Goal: Task Accomplishment & Management: Manage account settings

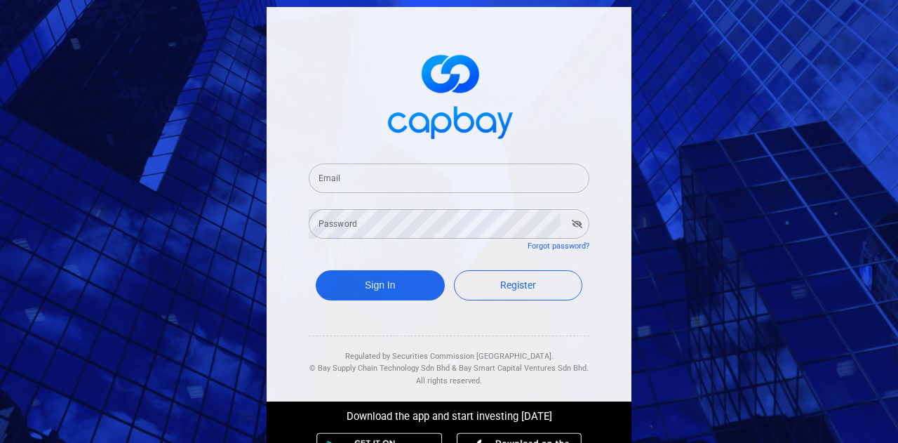
click at [335, 182] on input "Email" at bounding box center [449, 177] width 281 height 29
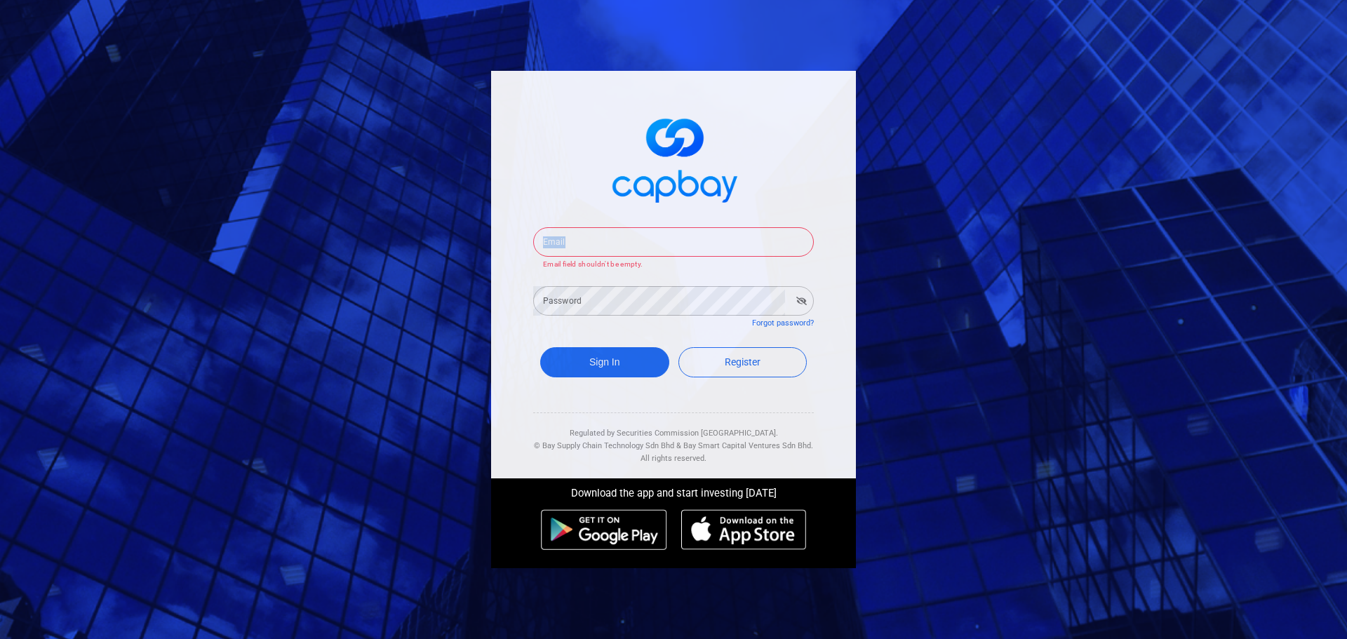
drag, startPoint x: 555, startPoint y: 223, endPoint x: 569, endPoint y: 246, distance: 26.5
click at [564, 238] on div "Email Email Email field shouldn't be empty." at bounding box center [673, 240] width 281 height 60
click at [571, 241] on input "Email" at bounding box center [673, 241] width 281 height 29
paste input "seleniump2p@capbay.com"
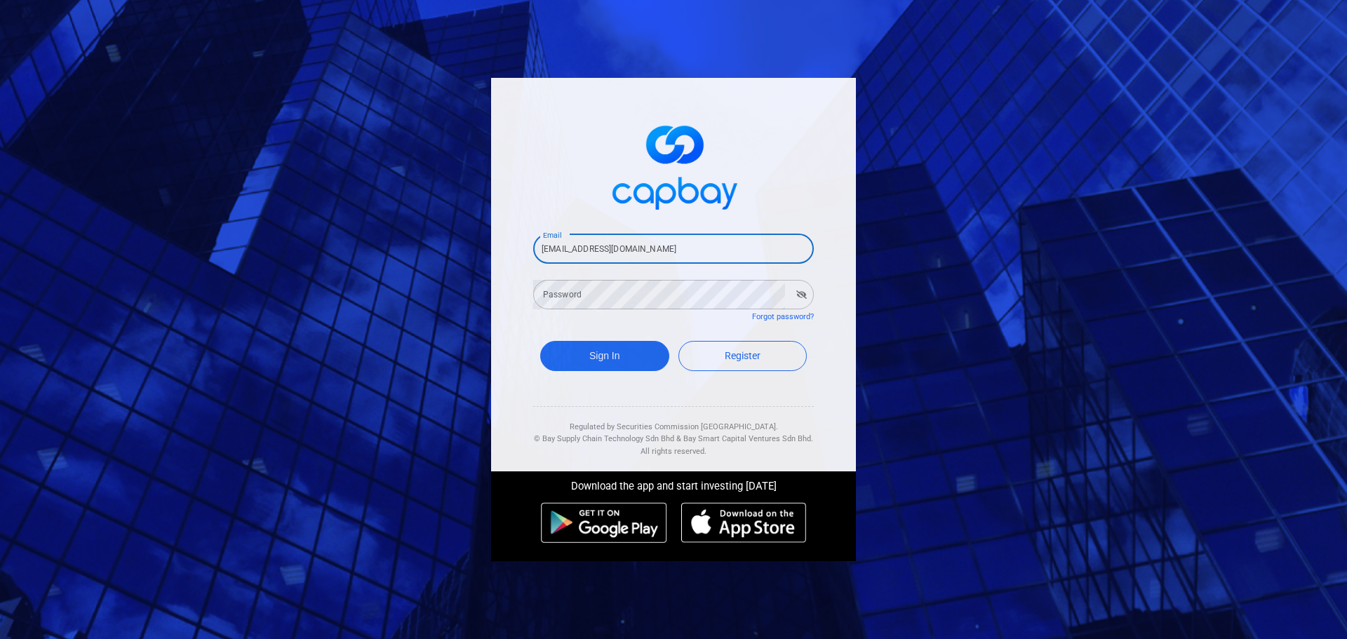
type input "seleniump2p@capbay.com"
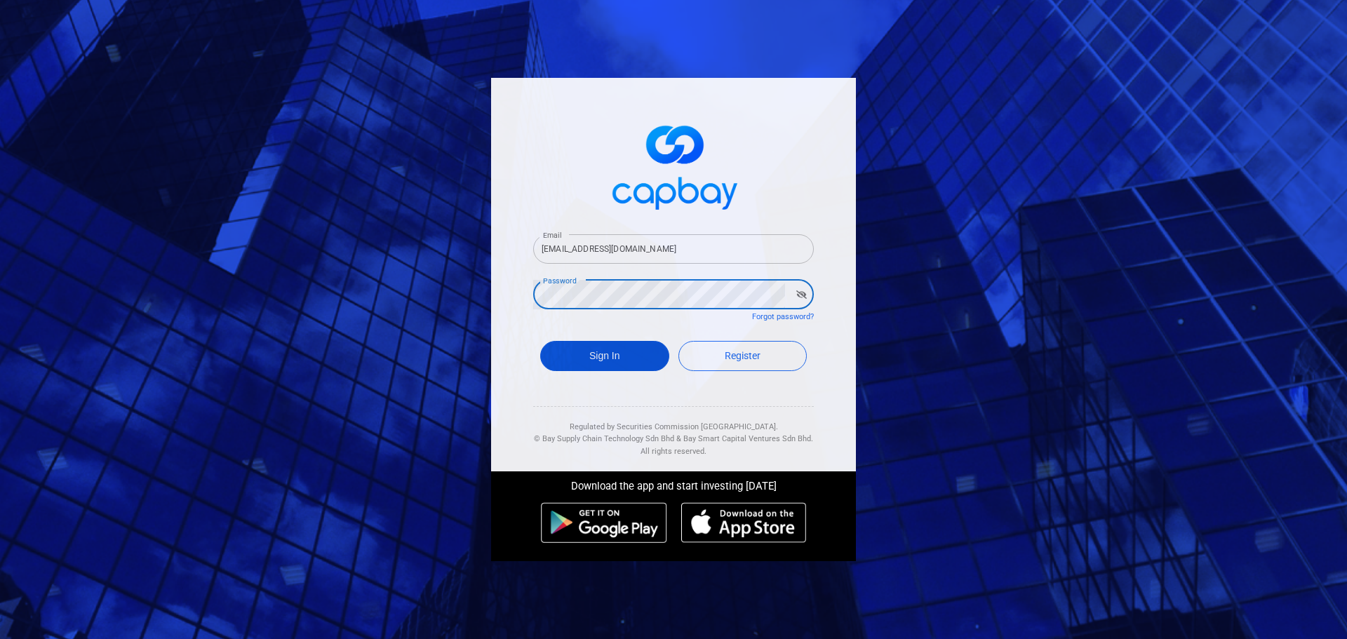
click at [635, 363] on button "Sign In" at bounding box center [604, 356] width 129 height 30
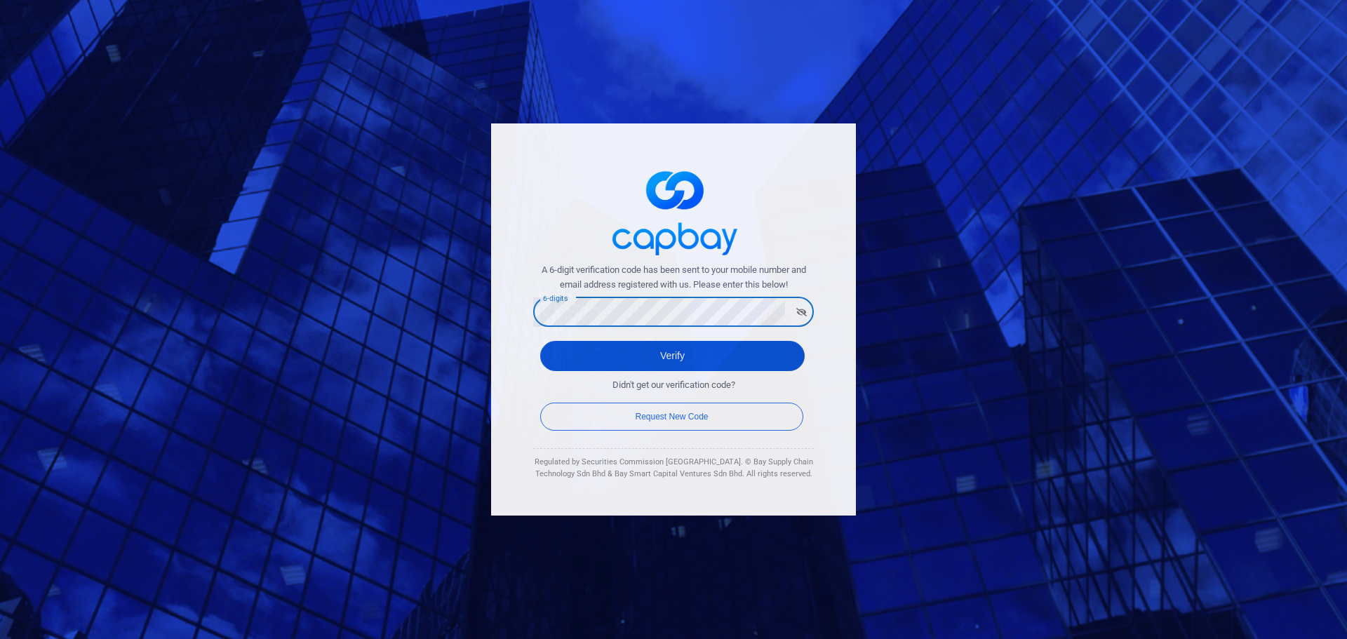
click at [615, 348] on button "Verify" at bounding box center [672, 356] width 265 height 30
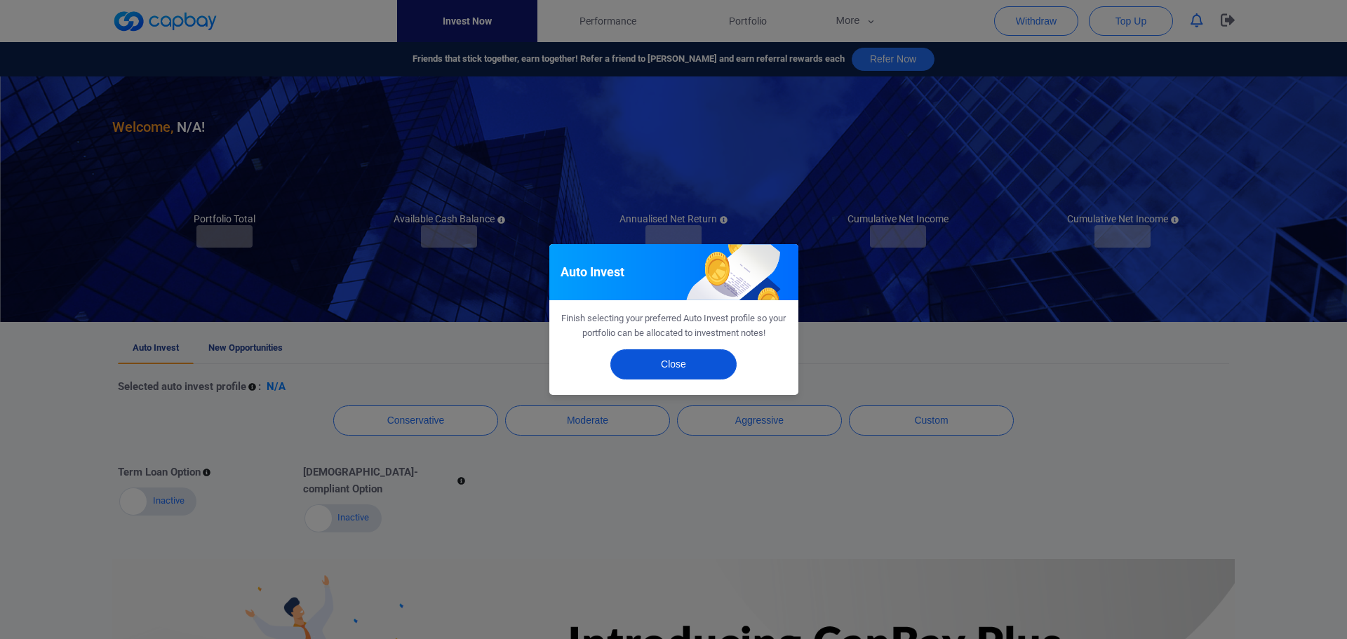
click at [692, 370] on button "Close" at bounding box center [673, 364] width 126 height 30
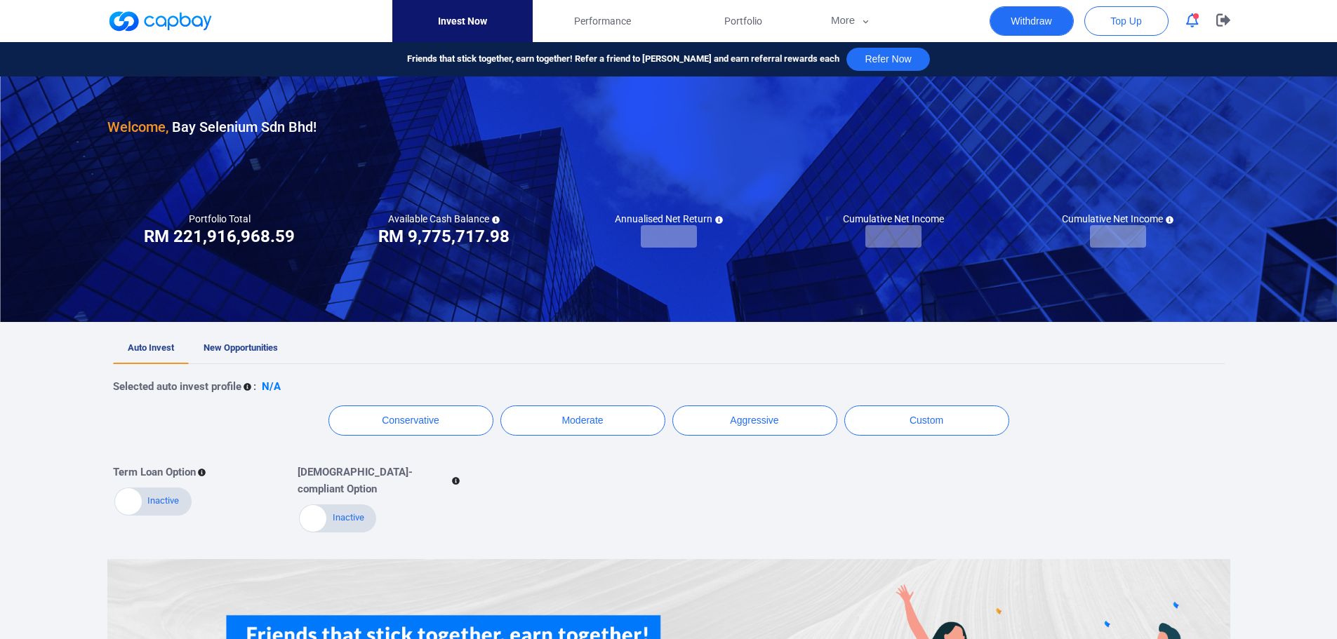
click at [897, 23] on button "Withdraw" at bounding box center [1031, 20] width 84 height 29
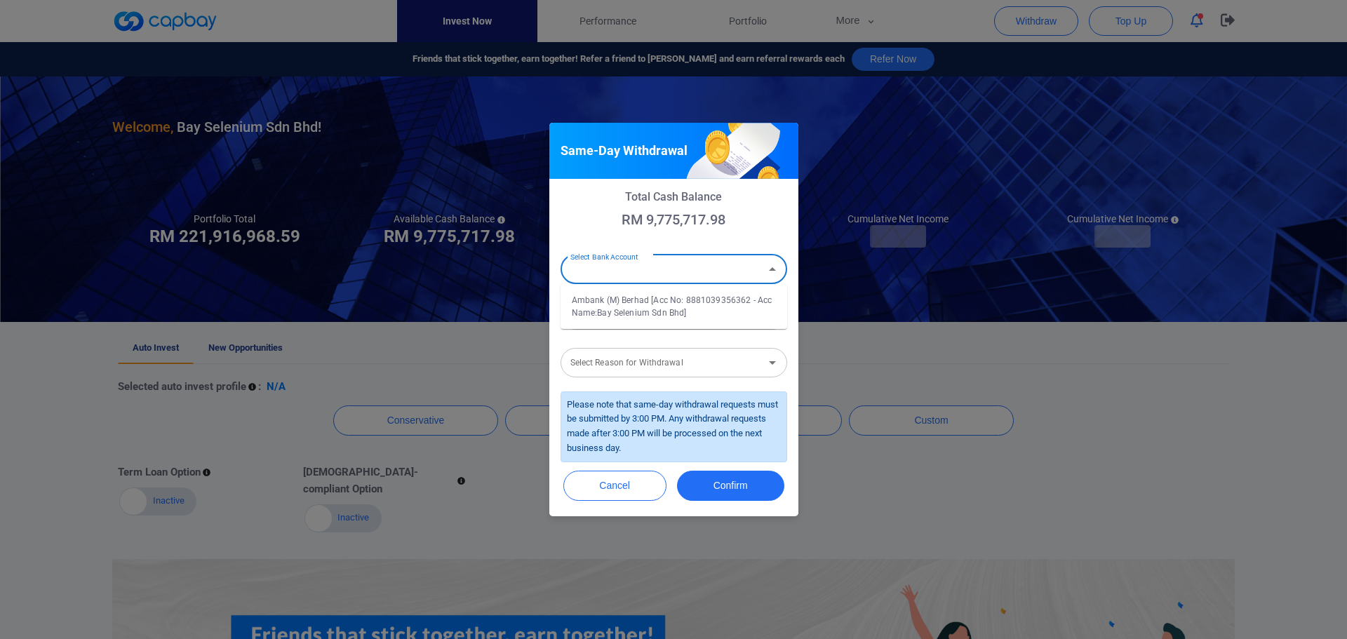
click at [733, 272] on input "Select Bank Account" at bounding box center [662, 269] width 195 height 26
click at [730, 217] on p "RM 9,775,717.98" at bounding box center [674, 219] width 227 height 17
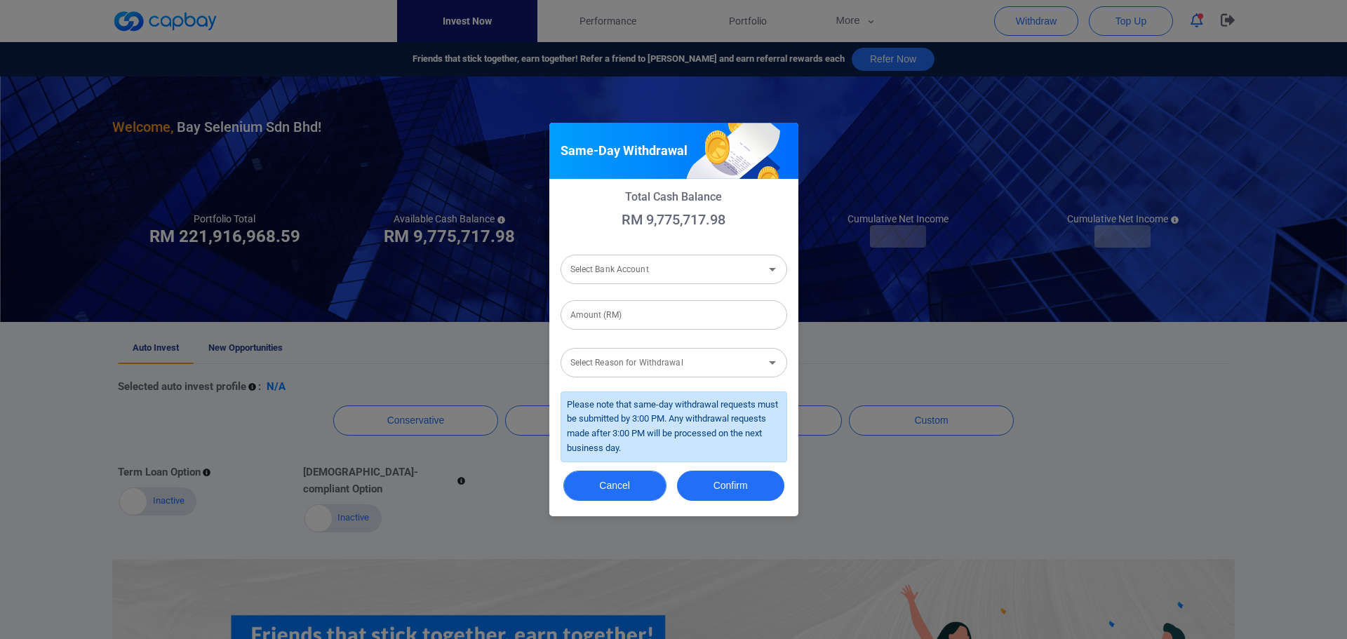
click at [655, 442] on button "Cancel" at bounding box center [614, 486] width 103 height 30
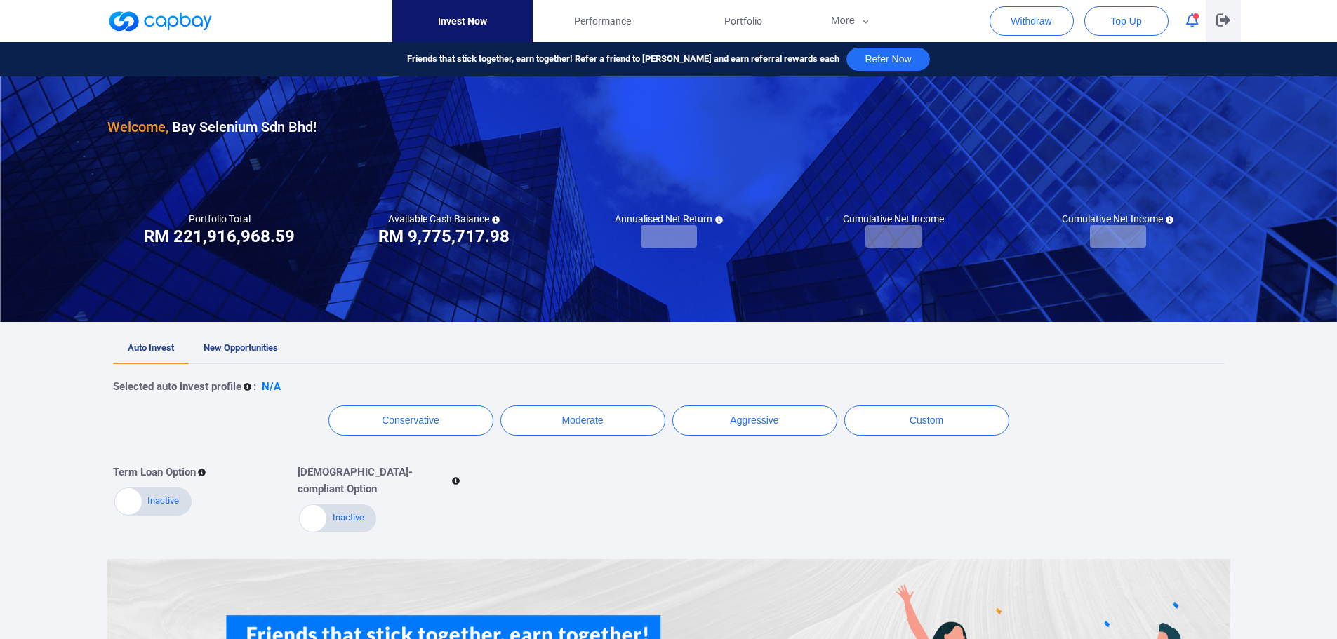
click at [897, 18] on icon "button" at bounding box center [1223, 19] width 14 height 13
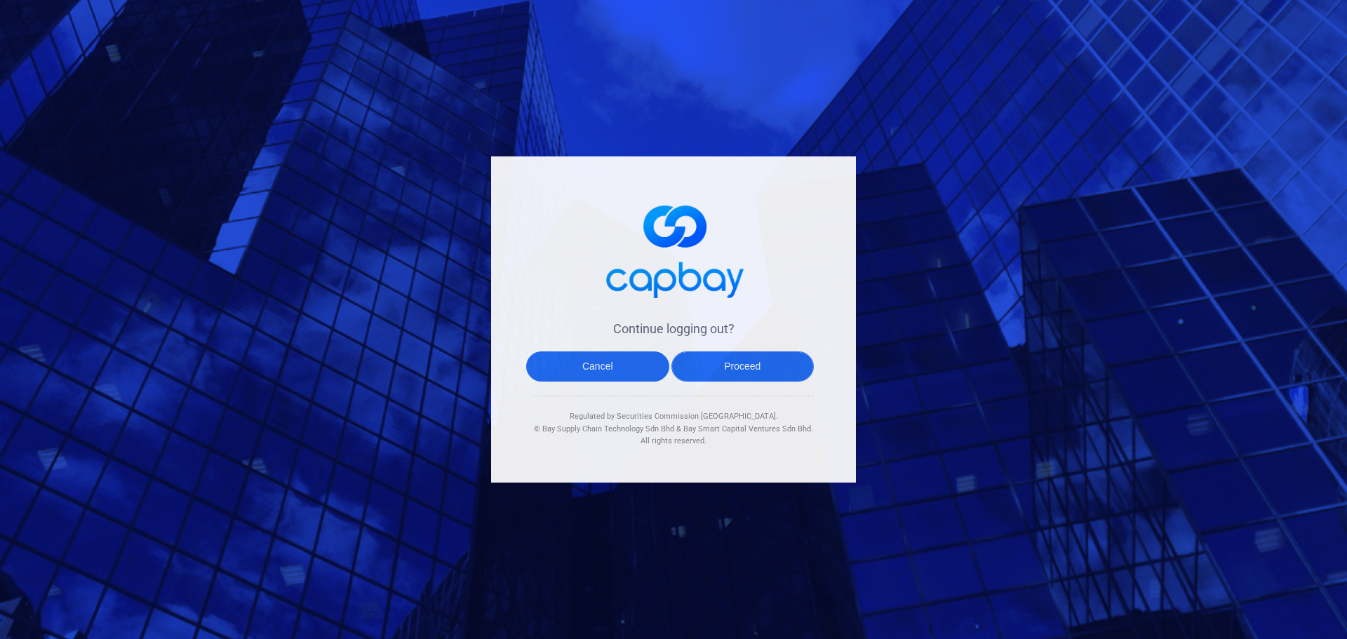
click at [751, 359] on button "Proceed" at bounding box center [742, 367] width 143 height 30
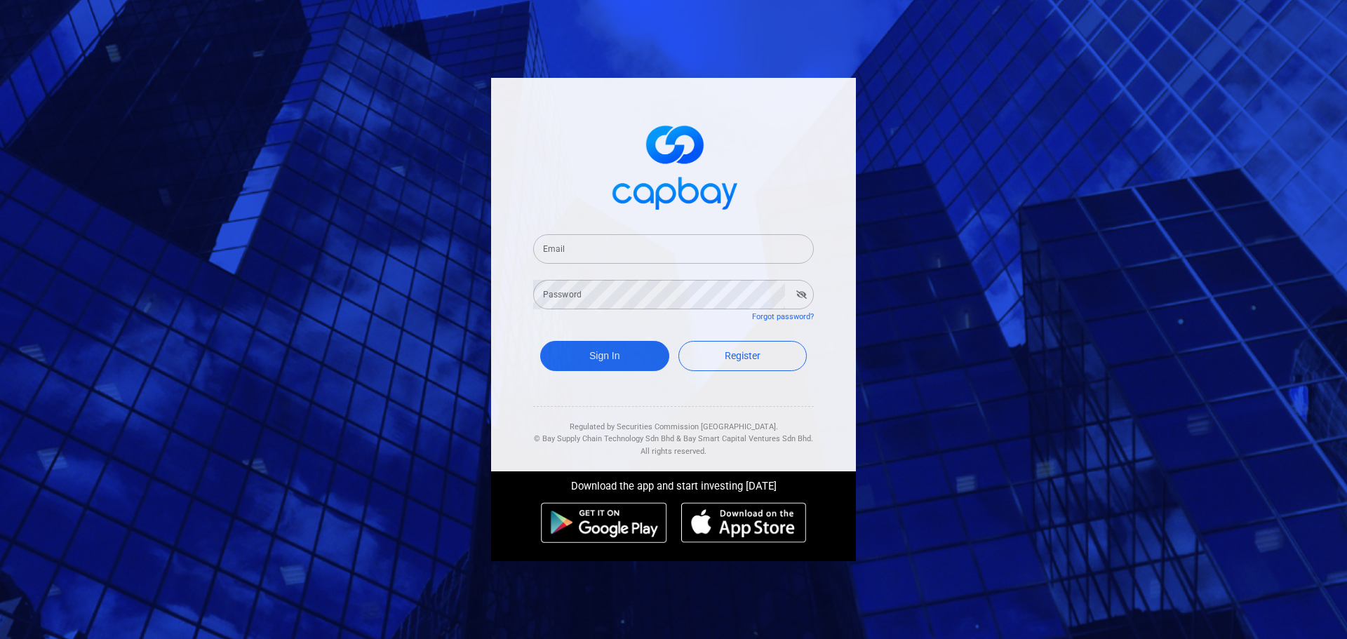
click at [681, 255] on input "Email" at bounding box center [673, 248] width 281 height 29
paste input "[EMAIL_ADDRESS][DOMAIN_NAME]"
type input "[EMAIL_ADDRESS][DOMAIN_NAME]"
click at [619, 359] on button "Sign In" at bounding box center [604, 356] width 129 height 30
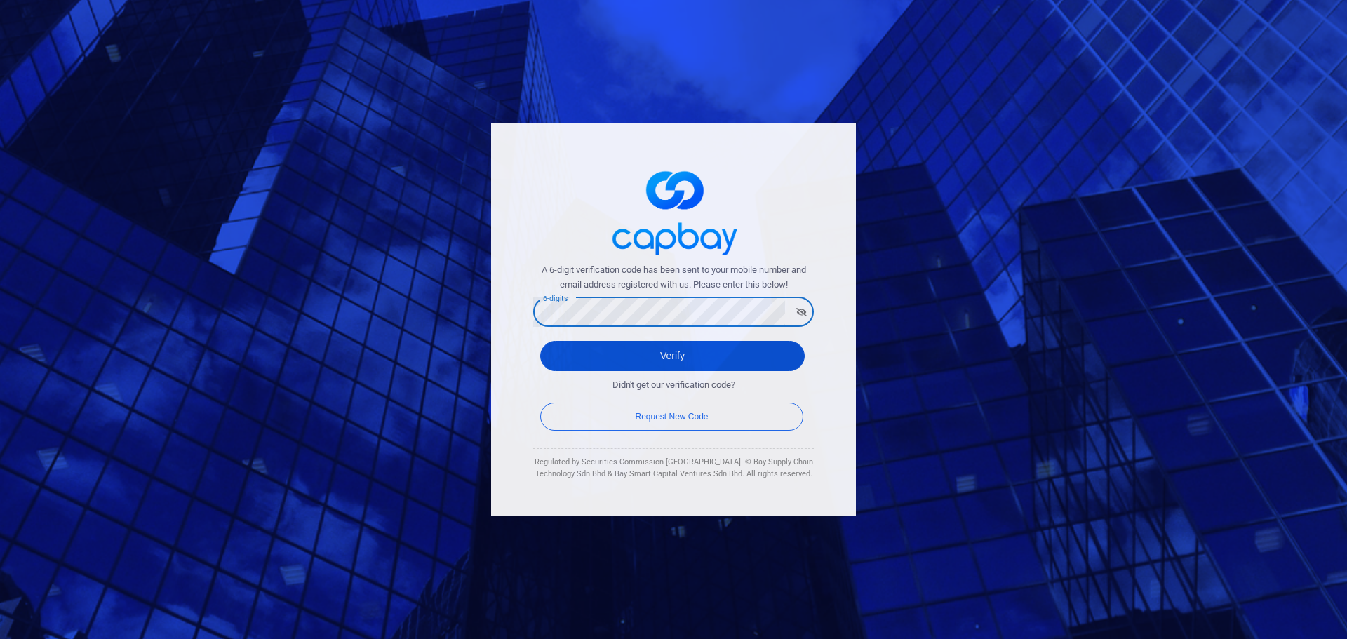
click at [626, 356] on button "Verify" at bounding box center [672, 356] width 265 height 30
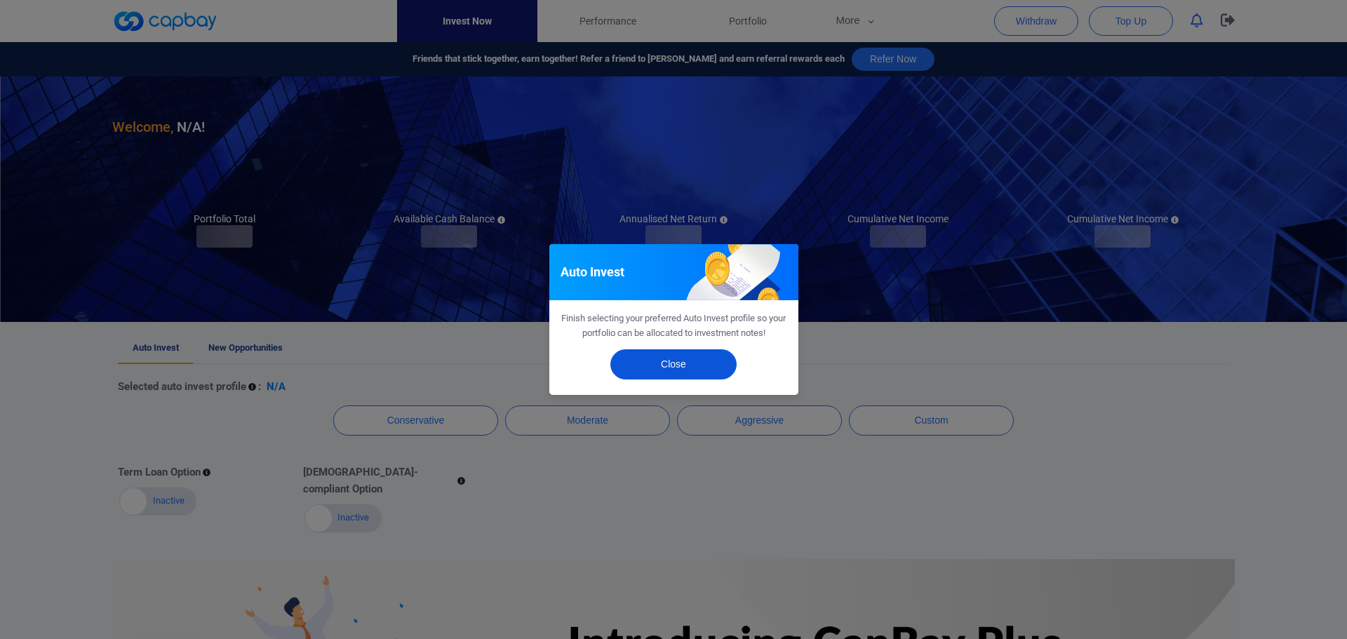
click at [675, 363] on button "Close" at bounding box center [673, 364] width 126 height 30
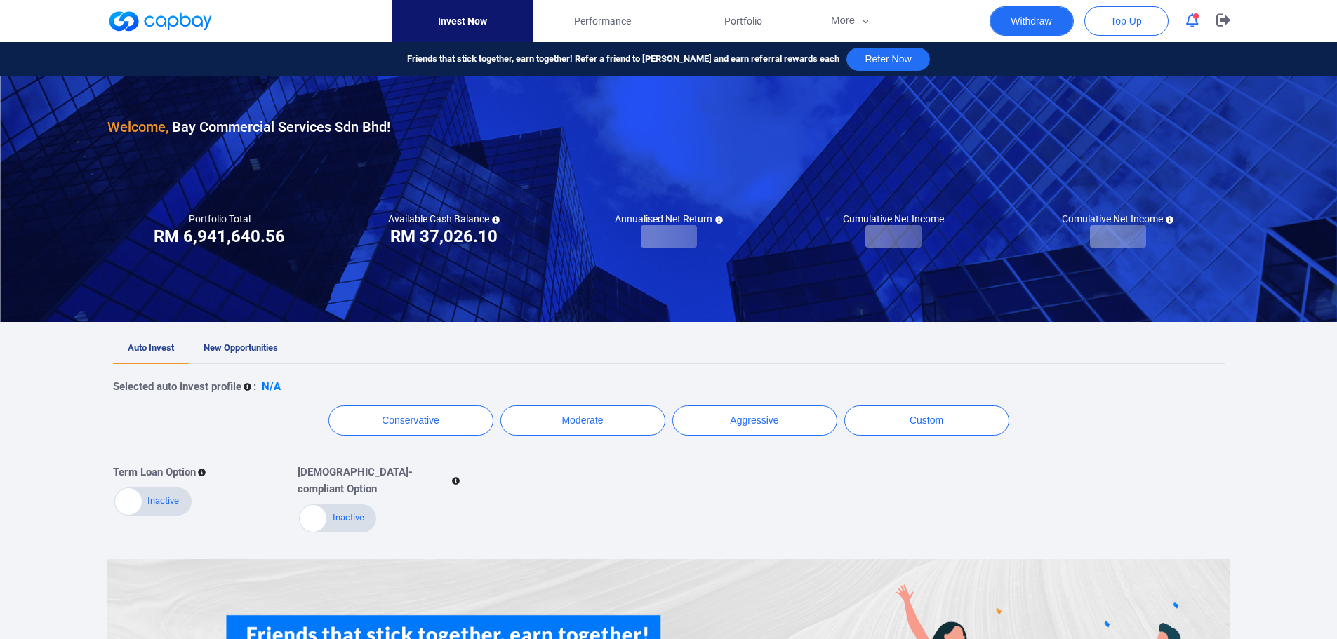
click at [897, 17] on button "Withdraw" at bounding box center [1031, 20] width 84 height 29
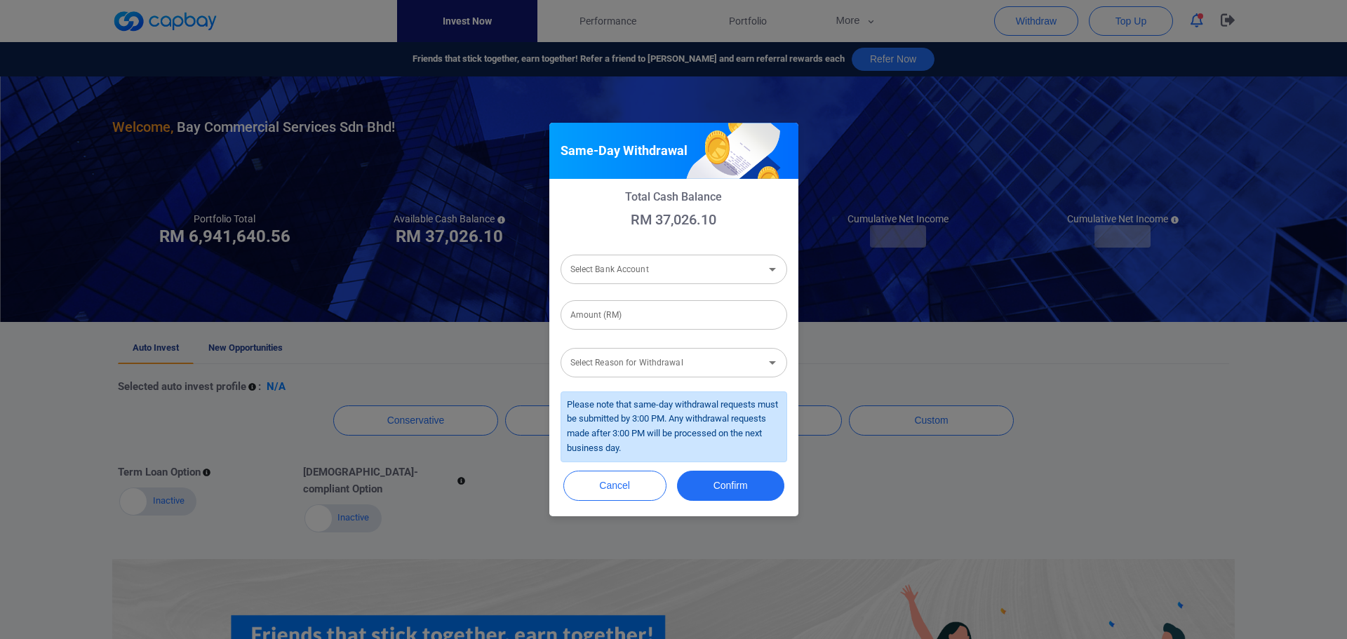
click at [666, 269] on input "Select Bank Account" at bounding box center [662, 269] width 195 height 26
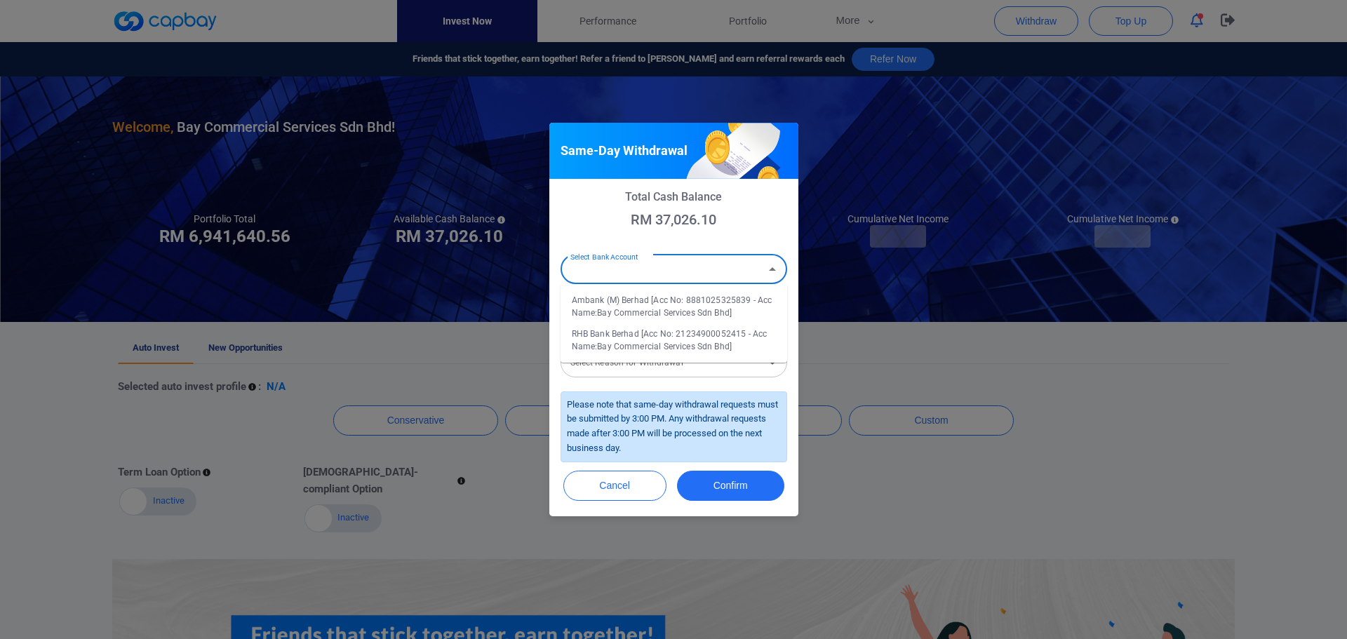
click at [659, 302] on li "Ambank (M) Berhad [Acc No: 8881025325839 - Acc Name:Bay Commercial Services Sdn…" at bounding box center [674, 307] width 227 height 34
type input "Ambank (M) Berhad [Acc No: 8881025325839 - Acc Name:Bay Commercial Services Sdn…"
click at [643, 321] on input "Amount (RM)" at bounding box center [674, 314] width 227 height 29
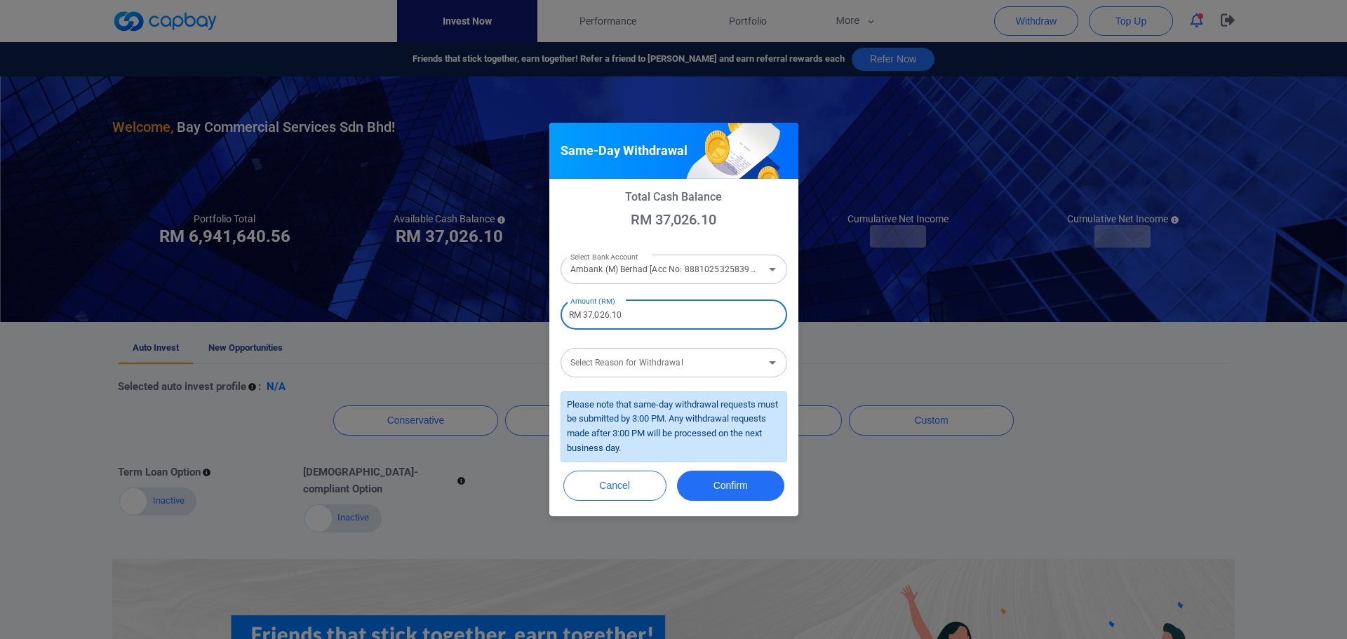
type input "RM 37,026.10"
click at [627, 367] on input "Select Reason for Withdrawal" at bounding box center [662, 362] width 195 height 26
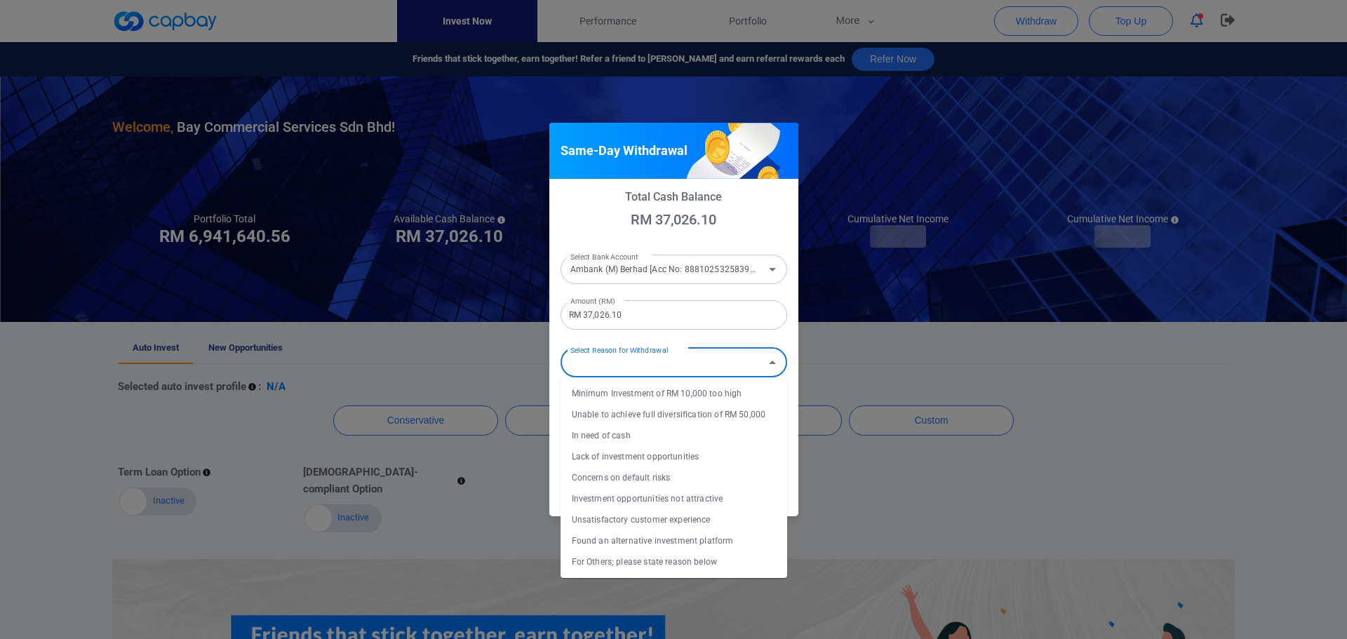
click at [613, 439] on li "In need of cash" at bounding box center [674, 435] width 227 height 21
type input "In need of cash"
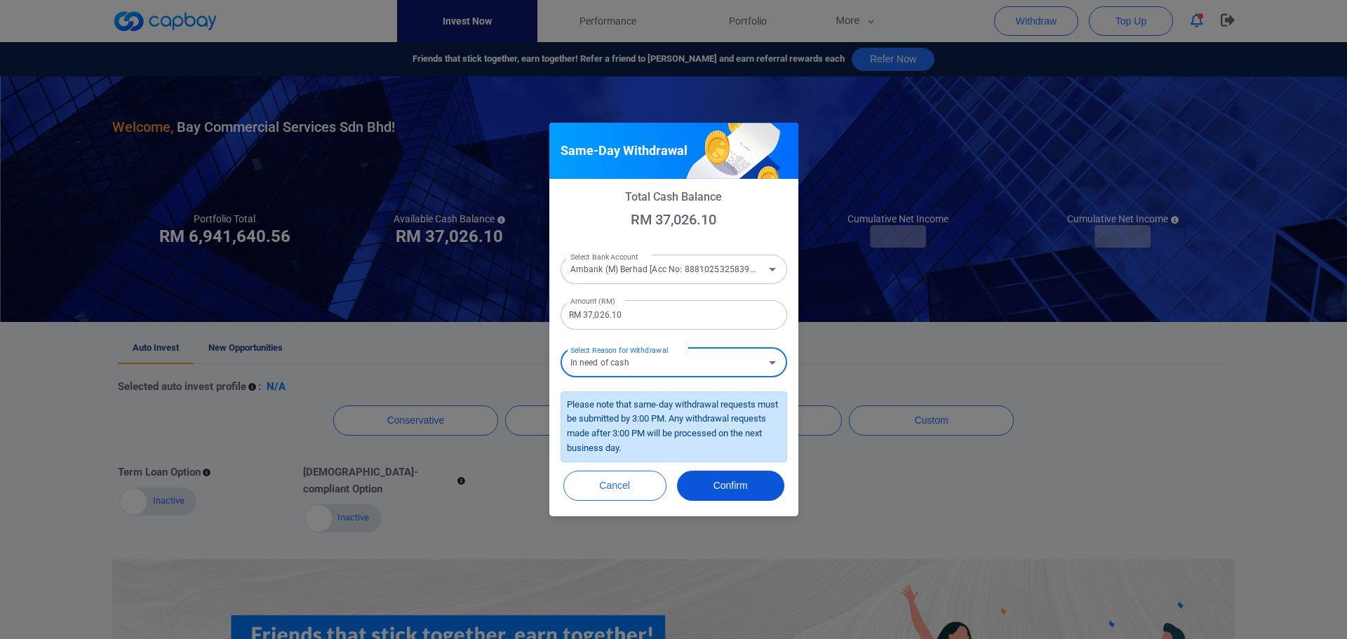
click at [730, 442] on button "Confirm" at bounding box center [730, 486] width 107 height 30
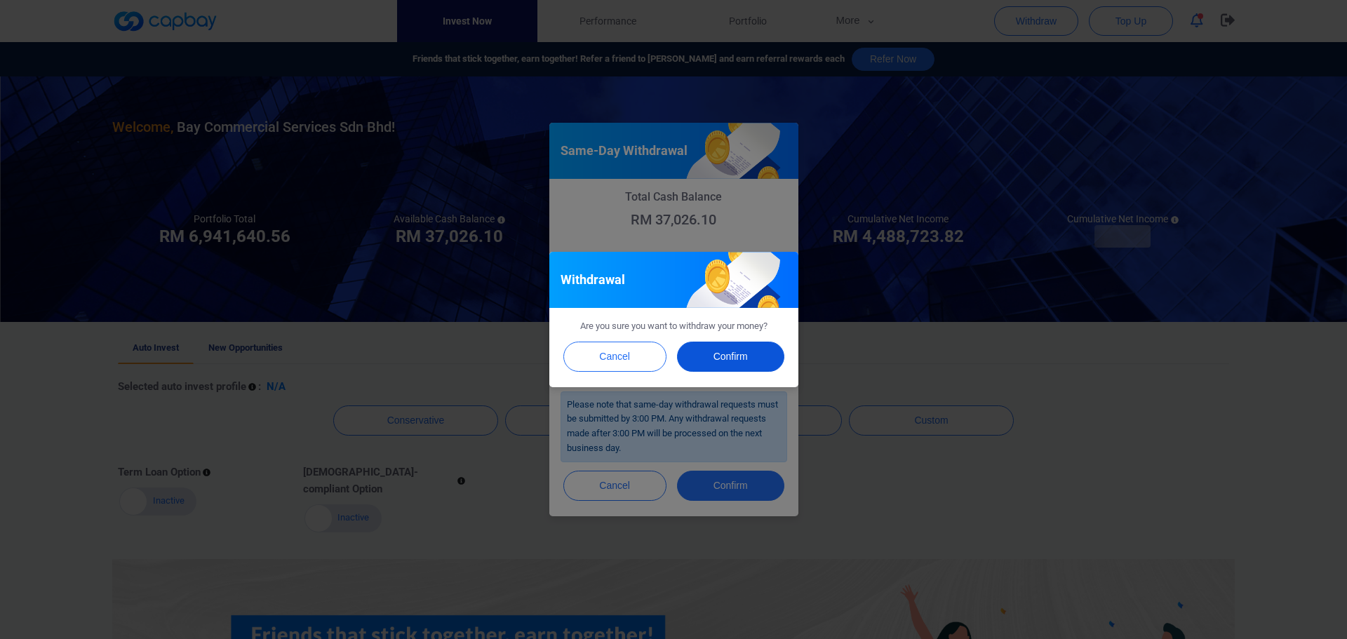
click at [712, 356] on button "Confirm" at bounding box center [730, 357] width 107 height 30
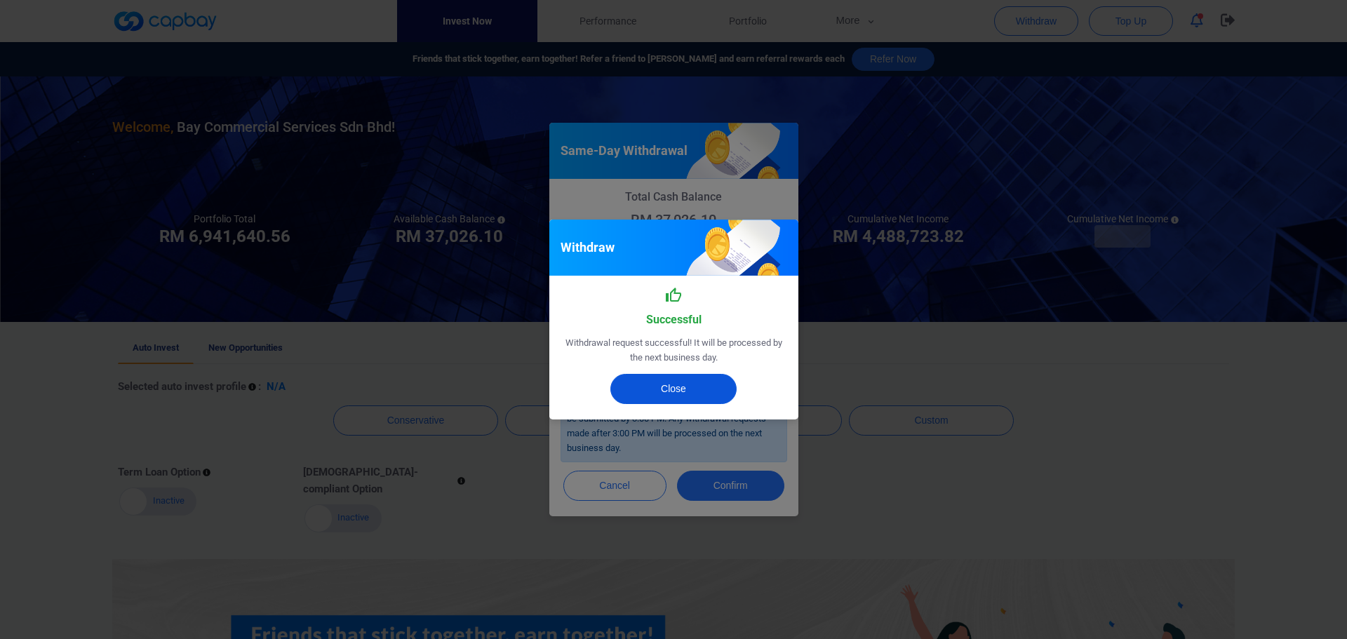
click at [657, 388] on button "Close" at bounding box center [673, 389] width 126 height 30
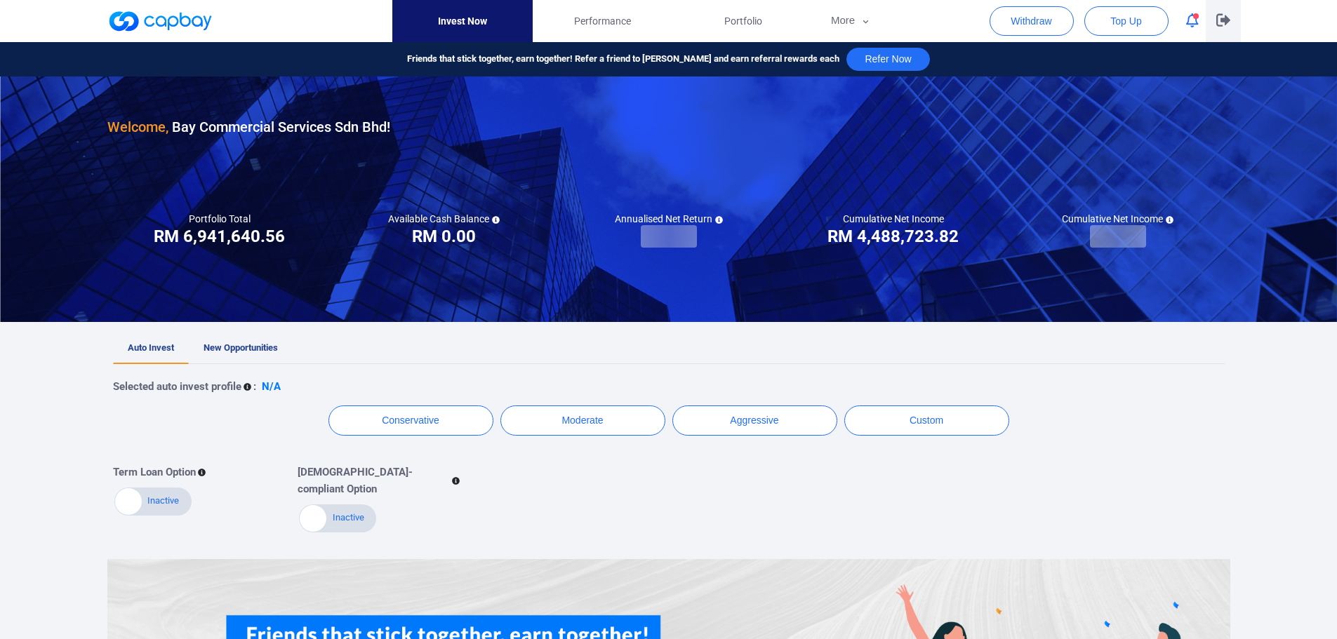
click at [1224, 26] on icon "button" at bounding box center [1223, 19] width 14 height 13
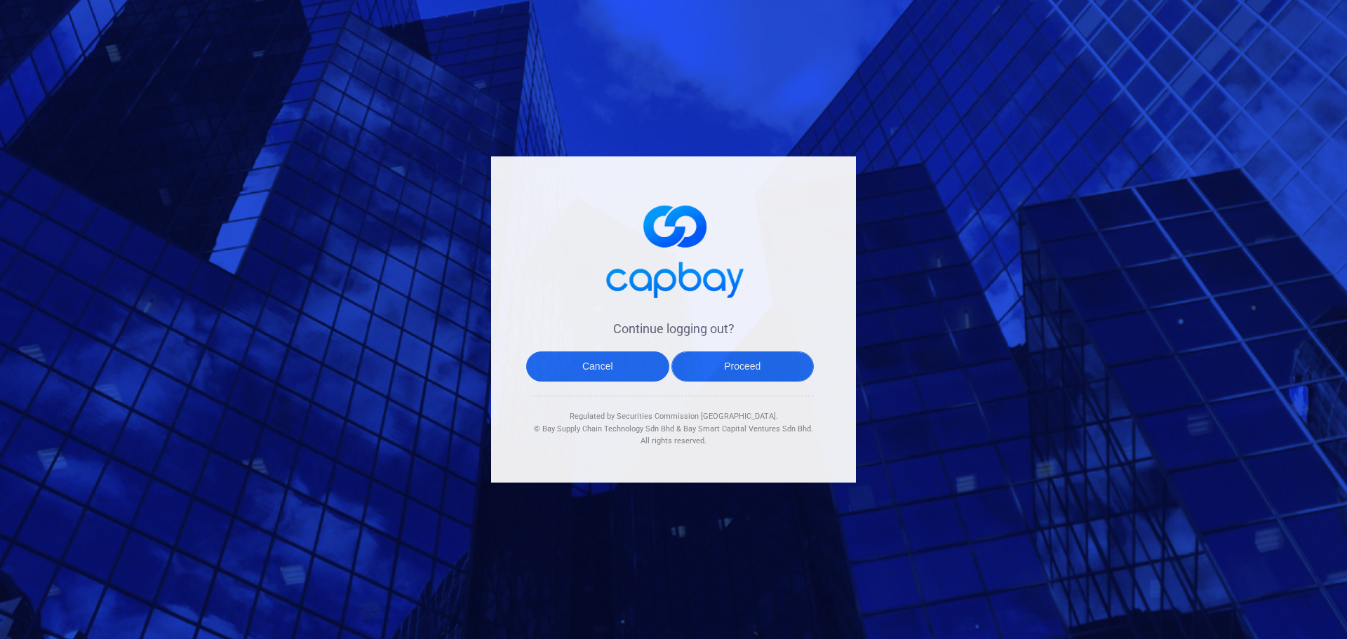
click at [712, 363] on button "Proceed" at bounding box center [742, 367] width 143 height 30
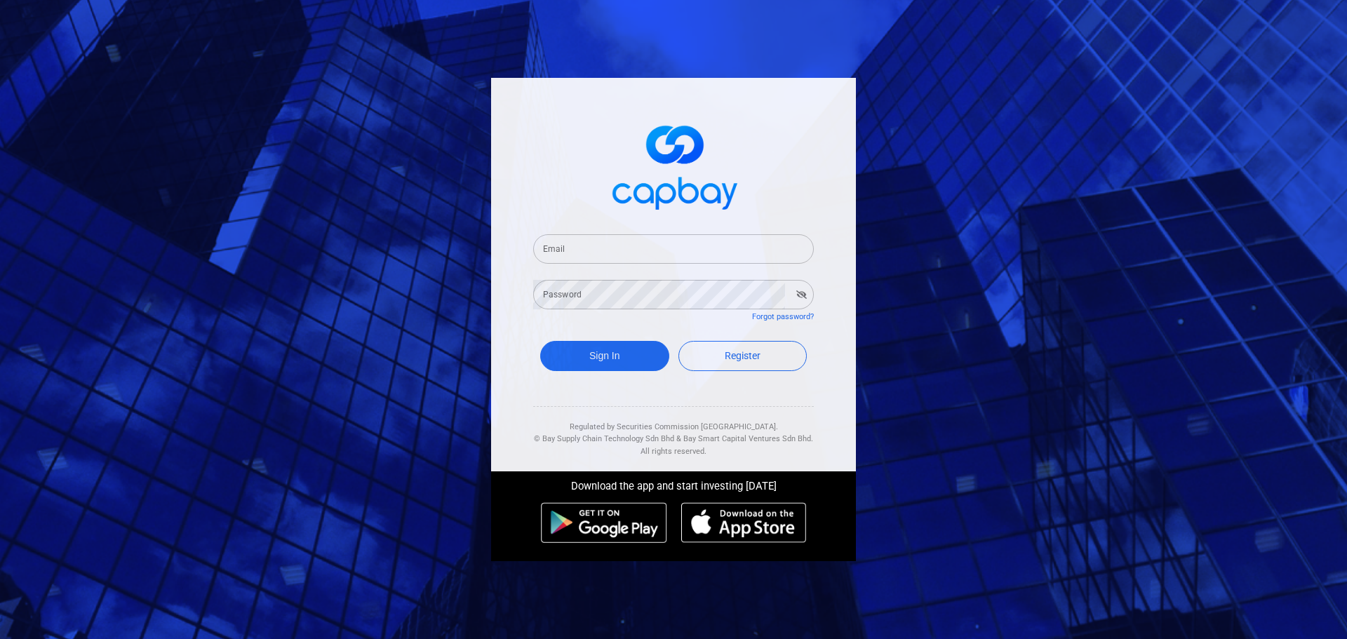
drag, startPoint x: 647, startPoint y: 251, endPoint x: 645, endPoint y: 261, distance: 10.0
click at [647, 251] on input "Email" at bounding box center [673, 248] width 281 height 29
paste input "[EMAIL_ADDRESS][DOMAIN_NAME]"
type input "[EMAIL_ADDRESS][DOMAIN_NAME]"
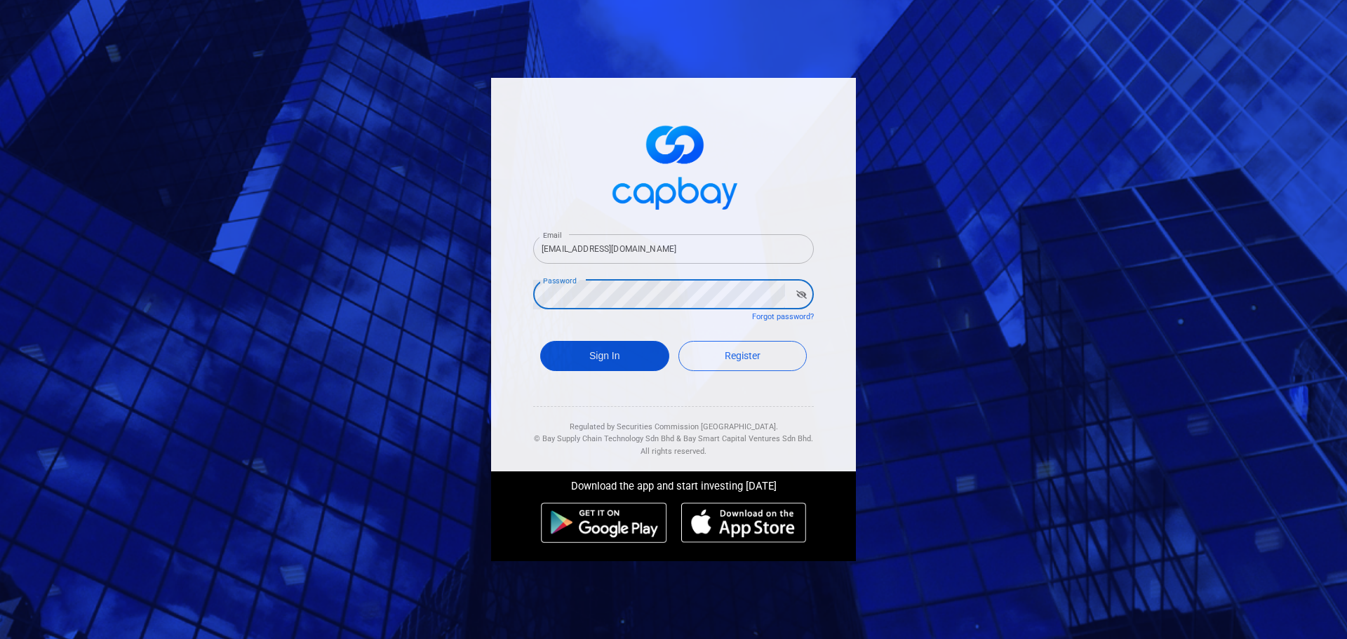
click at [636, 361] on button "Sign In" at bounding box center [604, 356] width 129 height 30
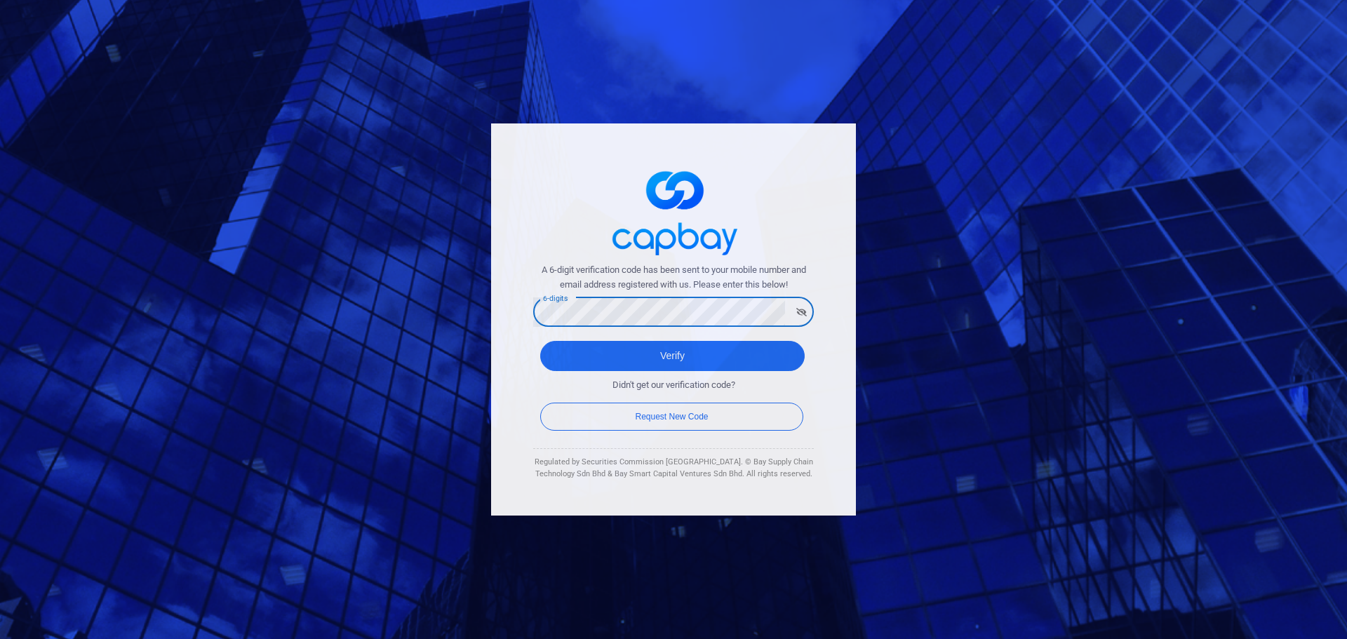
click at [540, 341] on button "Verify" at bounding box center [672, 356] width 265 height 30
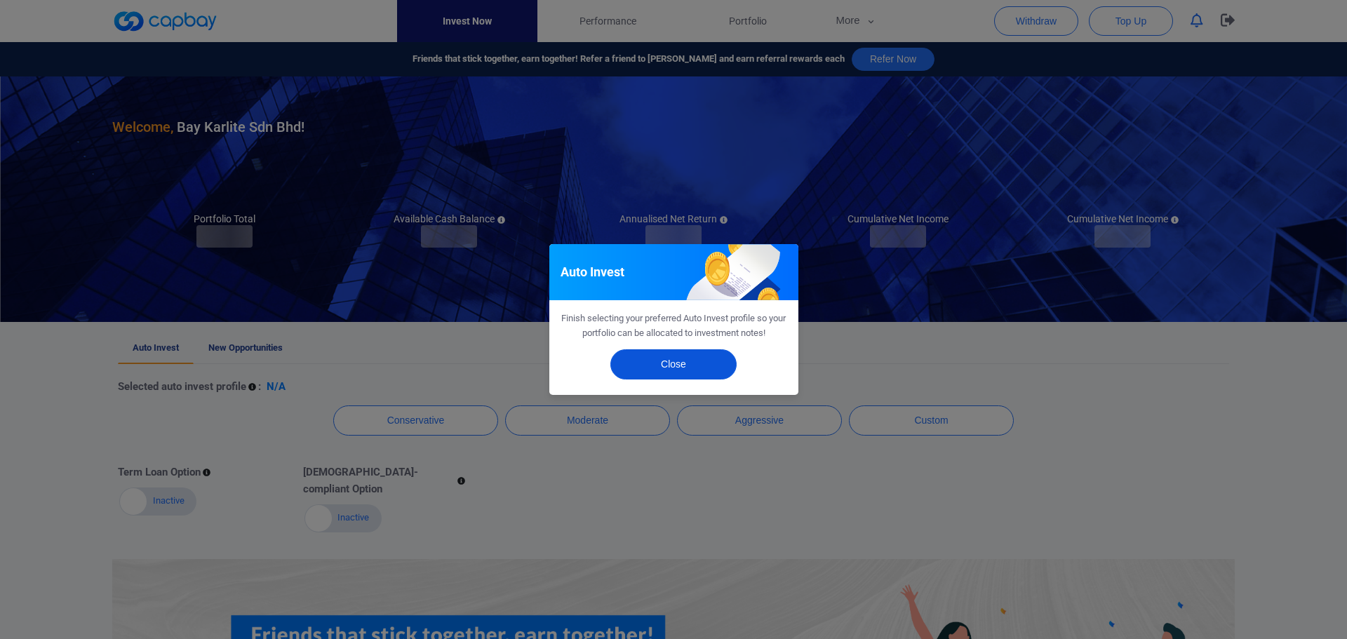
click at [691, 368] on button "Close" at bounding box center [673, 364] width 126 height 30
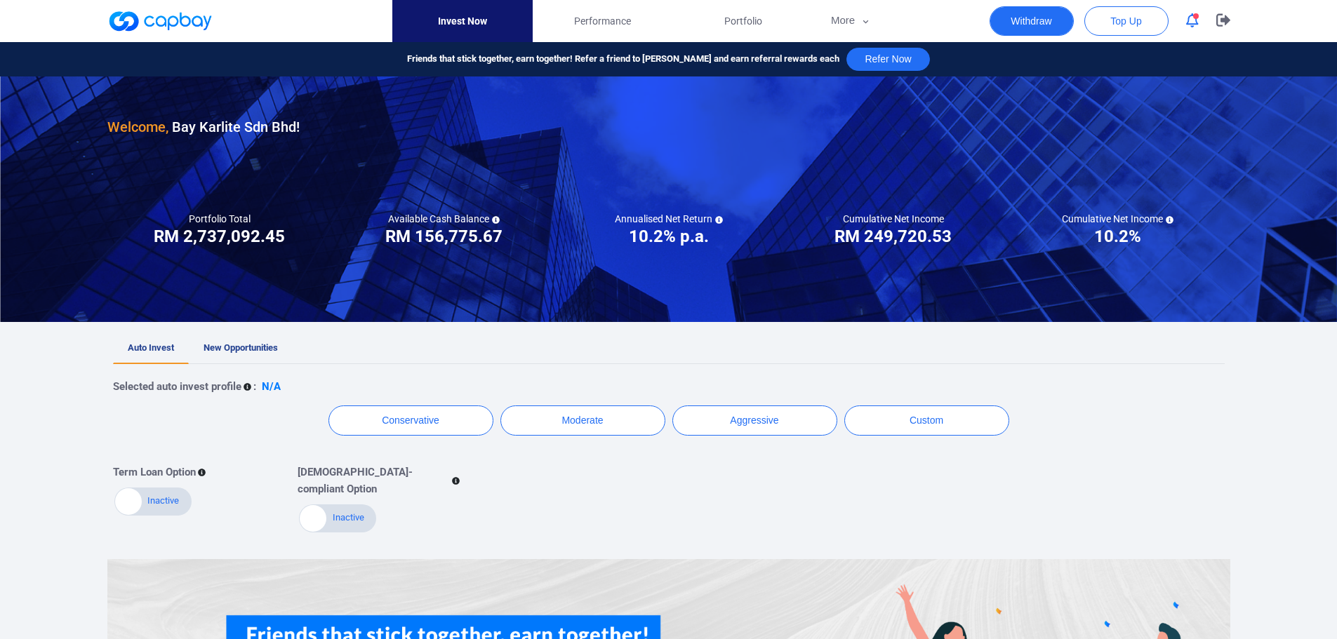
click at [1014, 22] on button "Withdraw" at bounding box center [1031, 20] width 84 height 29
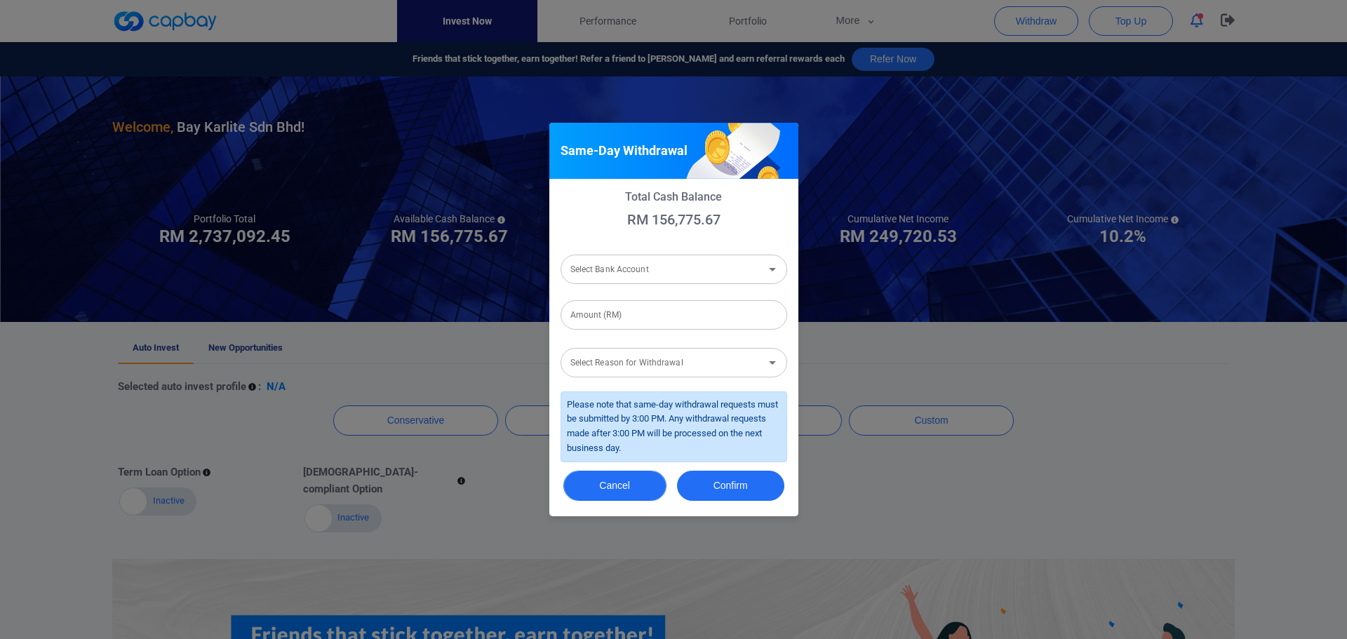
click at [630, 490] on button "Cancel" at bounding box center [614, 486] width 103 height 30
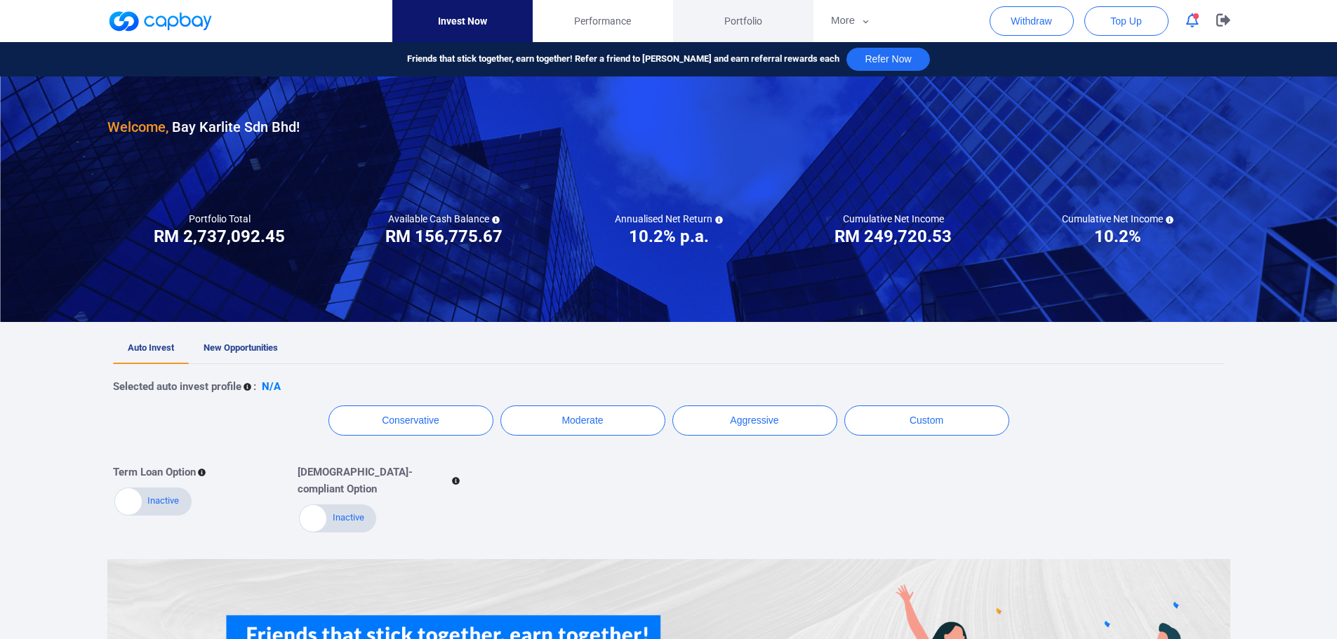
click at [744, 25] on span "Portfolio" at bounding box center [743, 20] width 38 height 15
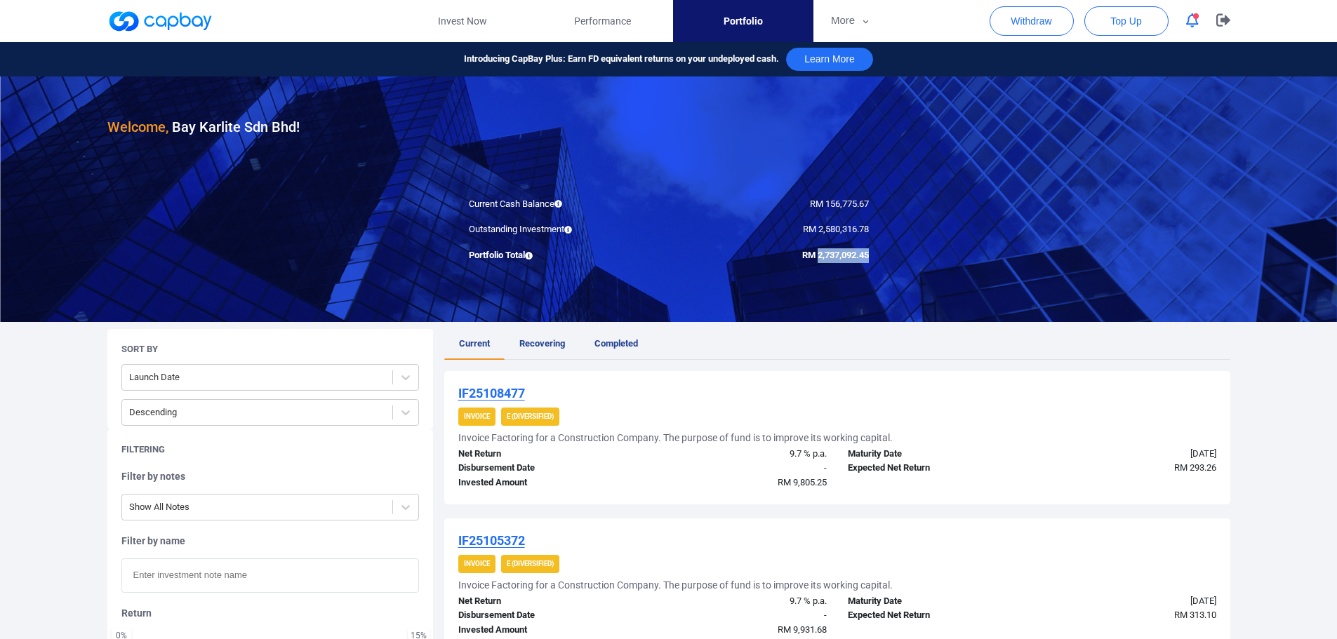
drag, startPoint x: 815, startPoint y: 258, endPoint x: 877, endPoint y: 254, distance: 62.6
click at [877, 254] on div "RM 2,737,092.45" at bounding box center [774, 255] width 210 height 15
click at [1015, 22] on button "Withdraw" at bounding box center [1031, 20] width 84 height 29
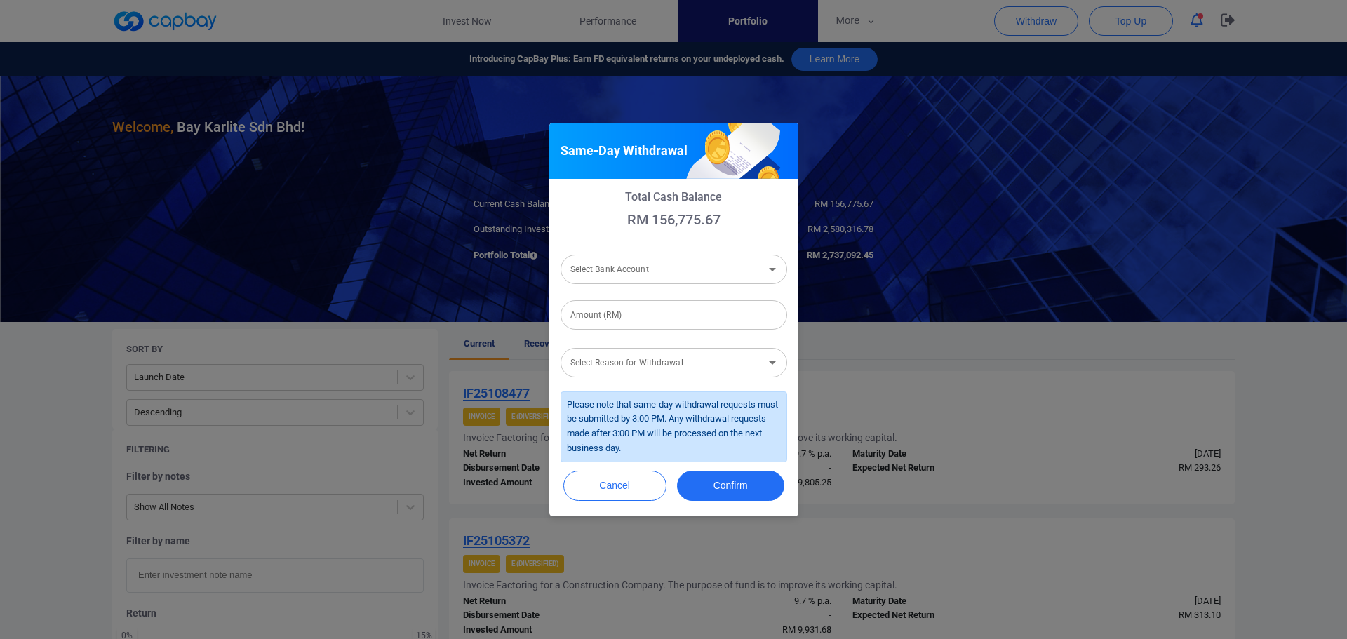
click at [638, 270] on div "Select Bank Account Select Bank Account" at bounding box center [674, 269] width 227 height 32
drag, startPoint x: 651, startPoint y: 309, endPoint x: 639, endPoint y: 340, distance: 33.8
click at [651, 308] on li "Ambank (M) Berhad [Acc No: 8881058866915 - Acc Name:Bay Karlite Sdn Bhd]" at bounding box center [674, 307] width 227 height 34
type input "Ambank (M) Berhad [Acc No: 8881058866915 - Acc Name:Bay Karlite Sdn Bhd]"
click at [621, 318] on input "Amount (RM)" at bounding box center [674, 314] width 227 height 29
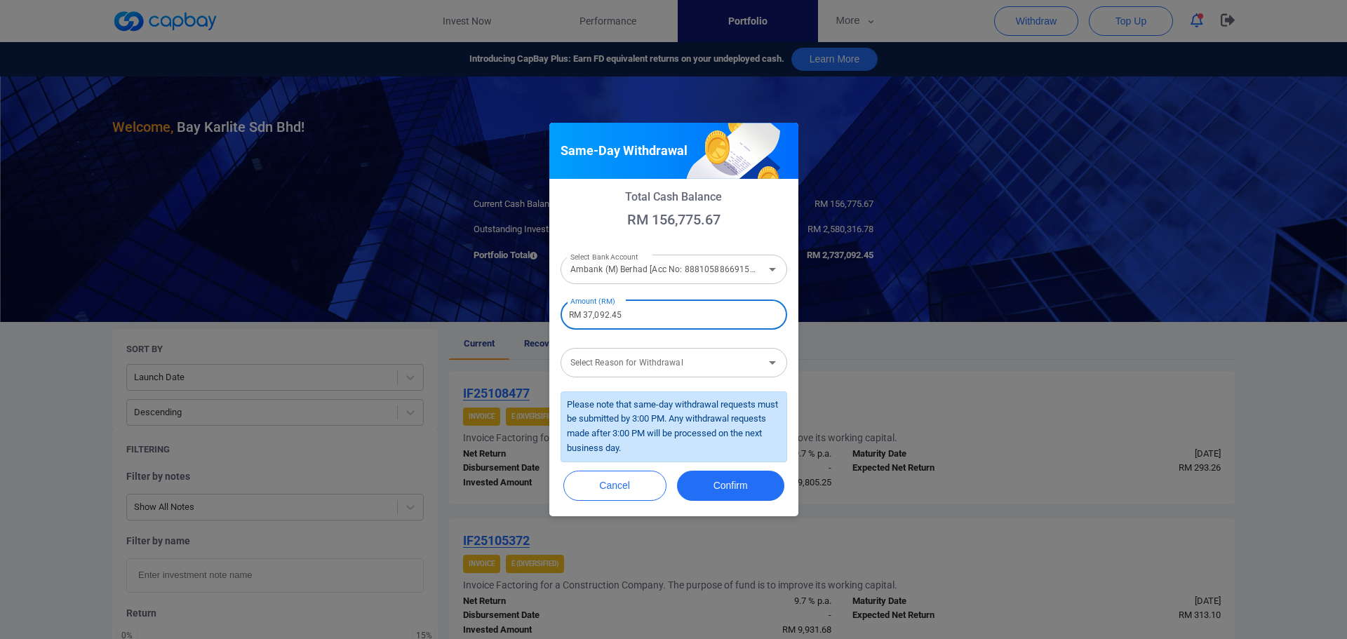
type input "RM 37,092.45"
click at [636, 368] on input "Select Reason for Withdrawal" at bounding box center [662, 362] width 195 height 26
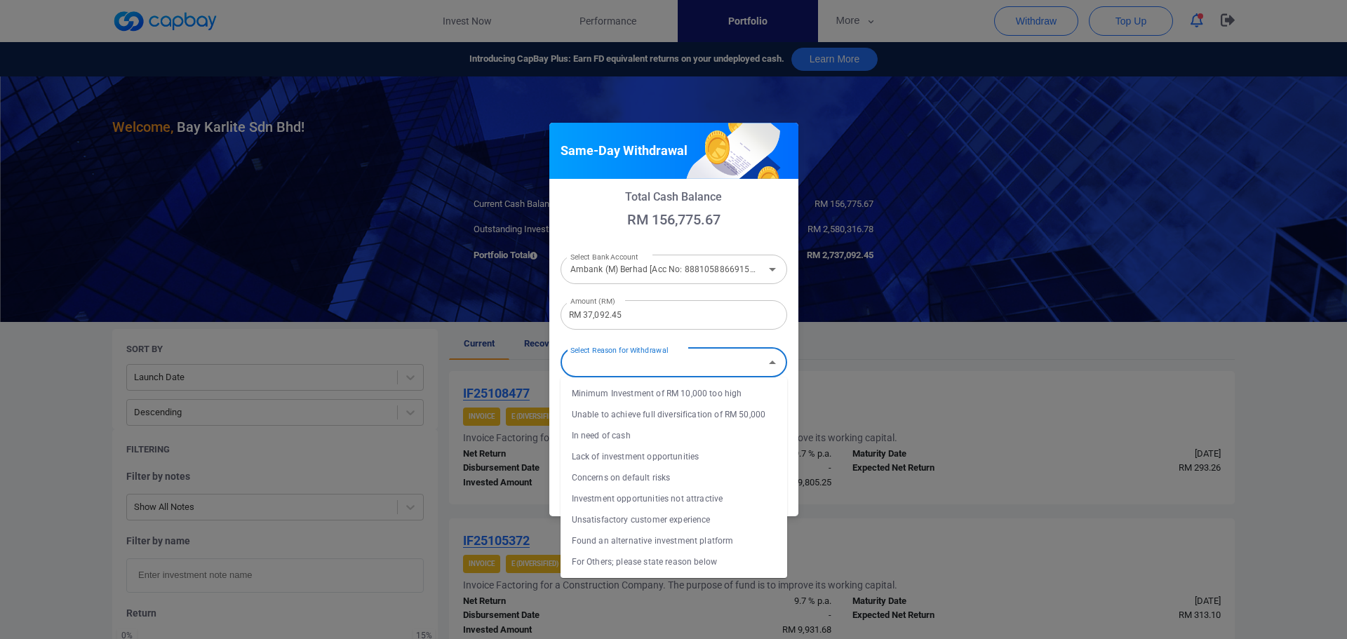
click at [613, 434] on li "In need of cash" at bounding box center [674, 435] width 227 height 21
type input "In need of cash"
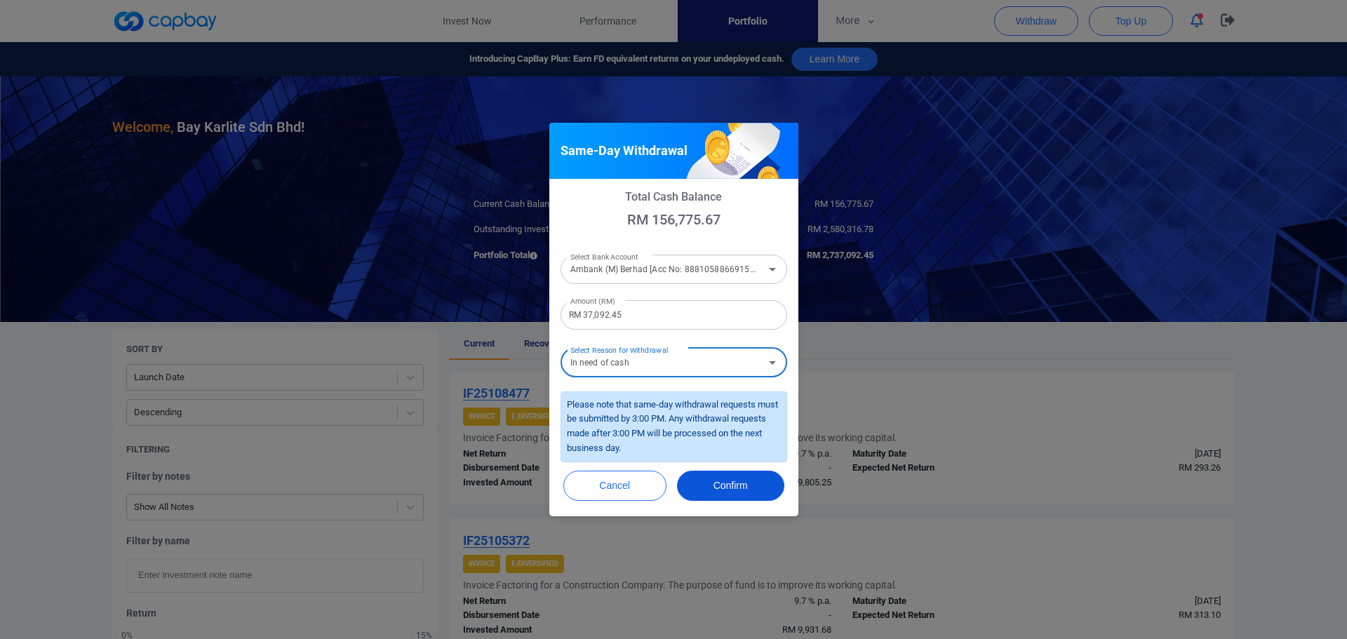
click at [712, 481] on button "Confirm" at bounding box center [730, 486] width 107 height 30
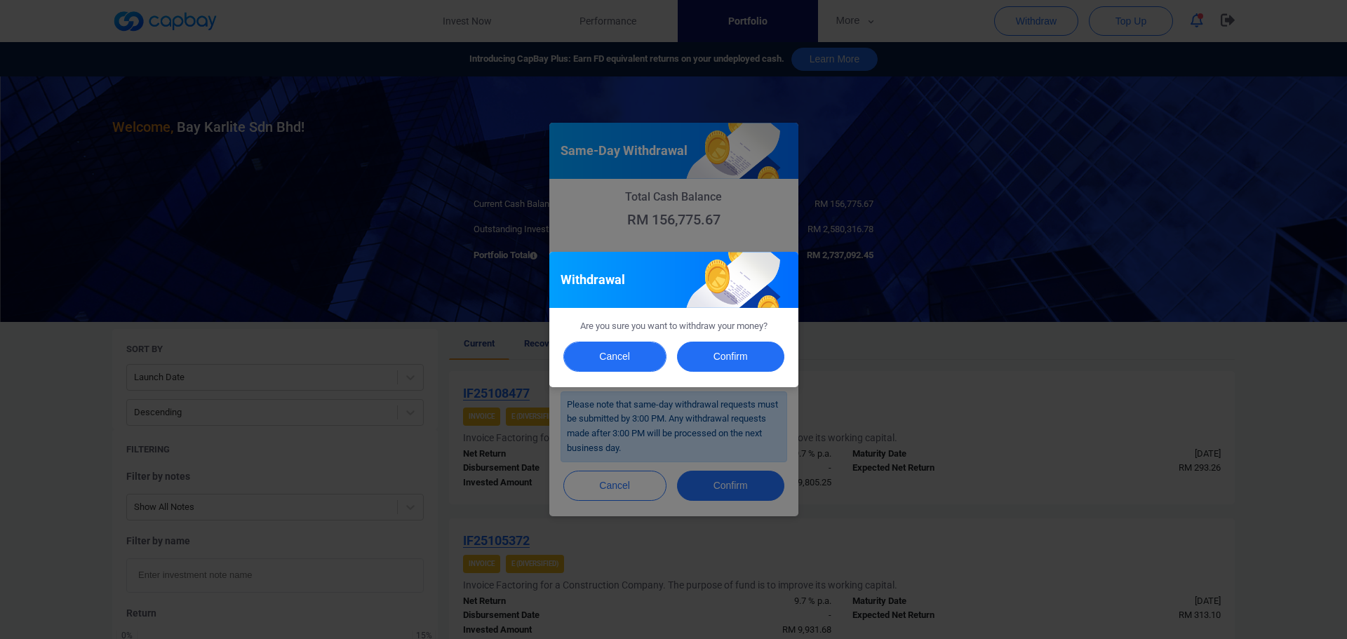
click at [638, 370] on button "Cancel" at bounding box center [614, 357] width 103 height 30
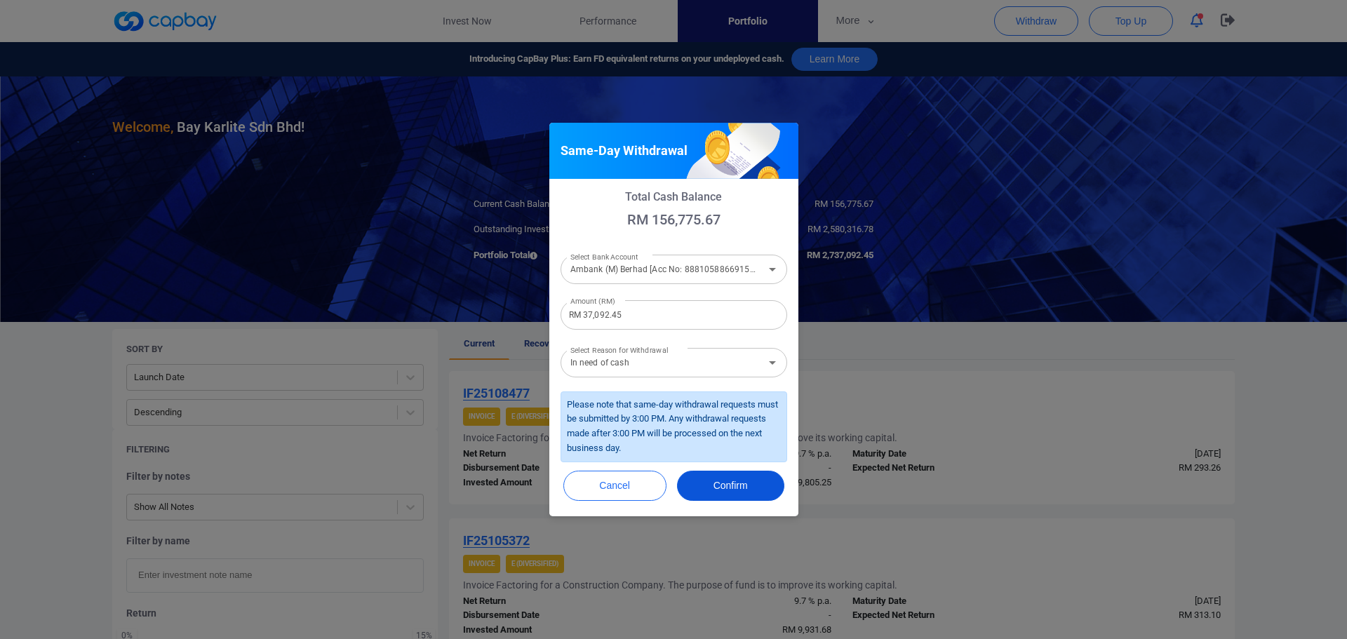
click at [732, 489] on button "Confirm" at bounding box center [730, 486] width 107 height 30
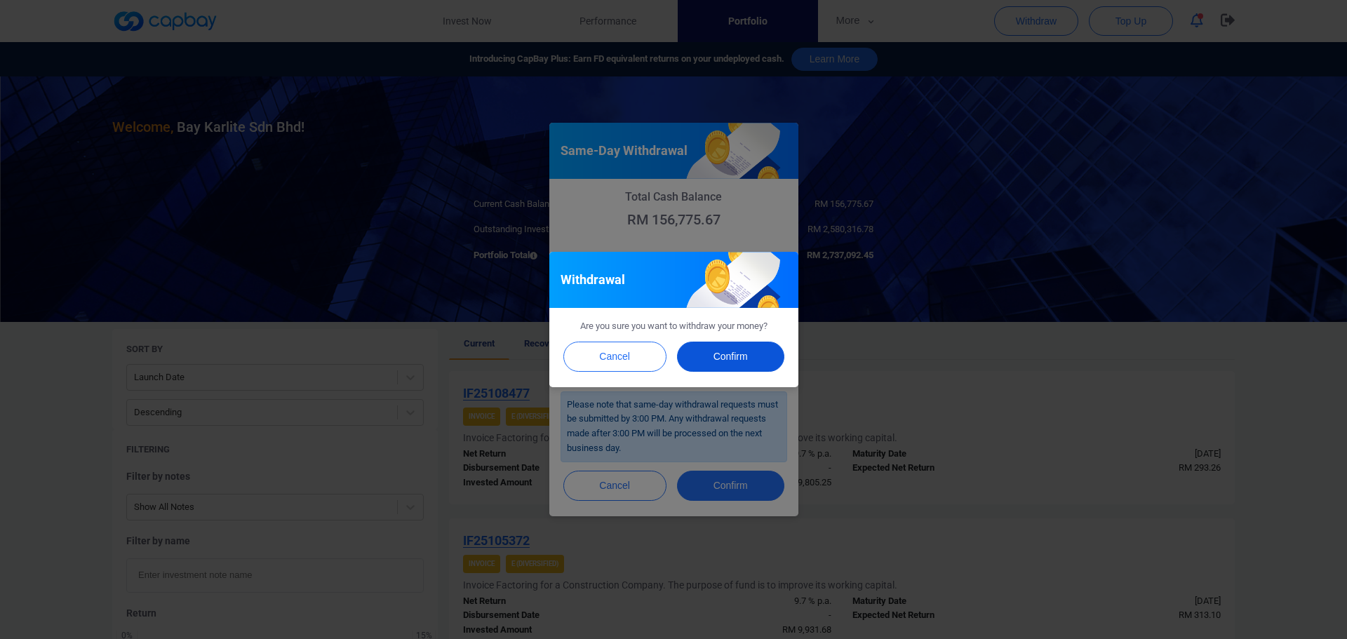
click at [717, 352] on button "Confirm" at bounding box center [730, 357] width 107 height 30
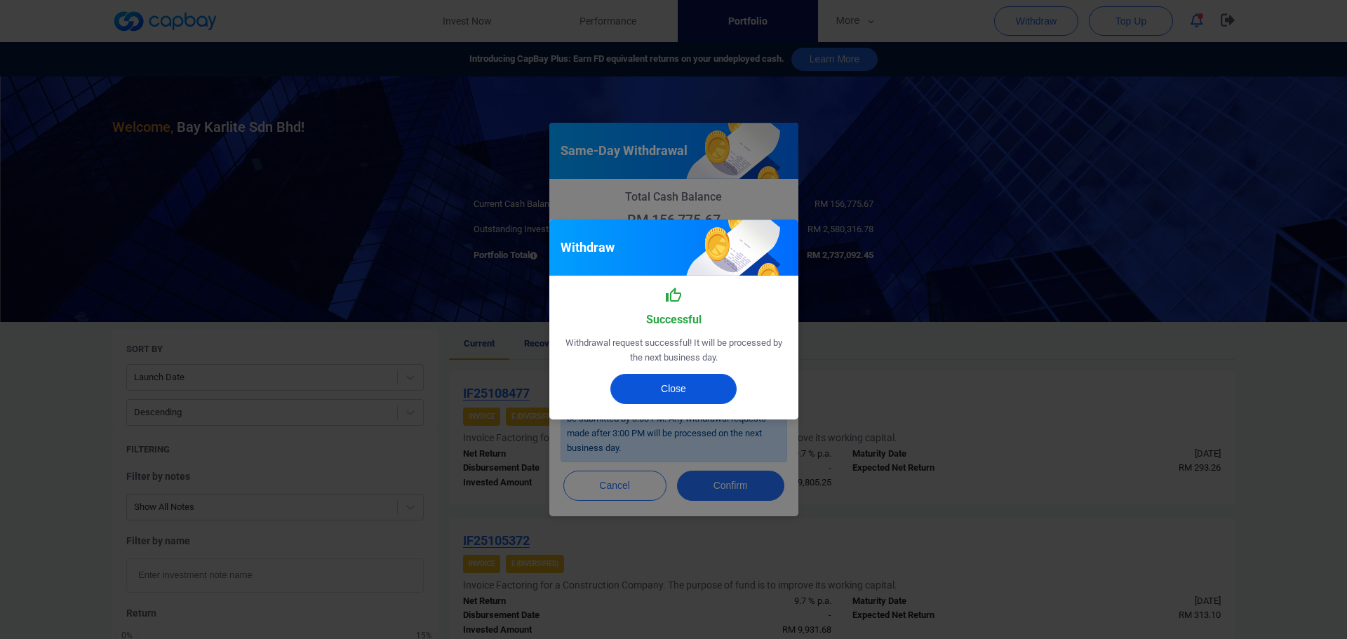
click at [696, 395] on button "Close" at bounding box center [673, 389] width 126 height 30
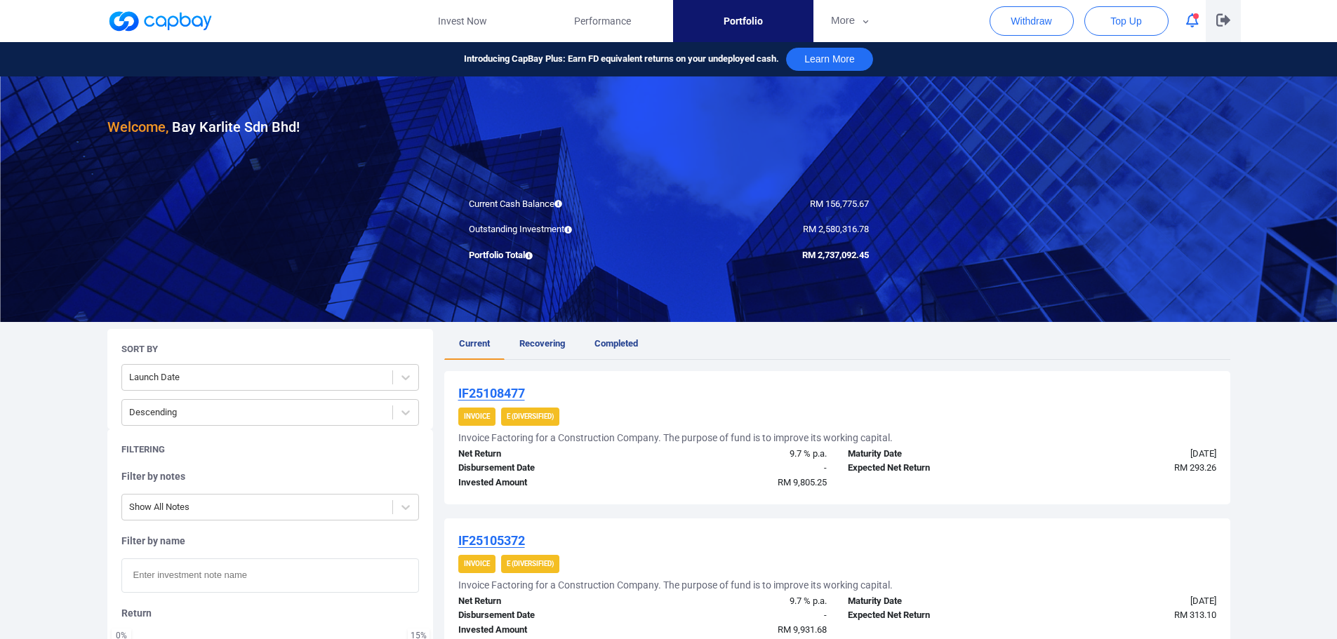
click at [1223, 23] on icon "button" at bounding box center [1223, 19] width 14 height 13
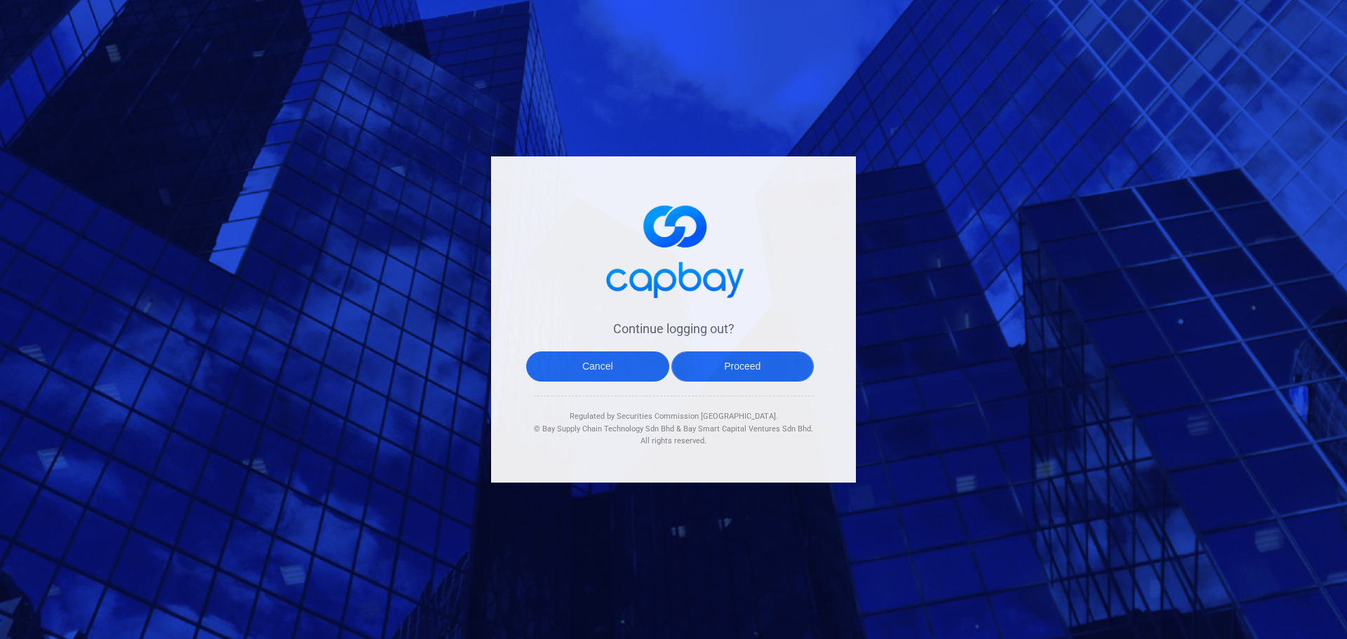
click at [793, 380] on button "Proceed" at bounding box center [742, 367] width 143 height 30
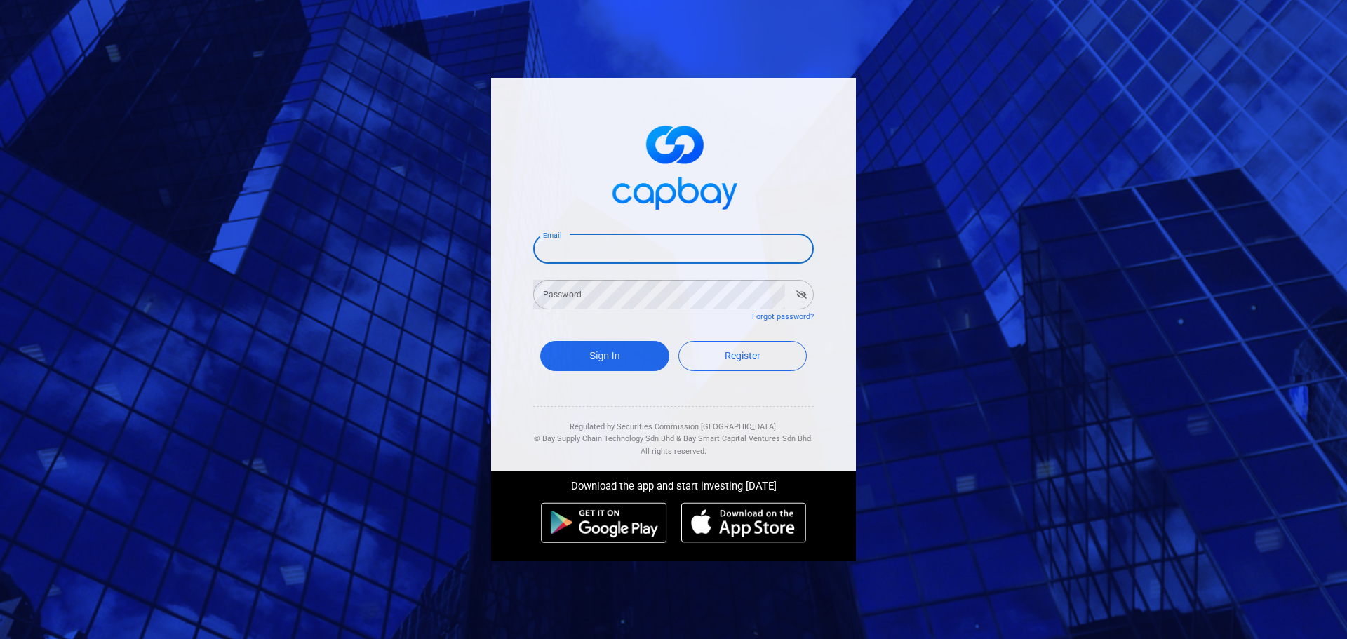
click at [664, 247] on input "Email" at bounding box center [673, 248] width 281 height 29
paste input "bpsbp2p@capbay.com"
type input "bpsbp2p@capbay.com"
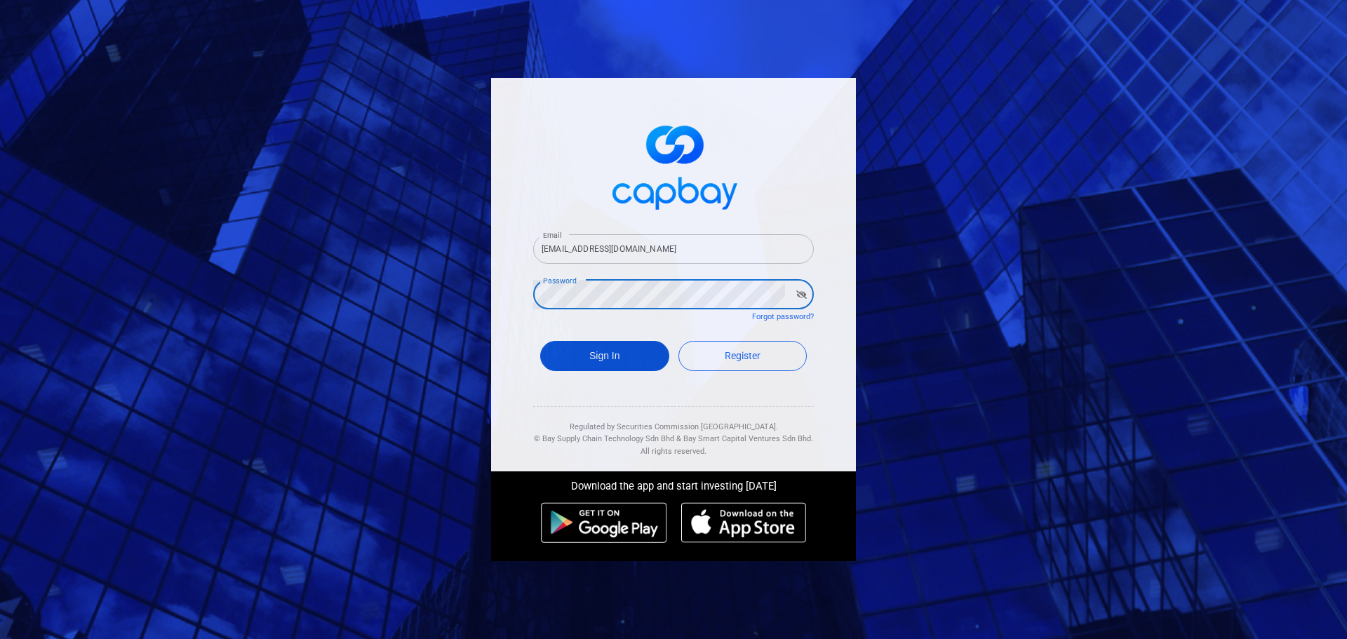
click at [641, 360] on button "Sign In" at bounding box center [604, 356] width 129 height 30
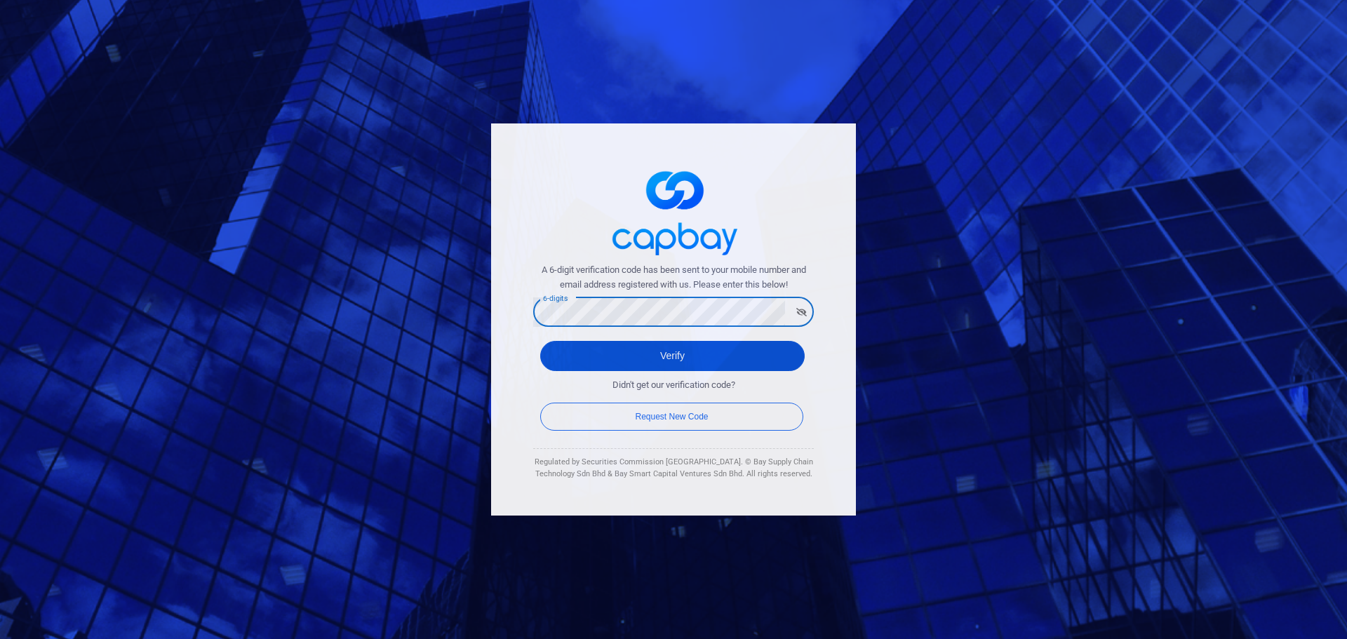
click at [649, 361] on button "Verify" at bounding box center [672, 356] width 265 height 30
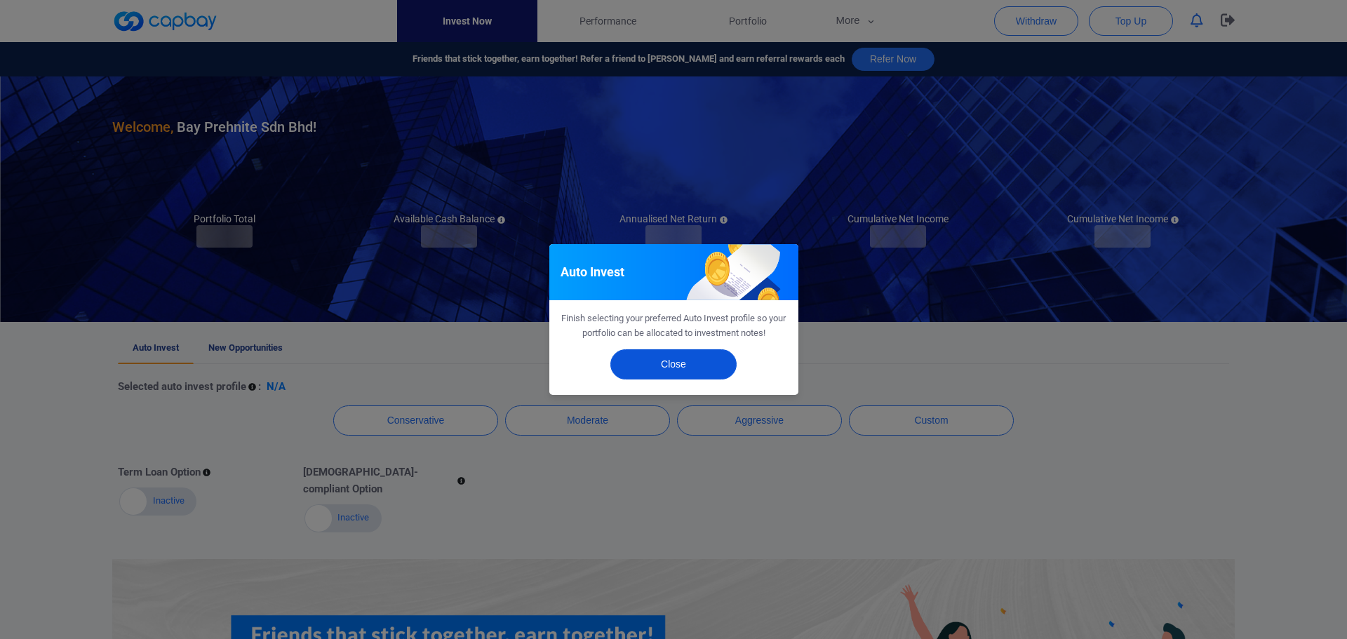
click at [692, 372] on button "Close" at bounding box center [673, 364] width 126 height 30
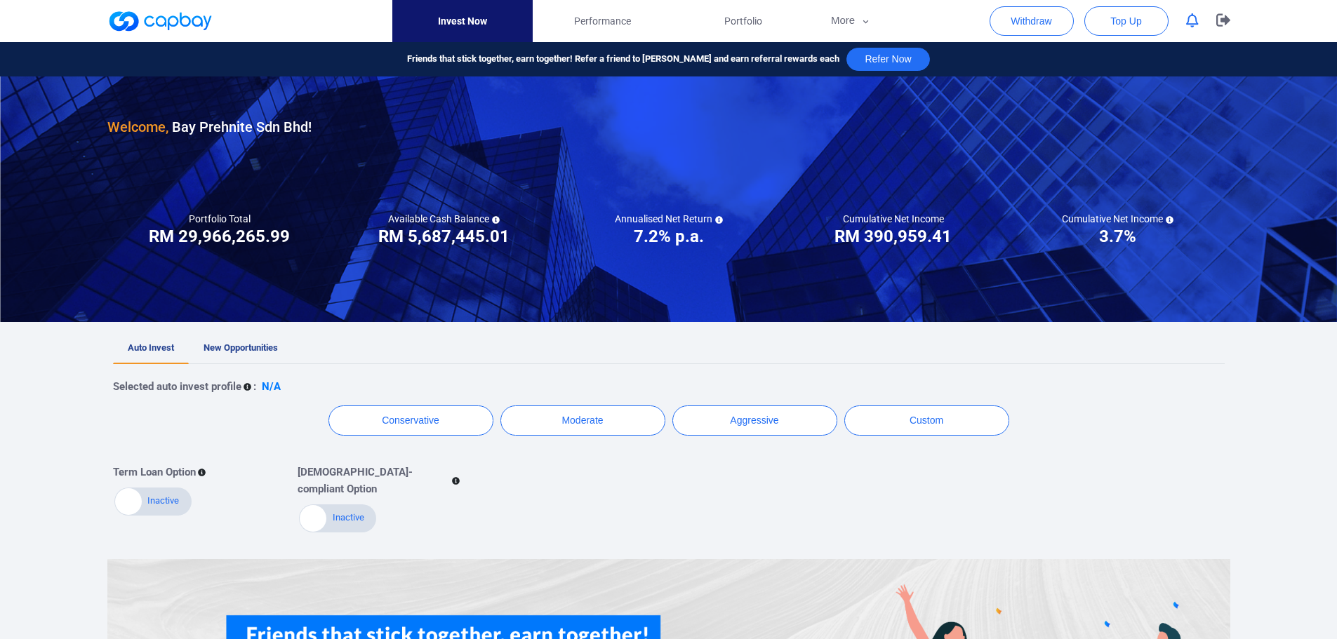
drag, startPoint x: 758, startPoint y: 24, endPoint x: 751, endPoint y: 67, distance: 43.5
click at [758, 25] on span "Portfolio" at bounding box center [743, 20] width 38 height 15
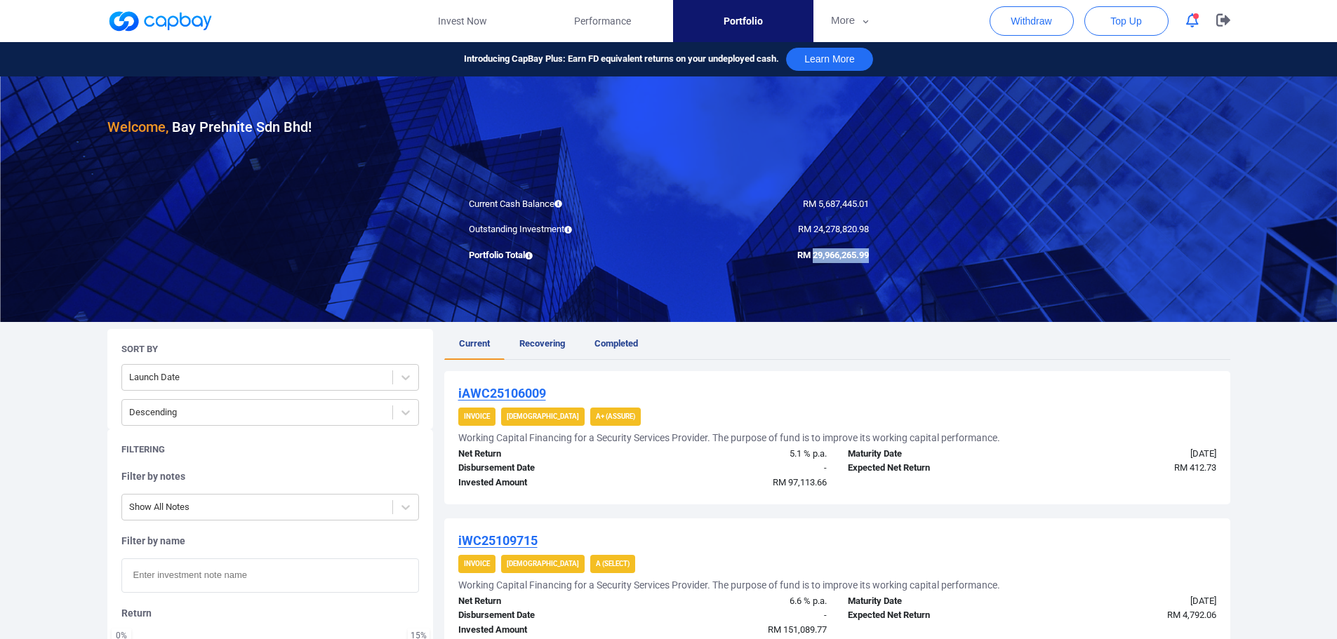
drag, startPoint x: 810, startPoint y: 255, endPoint x: 871, endPoint y: 252, distance: 61.1
click at [871, 252] on div "RM 29,966,265.99" at bounding box center [774, 255] width 210 height 15
click at [895, 158] on div at bounding box center [668, 199] width 1337 height 246
click at [1222, 19] on icon "button" at bounding box center [1223, 20] width 14 height 13
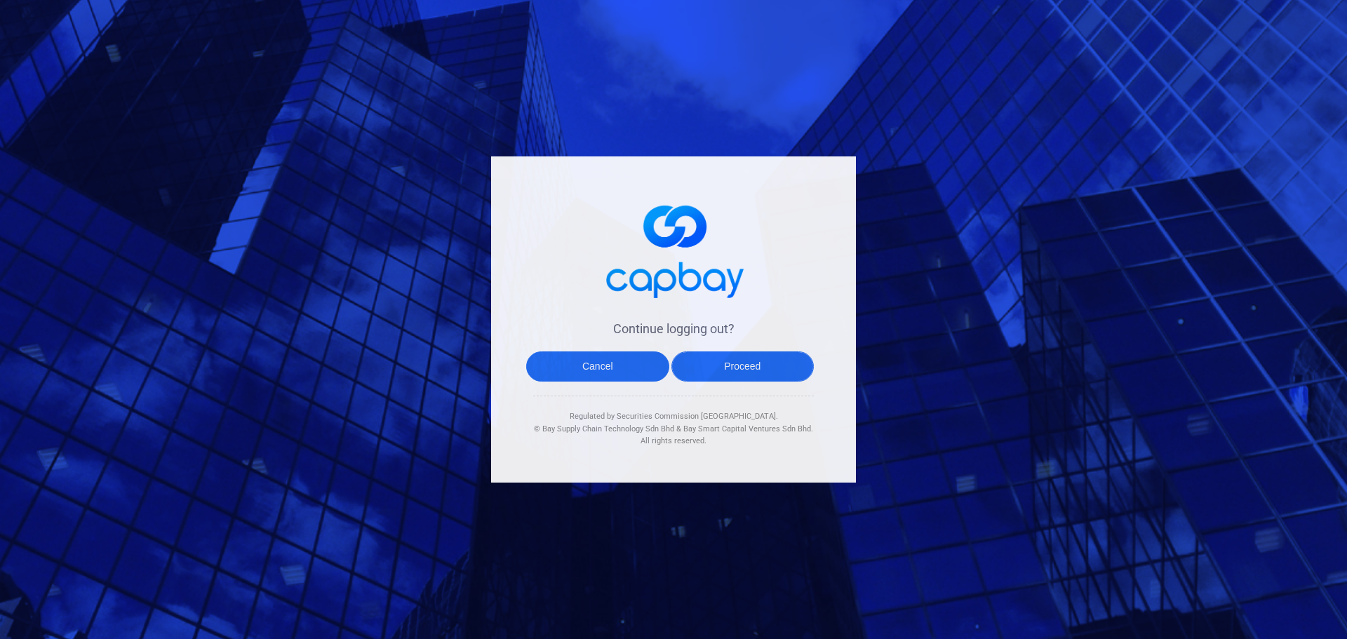
click at [746, 366] on button "Proceed" at bounding box center [742, 367] width 143 height 30
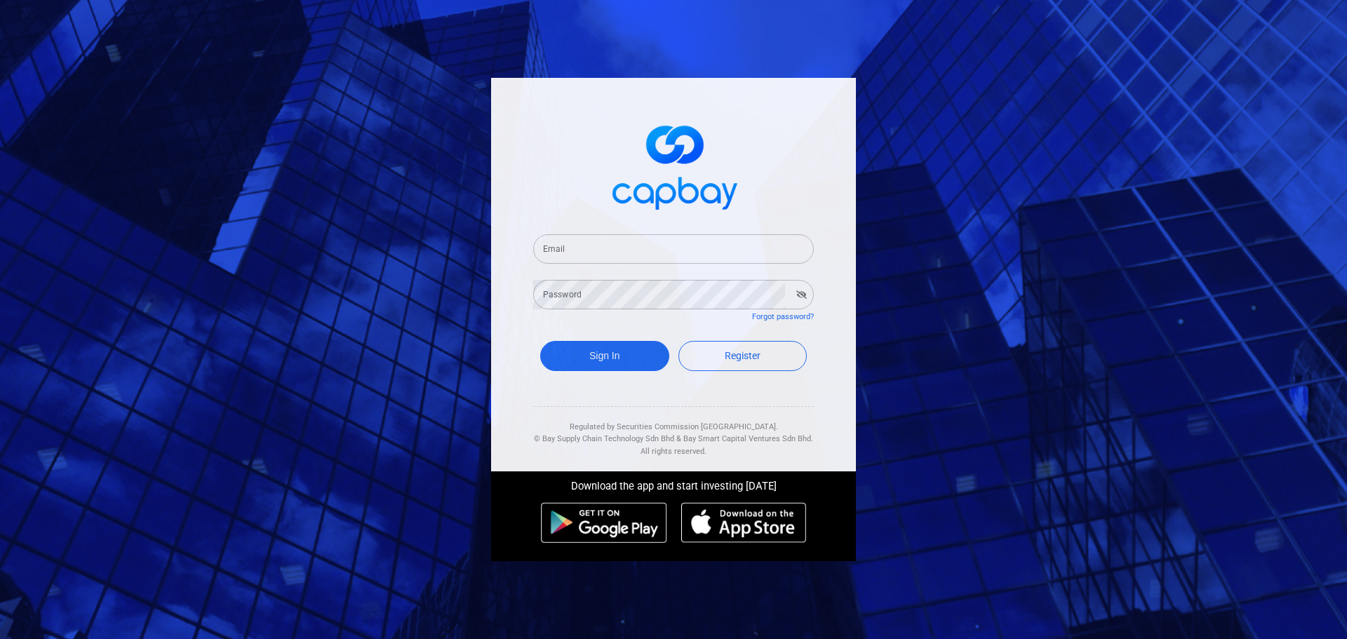
click at [710, 266] on form "Email Email Password Password Forgot password? Sign In Register" at bounding box center [673, 305] width 281 height 175
click at [709, 253] on input "Email" at bounding box center [673, 248] width 281 height 29
paste input "[EMAIL_ADDRESS][DOMAIN_NAME]"
type input "[EMAIL_ADDRESS][DOMAIN_NAME]"
click at [641, 354] on button "Sign In" at bounding box center [604, 356] width 129 height 30
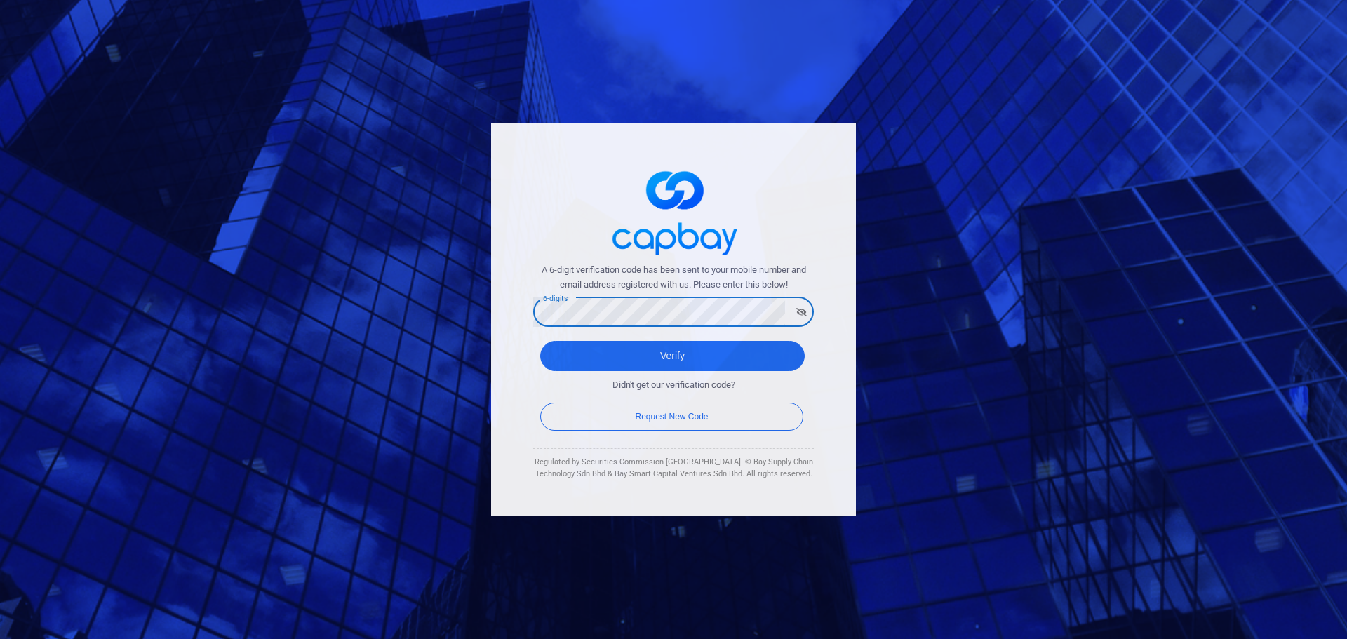
click at [540, 341] on button "Verify" at bounding box center [672, 356] width 265 height 30
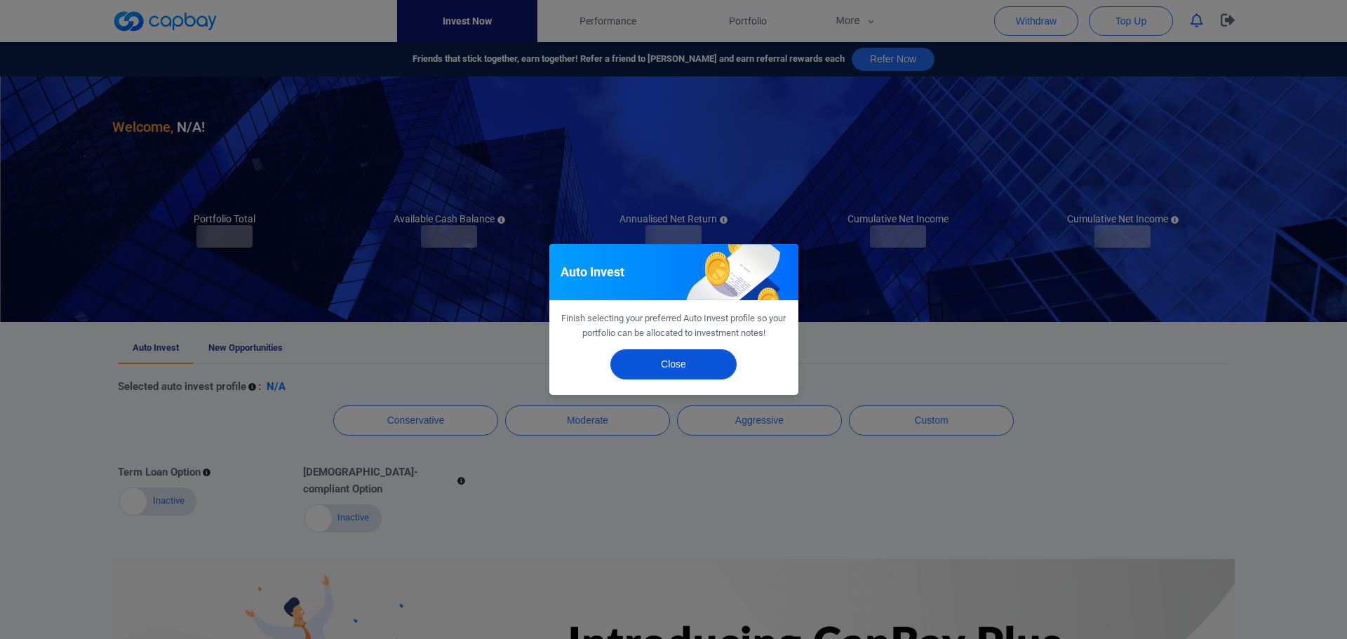
click at [695, 364] on button "Close" at bounding box center [673, 364] width 126 height 30
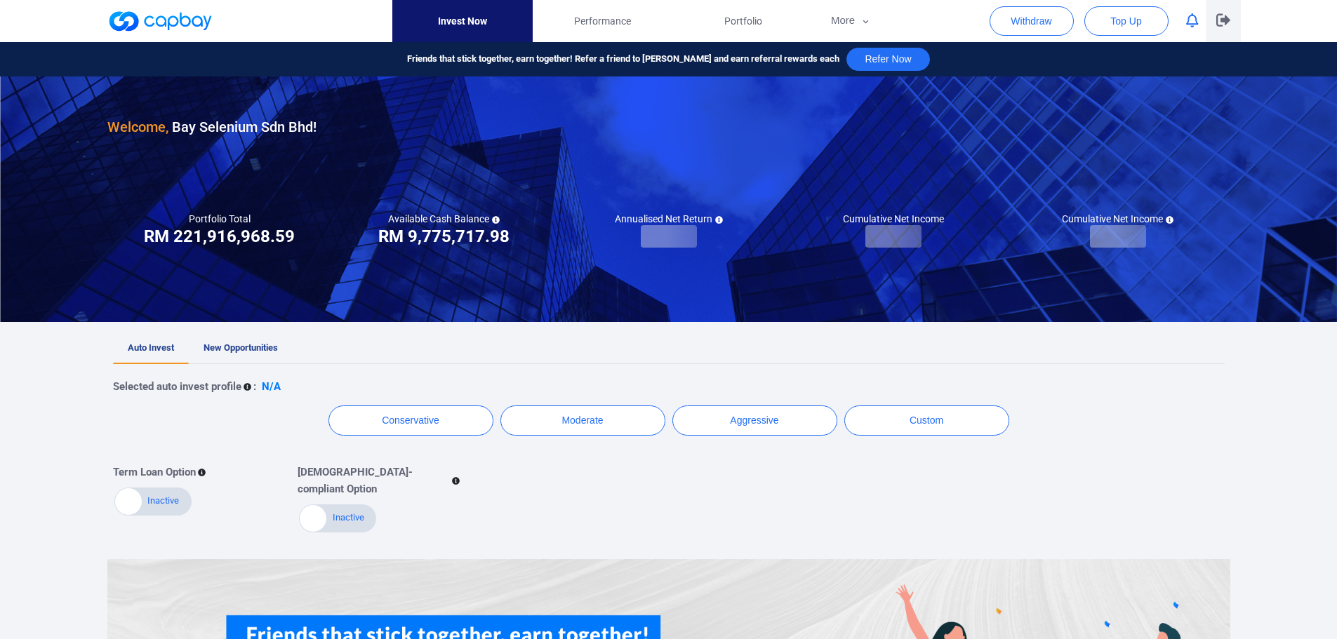
click at [1222, 20] on icon "button" at bounding box center [1223, 20] width 14 height 13
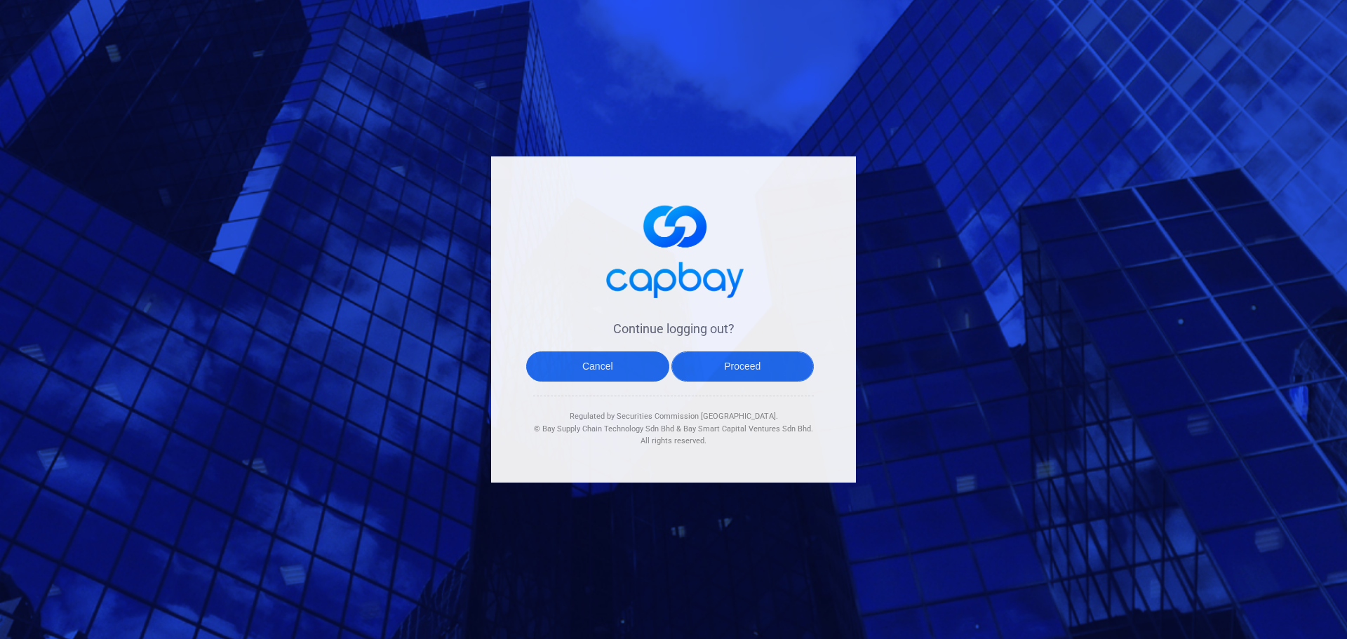
click at [719, 366] on button "Proceed" at bounding box center [742, 367] width 143 height 30
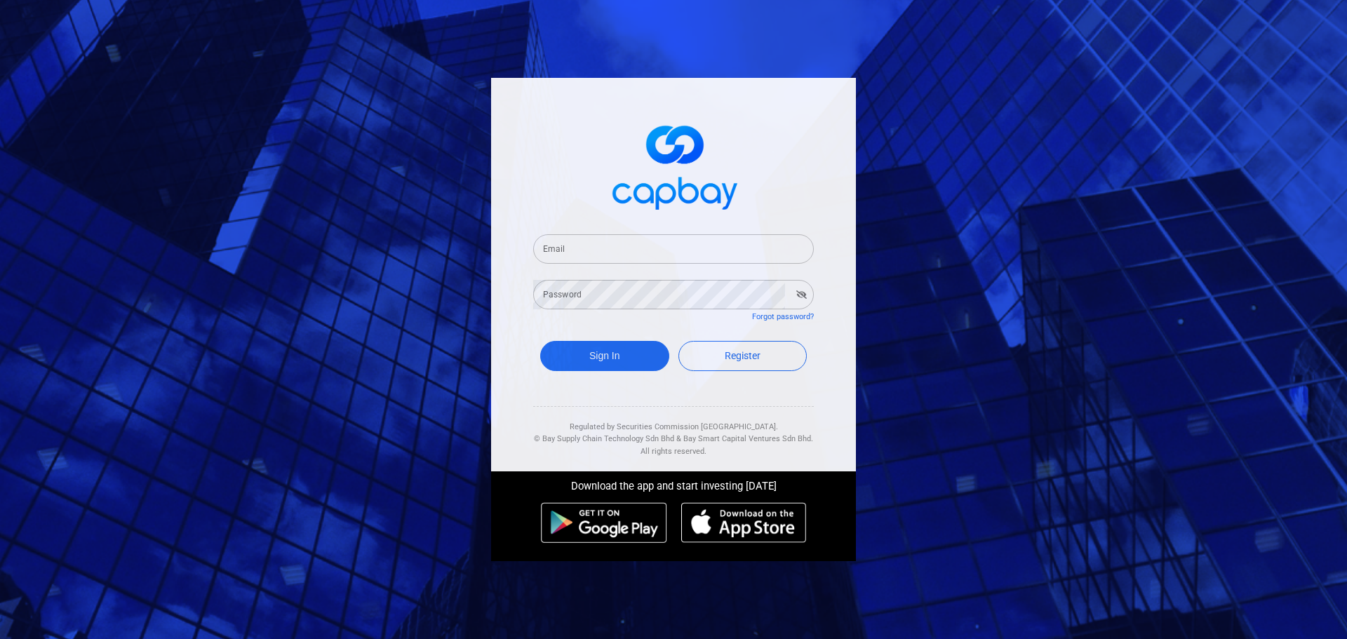
click at [643, 250] on input "Email" at bounding box center [673, 248] width 281 height 29
paste input "[EMAIL_ADDRESS][DOMAIN_NAME]"
type input "[EMAIL_ADDRESS][DOMAIN_NAME]"
click at [642, 354] on button "Sign In" at bounding box center [604, 356] width 129 height 30
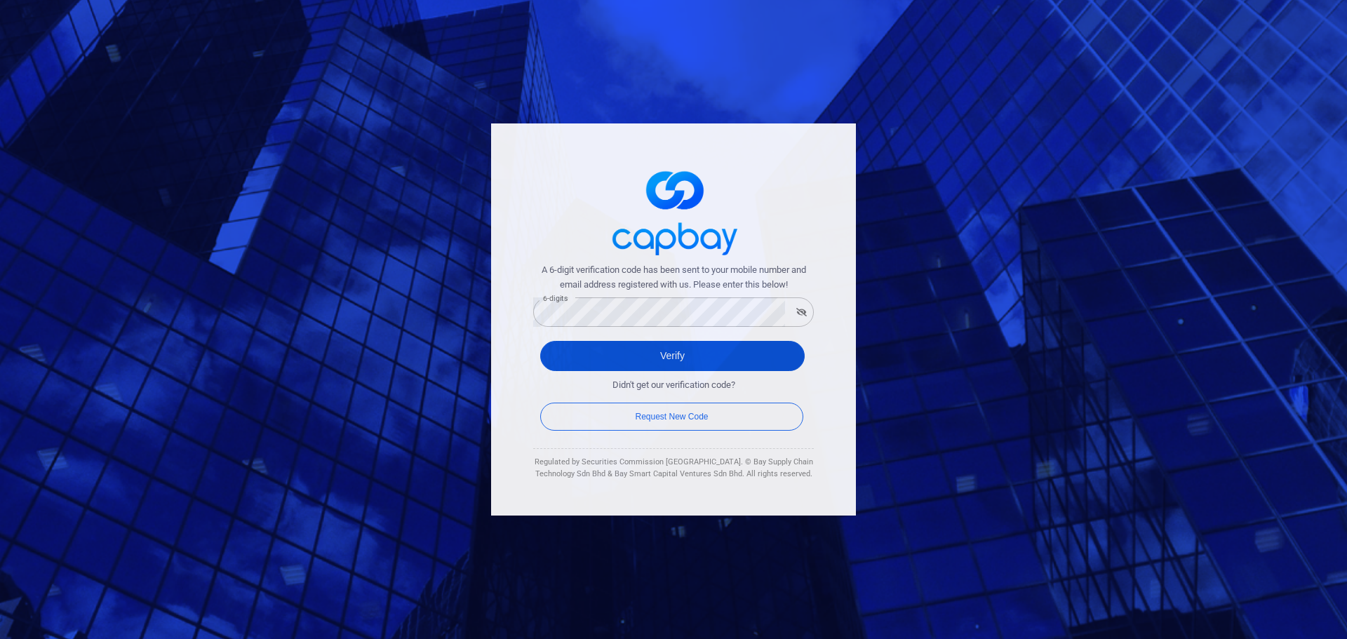
click at [588, 349] on button "Verify" at bounding box center [672, 356] width 265 height 30
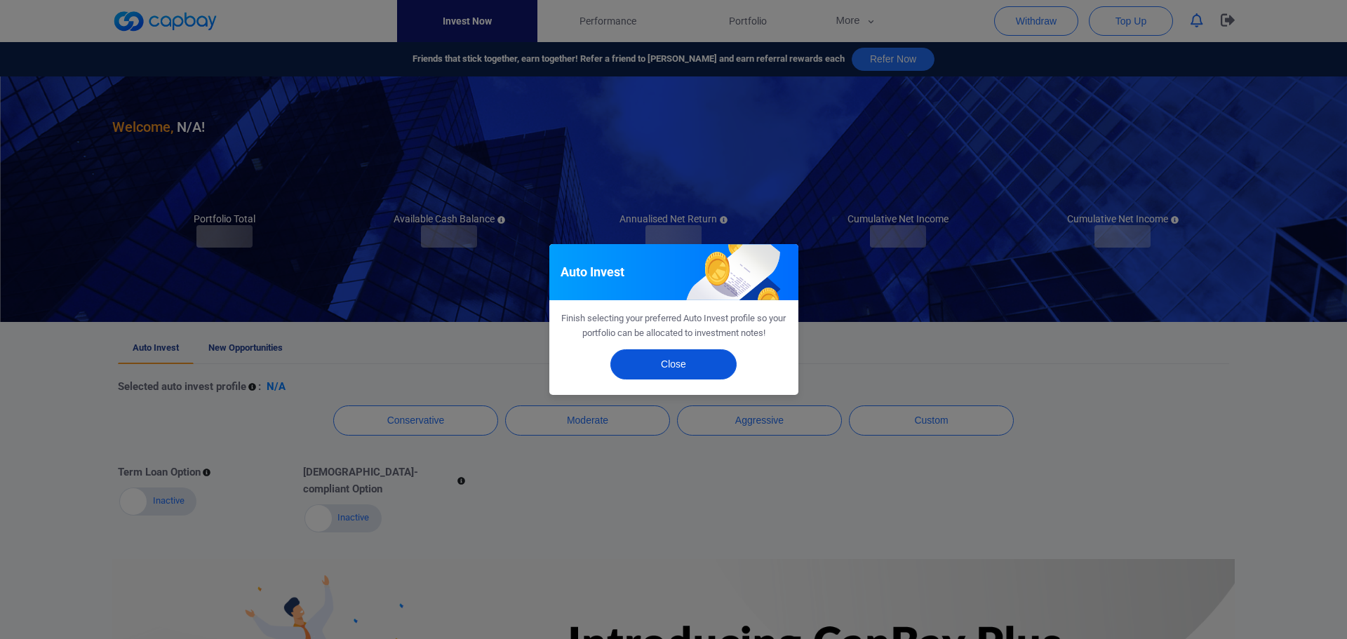
click at [688, 357] on button "Close" at bounding box center [673, 364] width 126 height 30
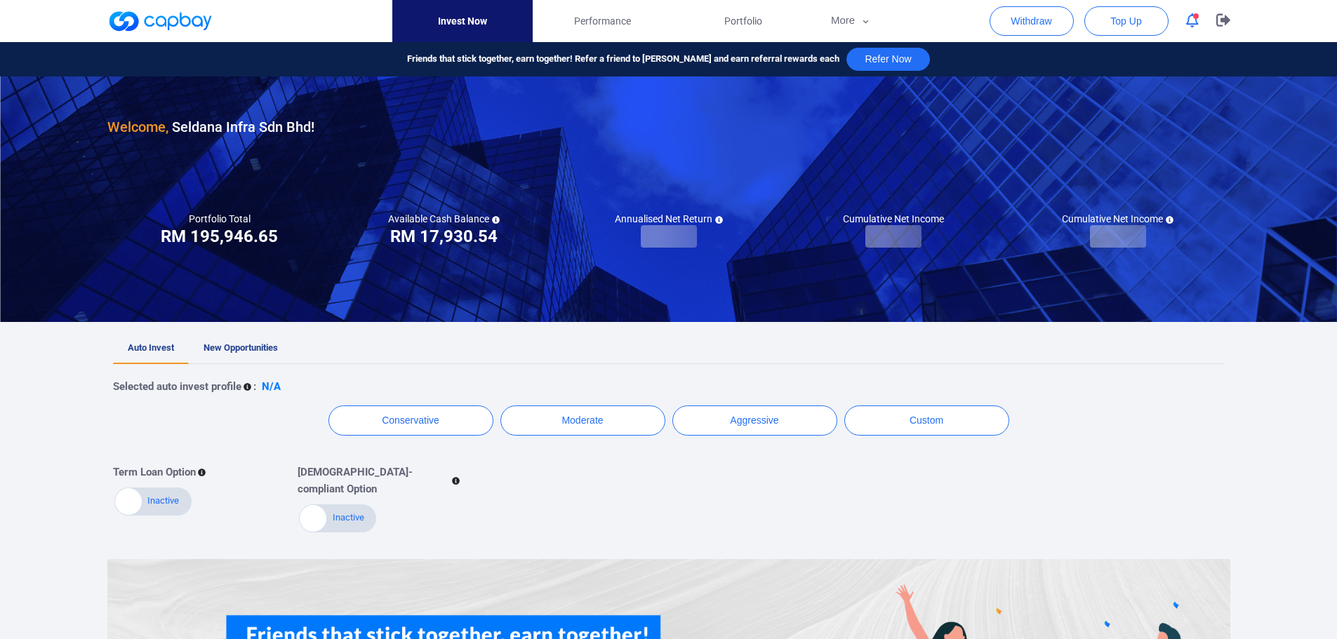
click at [1029, 36] on div "Withdraw Top Up" at bounding box center [1114, 21] width 251 height 42
click at [1031, 25] on button "Withdraw" at bounding box center [1031, 20] width 84 height 29
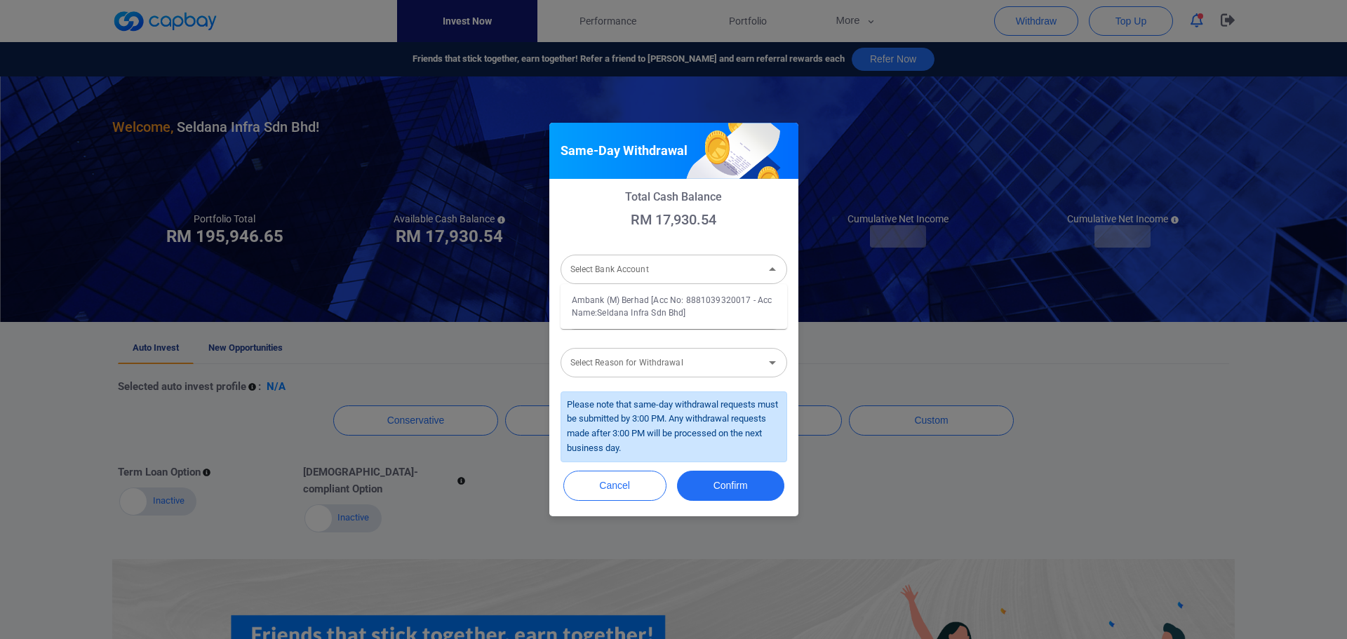
click at [654, 255] on div "Select Bank Account" at bounding box center [674, 269] width 227 height 29
click at [635, 309] on li "Ambank (M) Berhad [Acc No: 8881039320017 - Acc Name:Seldana Infra Sdn Bhd]" at bounding box center [674, 307] width 227 height 34
type input "Ambank (M) Berhad [Acc No: 8881039320017 - Acc Name:Seldana Infra Sdn Bhd]"
drag, startPoint x: 640, startPoint y: 321, endPoint x: 637, endPoint y: 328, distance: 7.6
click at [640, 321] on input "Amount (RM)" at bounding box center [674, 314] width 227 height 29
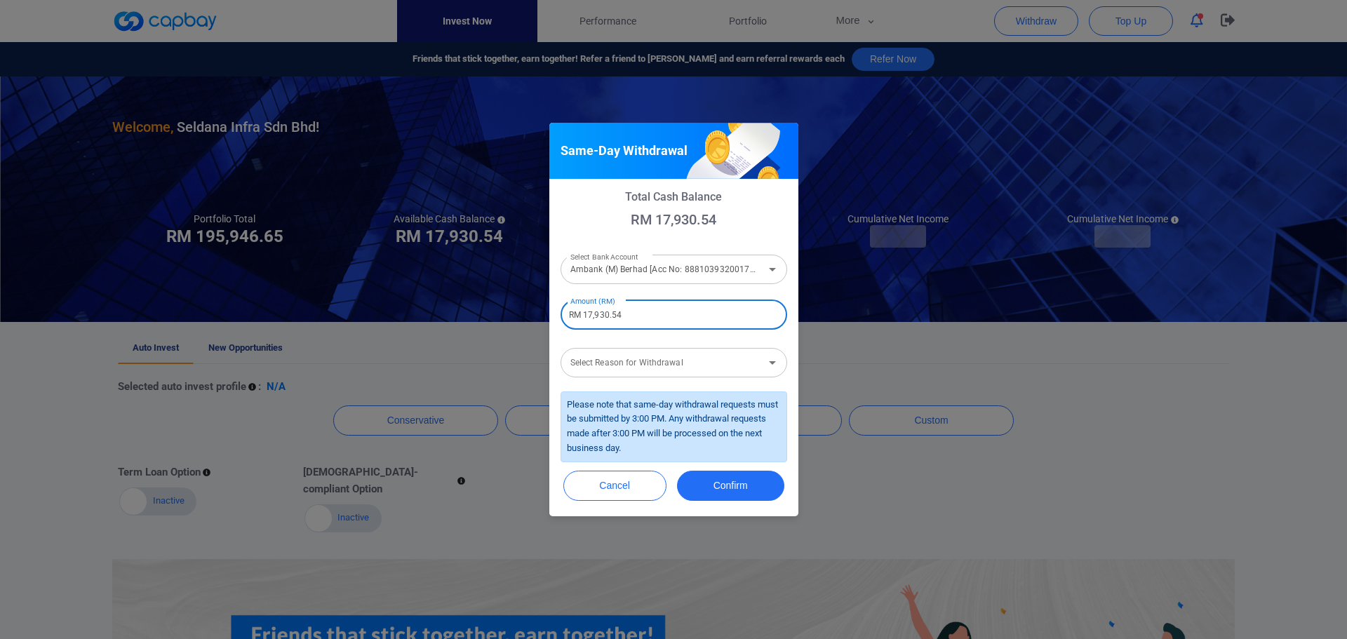
type input "RM 17,930.54"
click at [638, 364] on div "Select Reason for Withdrawal Select Reason for Withdrawal" at bounding box center [674, 362] width 227 height 32
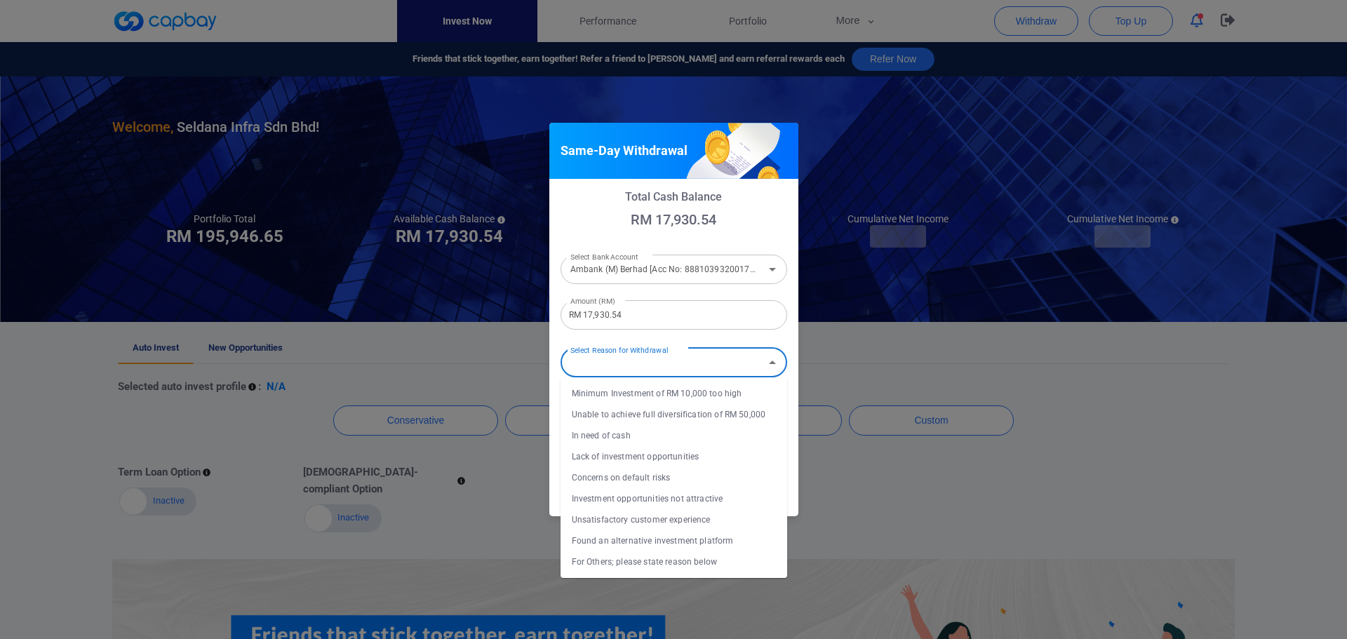
click at [612, 437] on li "In need of cash" at bounding box center [674, 435] width 227 height 21
type input "In need of cash"
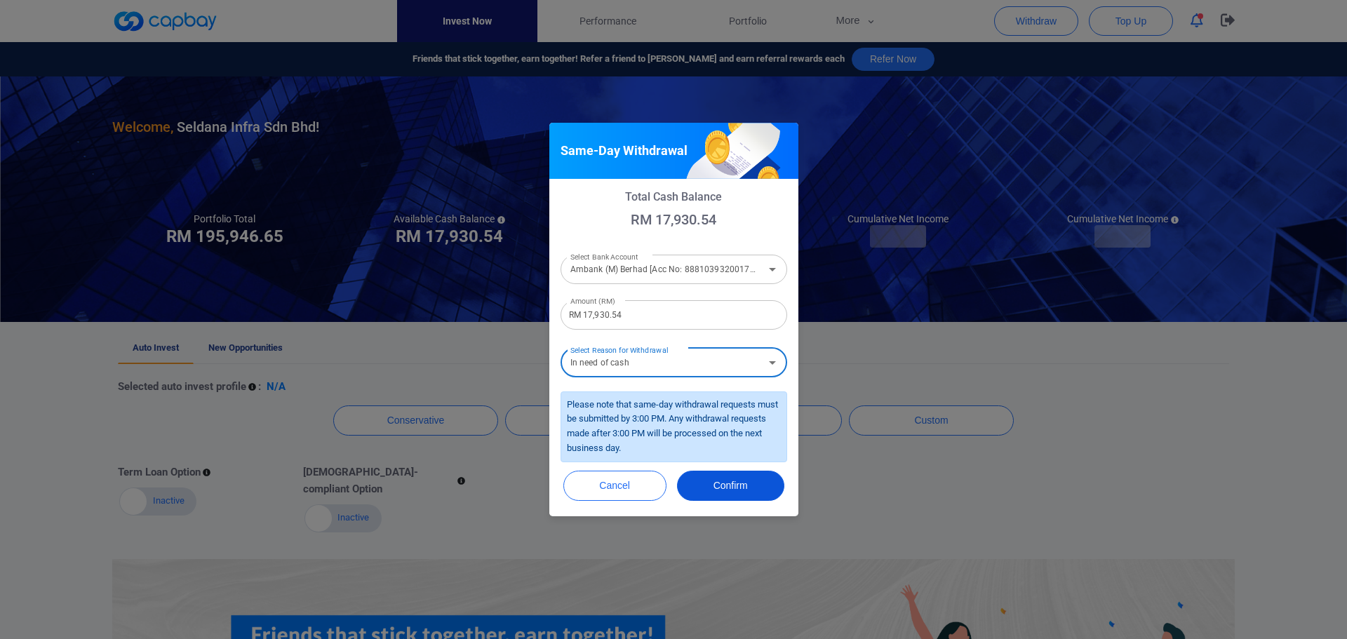
click at [729, 489] on button "Confirm" at bounding box center [730, 486] width 107 height 30
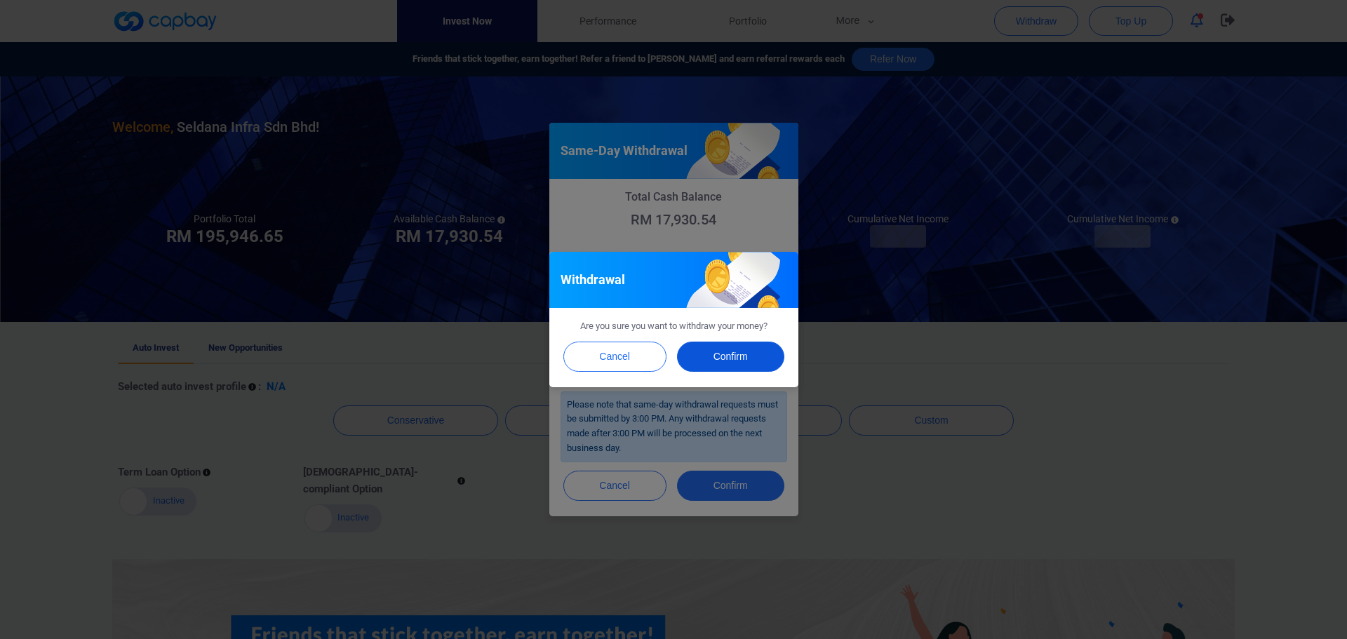
click at [736, 354] on button "Confirm" at bounding box center [730, 357] width 107 height 30
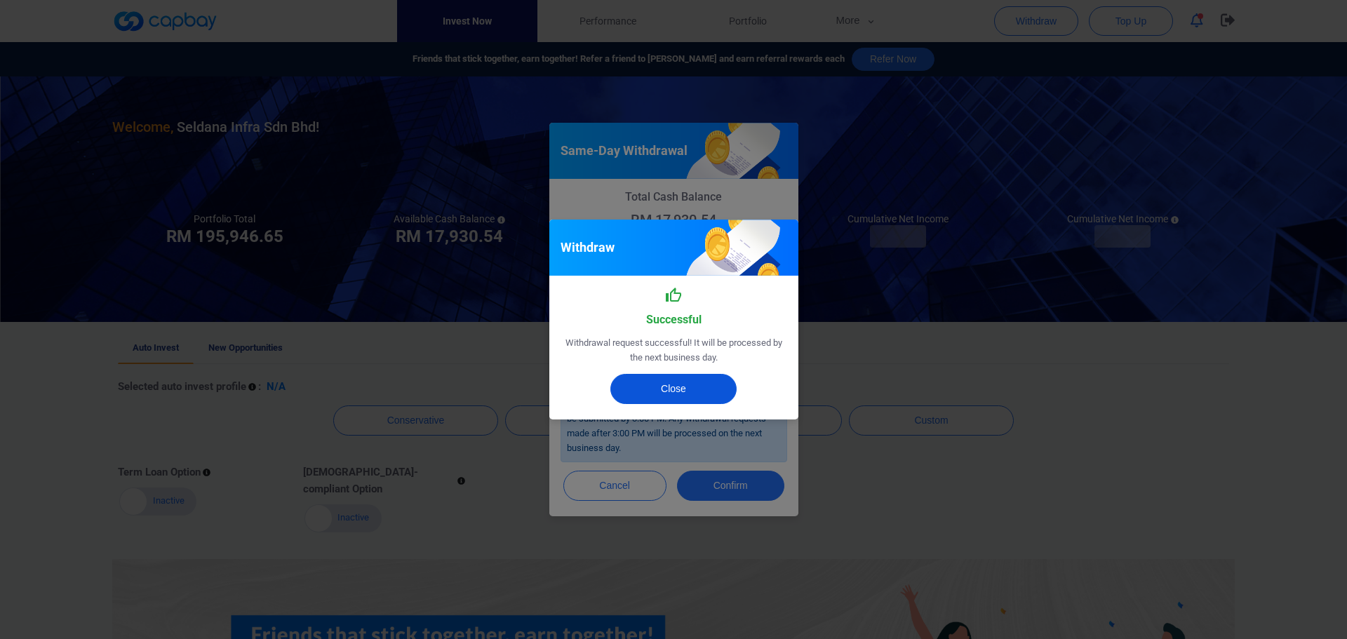
click at [686, 380] on button "Close" at bounding box center [673, 389] width 126 height 30
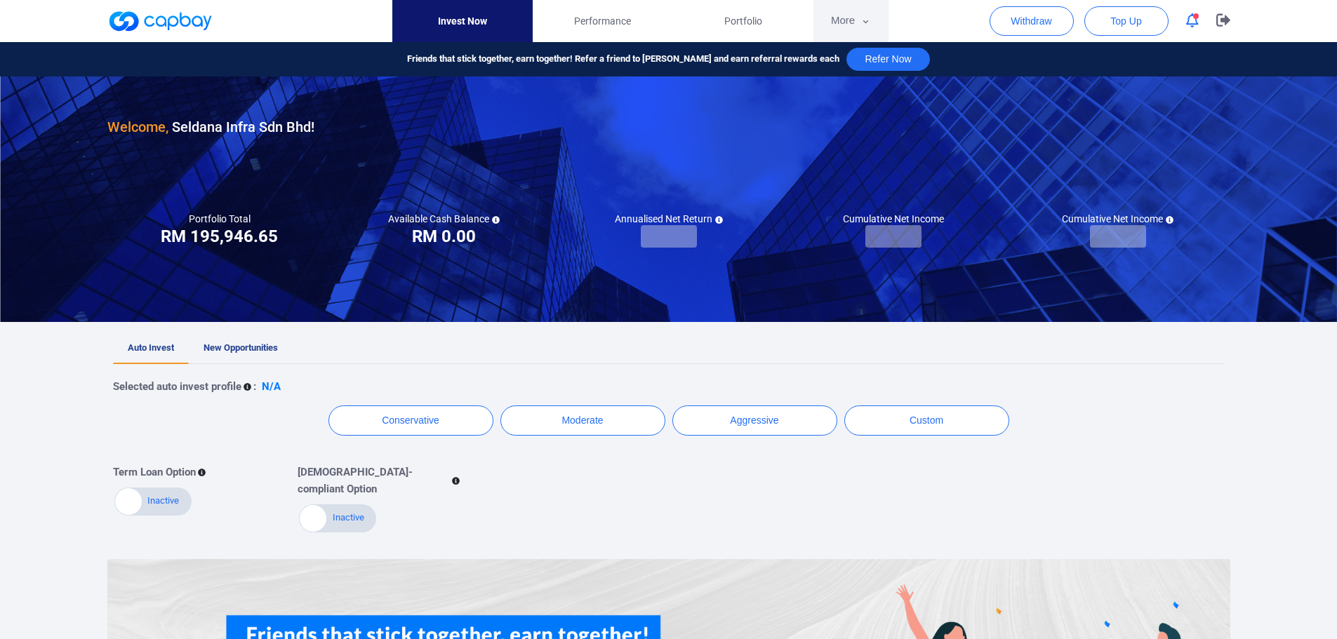
click at [848, 24] on button "More" at bounding box center [850, 21] width 75 height 42
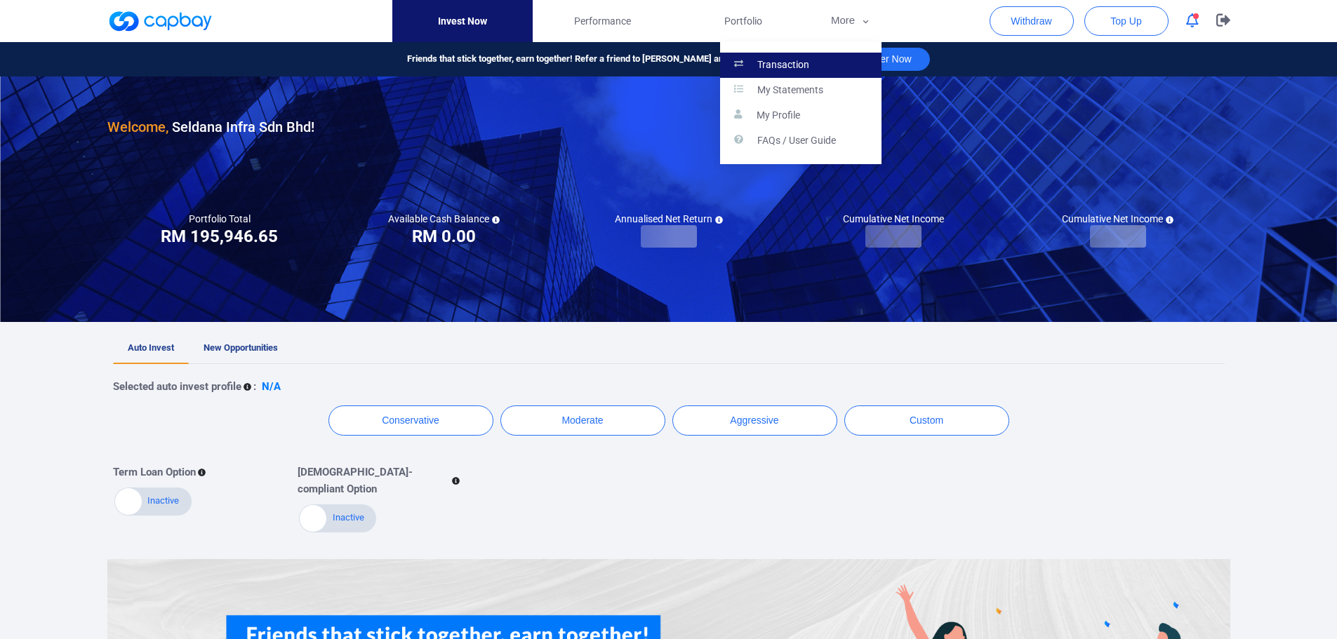
click at [805, 68] on p "Transaction" at bounding box center [783, 65] width 52 height 13
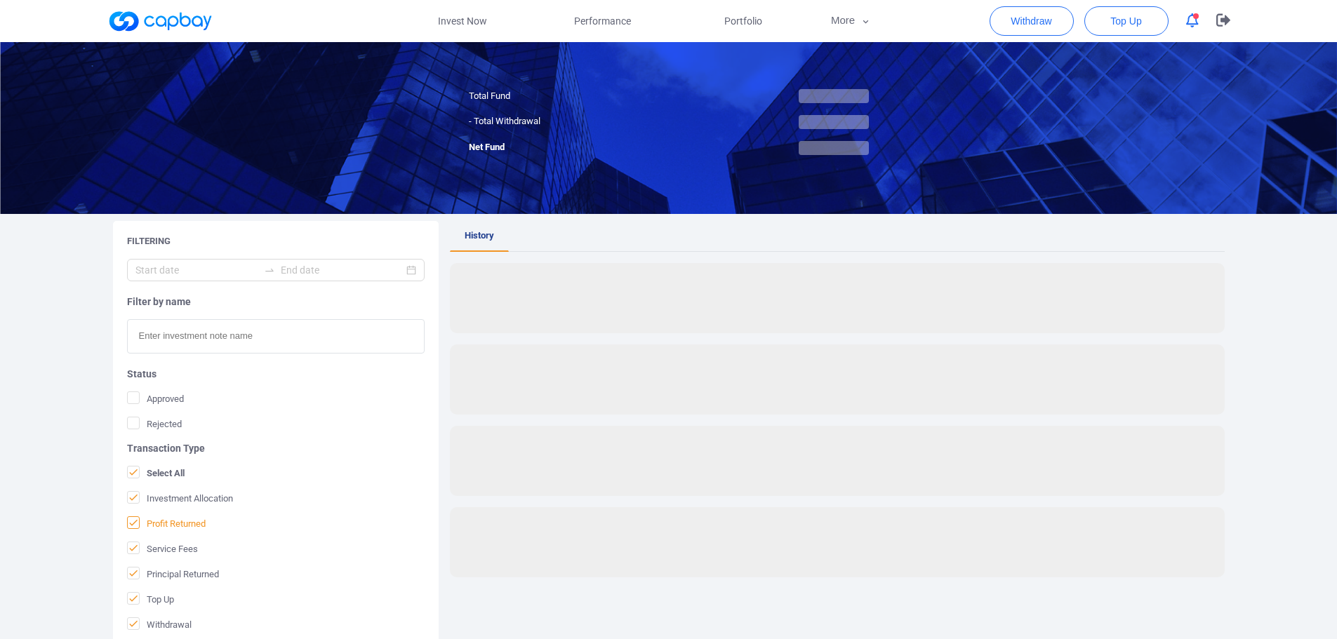
scroll to position [183, 0]
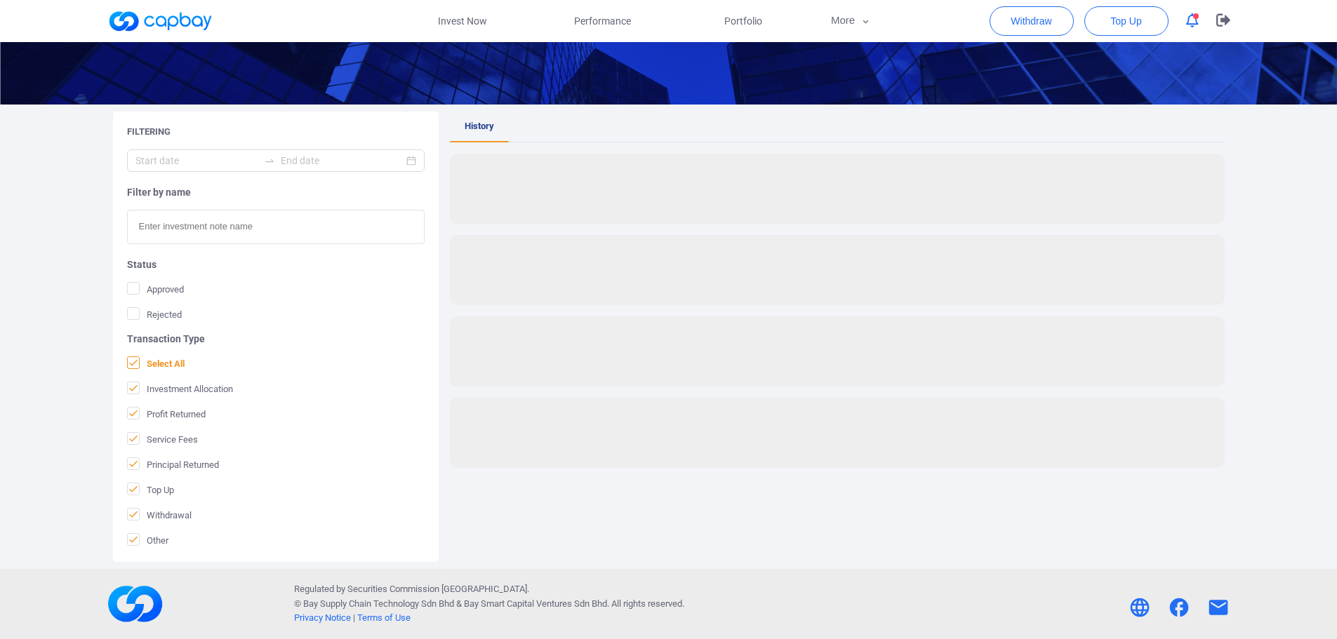
click at [130, 366] on icon at bounding box center [133, 362] width 11 height 11
click at [0, 0] on input "Select All" at bounding box center [0, 0] width 0 height 0
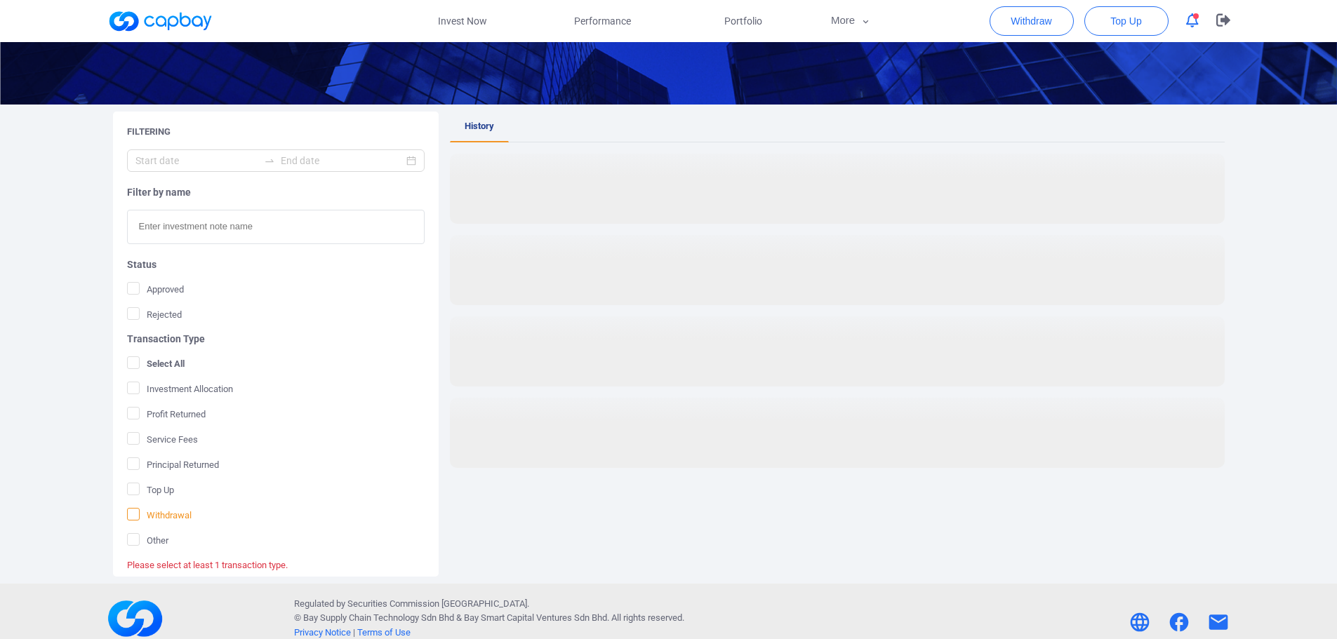
click at [139, 514] on span at bounding box center [133, 514] width 13 height 13
click at [0, 0] on input "Withdrawal" at bounding box center [0, 0] width 0 height 0
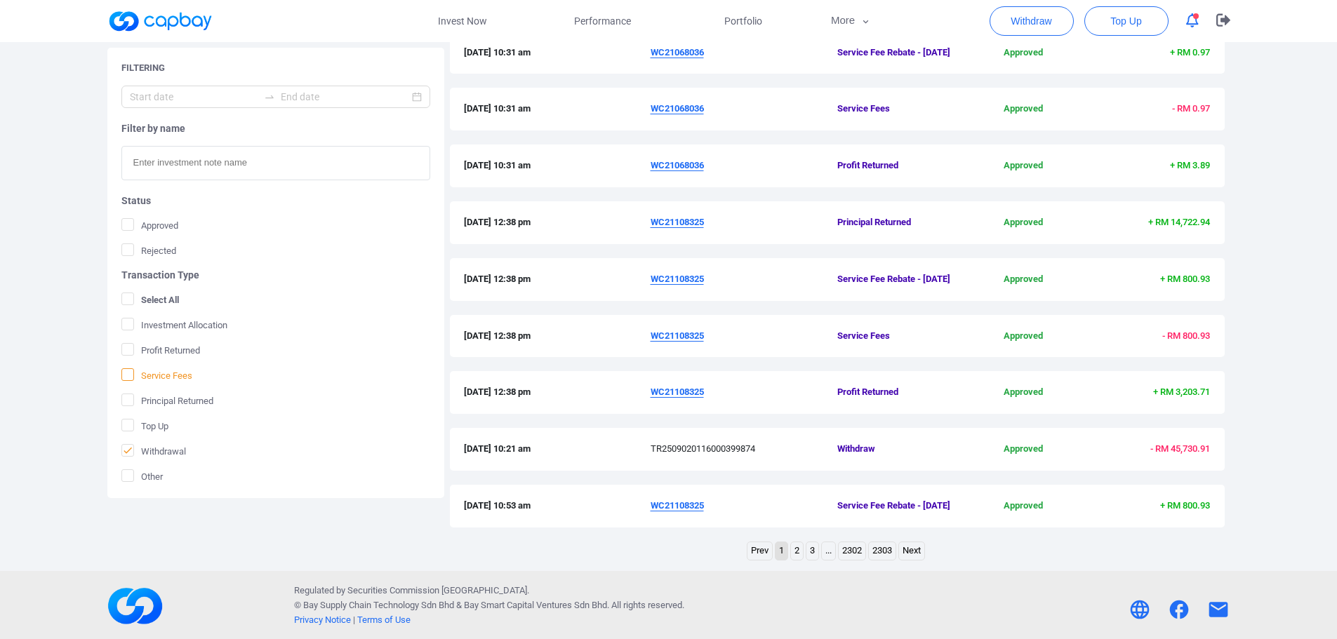
scroll to position [337, 0]
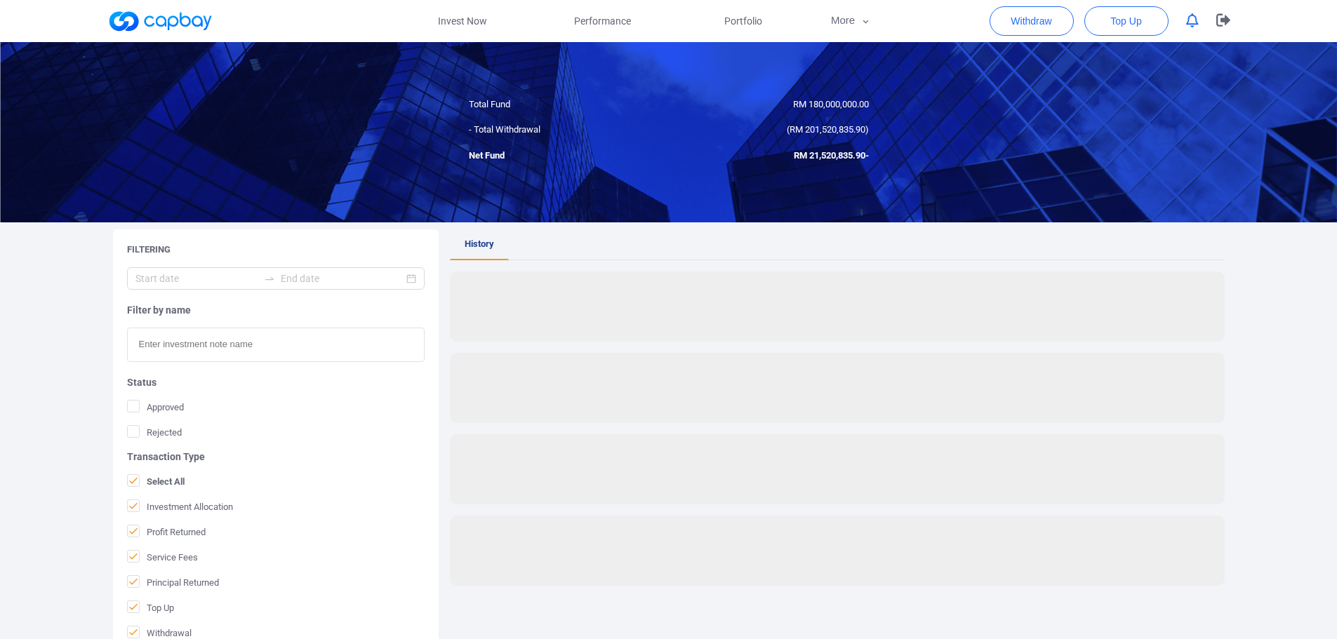
scroll to position [183, 0]
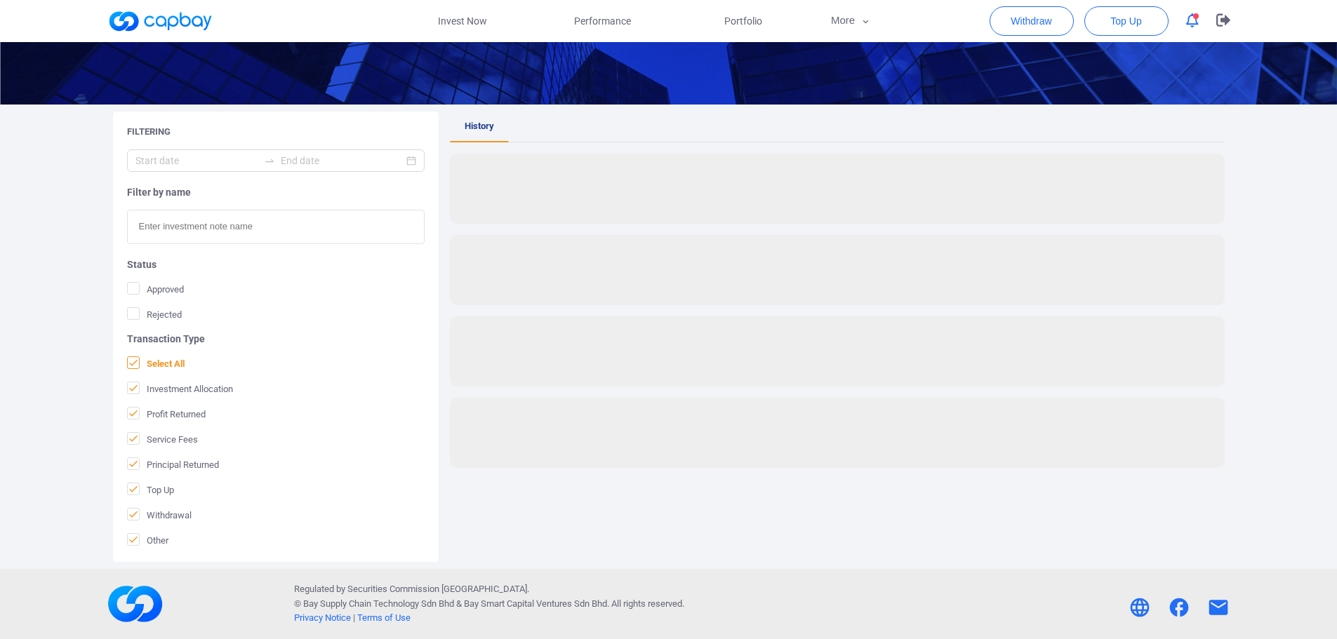
click at [152, 360] on span "Select All" at bounding box center [156, 363] width 58 height 14
click at [0, 0] on input "Select All" at bounding box center [0, 0] width 0 height 0
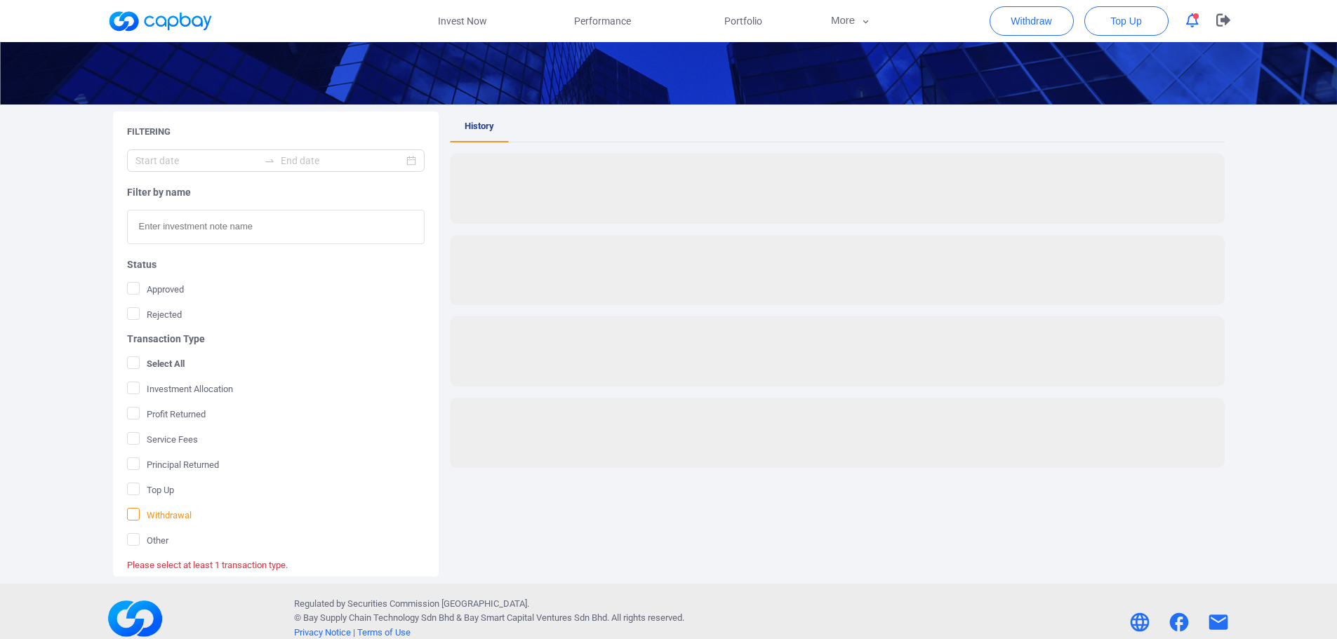
click at [158, 519] on span "Withdrawal" at bounding box center [159, 515] width 65 height 14
click at [0, 0] on input "Withdrawal" at bounding box center [0, 0] width 0 height 0
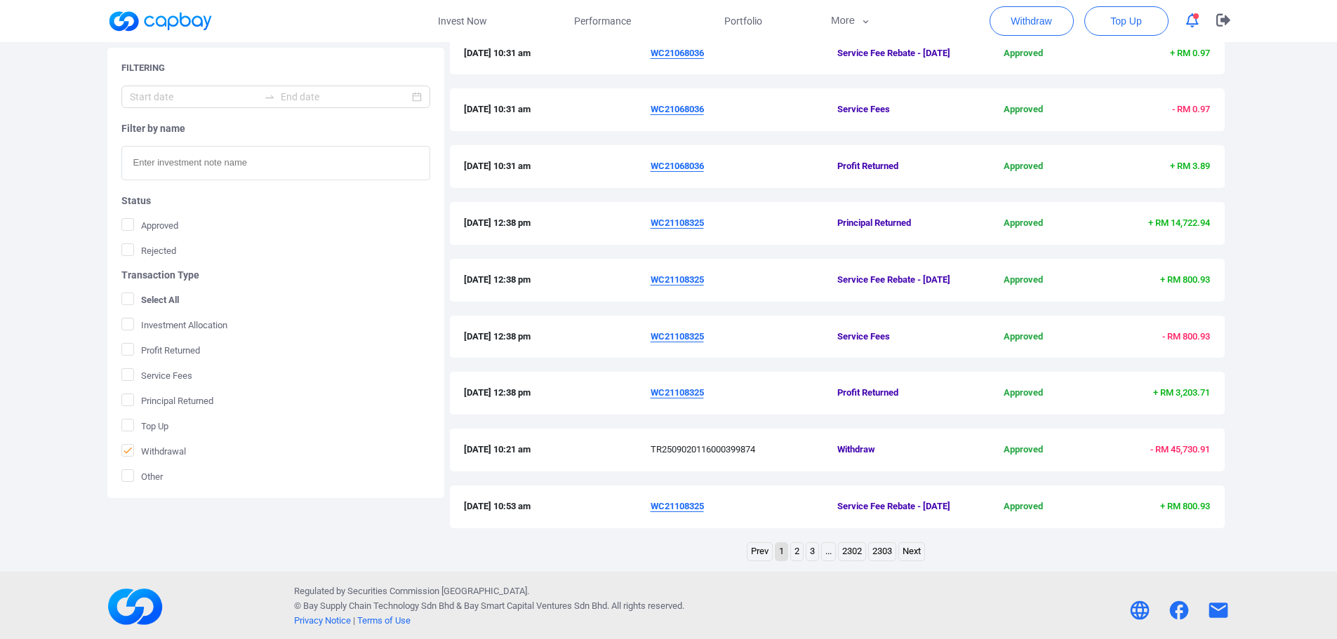
scroll to position [394, 0]
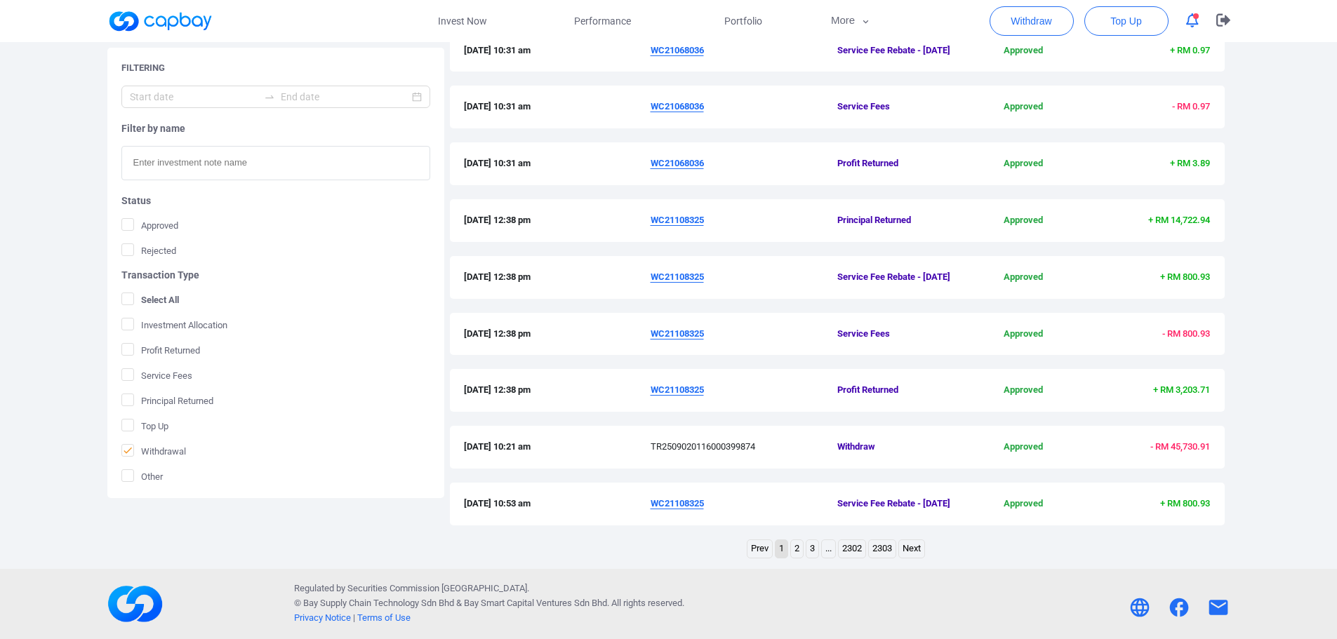
click at [794, 558] on link "2" at bounding box center [797, 549] width 12 height 18
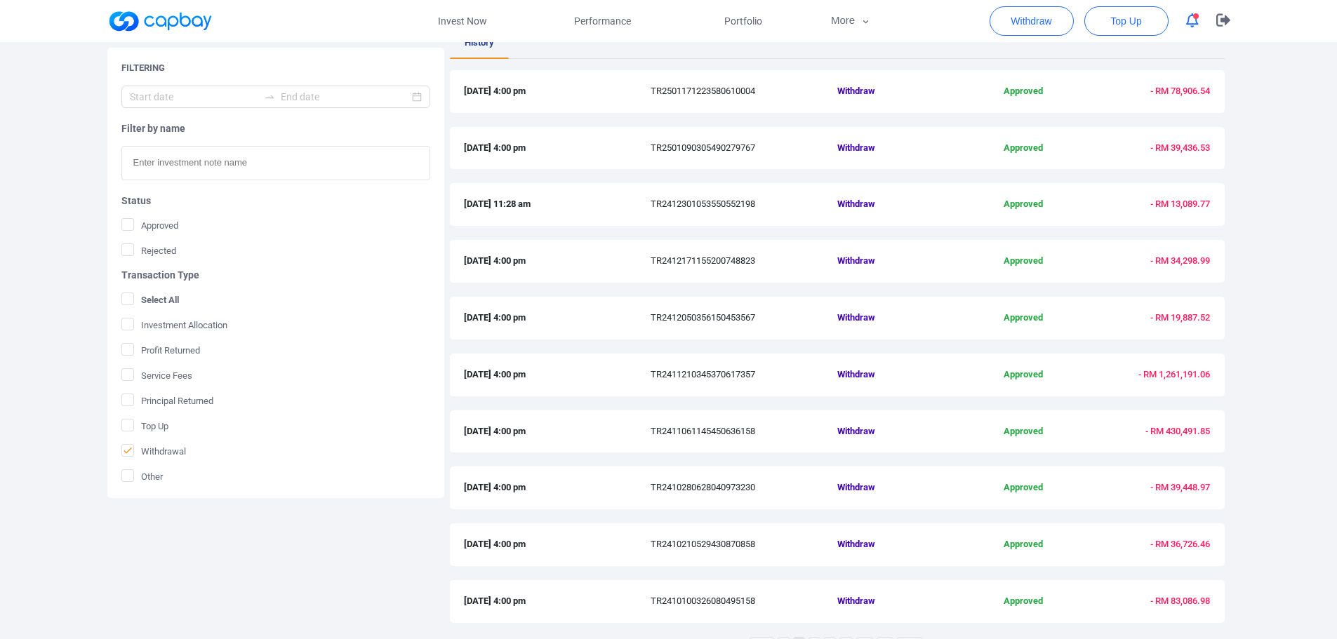
scroll to position [364, 0]
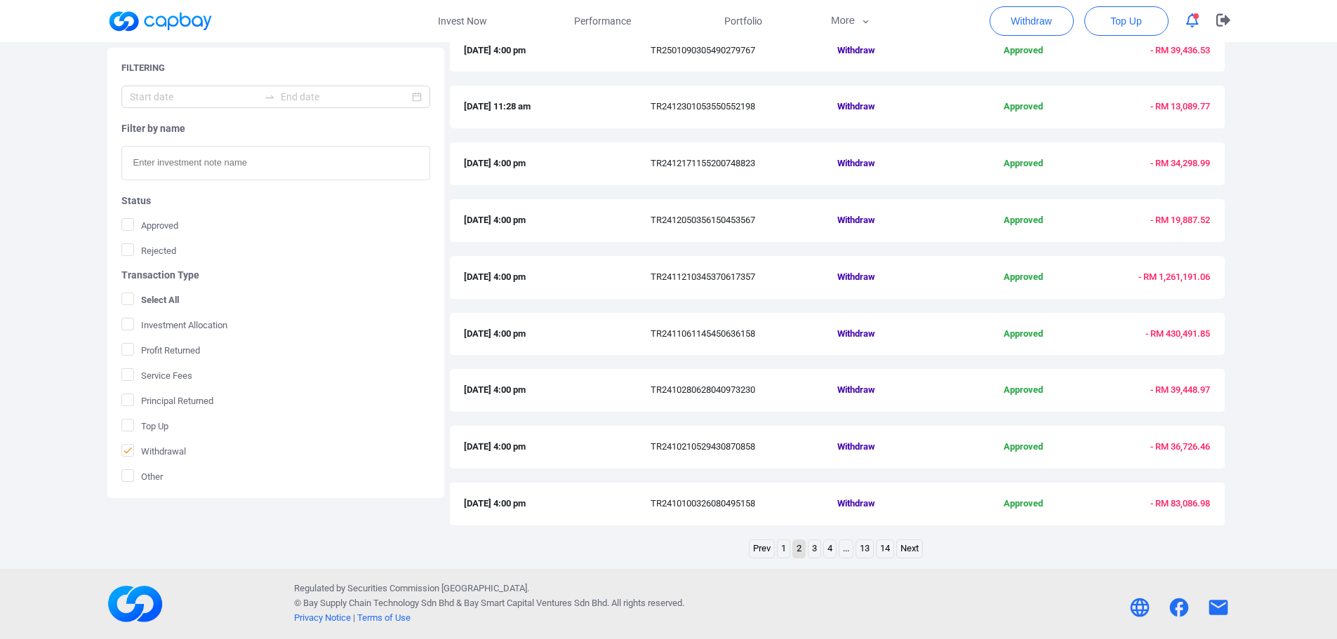
click at [780, 547] on link "1" at bounding box center [783, 549] width 12 height 18
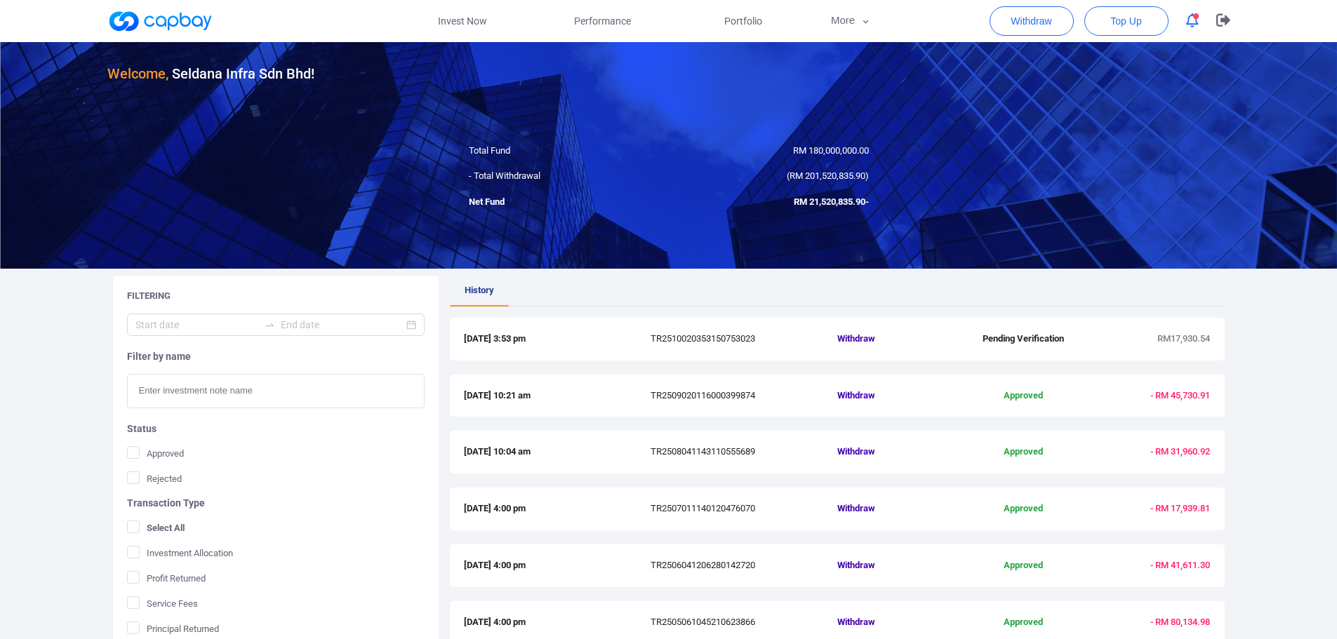
scroll to position [0, 0]
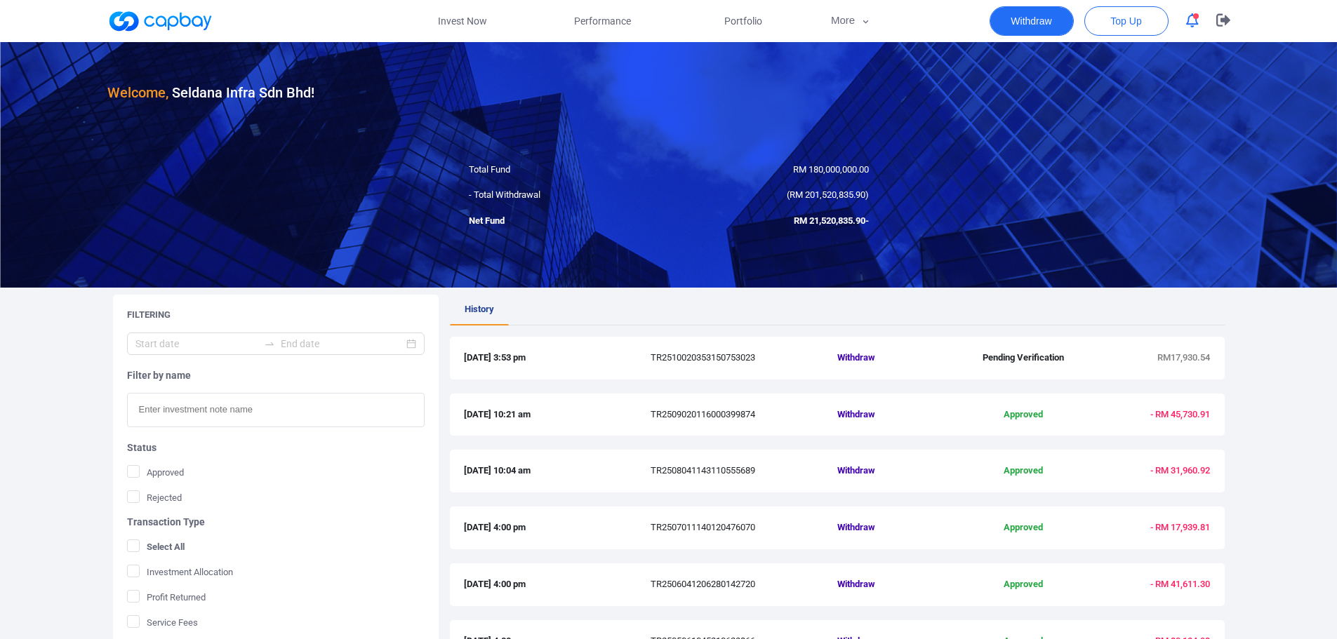
click at [1040, 16] on button "Withdraw" at bounding box center [1031, 20] width 84 height 29
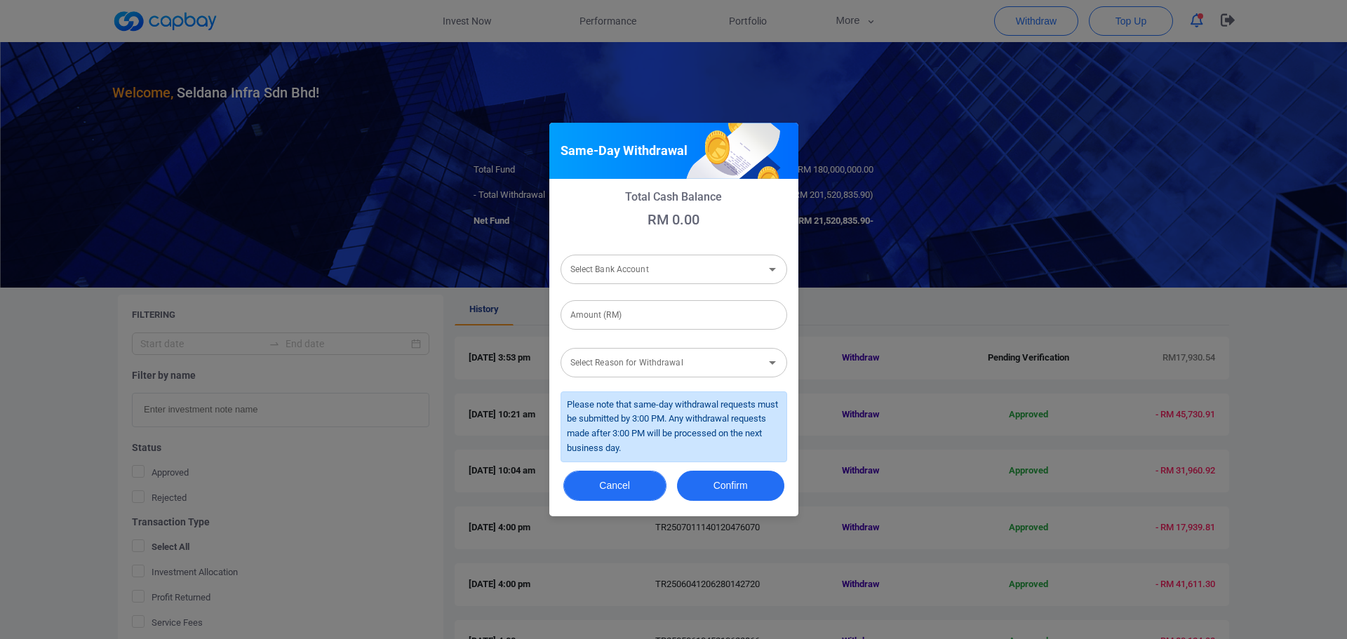
click at [644, 483] on button "Cancel" at bounding box center [614, 486] width 103 height 30
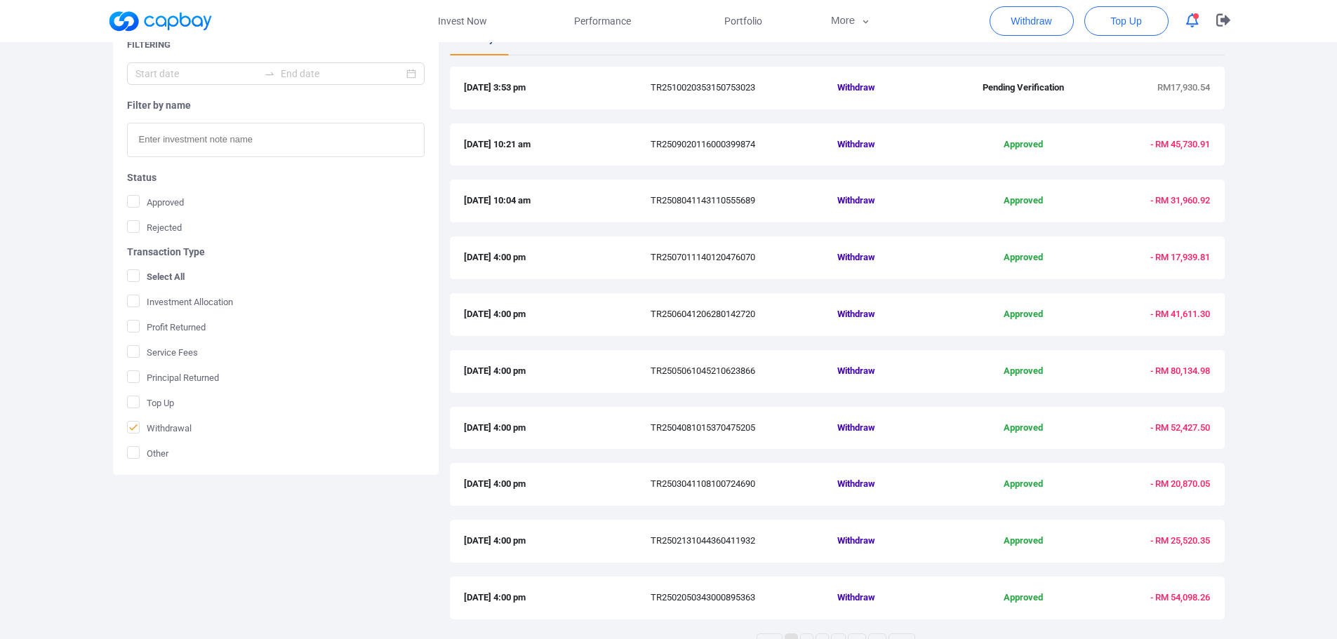
scroll to position [154, 0]
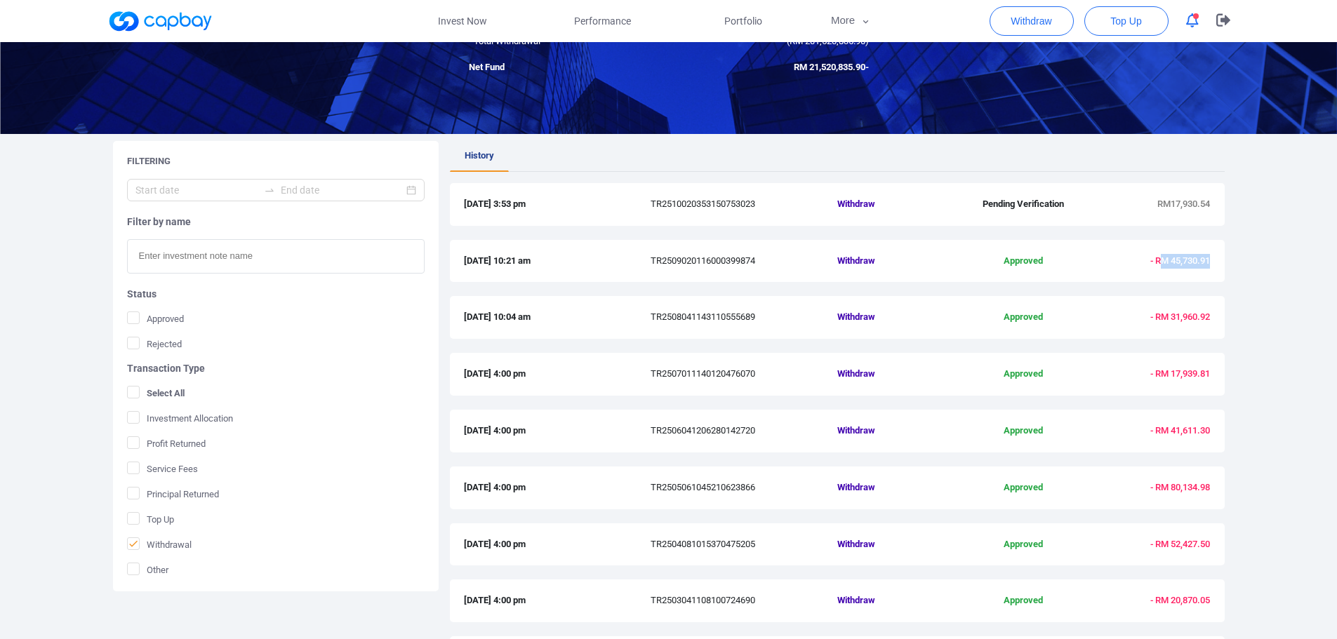
drag, startPoint x: 1163, startPoint y: 265, endPoint x: 1213, endPoint y: 264, distance: 50.5
click at [1213, 264] on div "[DATE] 10:21 am TR2509020116000399874 Withdraw Approved - RM 45,730.91" at bounding box center [837, 261] width 775 height 43
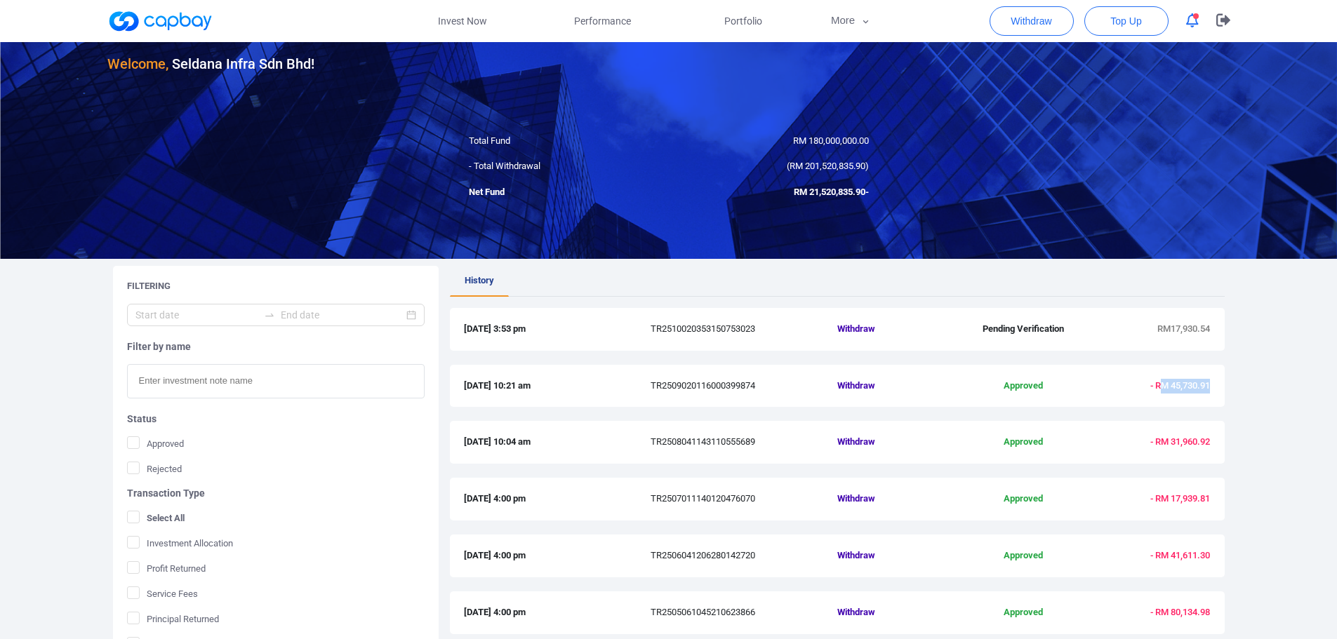
scroll to position [13, 0]
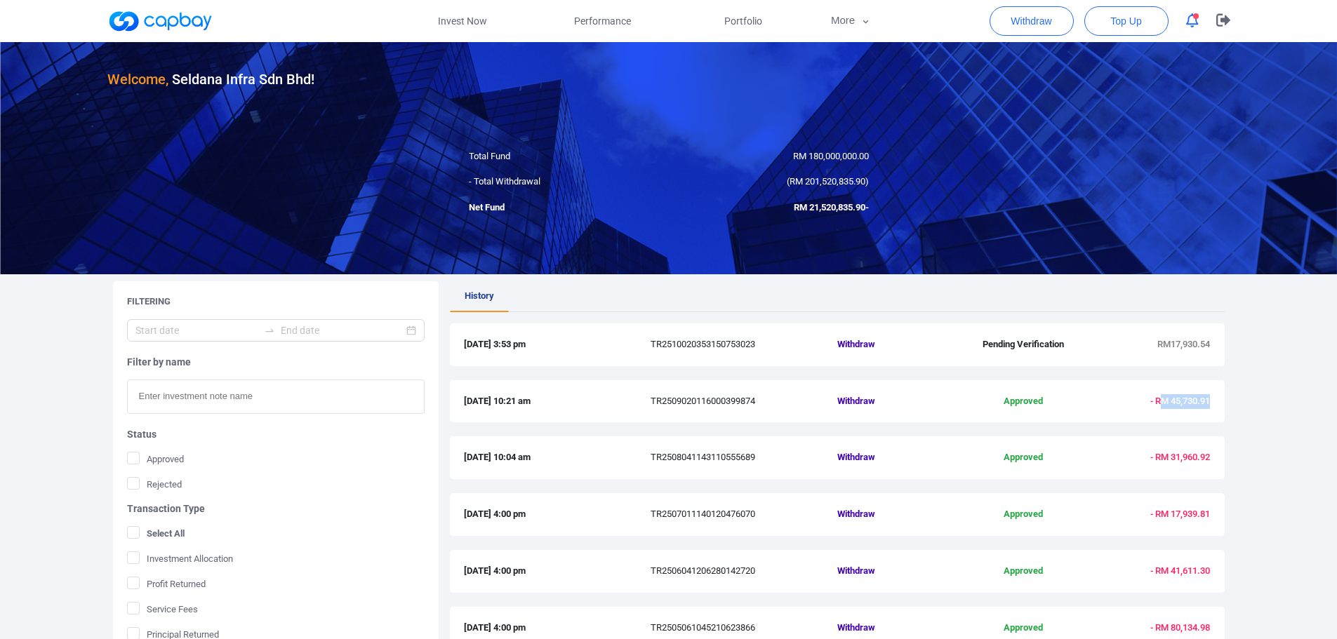
click at [1218, 398] on div "[DATE] 10:21 am TR2509020116000399874 Withdraw Approved - RM 45,730.91" at bounding box center [837, 401] width 775 height 43
drag, startPoint x: 1210, startPoint y: 397, endPoint x: 1170, endPoint y: 406, distance: 40.9
click at [1170, 406] on span "- RM 45,730.91" at bounding box center [1180, 401] width 60 height 11
copy span "45,730.91"
click at [1229, 22] on icon "button" at bounding box center [1223, 19] width 14 height 13
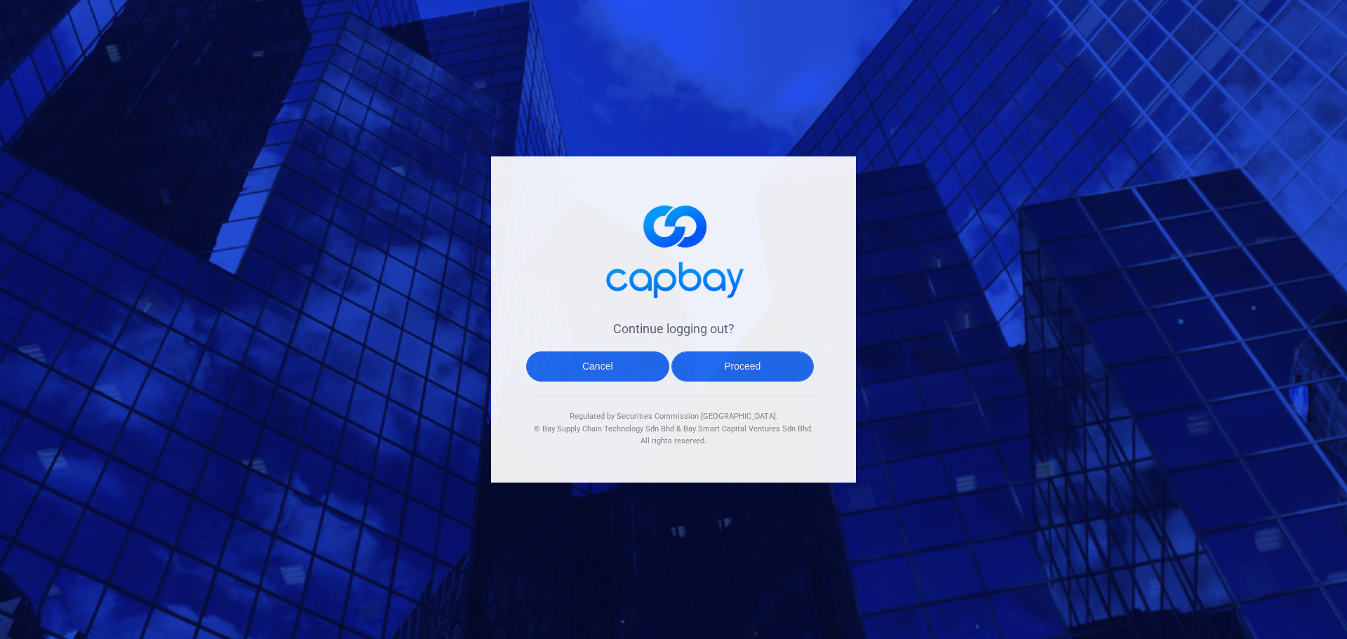
click at [742, 370] on button "Proceed" at bounding box center [742, 367] width 143 height 30
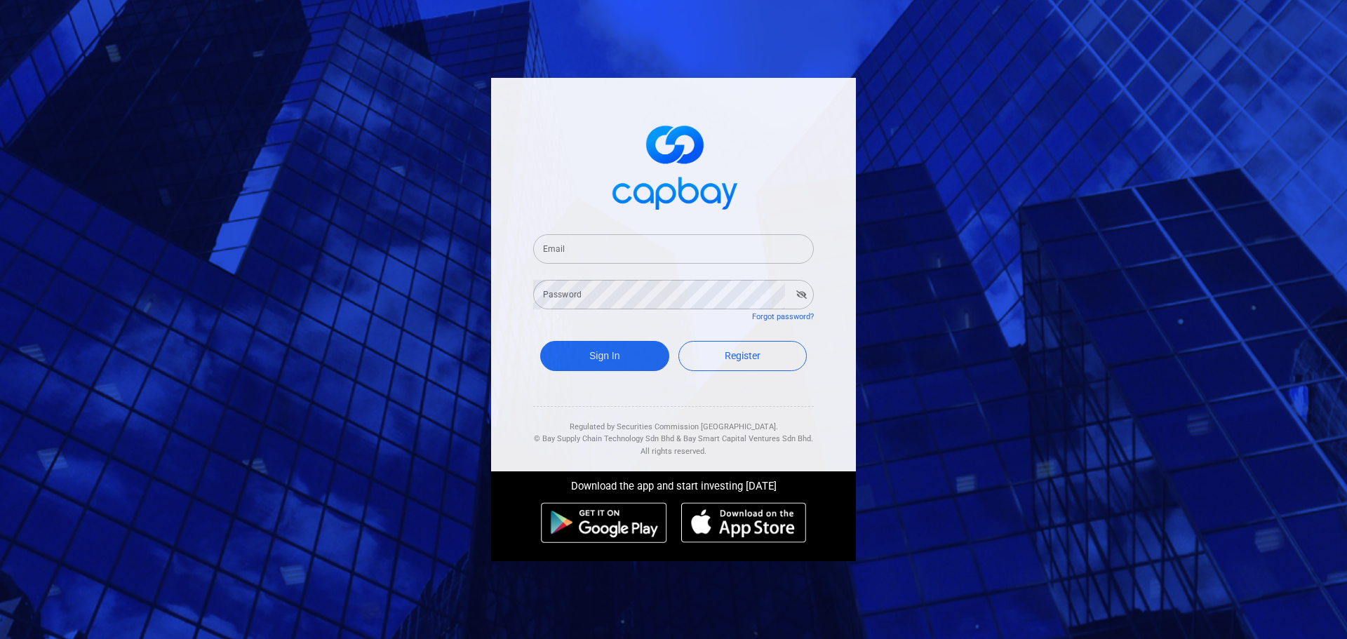
drag, startPoint x: 589, startPoint y: 243, endPoint x: 602, endPoint y: 248, distance: 13.6
click at [589, 243] on input "Email" at bounding box center [673, 248] width 281 height 29
paste input "[EMAIL_ADDRESS][DOMAIN_NAME]"
type input "[EMAIL_ADDRESS][DOMAIN_NAME]"
click at [627, 346] on button "Sign In" at bounding box center [604, 356] width 129 height 30
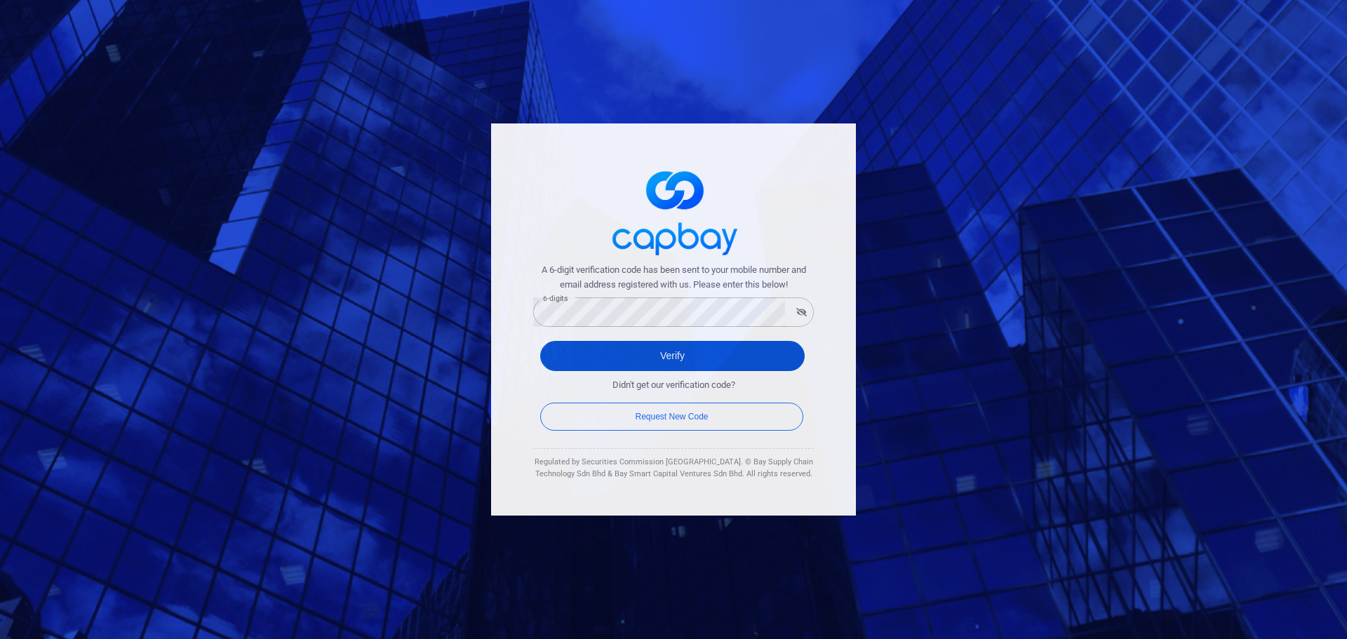
click at [678, 346] on button "Verify" at bounding box center [672, 356] width 265 height 30
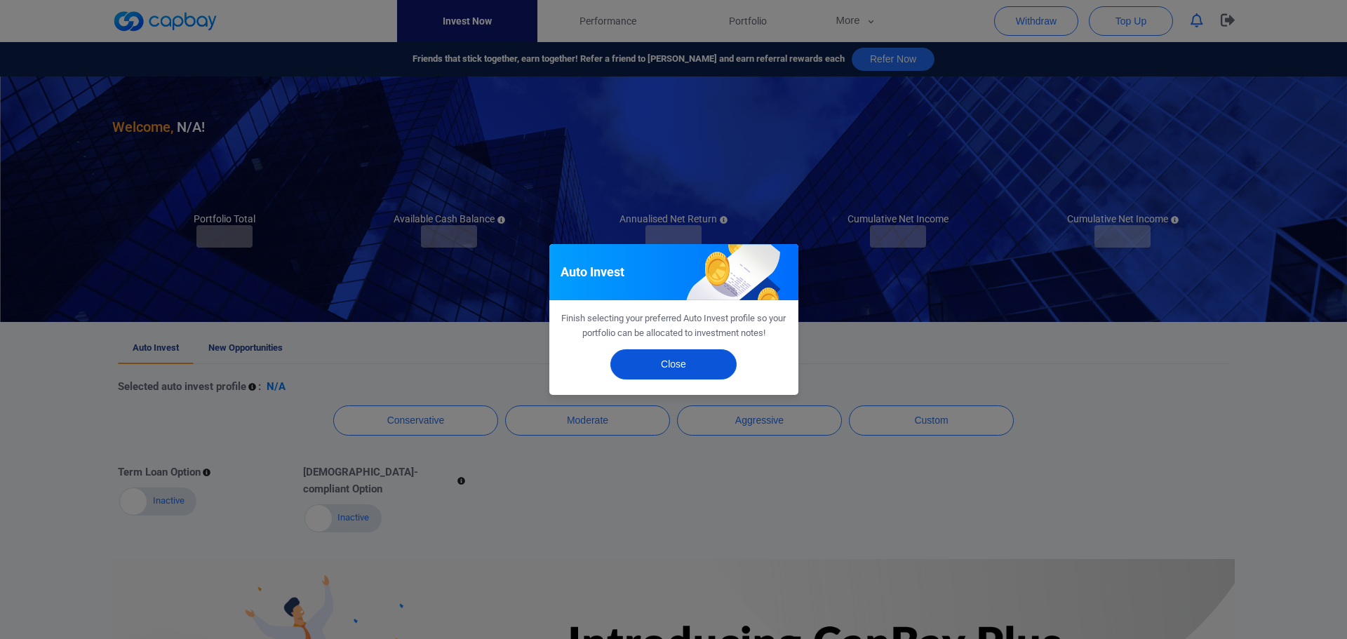
click at [703, 368] on button "Close" at bounding box center [673, 364] width 126 height 30
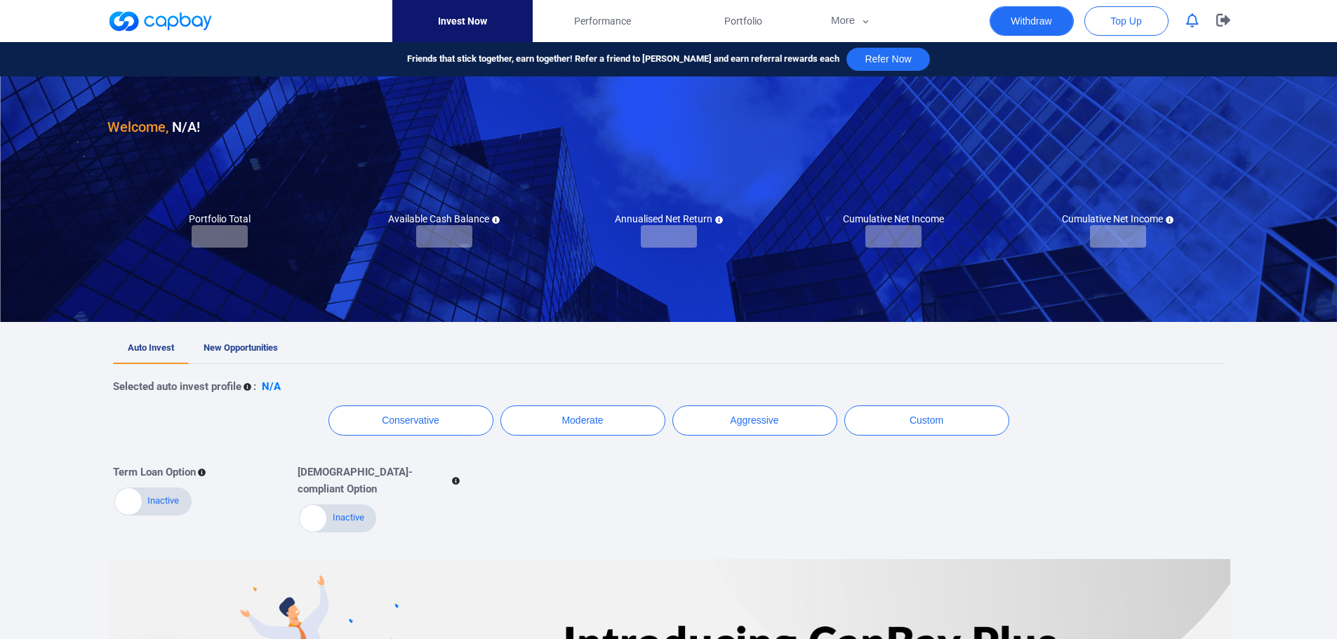
click at [1029, 20] on button "Withdraw" at bounding box center [1031, 20] width 84 height 29
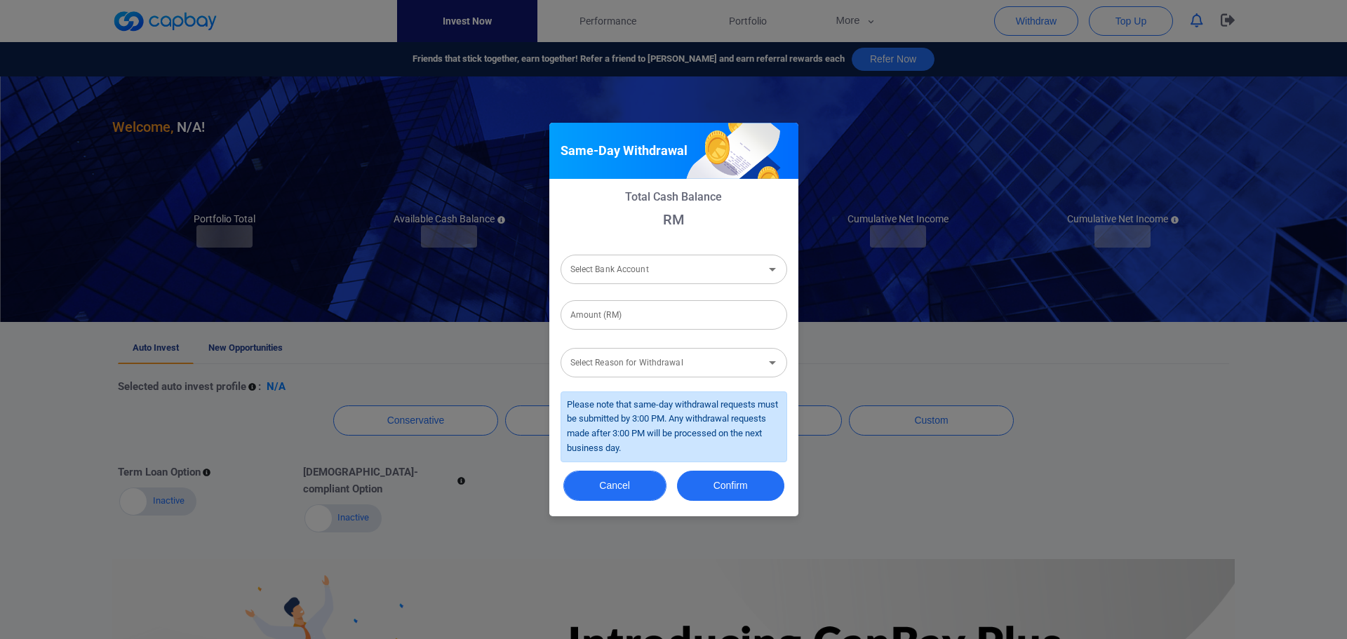
click at [646, 488] on button "Cancel" at bounding box center [614, 486] width 103 height 30
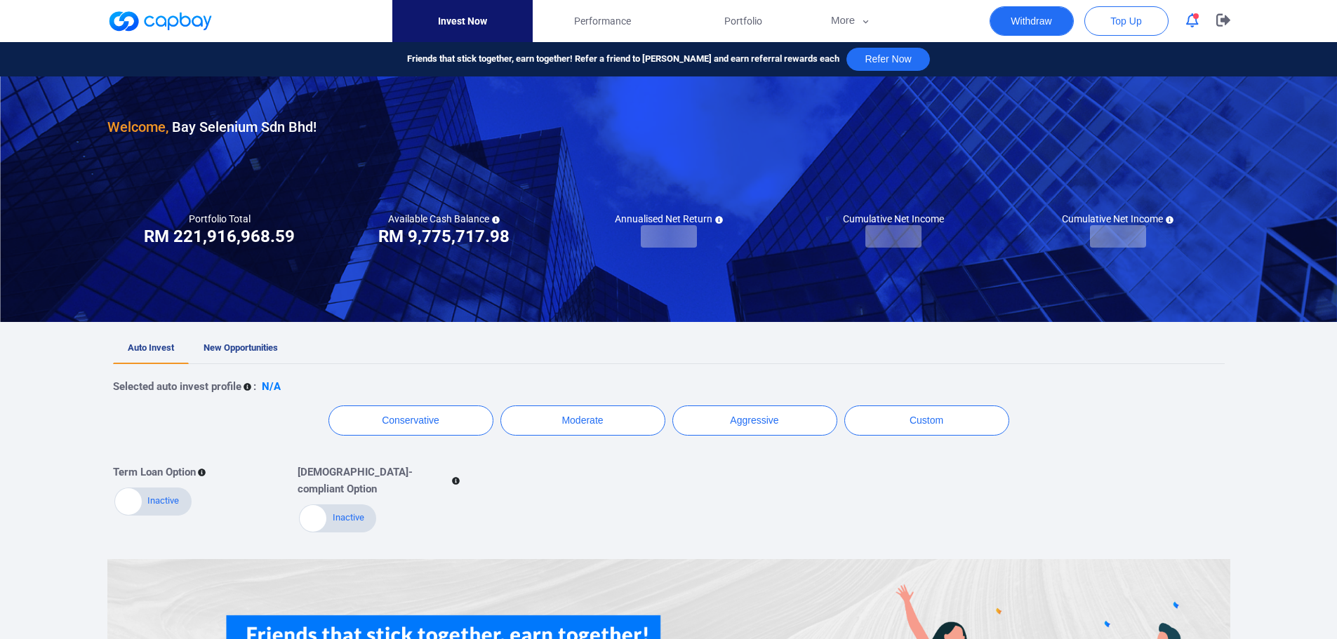
click at [1047, 25] on button "Withdraw" at bounding box center [1031, 20] width 84 height 29
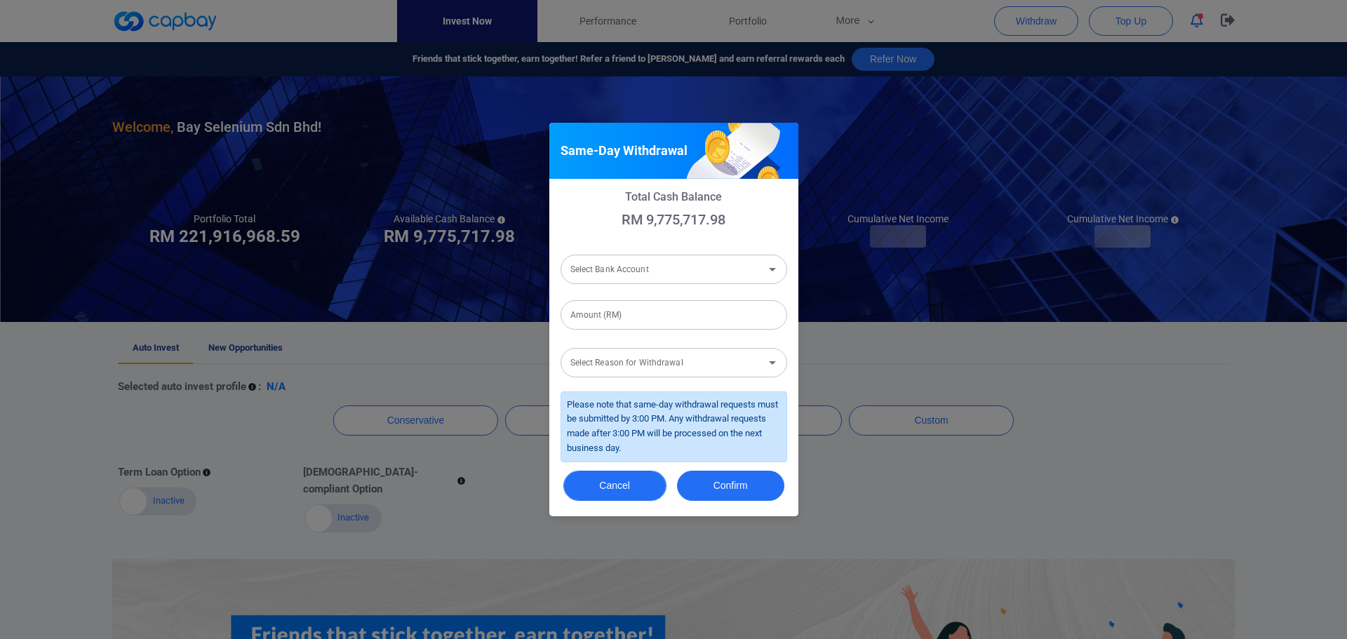
click at [637, 493] on button "Cancel" at bounding box center [614, 486] width 103 height 30
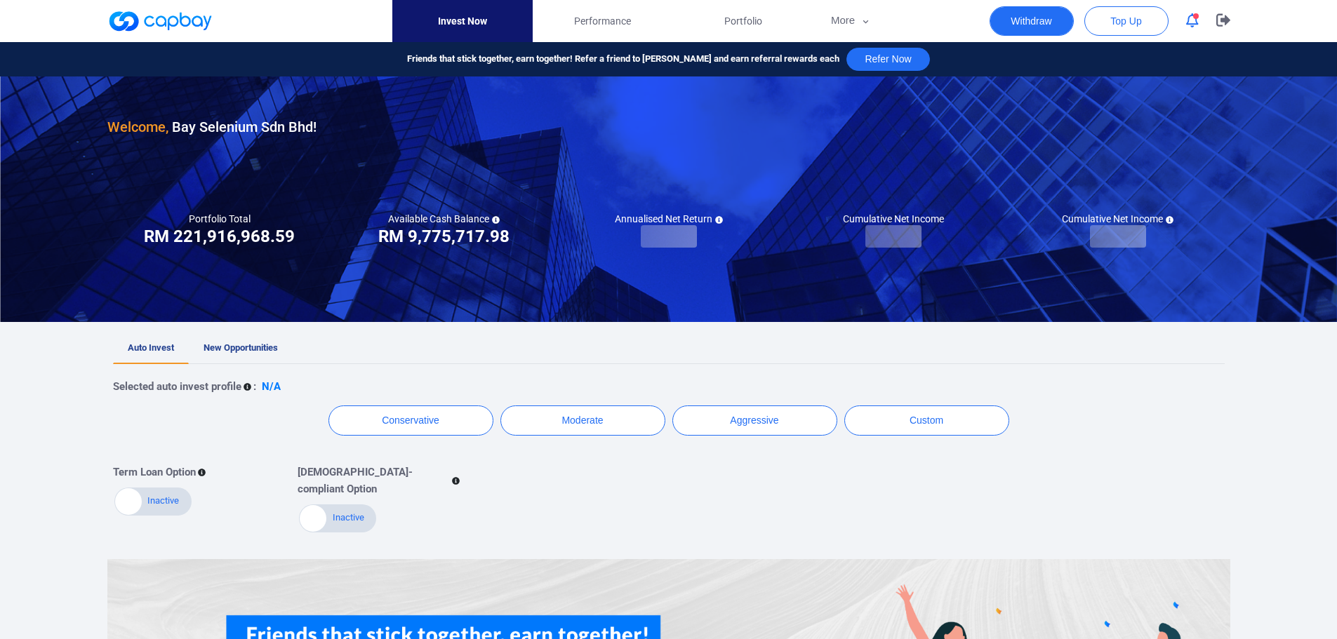
click at [1052, 25] on button "Withdraw" at bounding box center [1031, 20] width 84 height 29
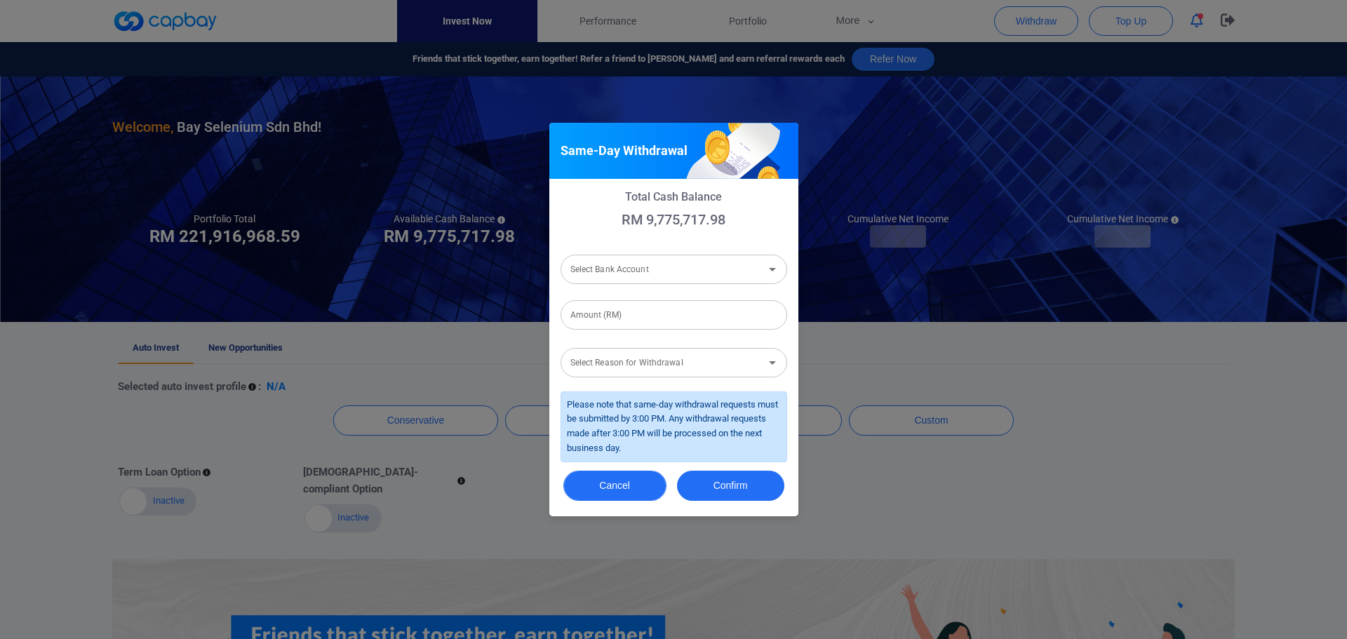
click at [624, 491] on button "Cancel" at bounding box center [614, 486] width 103 height 30
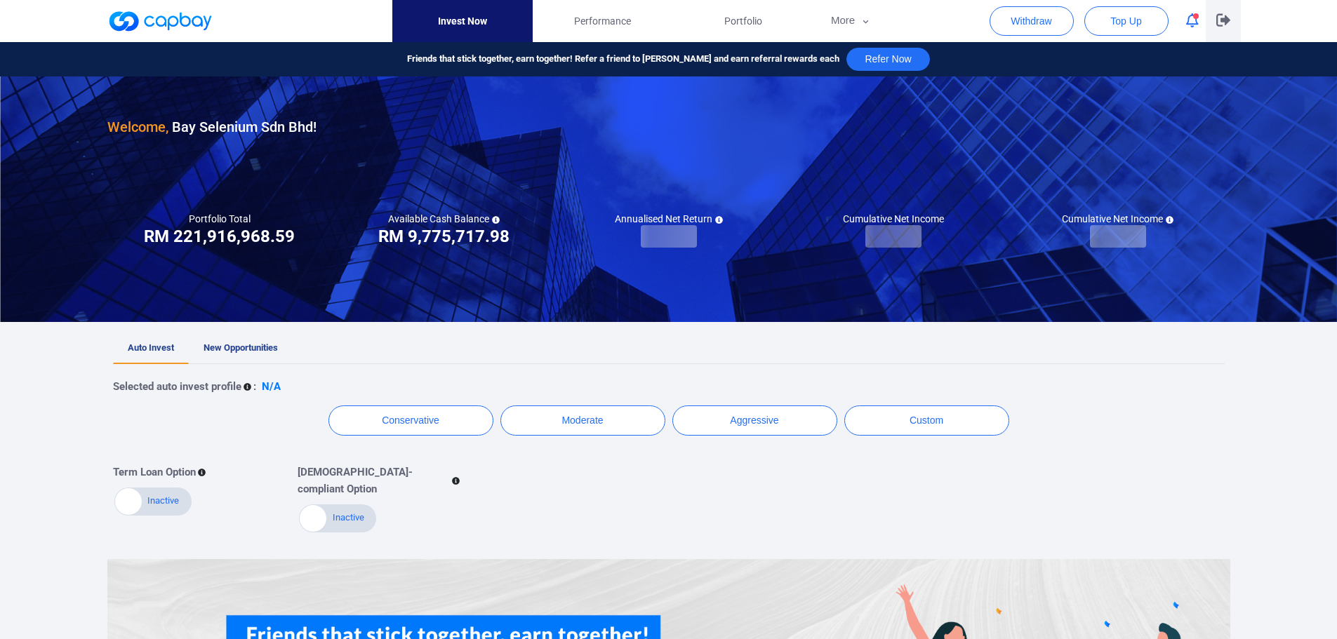
click at [1224, 25] on icon "button" at bounding box center [1223, 19] width 14 height 13
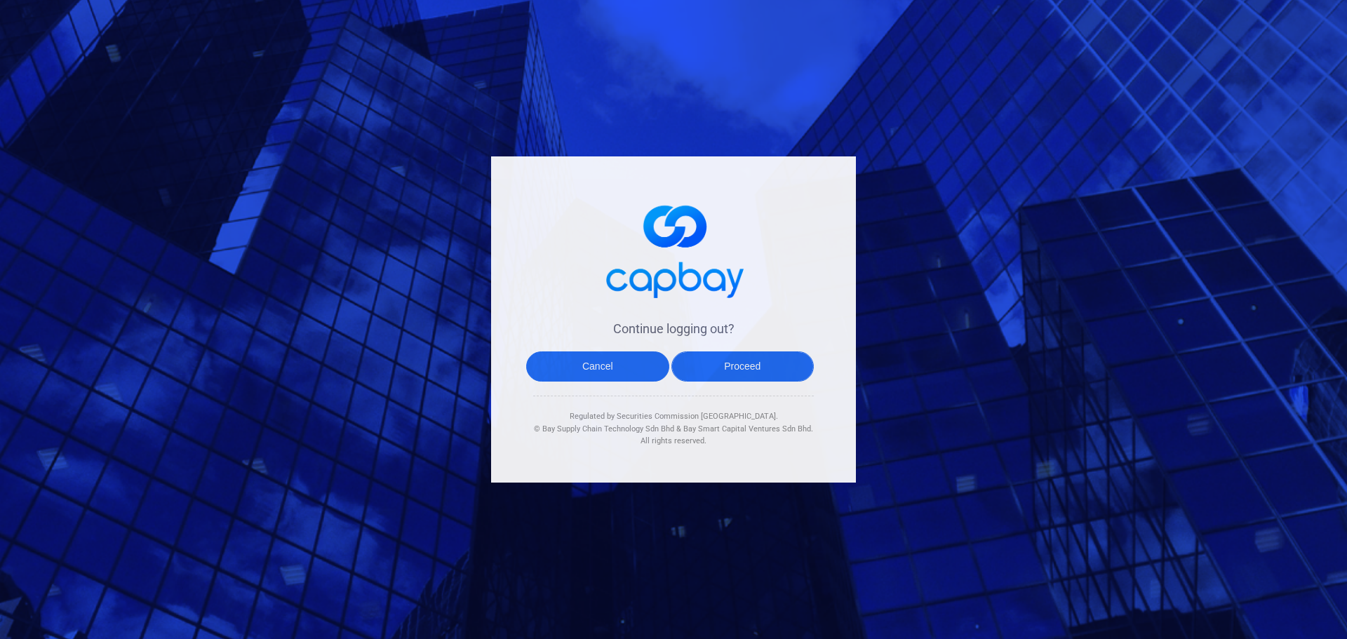
click at [751, 369] on button "Proceed" at bounding box center [742, 367] width 143 height 30
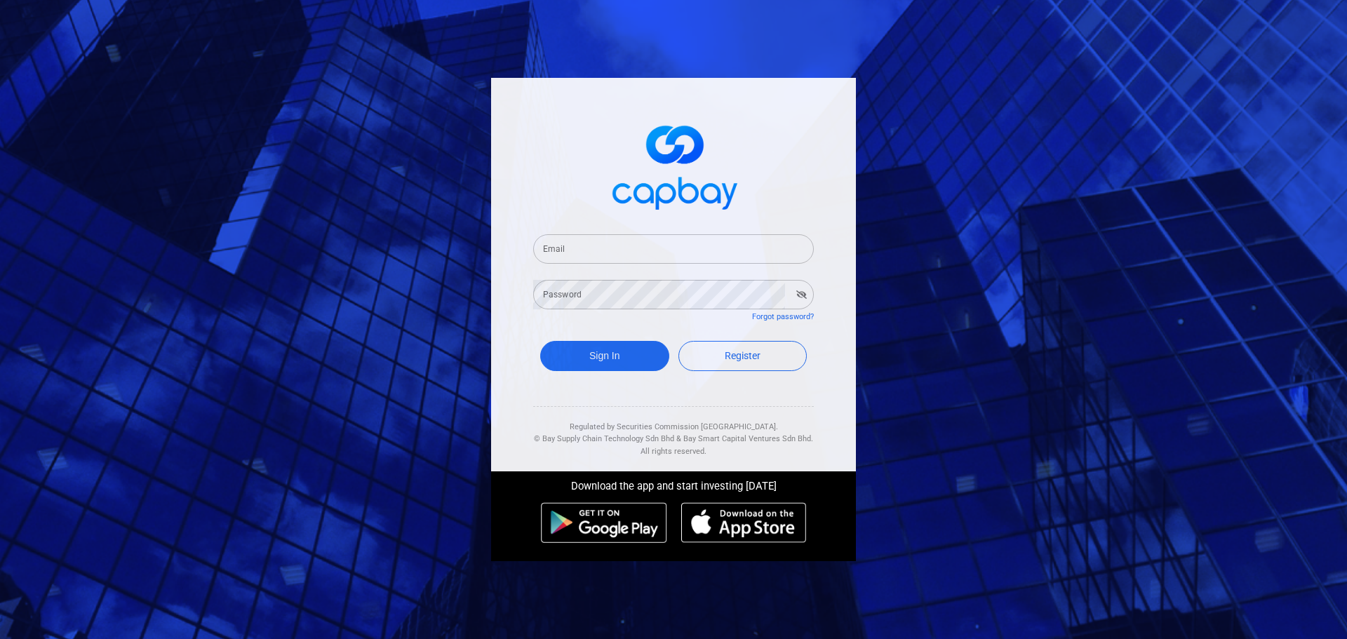
drag, startPoint x: 568, startPoint y: 234, endPoint x: 568, endPoint y: 254, distance: 19.6
click at [568, 237] on input "Email" at bounding box center [673, 248] width 281 height 29
paste input "[EMAIL_ADDRESS][DOMAIN_NAME]"
type input "[EMAIL_ADDRESS][DOMAIN_NAME]"
click at [572, 286] on div "Password Password" at bounding box center [673, 294] width 281 height 32
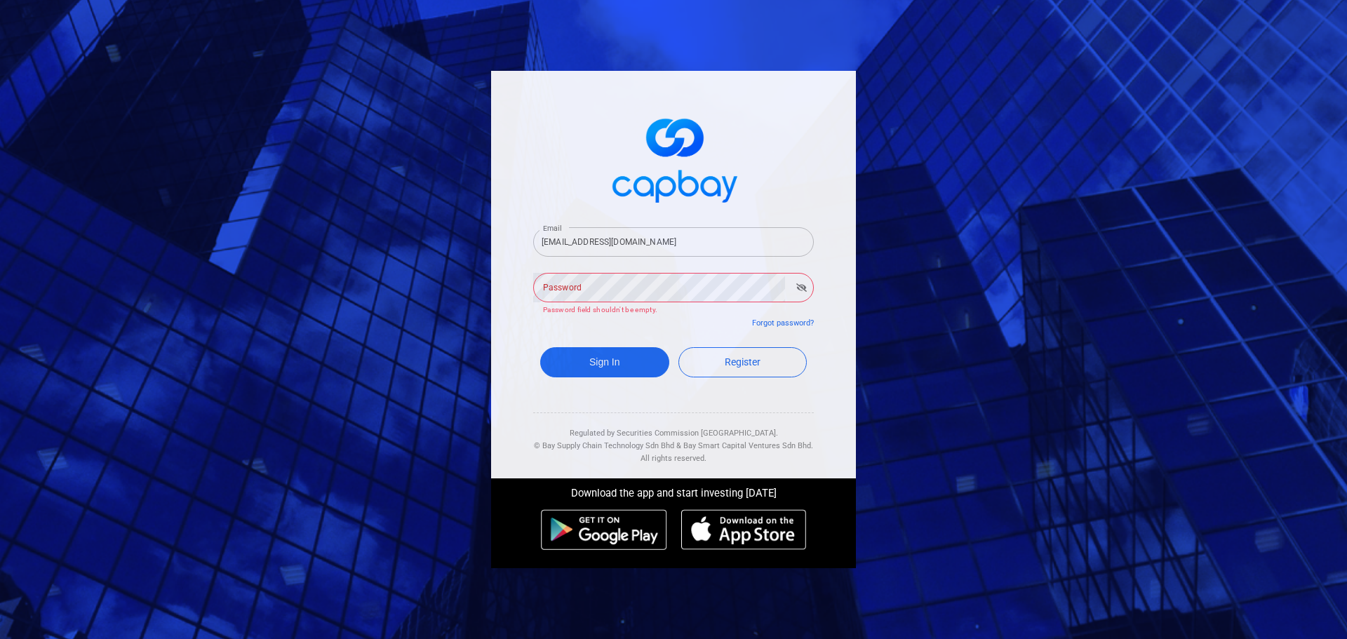
click at [563, 279] on div "Password Password Password field shouldn't be empty." at bounding box center [673, 294] width 281 height 46
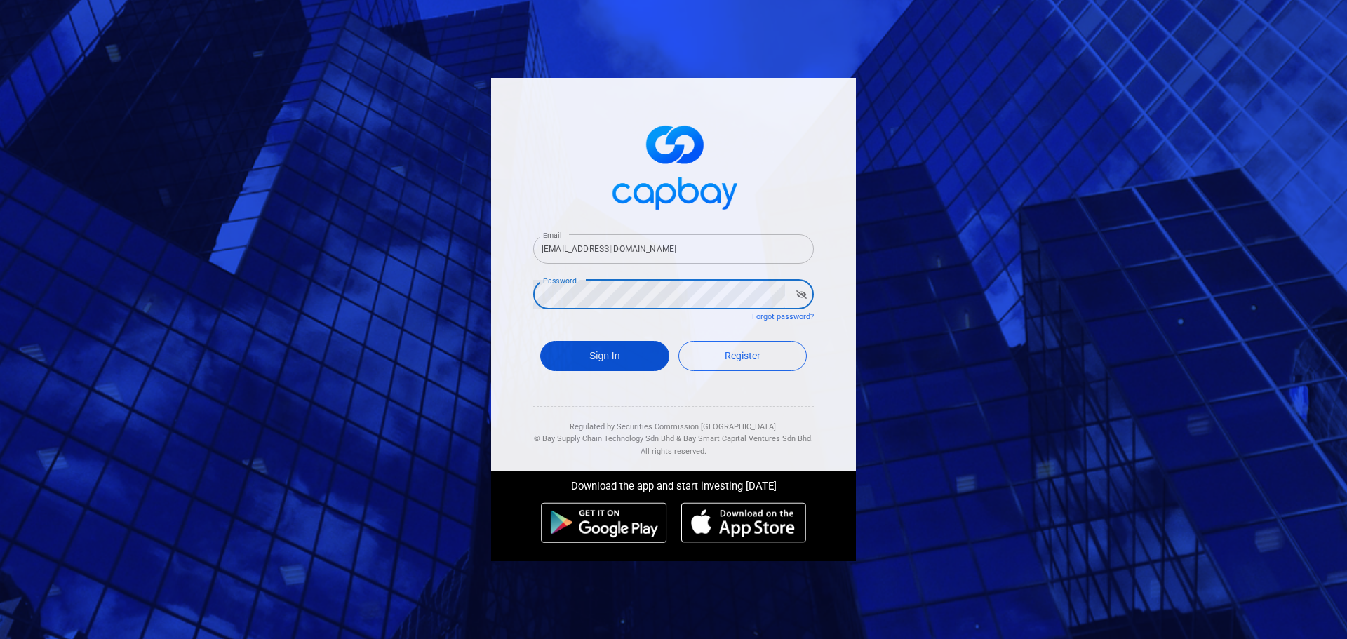
click at [634, 361] on button "Sign In" at bounding box center [604, 356] width 129 height 30
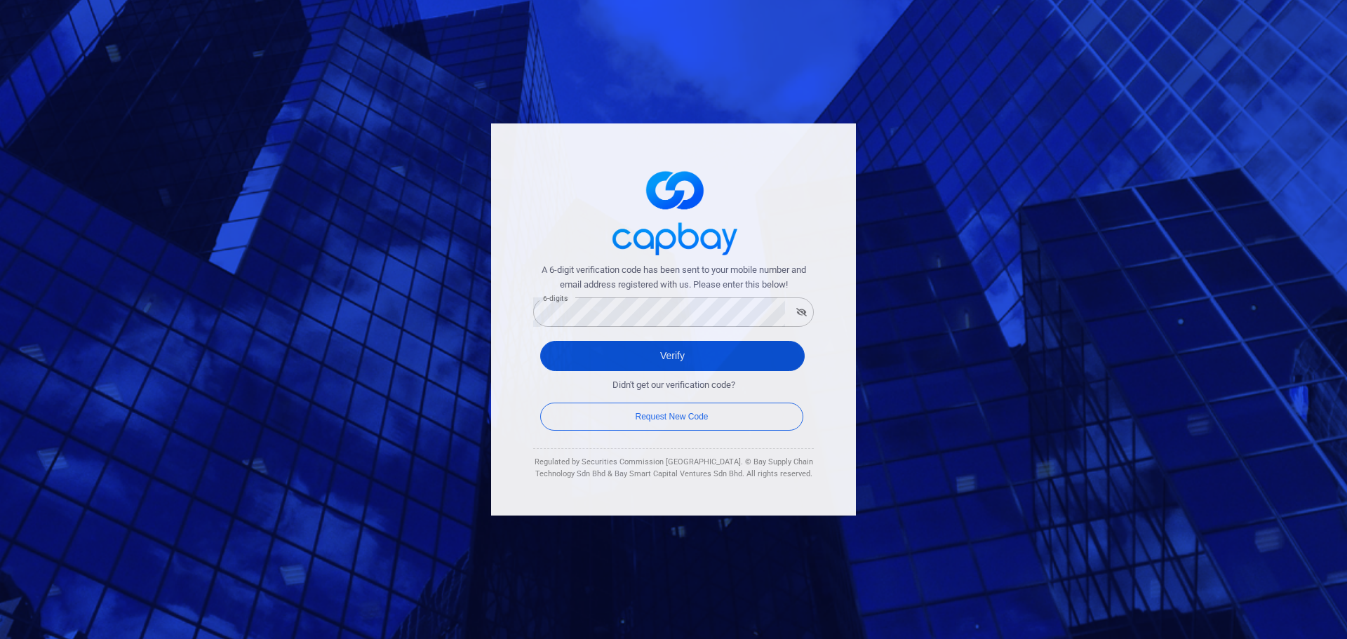
click at [601, 349] on button "Verify" at bounding box center [672, 356] width 265 height 30
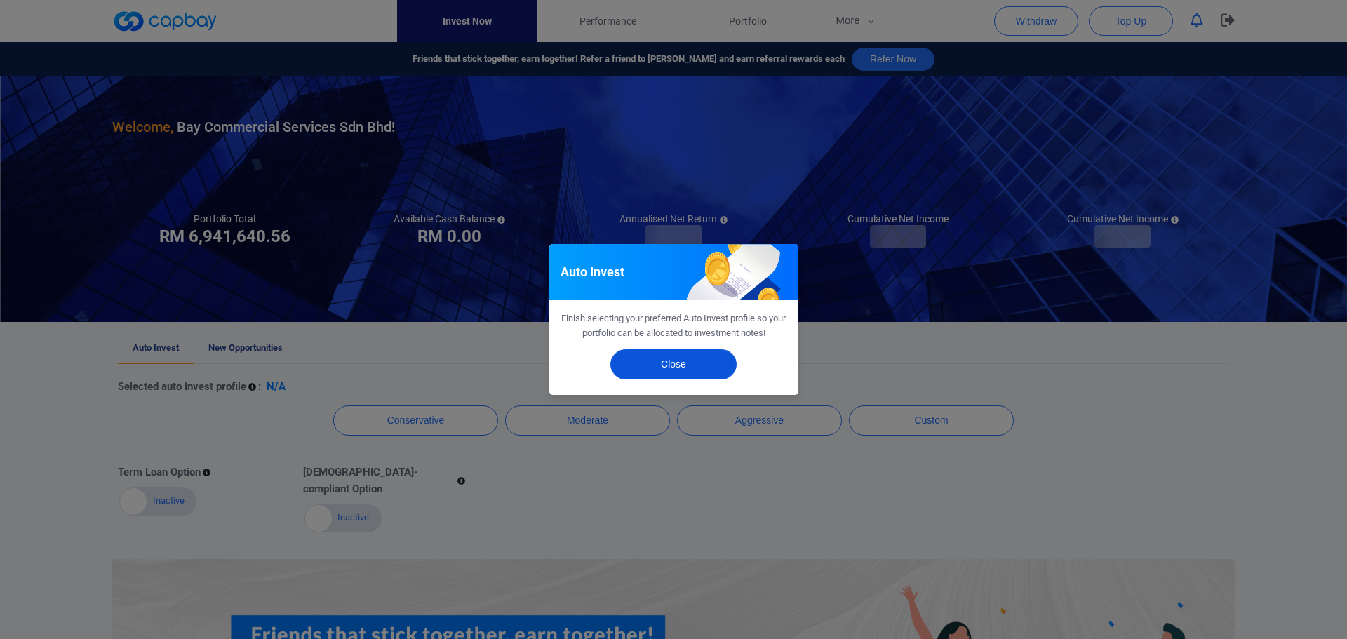
click at [711, 356] on button "Close" at bounding box center [673, 364] width 126 height 30
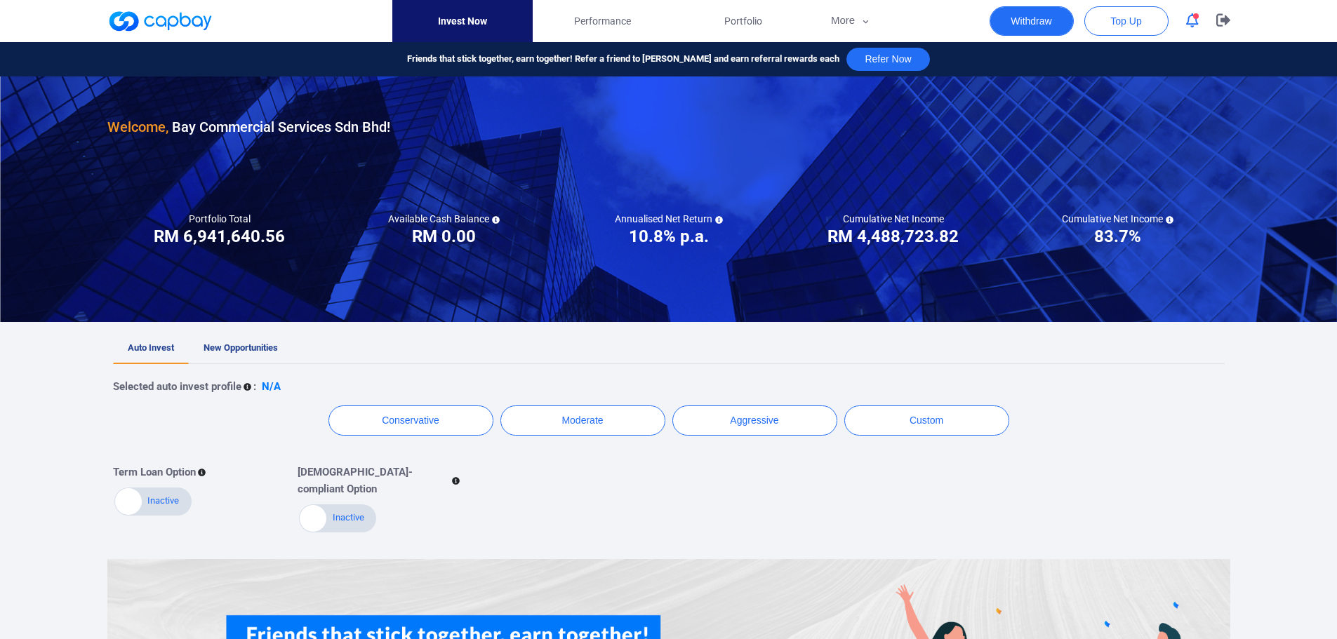
click at [1052, 23] on button "Withdraw" at bounding box center [1031, 20] width 84 height 29
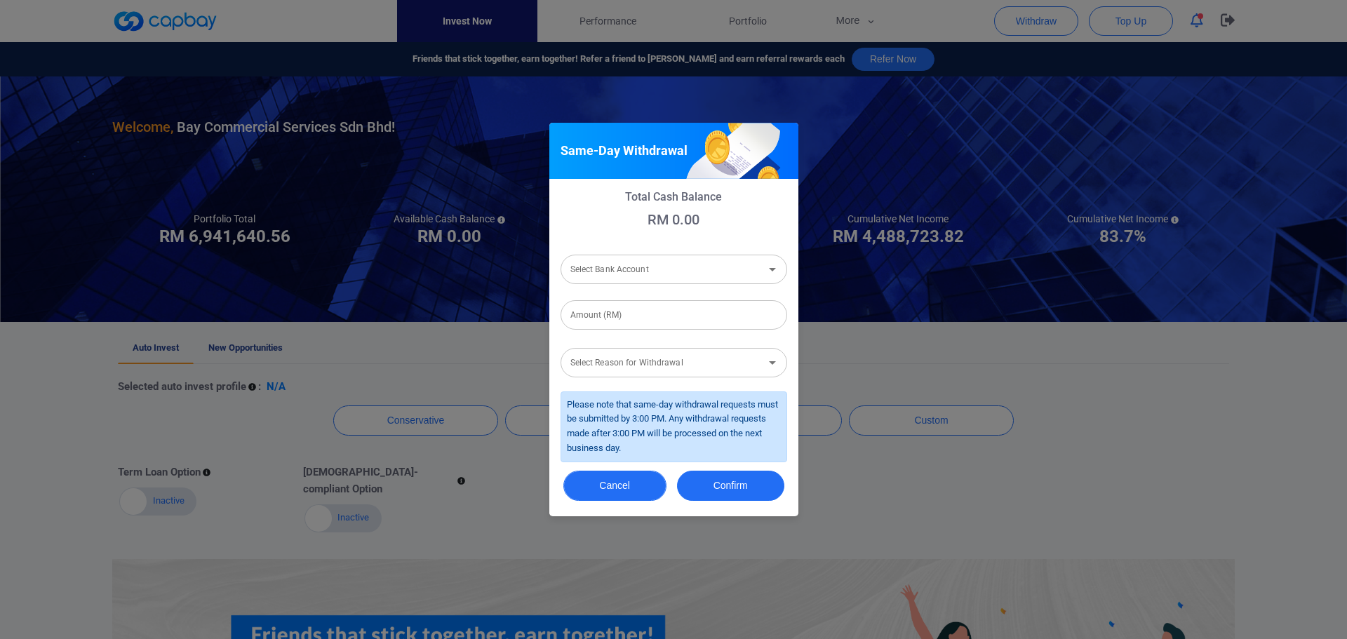
click at [596, 491] on button "Cancel" at bounding box center [614, 486] width 103 height 30
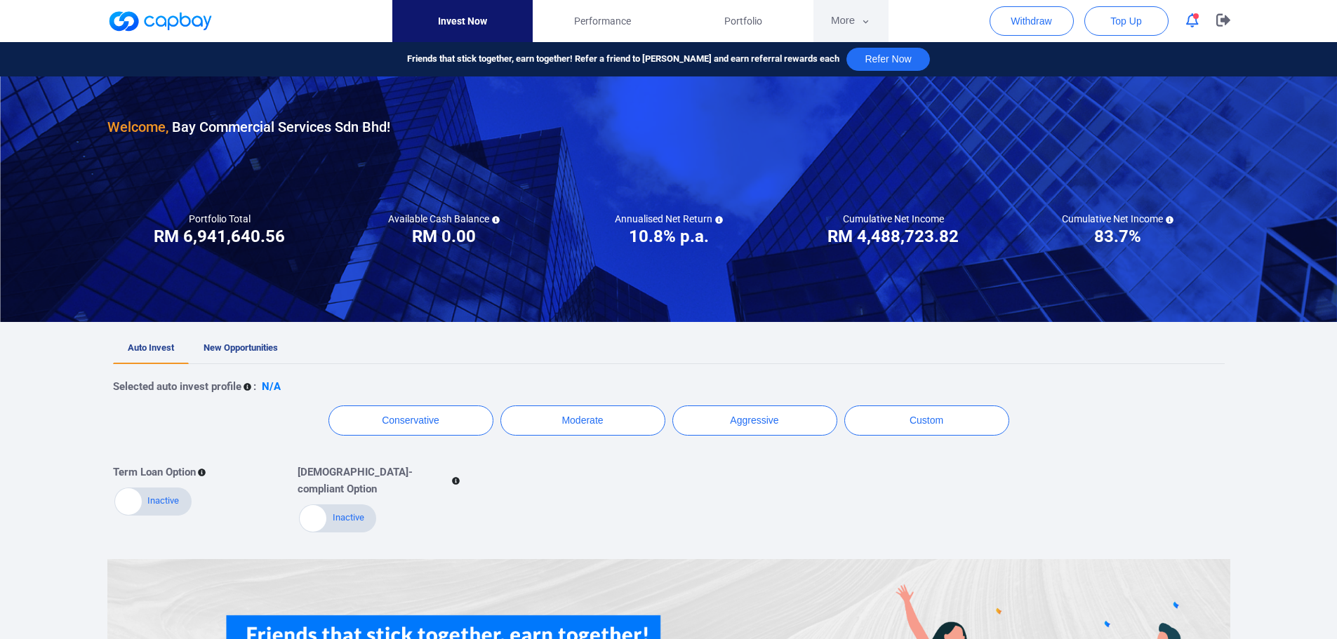
click at [865, 27] on icon "button" at bounding box center [865, 21] width 11 height 13
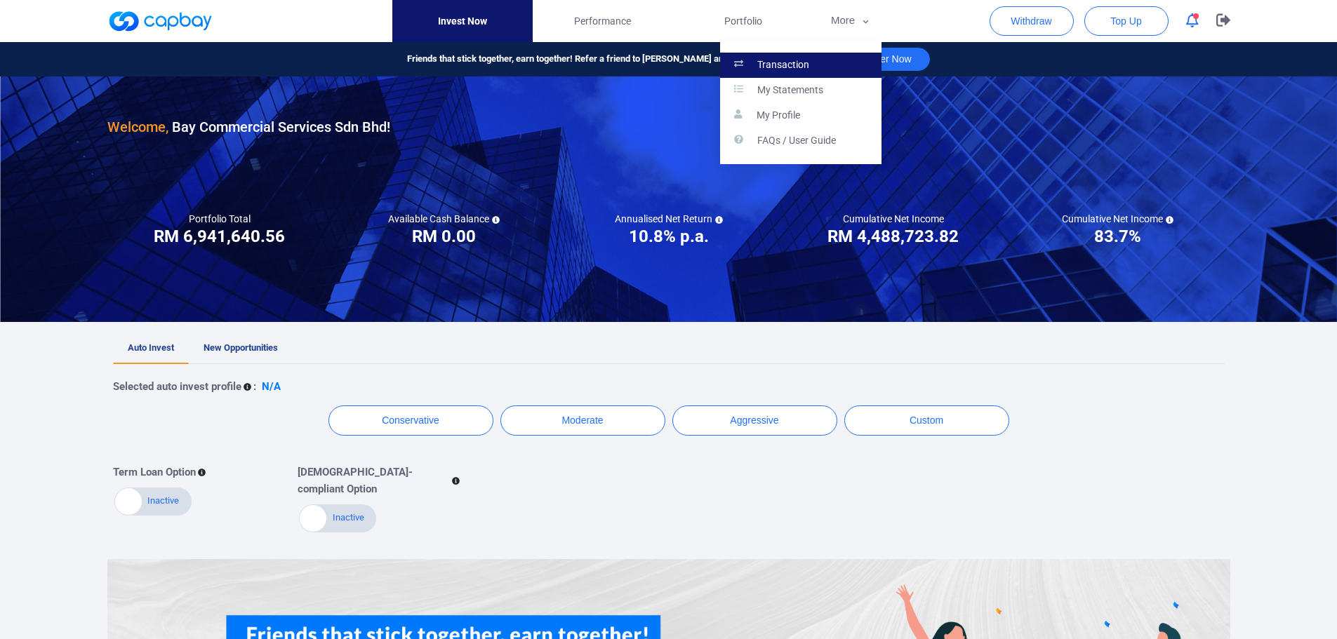
click at [838, 66] on link "Transaction" at bounding box center [800, 65] width 161 height 25
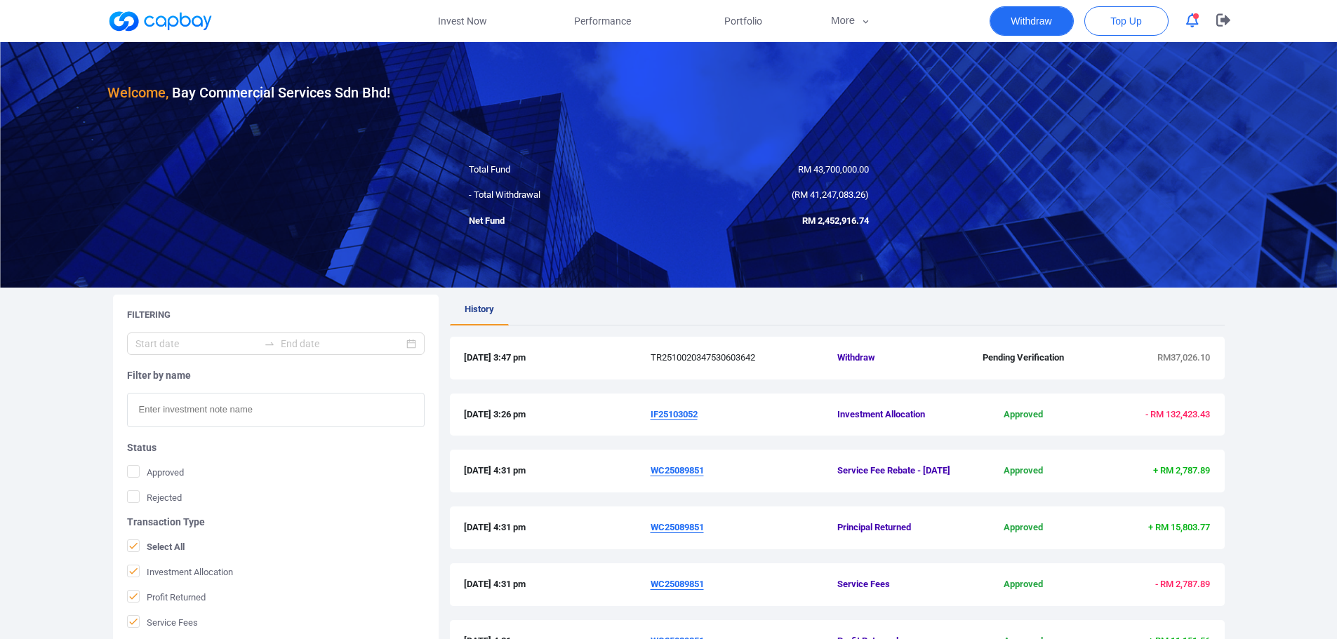
click at [1027, 15] on button "Withdraw" at bounding box center [1031, 20] width 84 height 29
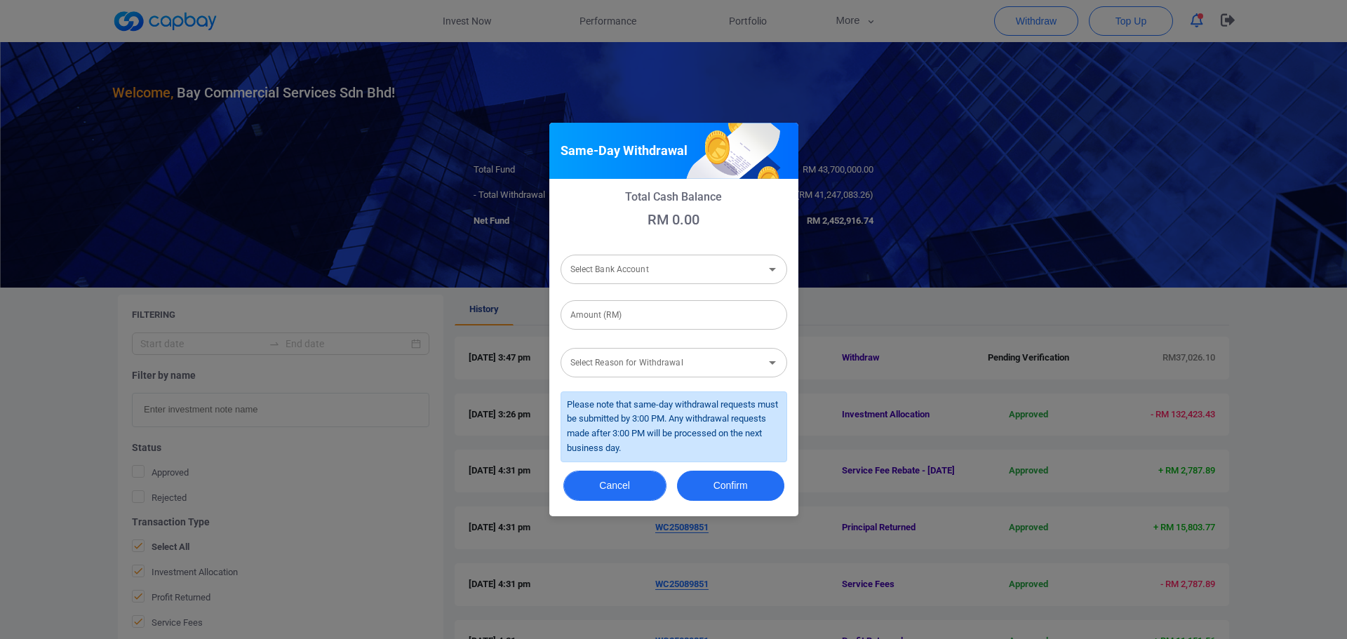
click at [628, 486] on button "Cancel" at bounding box center [614, 486] width 103 height 30
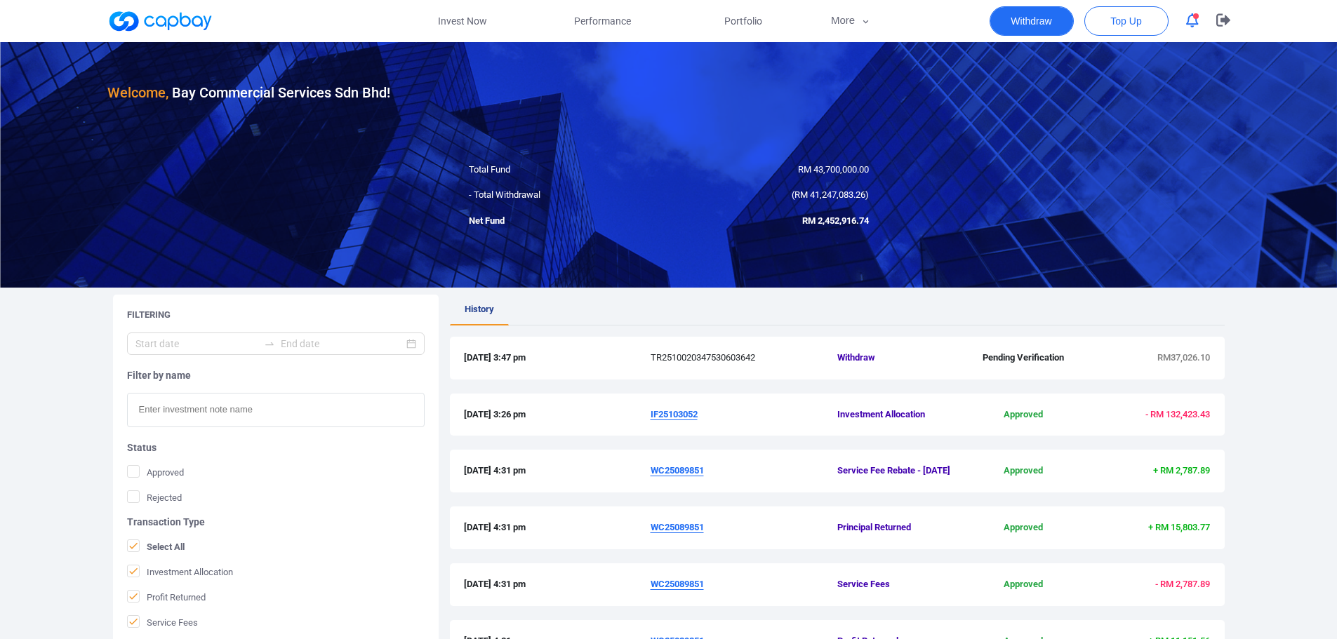
click at [1047, 19] on button "Withdraw" at bounding box center [1031, 20] width 84 height 29
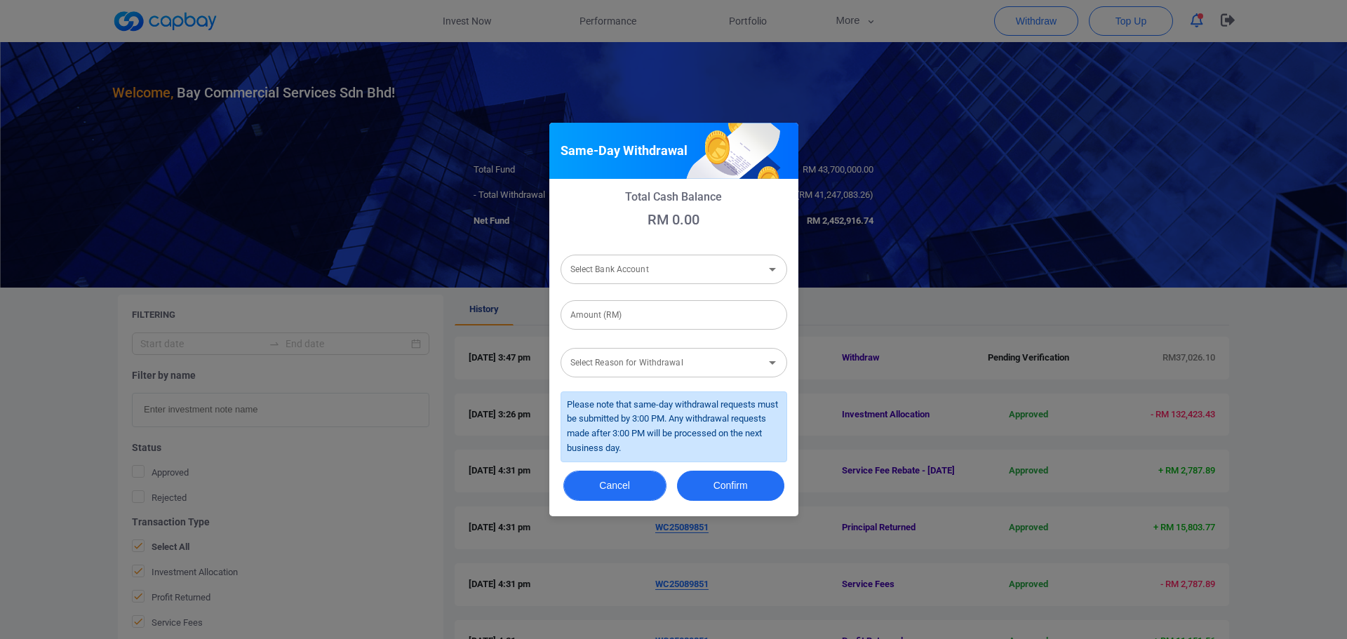
click at [591, 497] on button "Cancel" at bounding box center [614, 486] width 103 height 30
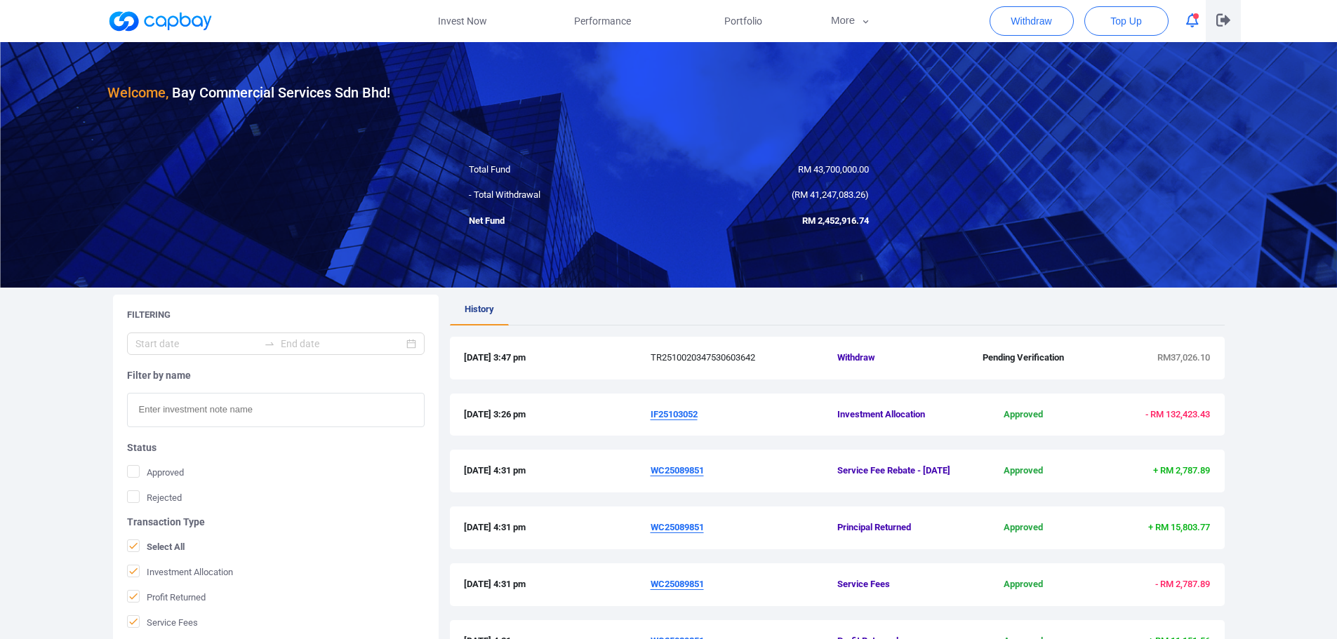
click at [1231, 25] on button "button" at bounding box center [1222, 21] width 35 height 42
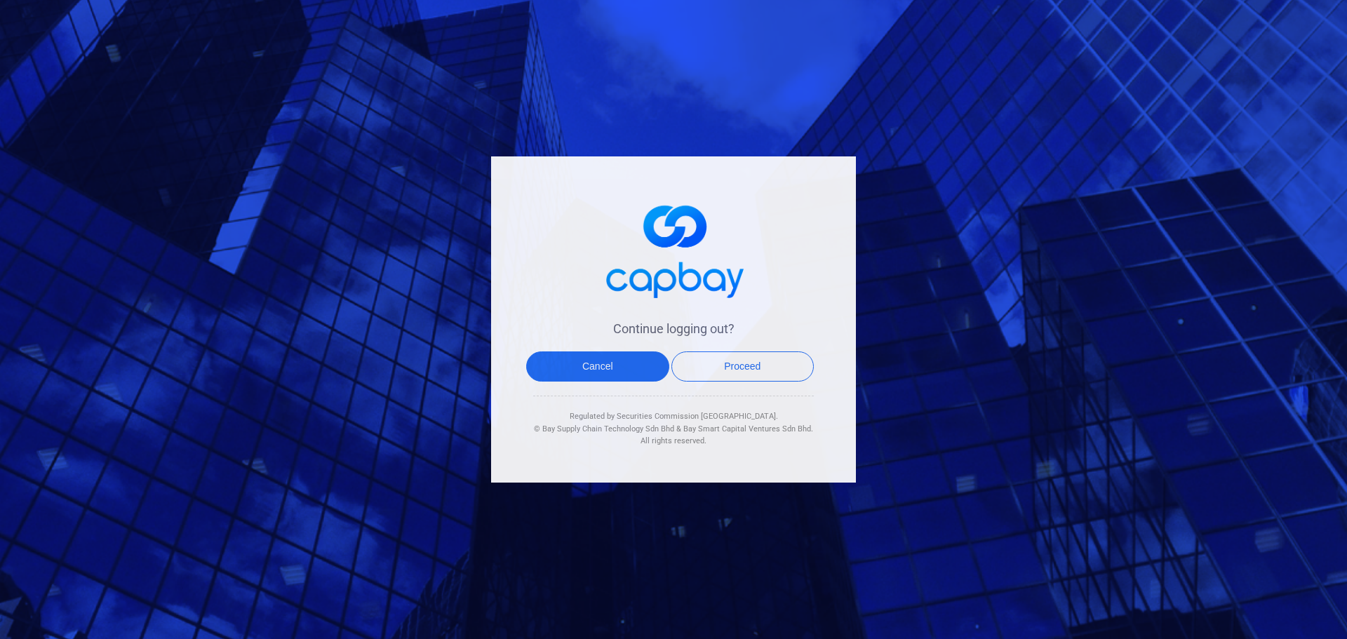
click at [752, 382] on div "Cancel Proceed" at bounding box center [670, 374] width 288 height 44
click at [745, 360] on button "Proceed" at bounding box center [742, 367] width 143 height 30
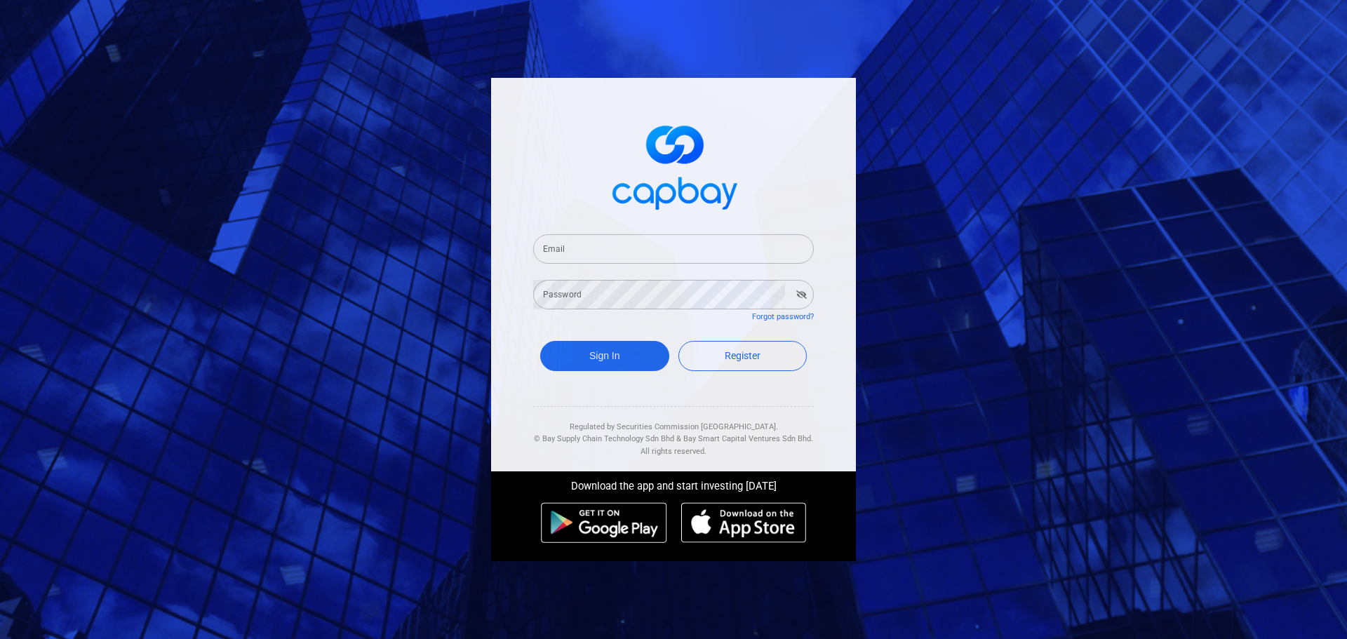
click at [773, 258] on input "Email" at bounding box center [673, 248] width 281 height 29
paste input "[EMAIL_ADDRESS][DOMAIN_NAME]"
type input "[EMAIL_ADDRESS][DOMAIN_NAME]"
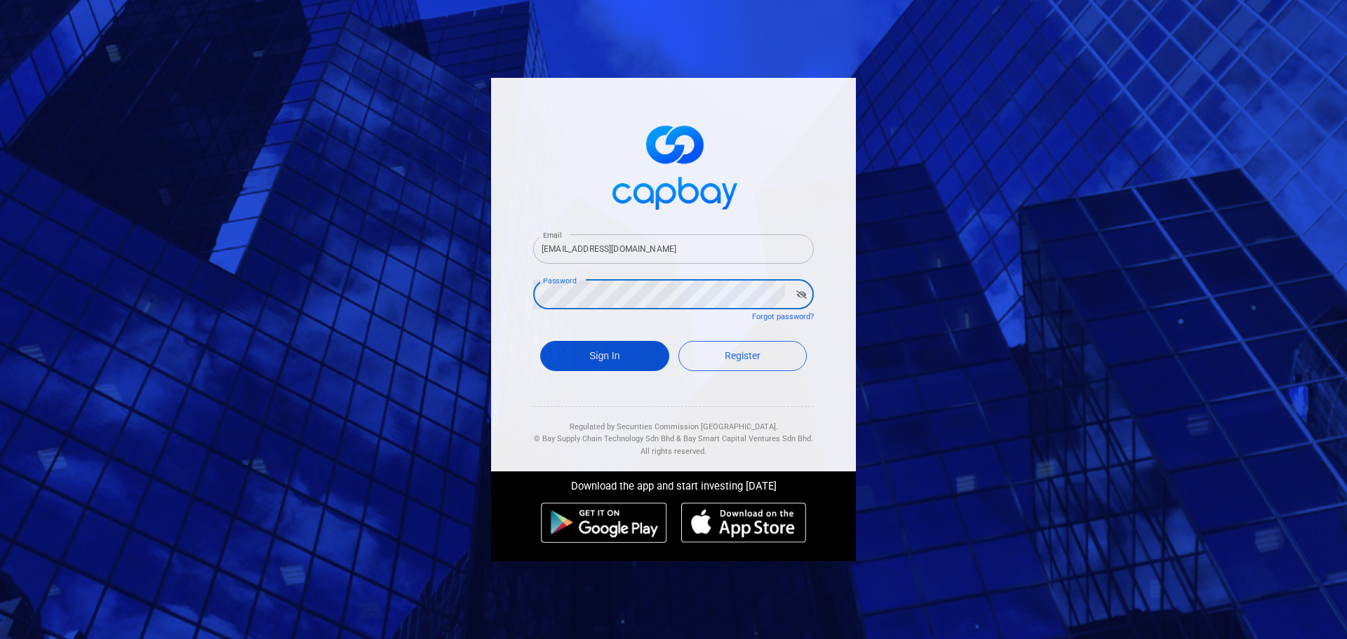
click at [621, 359] on button "Sign In" at bounding box center [604, 356] width 129 height 30
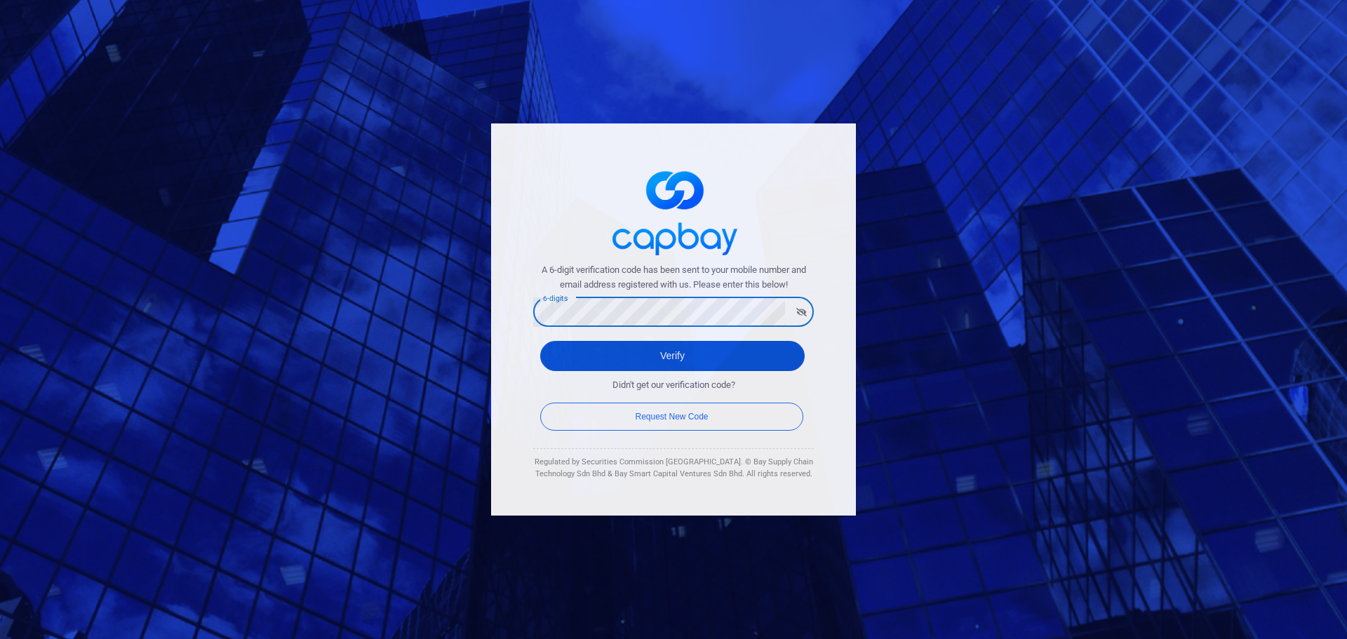
click at [608, 352] on button "Verify" at bounding box center [672, 356] width 265 height 30
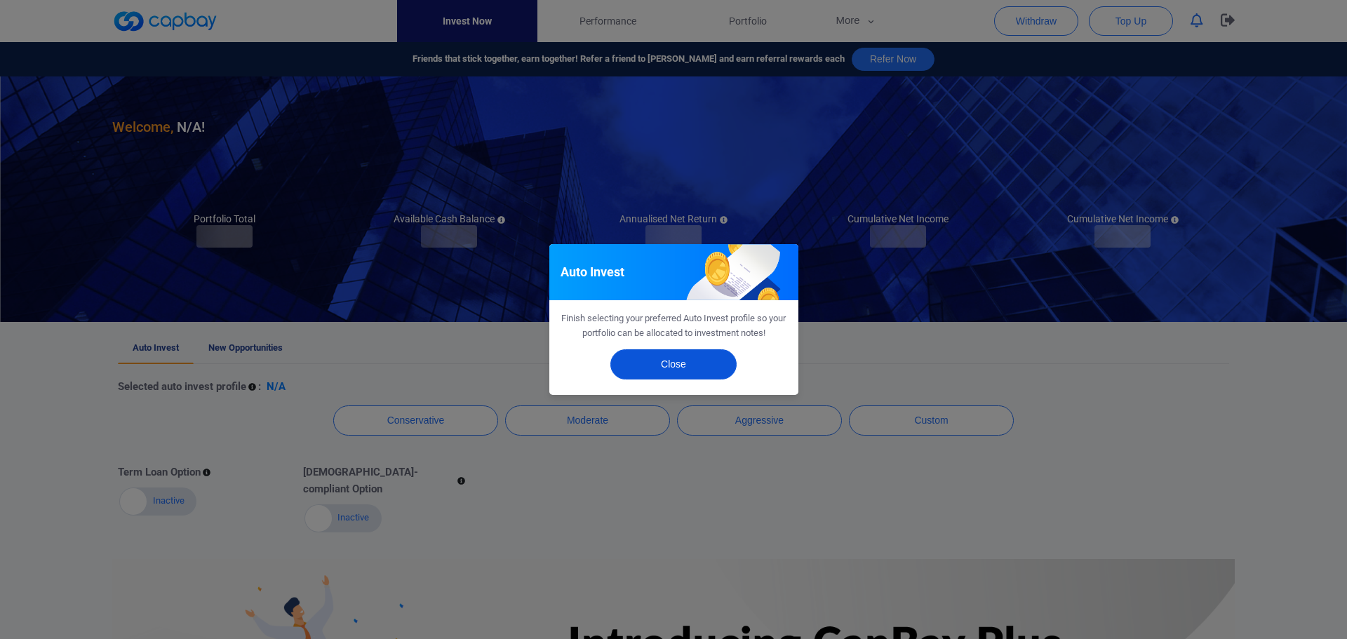
click at [700, 353] on button "Close" at bounding box center [673, 364] width 126 height 30
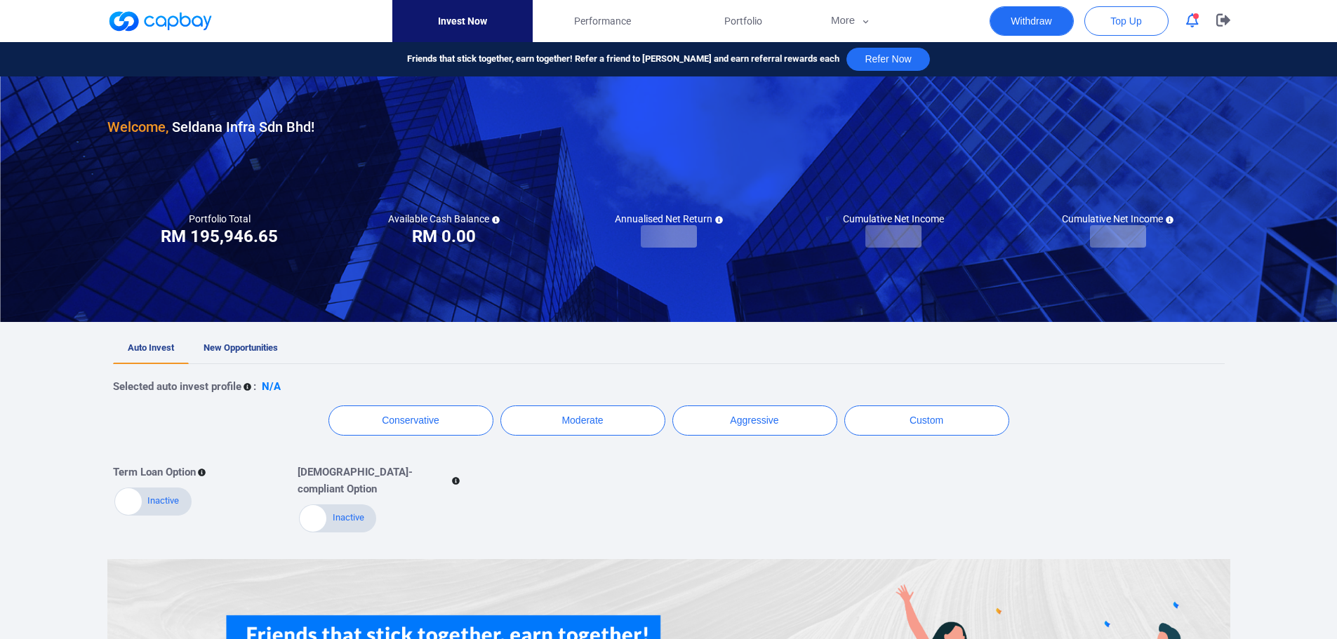
click at [1044, 32] on button "Withdraw" at bounding box center [1031, 20] width 84 height 29
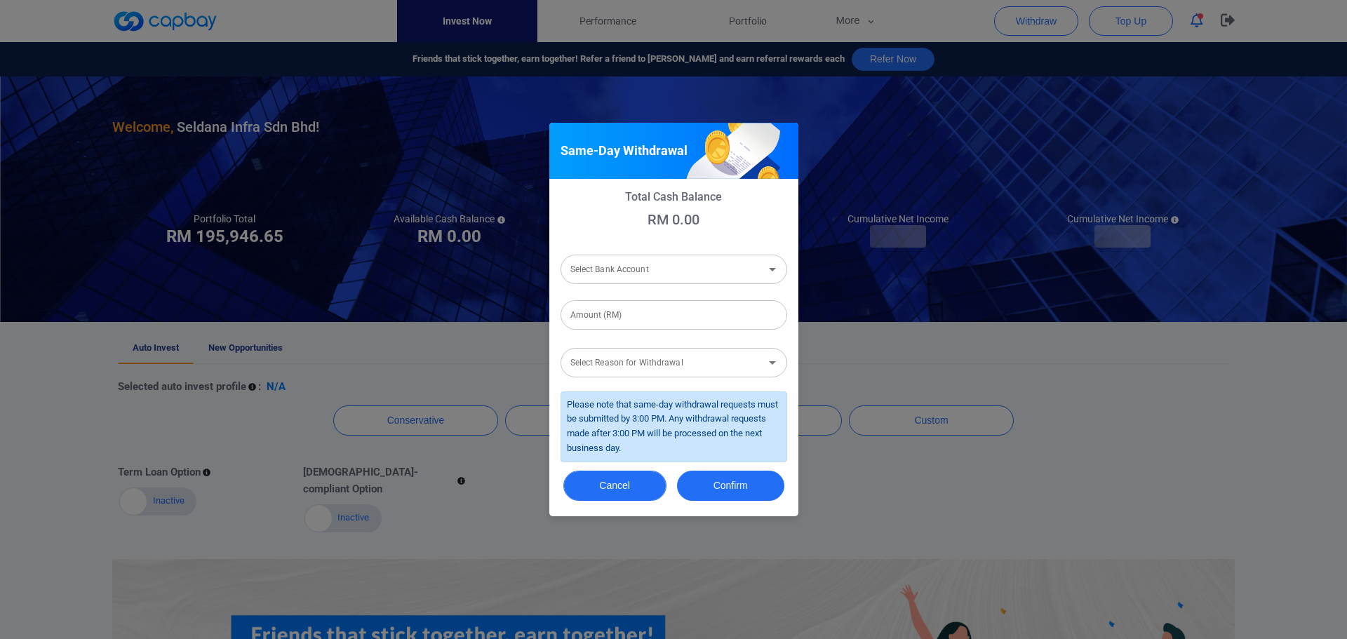
click at [614, 495] on button "Cancel" at bounding box center [614, 486] width 103 height 30
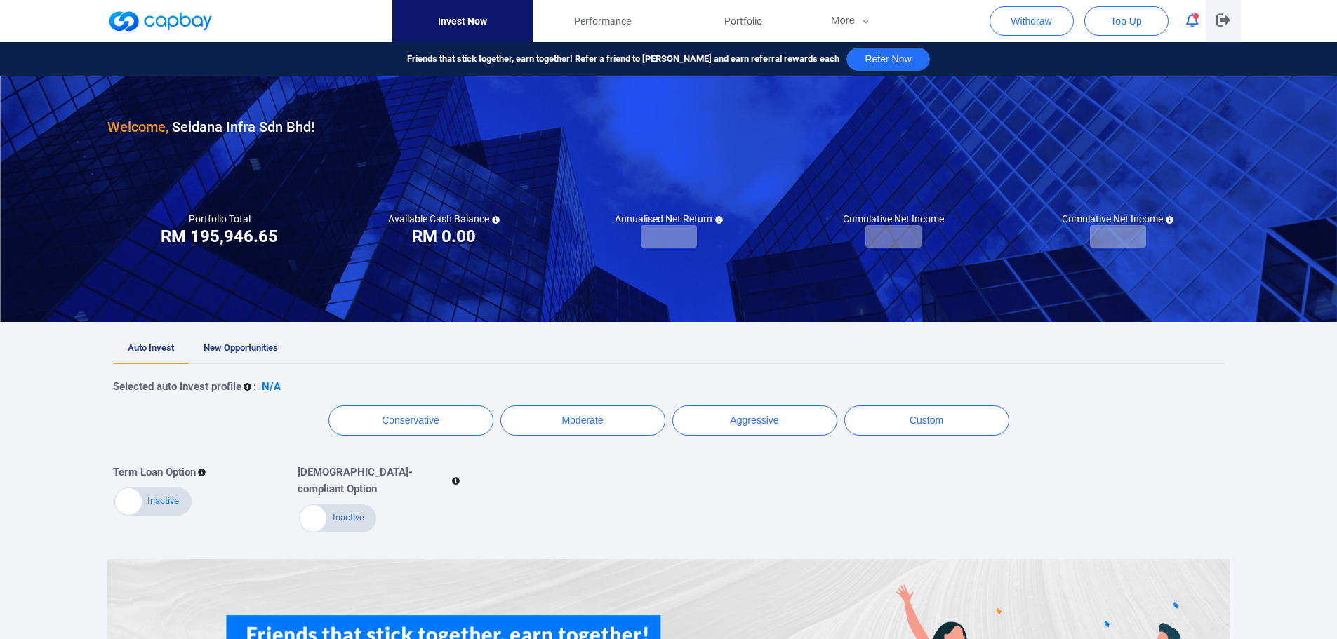
click at [1222, 29] on button "button" at bounding box center [1222, 21] width 35 height 42
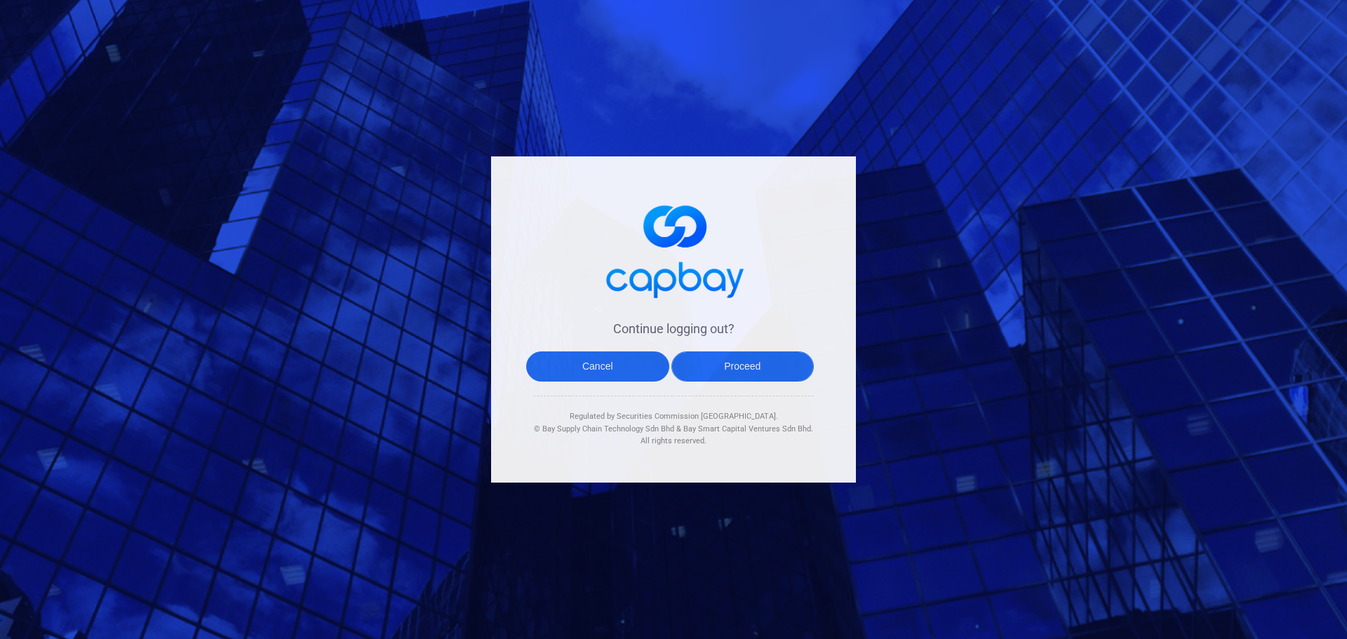
click at [733, 365] on button "Proceed" at bounding box center [742, 367] width 143 height 30
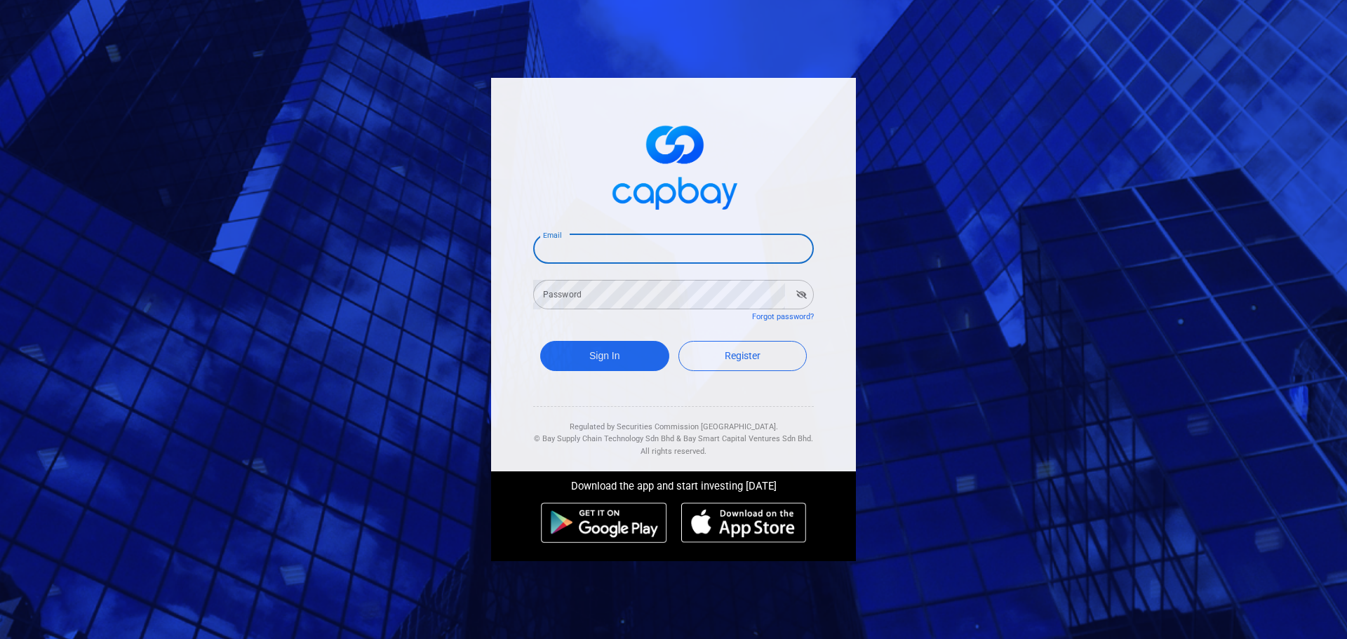
click at [693, 245] on input "Email" at bounding box center [673, 248] width 281 height 29
paste input "[EMAIL_ADDRESS][DOMAIN_NAME]"
type input "[EMAIL_ADDRESS][DOMAIN_NAME]"
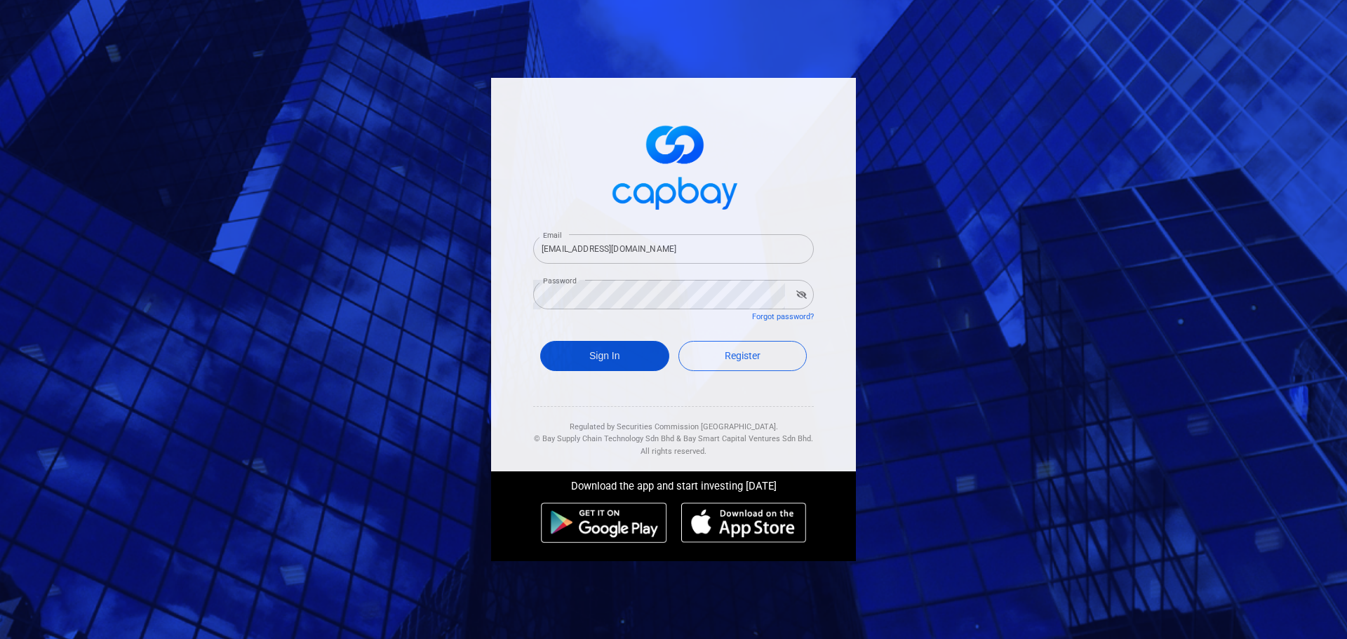
click at [604, 347] on button "Sign In" at bounding box center [604, 356] width 129 height 30
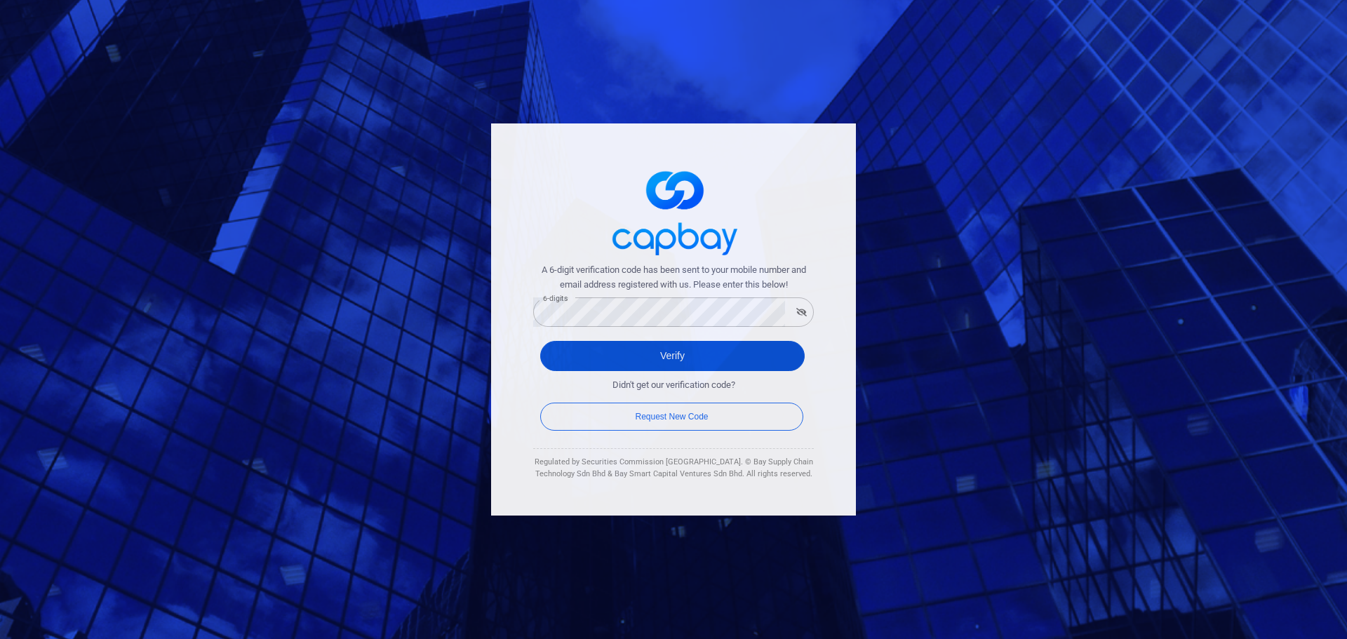
click at [638, 356] on button "Verify" at bounding box center [672, 356] width 265 height 30
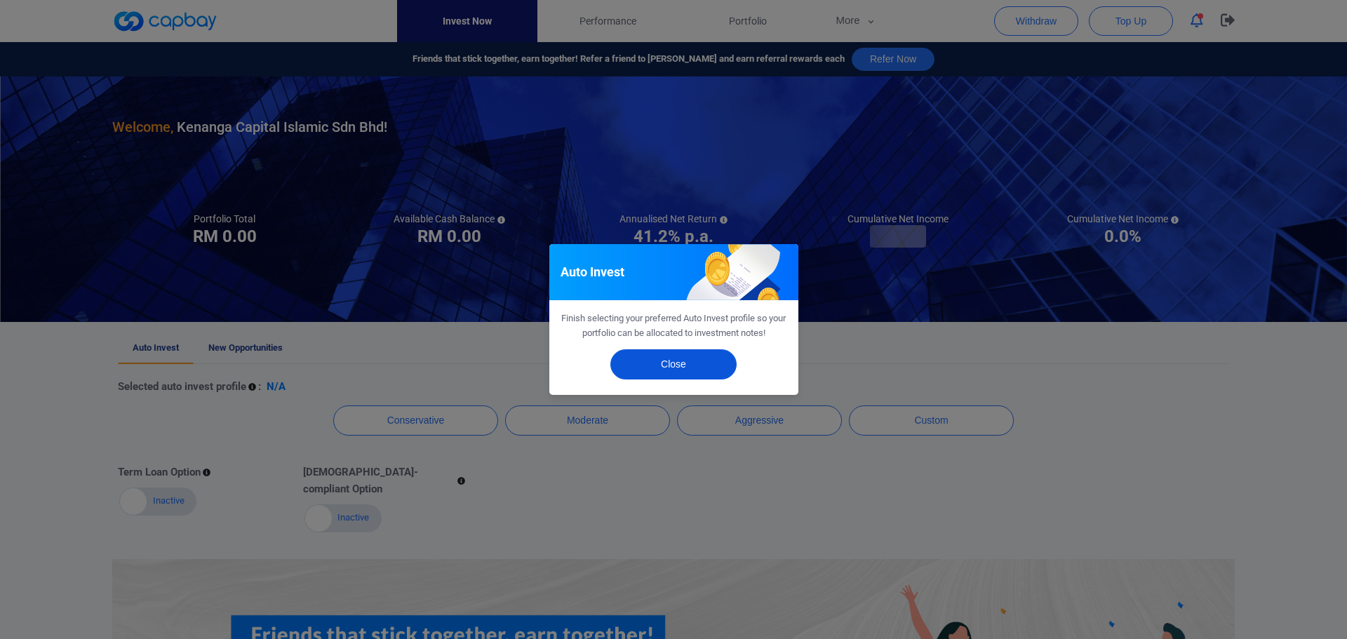
click at [651, 368] on button "Close" at bounding box center [673, 364] width 126 height 30
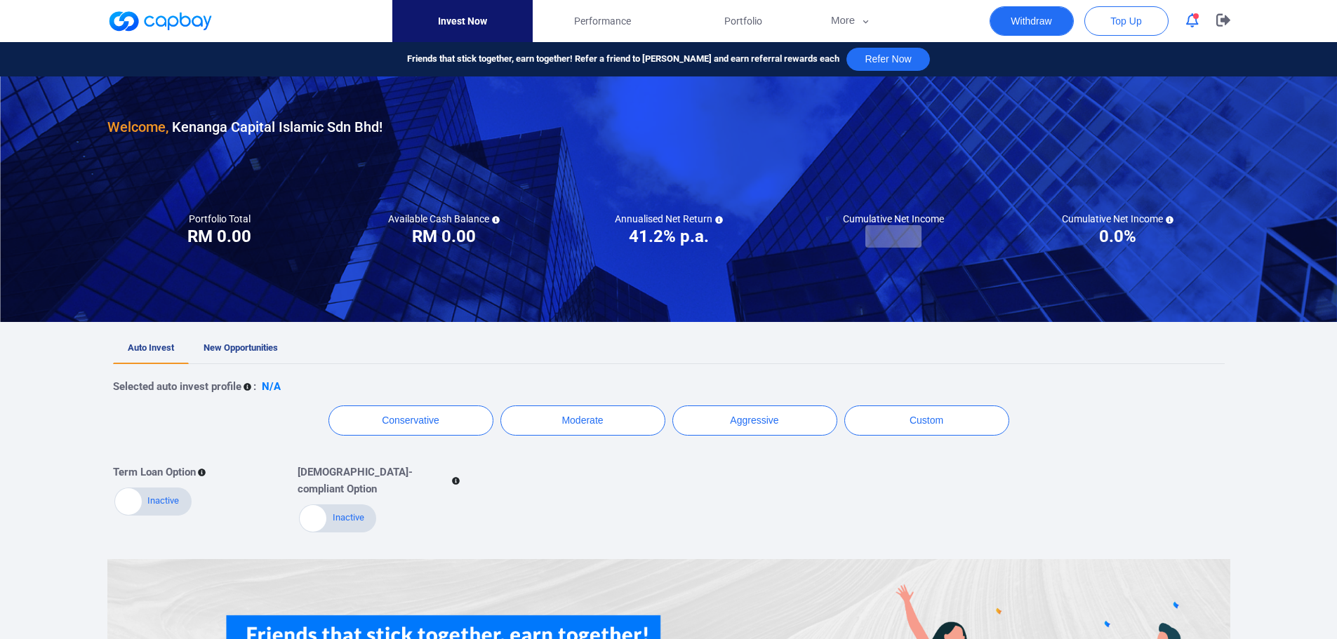
click at [1036, 22] on button "Withdraw" at bounding box center [1031, 20] width 84 height 29
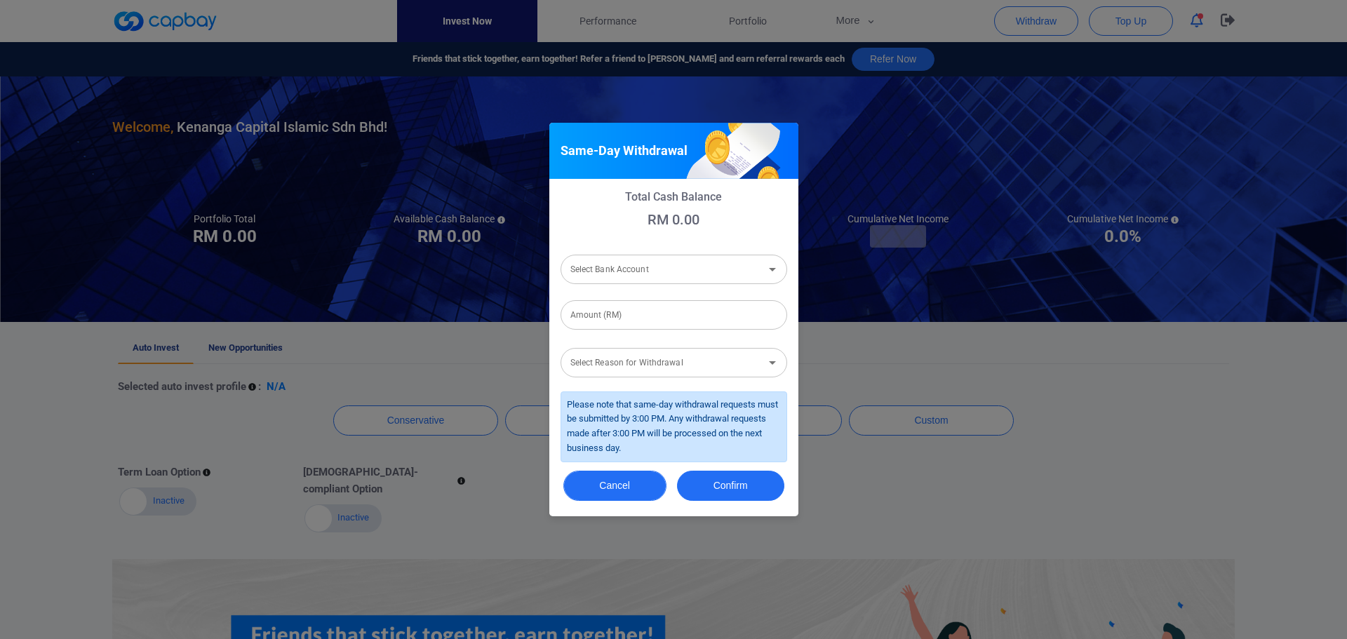
click at [620, 479] on button "Cancel" at bounding box center [614, 486] width 103 height 30
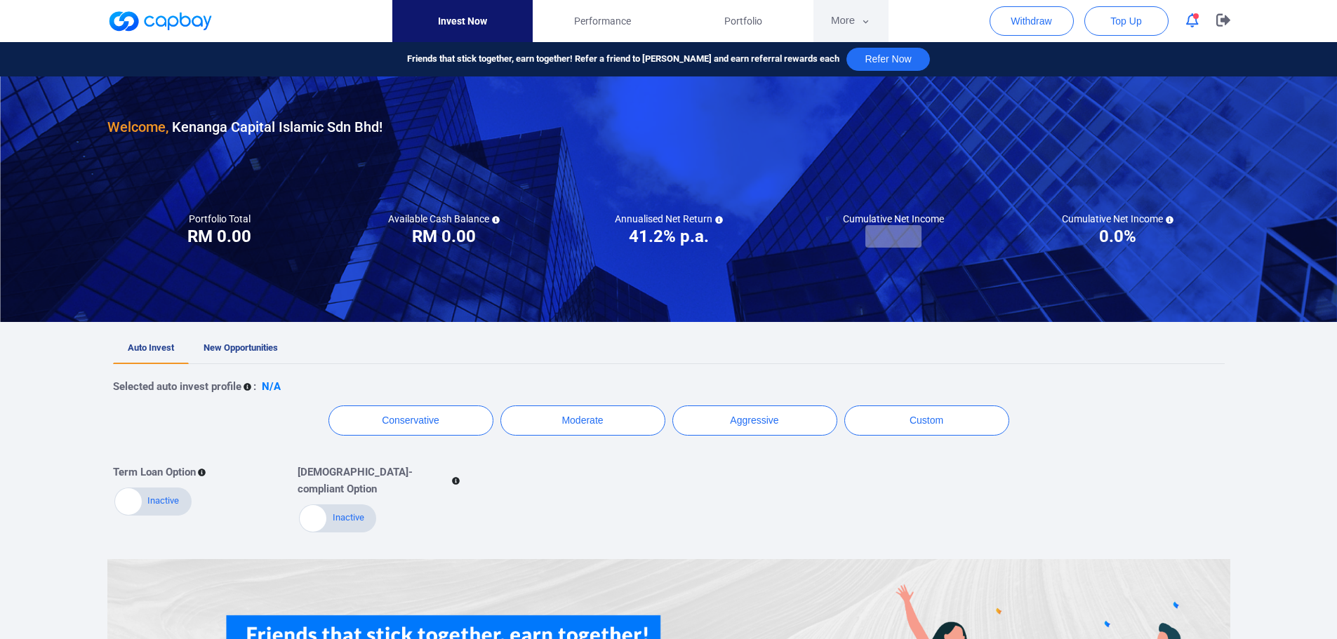
click at [852, 18] on button "More" at bounding box center [850, 21] width 75 height 42
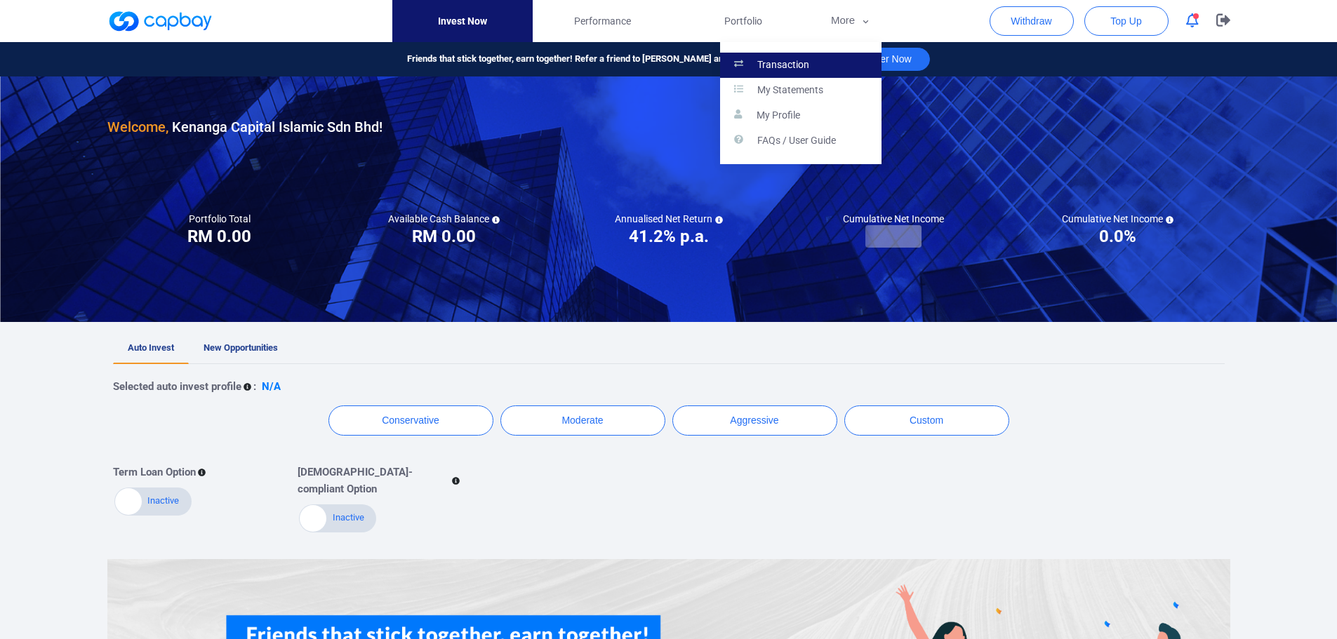
click at [768, 62] on p "Transaction" at bounding box center [783, 65] width 52 height 13
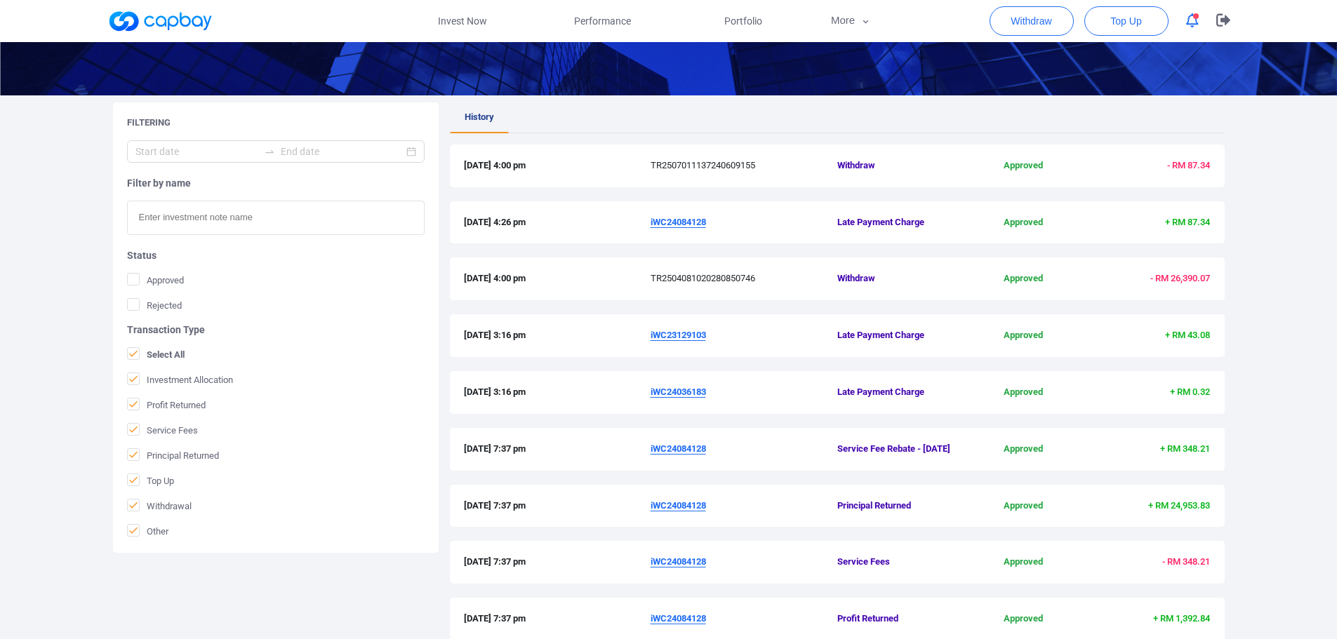
scroll to position [210, 0]
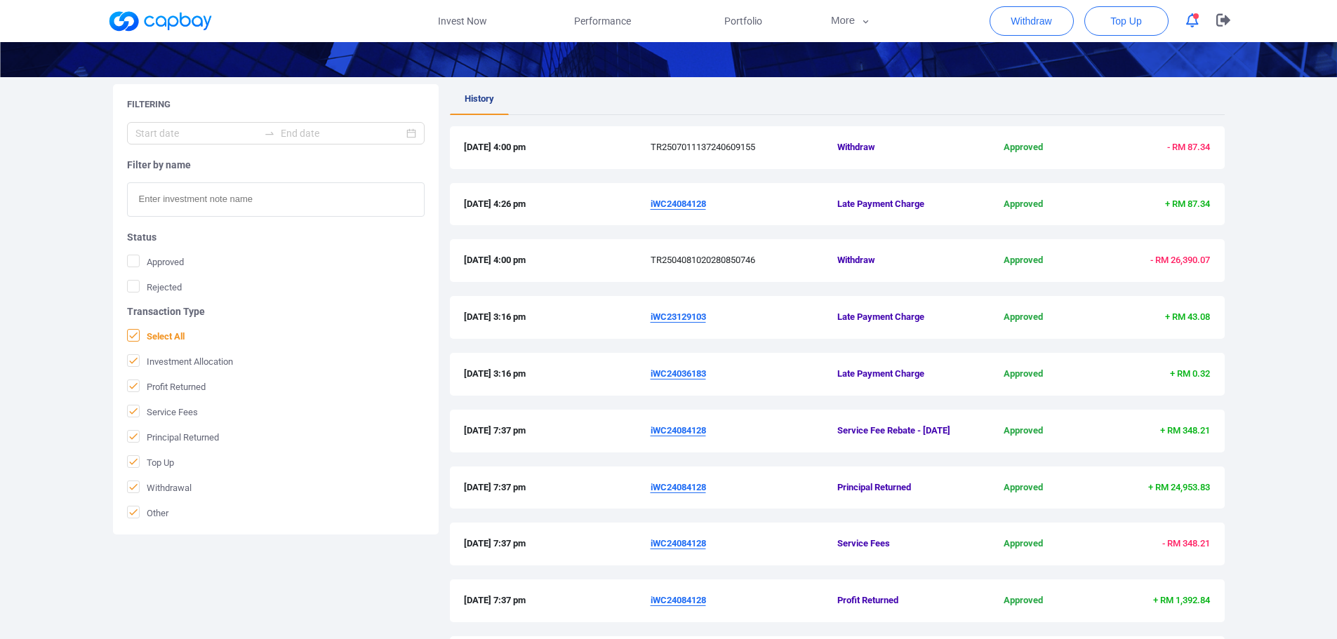
click at [132, 337] on icon at bounding box center [133, 335] width 8 height 6
click at [0, 0] on input "Select All" at bounding box center [0, 0] width 0 height 0
click at [134, 487] on icon at bounding box center [133, 486] width 8 height 6
click at [0, 0] on input "Withdrawal" at bounding box center [0, 0] width 0 height 0
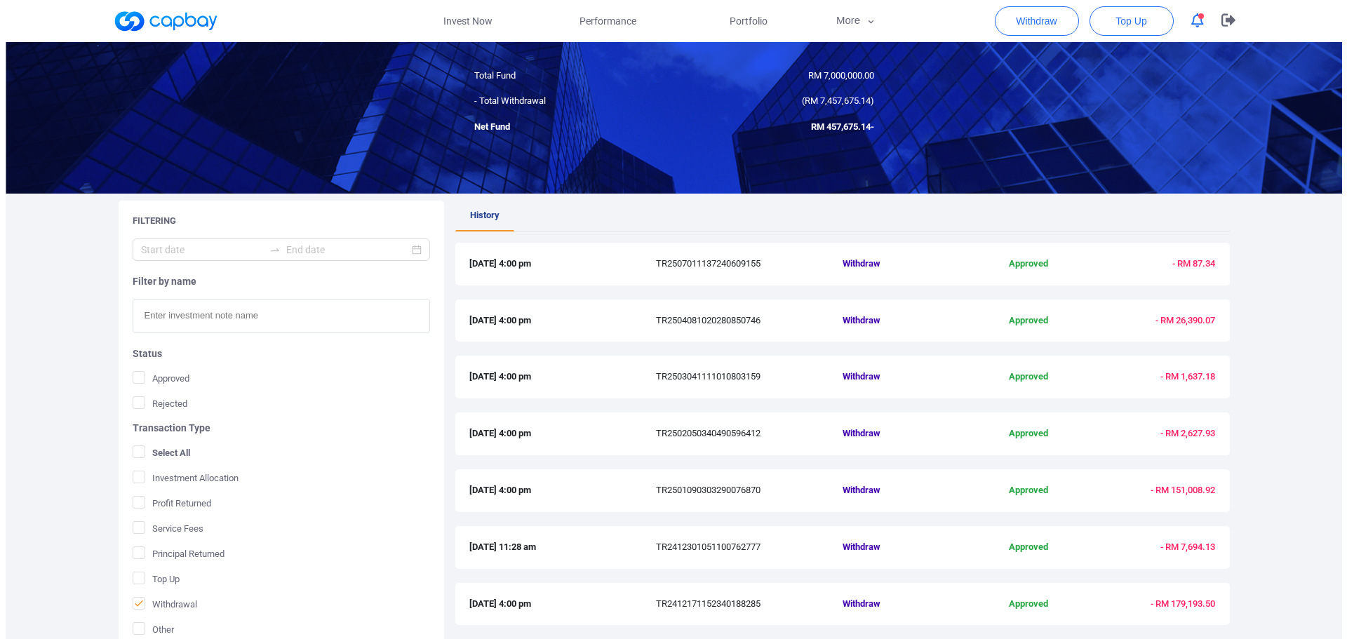
scroll to position [0, 0]
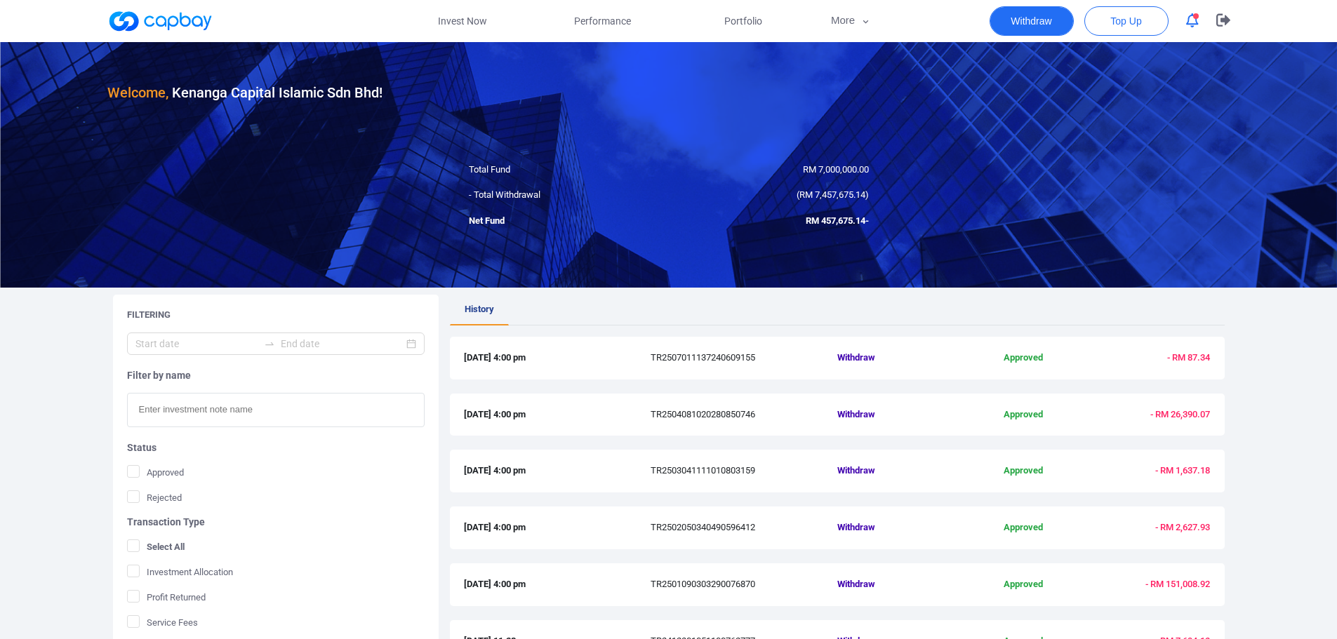
click at [1035, 13] on button "Withdraw" at bounding box center [1031, 20] width 84 height 29
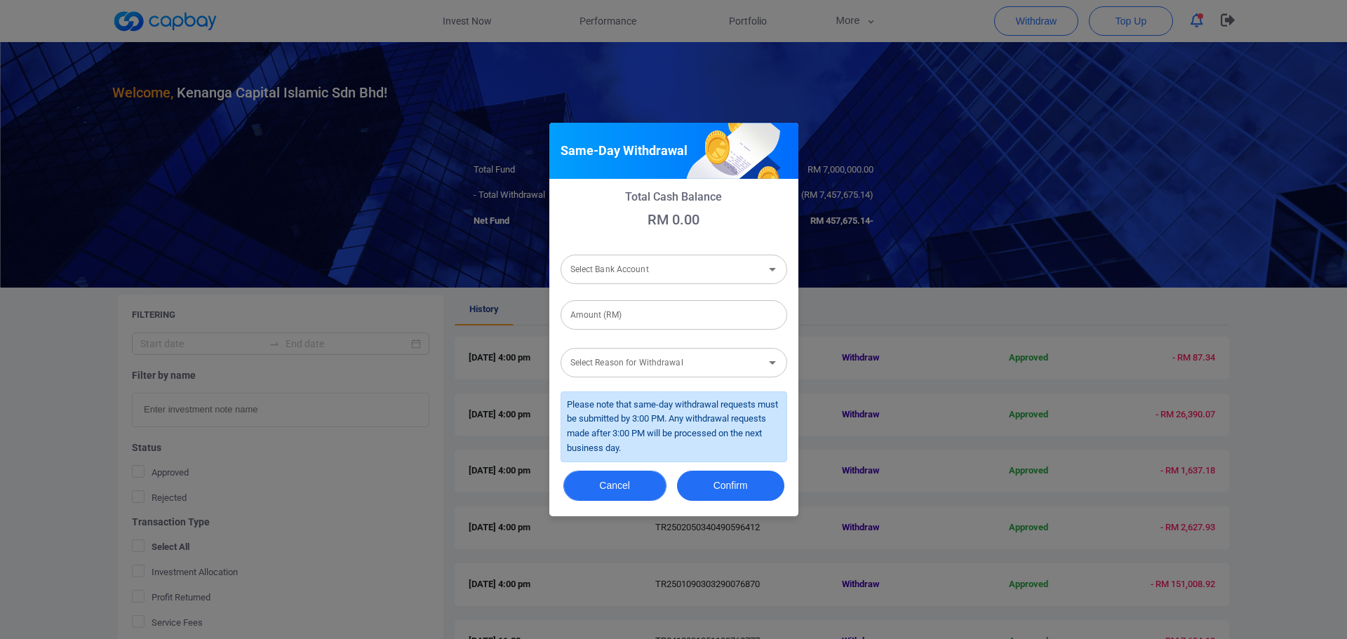
click at [624, 490] on button "Cancel" at bounding box center [614, 486] width 103 height 30
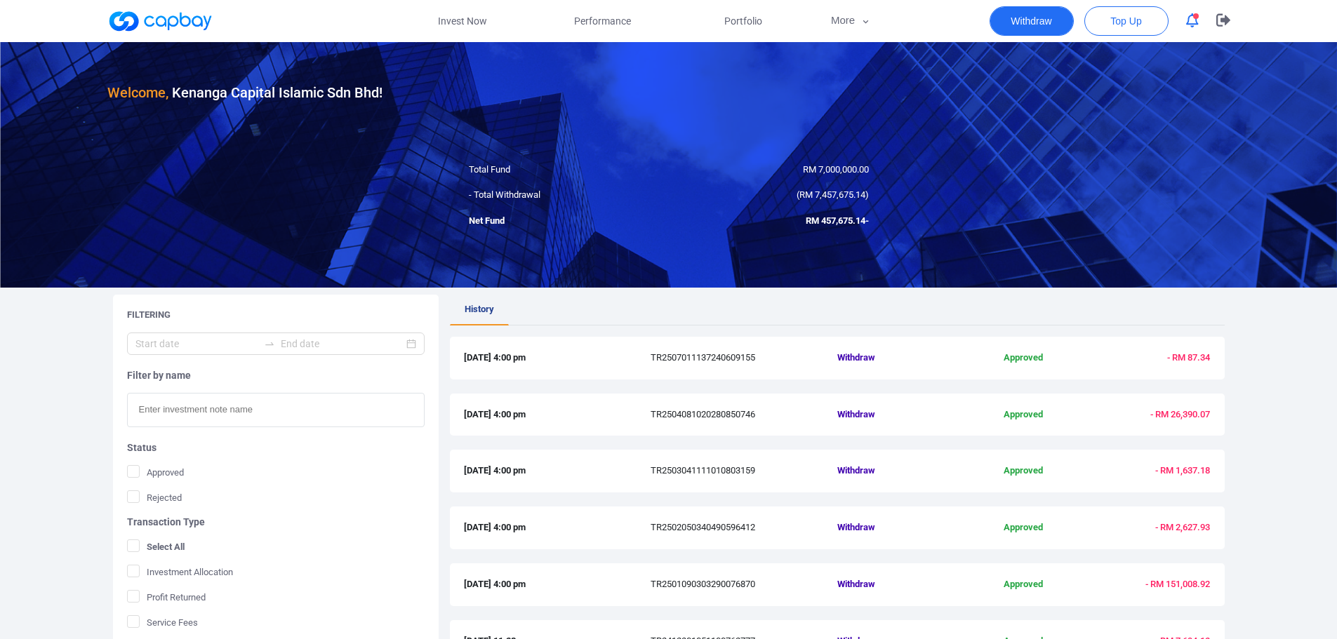
click at [1048, 18] on button "Withdraw" at bounding box center [1031, 20] width 84 height 29
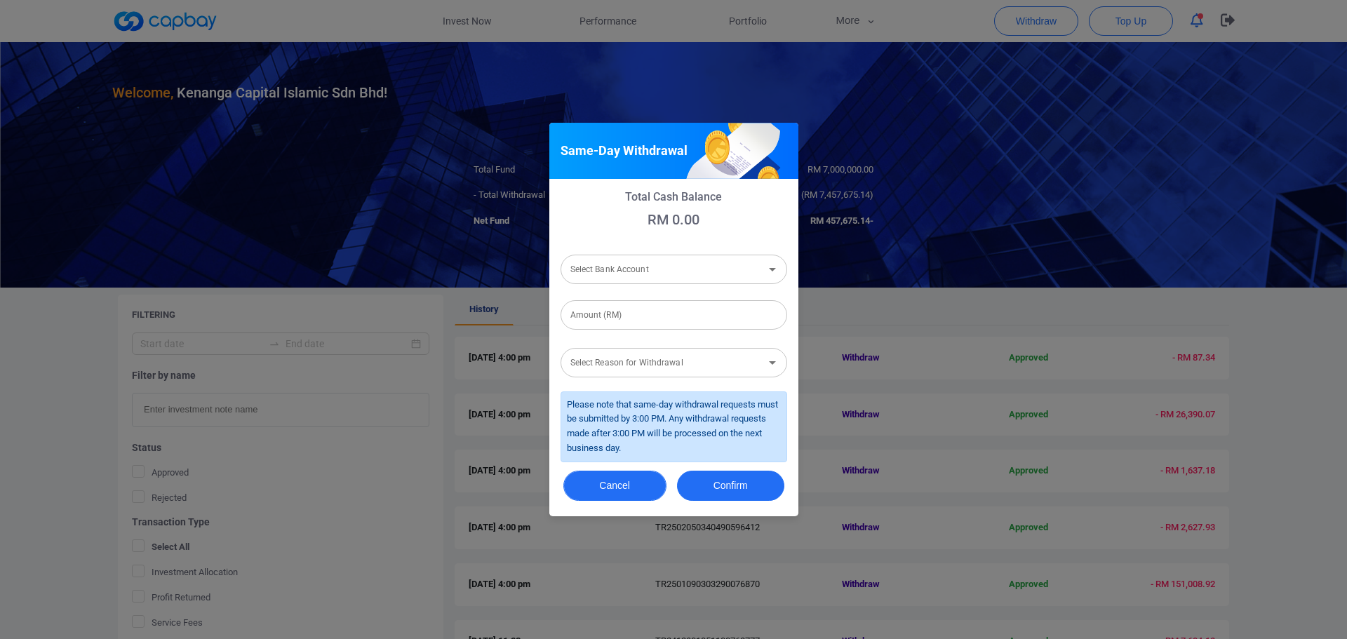
click at [632, 479] on button "Cancel" at bounding box center [614, 486] width 103 height 30
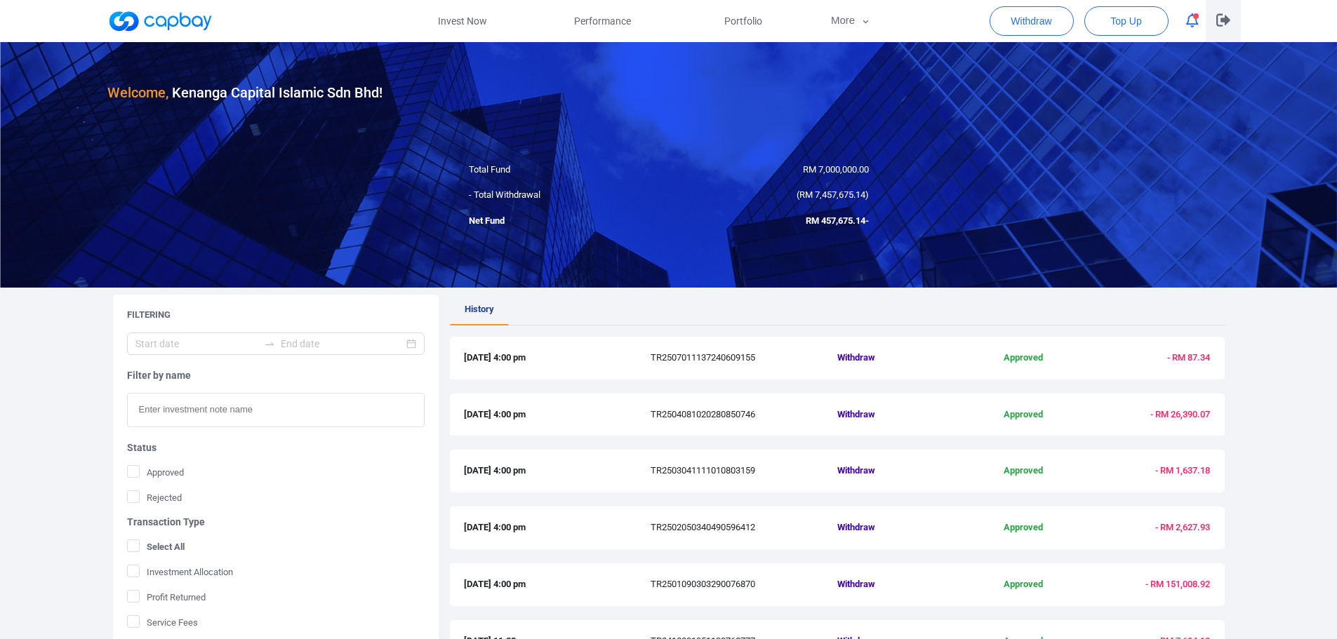
click at [1216, 24] on icon "button" at bounding box center [1223, 20] width 14 height 13
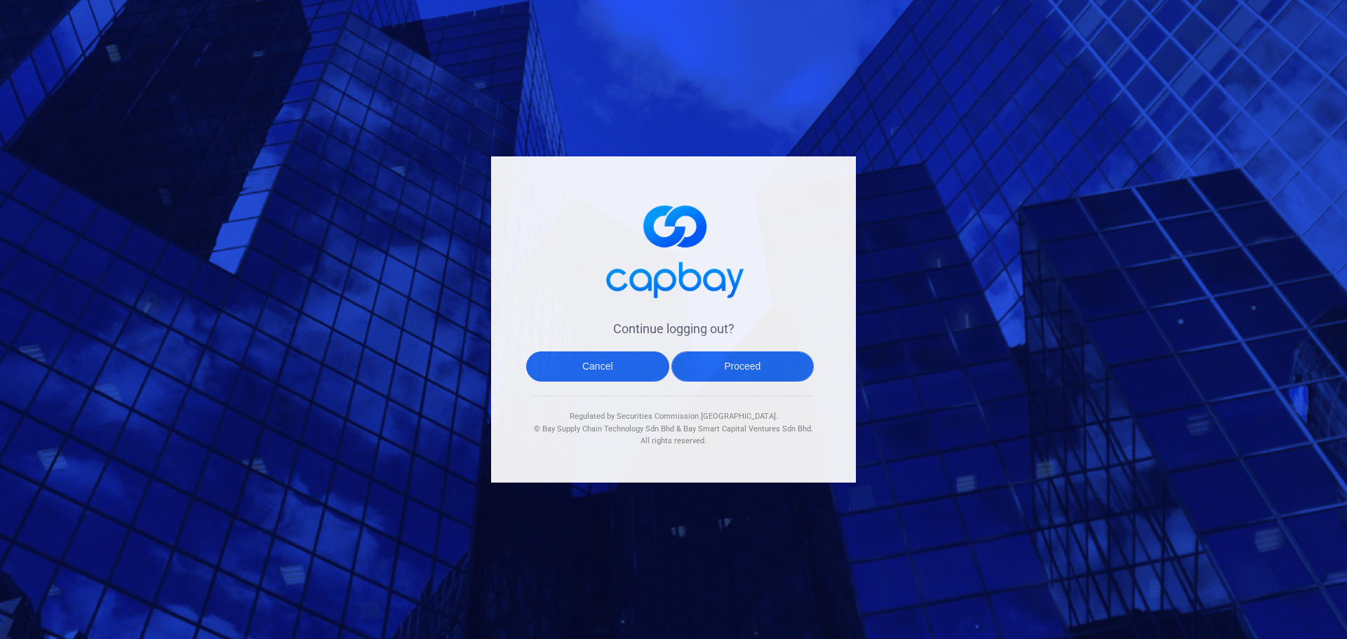
click at [735, 363] on button "Proceed" at bounding box center [742, 367] width 143 height 30
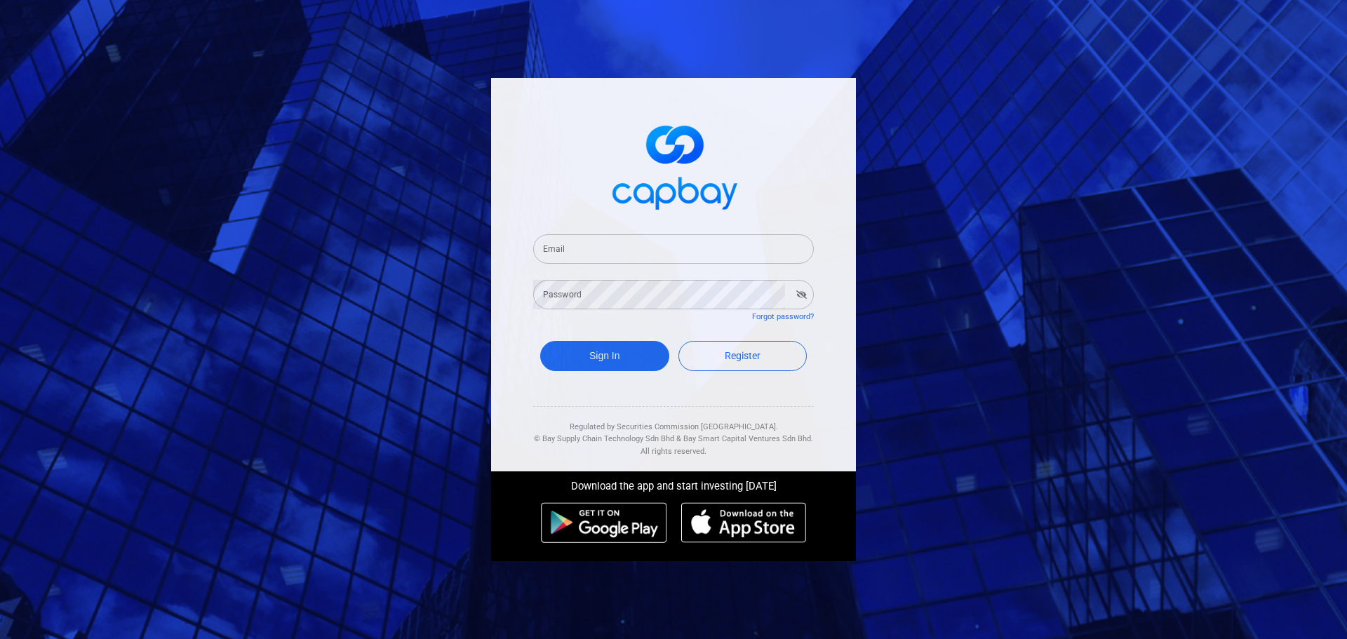
click at [566, 248] on input "Email" at bounding box center [673, 248] width 281 height 29
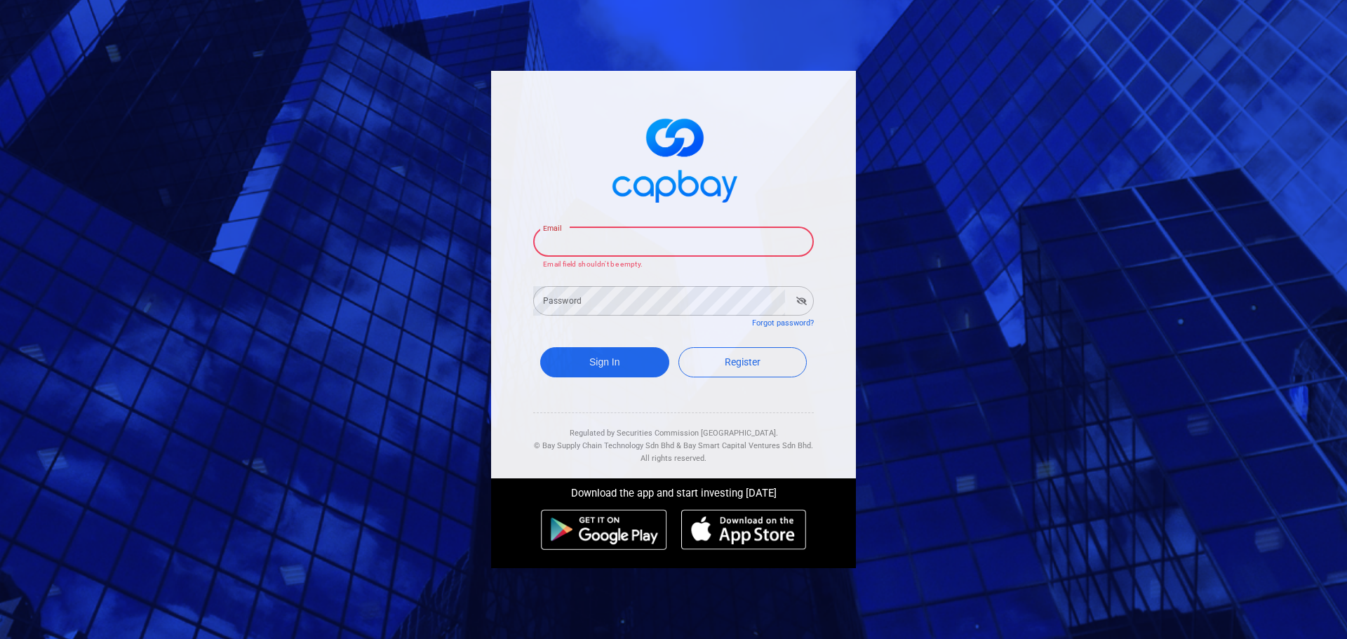
drag, startPoint x: 682, startPoint y: 240, endPoint x: 672, endPoint y: 257, distance: 19.5
click at [682, 240] on input "Email" at bounding box center [673, 241] width 281 height 29
paste input "[EMAIL_ADDRESS][DOMAIN_NAME]"
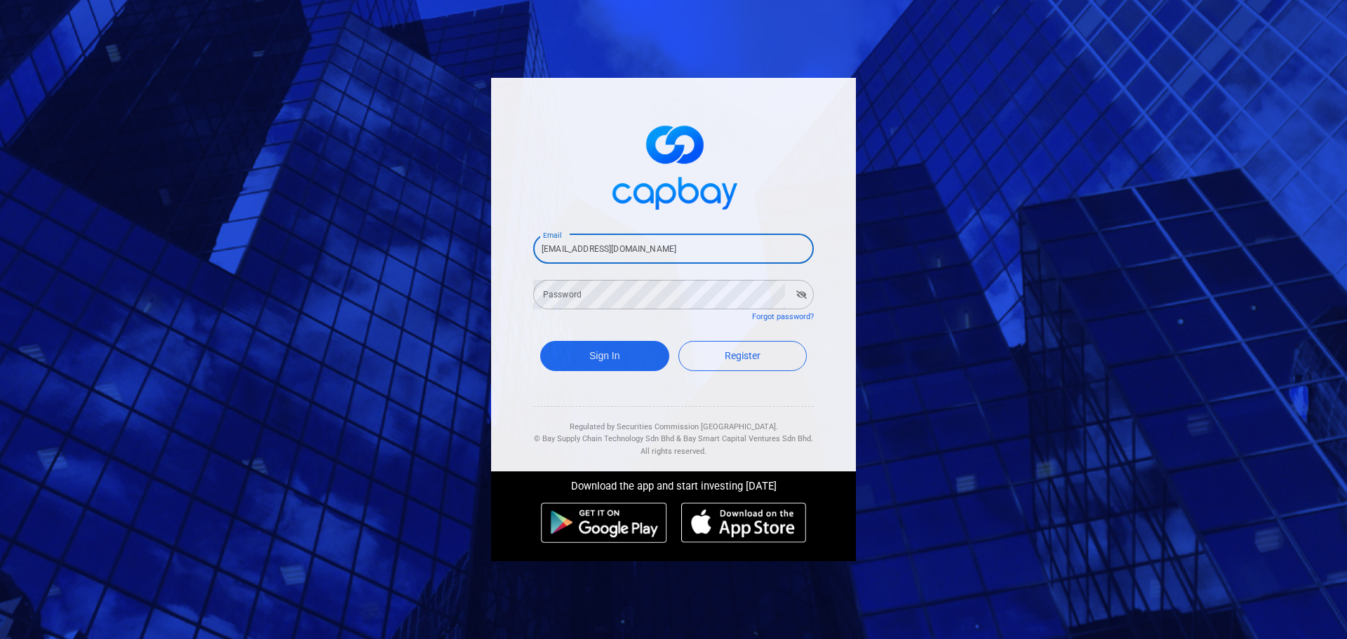
type input "[EMAIL_ADDRESS][DOMAIN_NAME]"
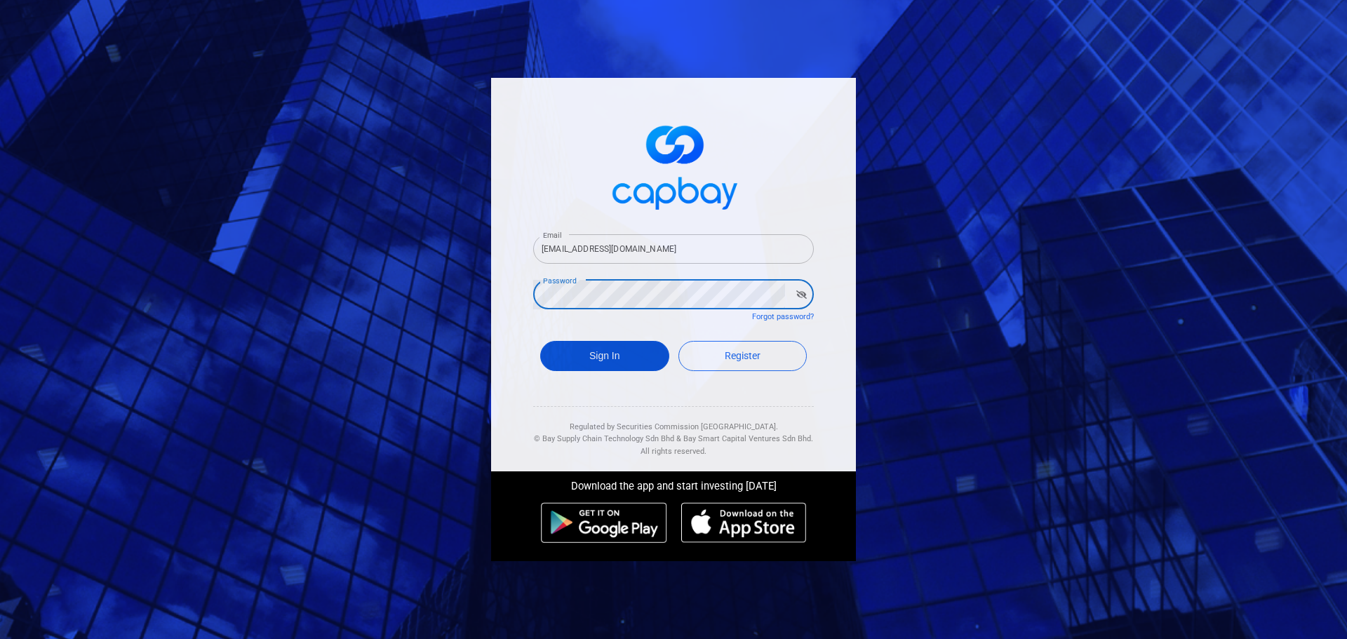
click at [614, 345] on button "Sign In" at bounding box center [604, 356] width 129 height 30
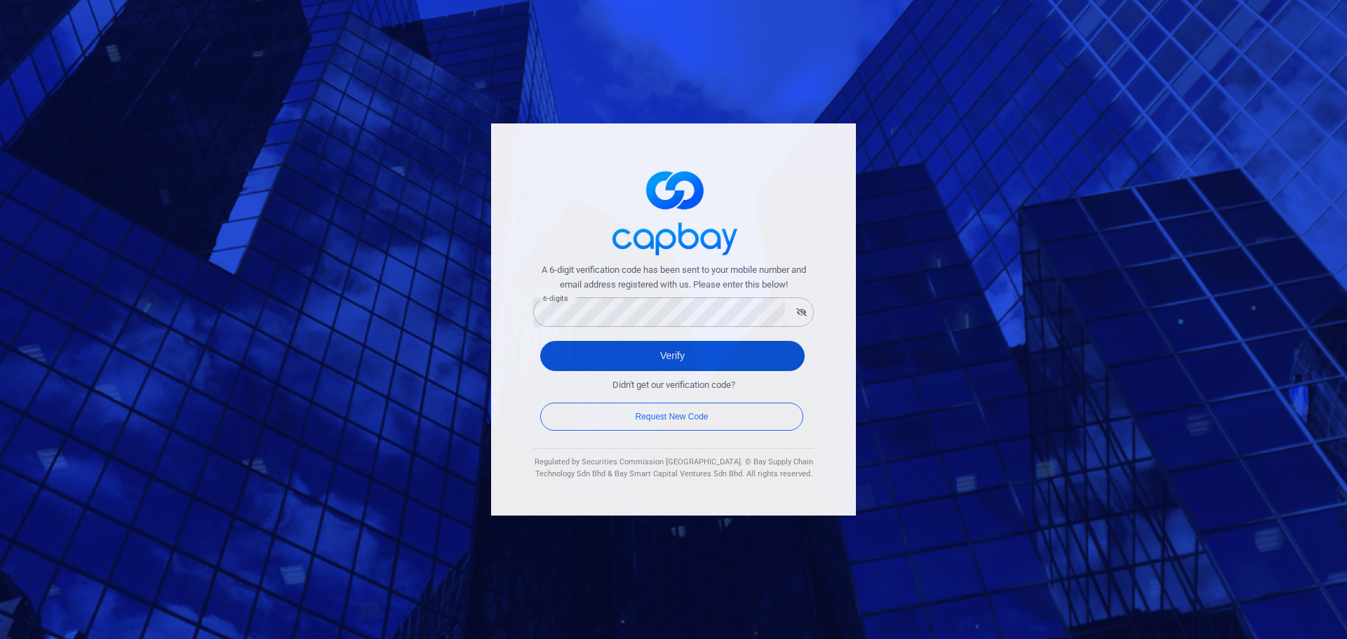
click at [697, 347] on button "Verify" at bounding box center [672, 356] width 265 height 30
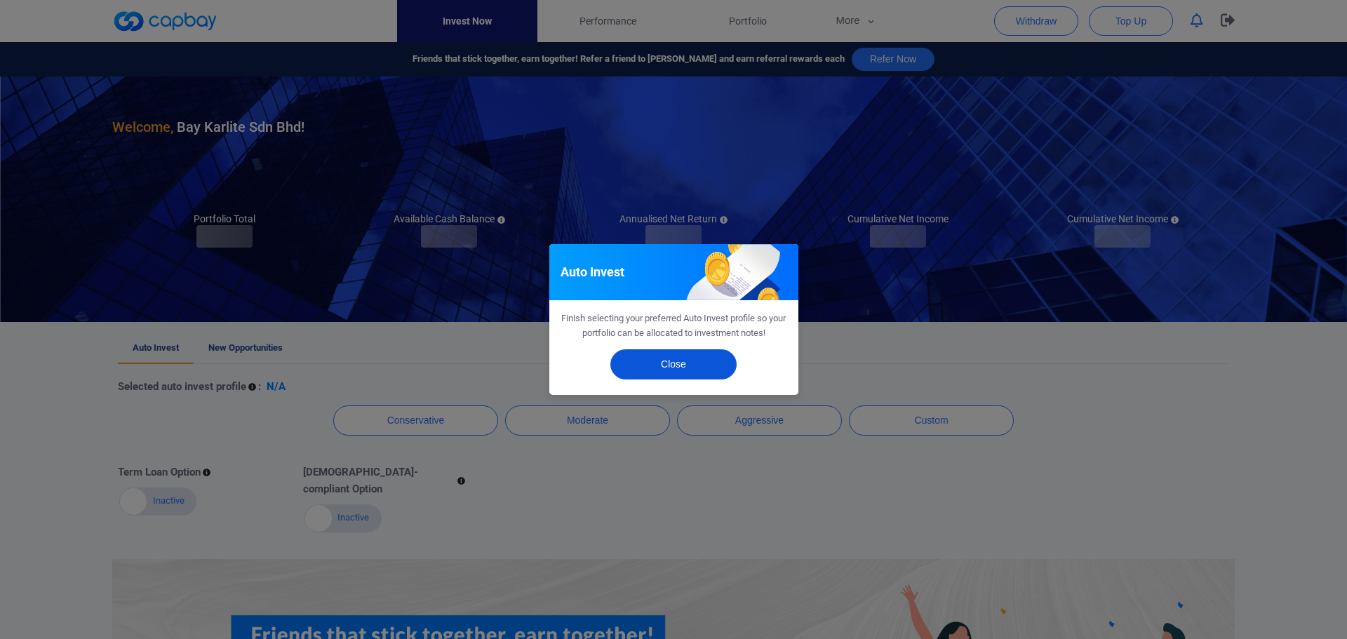
drag, startPoint x: 679, startPoint y: 363, endPoint x: 693, endPoint y: 319, distance: 45.7
click at [679, 364] on button "Close" at bounding box center [673, 364] width 126 height 30
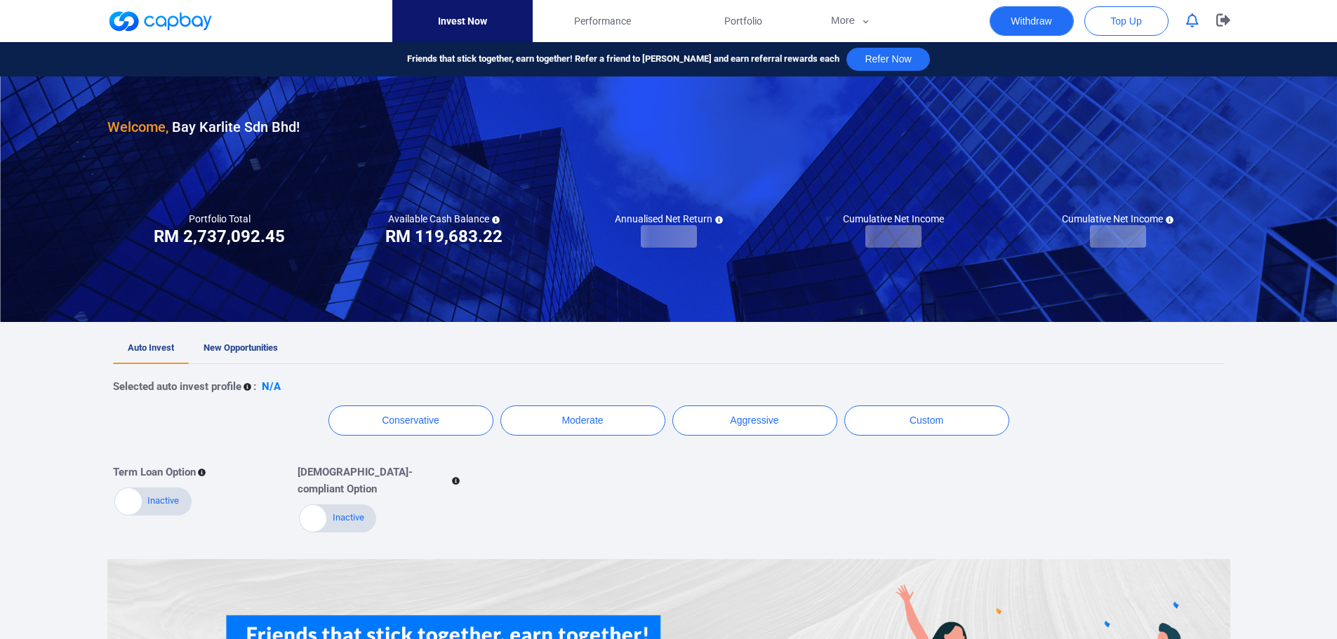
click at [1020, 25] on button "Withdraw" at bounding box center [1031, 20] width 84 height 29
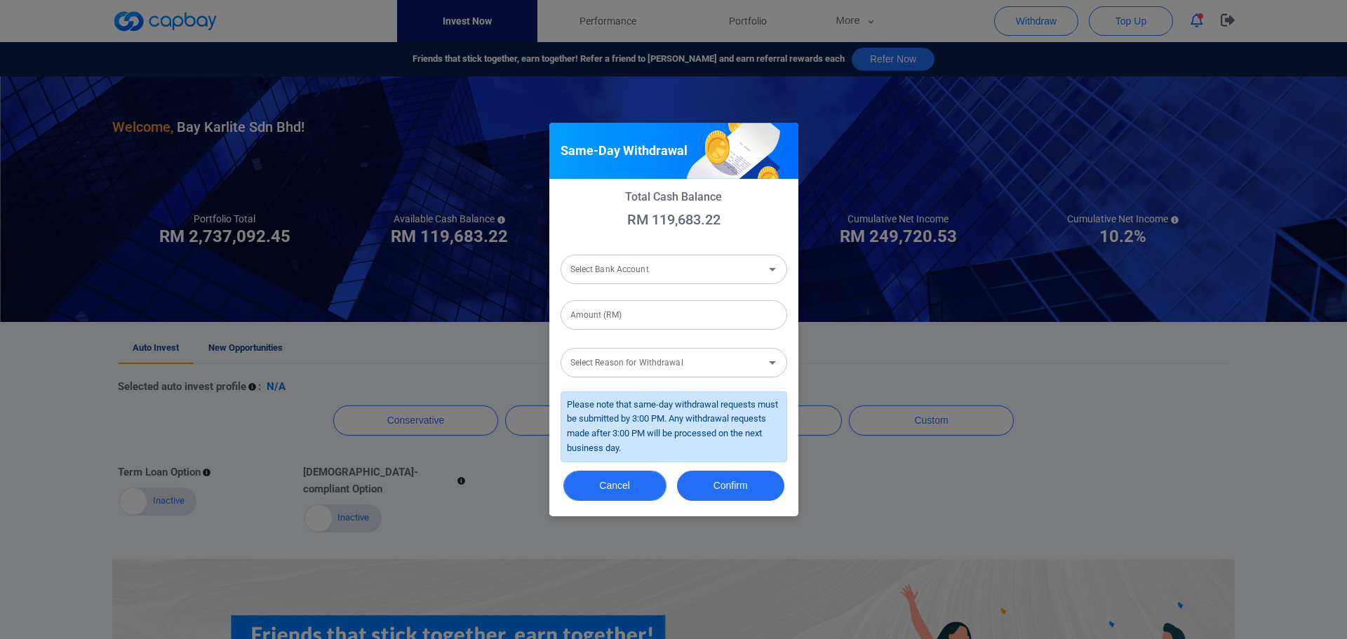
click at [602, 487] on button "Cancel" at bounding box center [614, 486] width 103 height 30
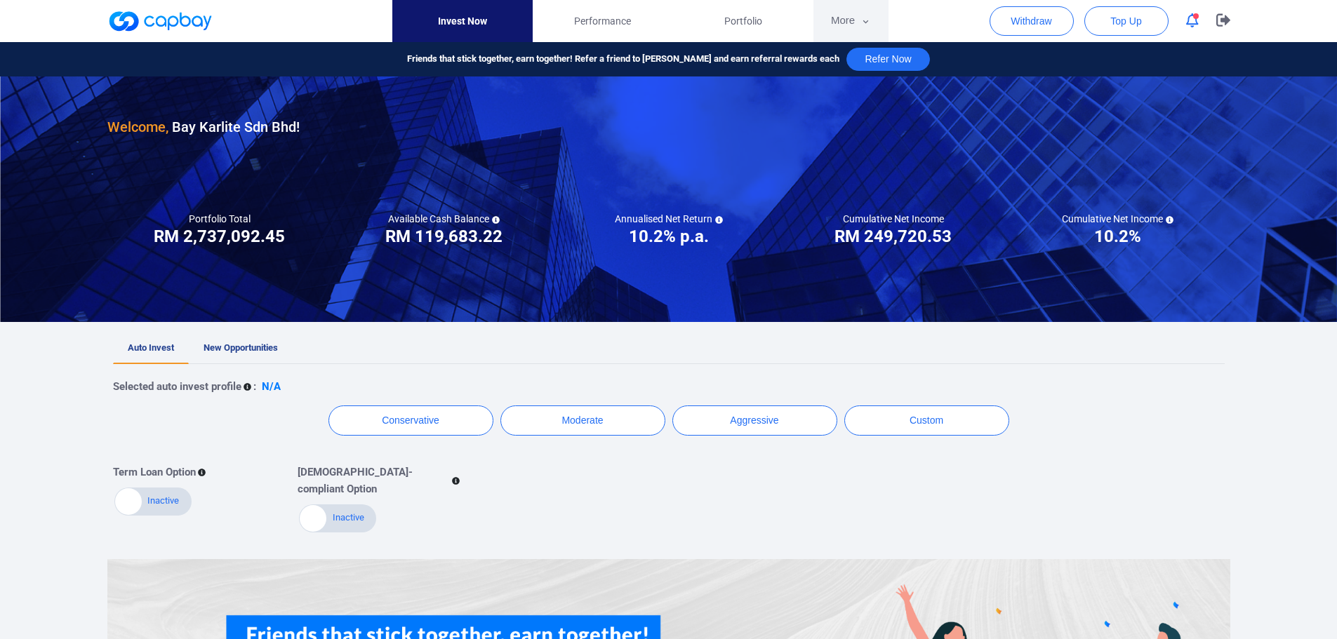
click at [850, 22] on button "More" at bounding box center [850, 21] width 75 height 42
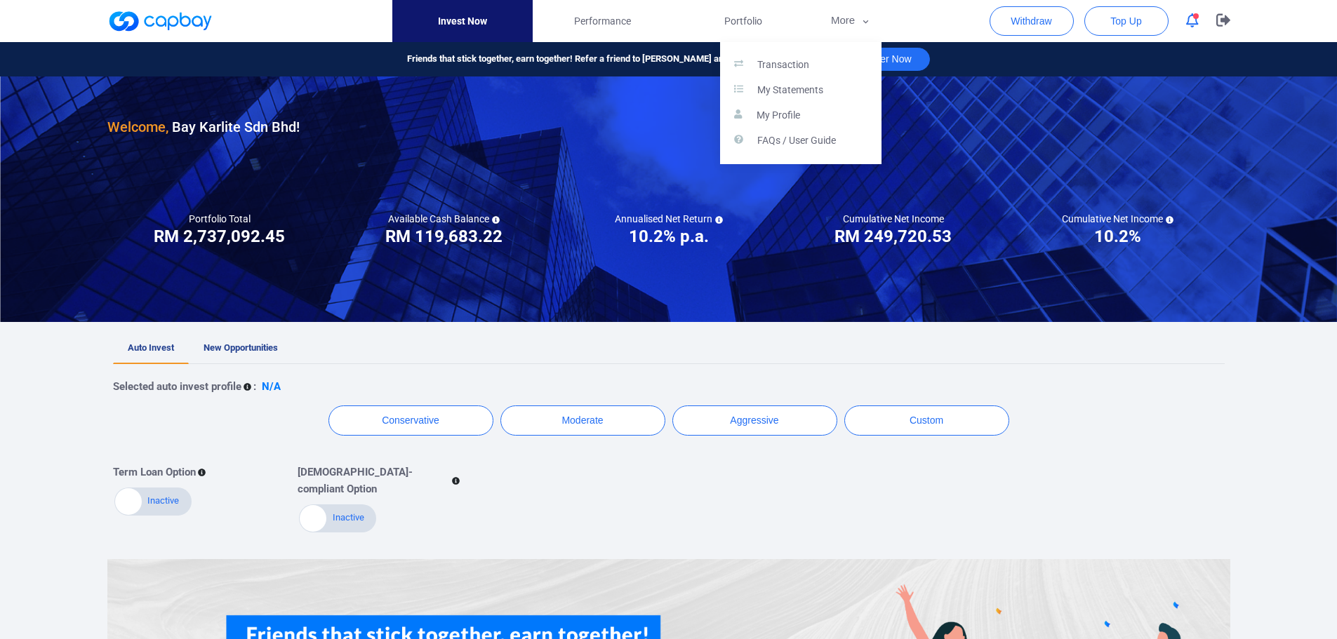
click at [768, 34] on button "button" at bounding box center [668, 319] width 1337 height 639
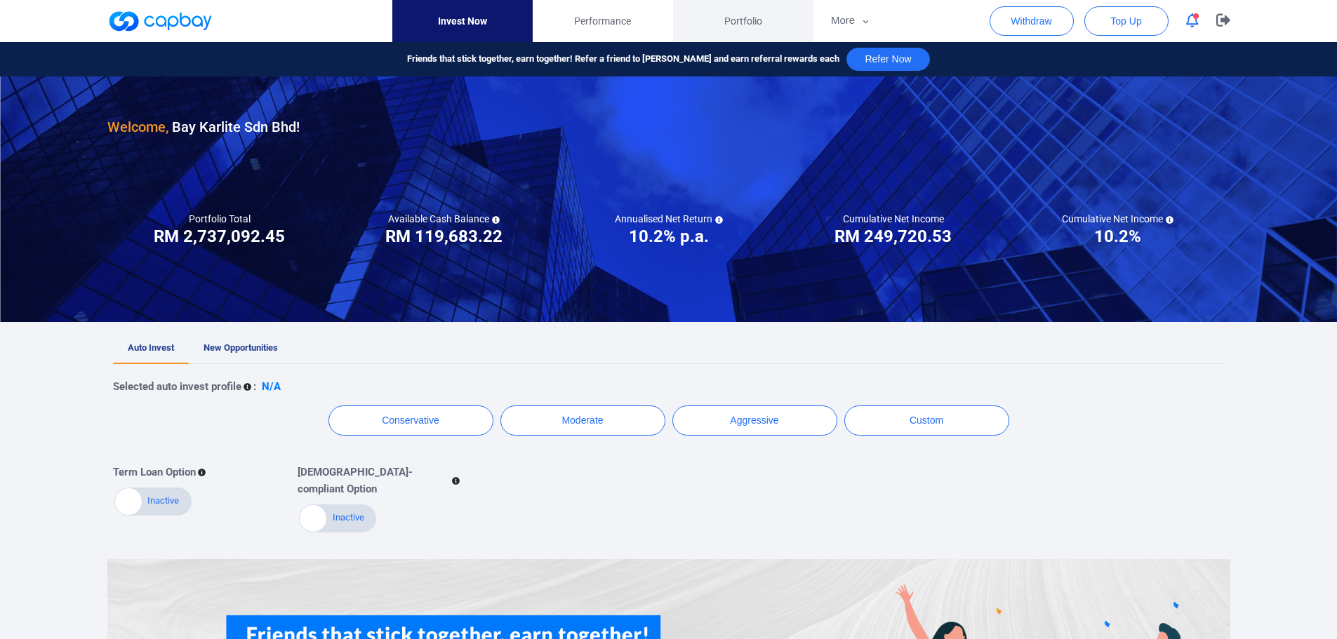
click at [753, 21] on span "Portfolio" at bounding box center [743, 20] width 38 height 15
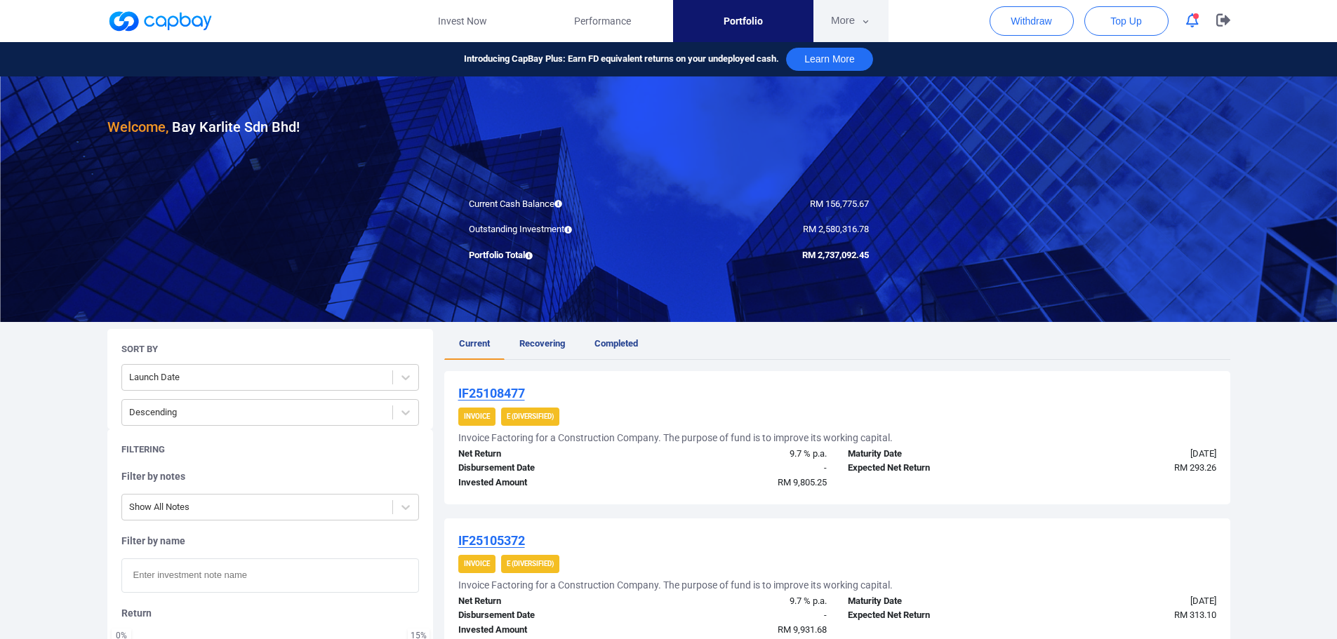
drag, startPoint x: 862, startPoint y: 24, endPoint x: 871, endPoint y: 70, distance: 47.2
click at [861, 25] on icon "button" at bounding box center [865, 21] width 11 height 13
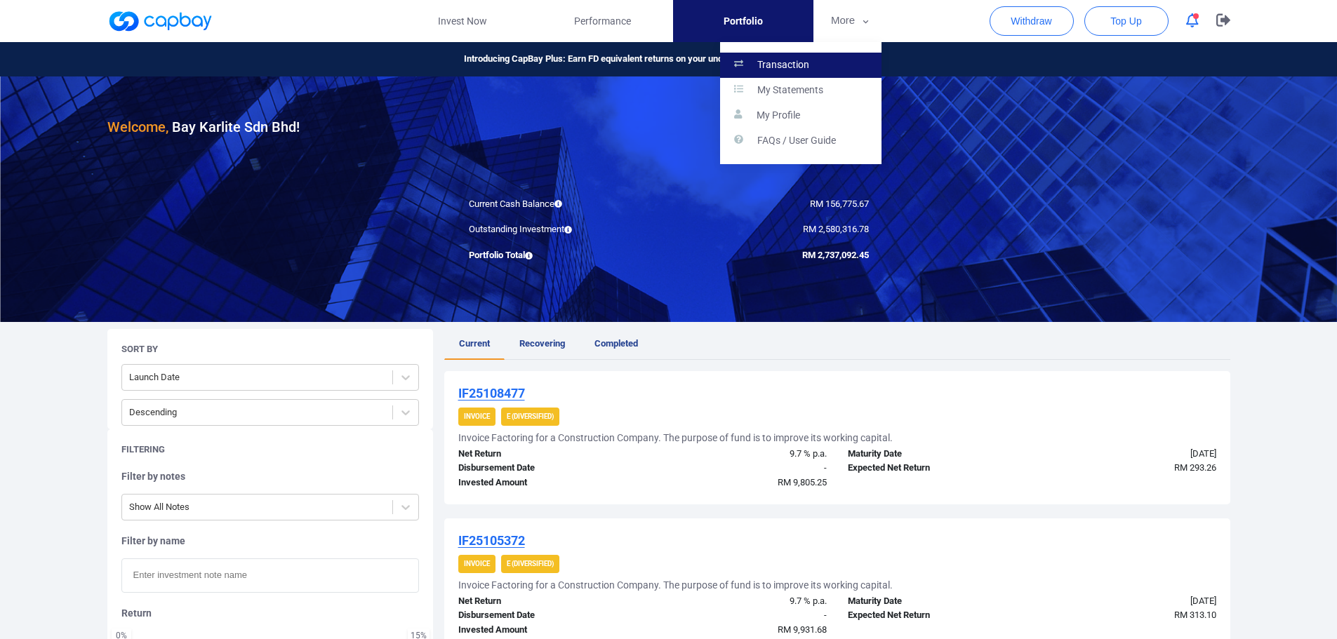
click at [836, 63] on link "Transaction" at bounding box center [800, 65] width 161 height 25
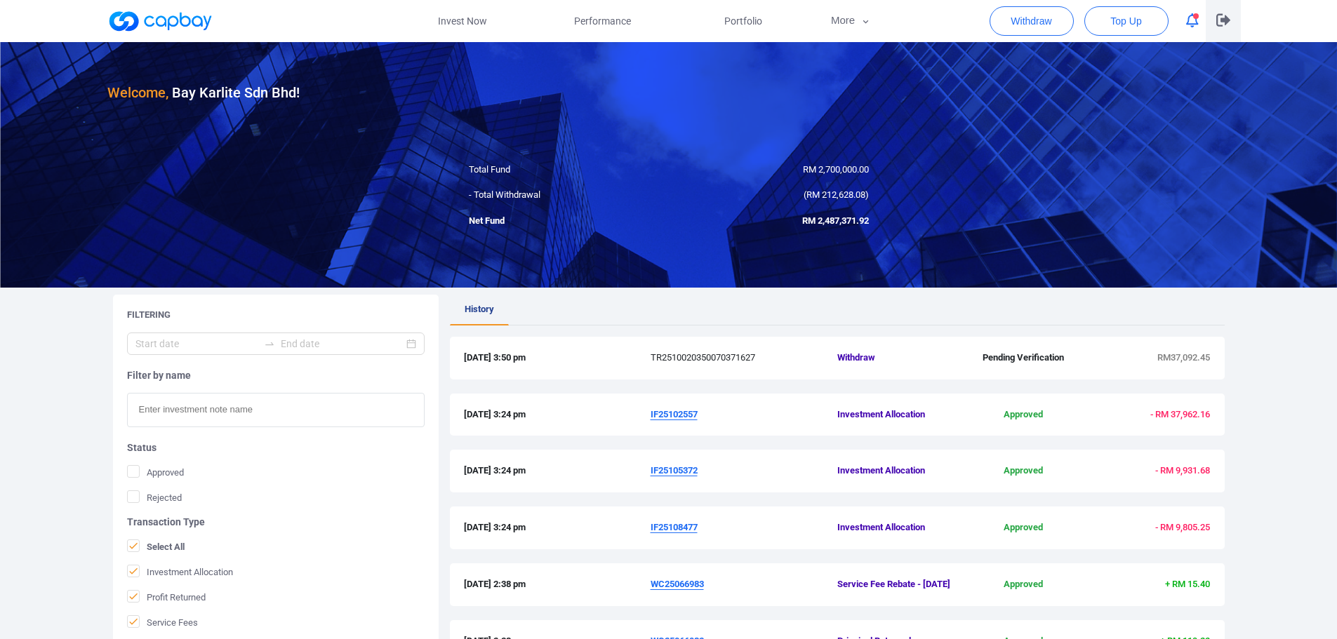
click at [1223, 25] on icon "button" at bounding box center [1223, 19] width 14 height 13
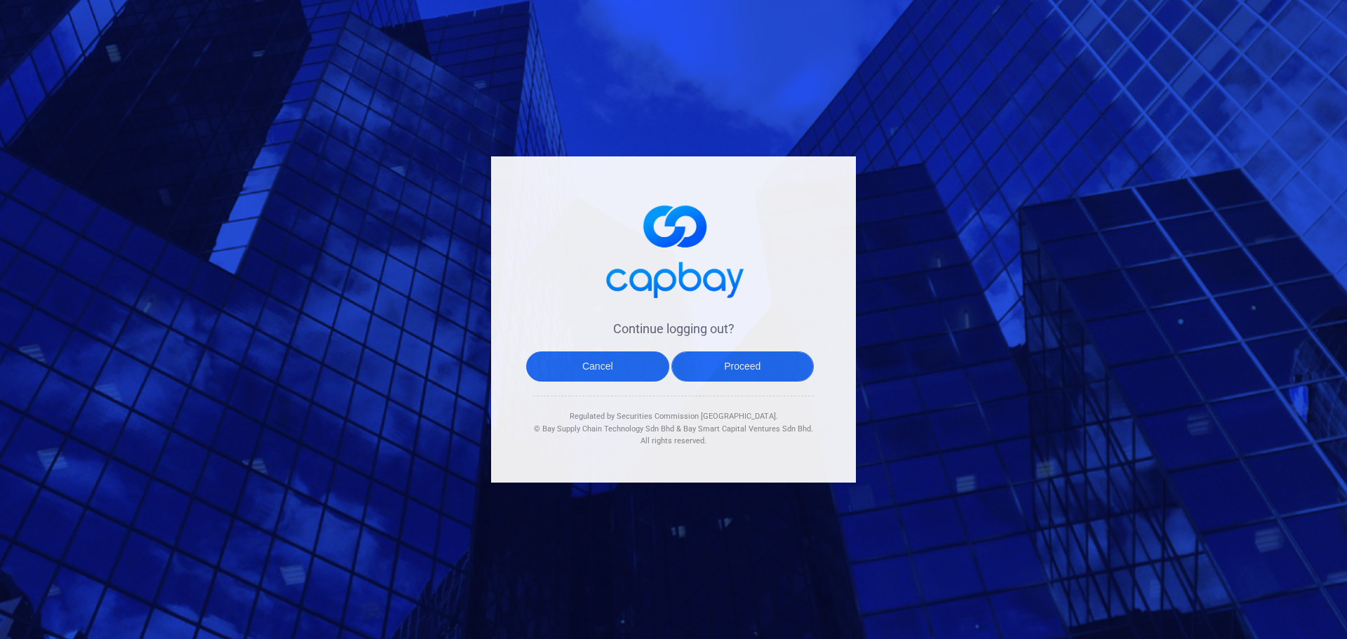
click at [722, 359] on button "Proceed" at bounding box center [742, 367] width 143 height 30
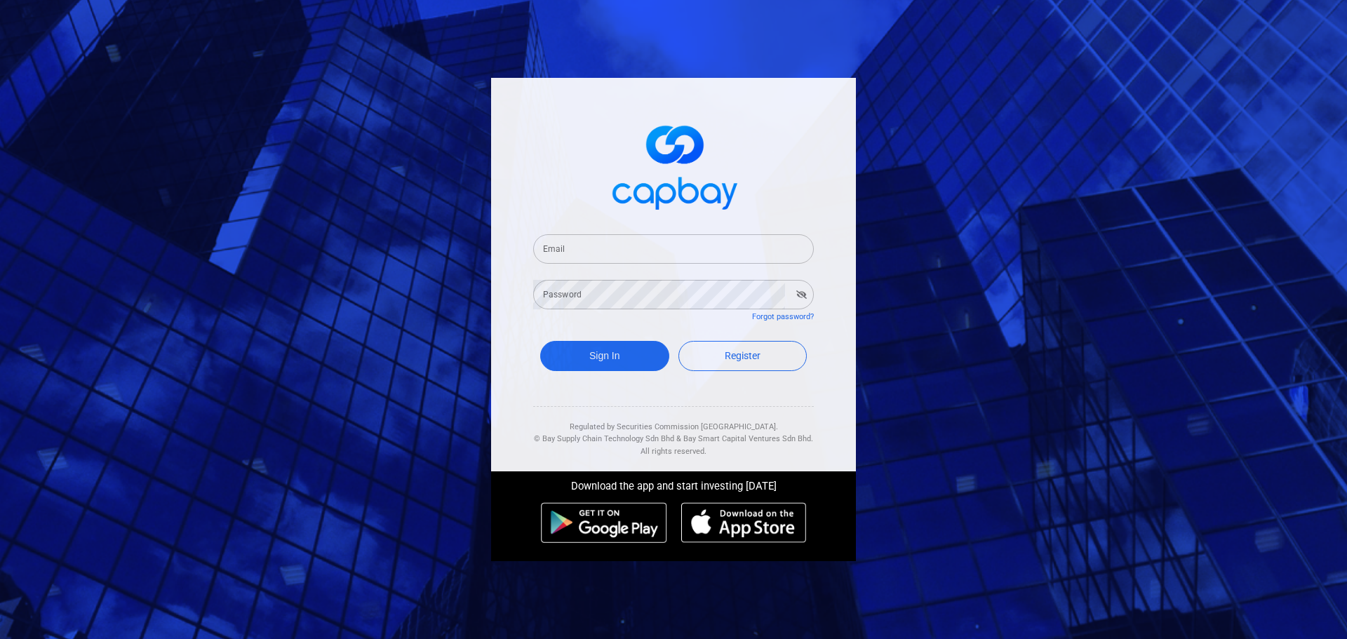
click at [583, 243] on input "Email" at bounding box center [673, 248] width 281 height 29
type input "[EMAIL_ADDRESS][DOMAIN_NAME]"
click at [634, 363] on button "Sign In" at bounding box center [604, 356] width 129 height 30
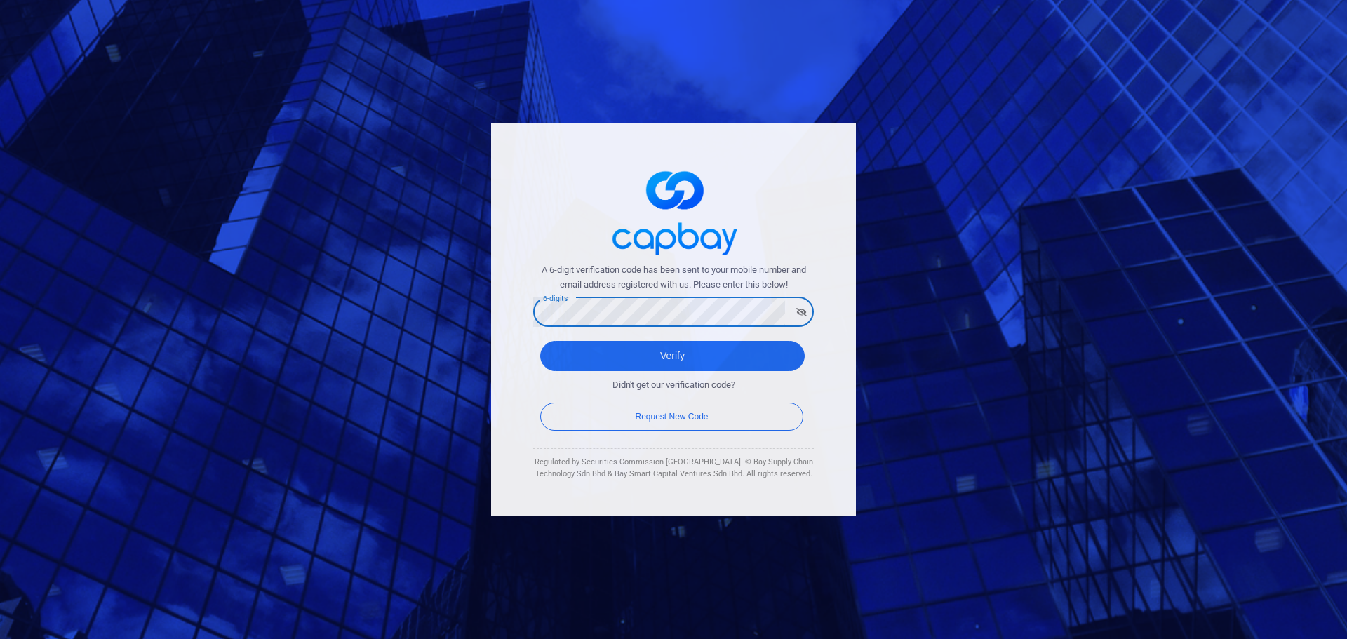
click at [657, 374] on div "Didn't get our verification code? Request New Code" at bounding box center [673, 395] width 281 height 49
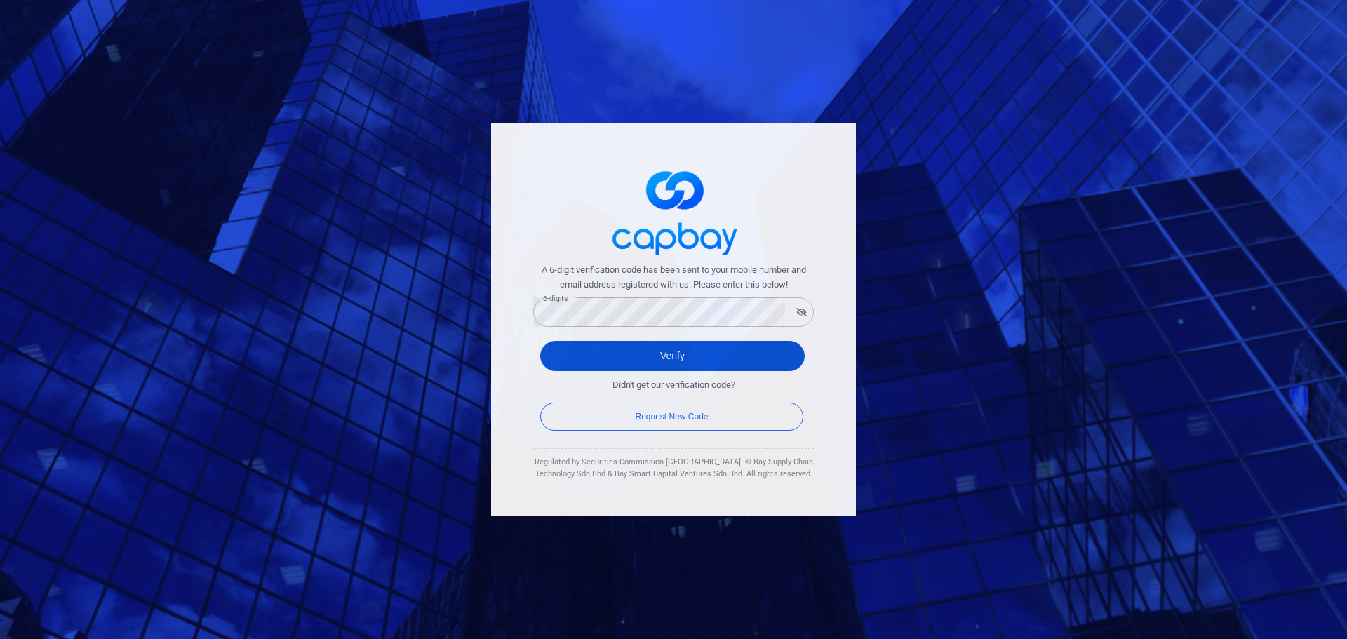
click at [667, 361] on button "Verify" at bounding box center [672, 356] width 265 height 30
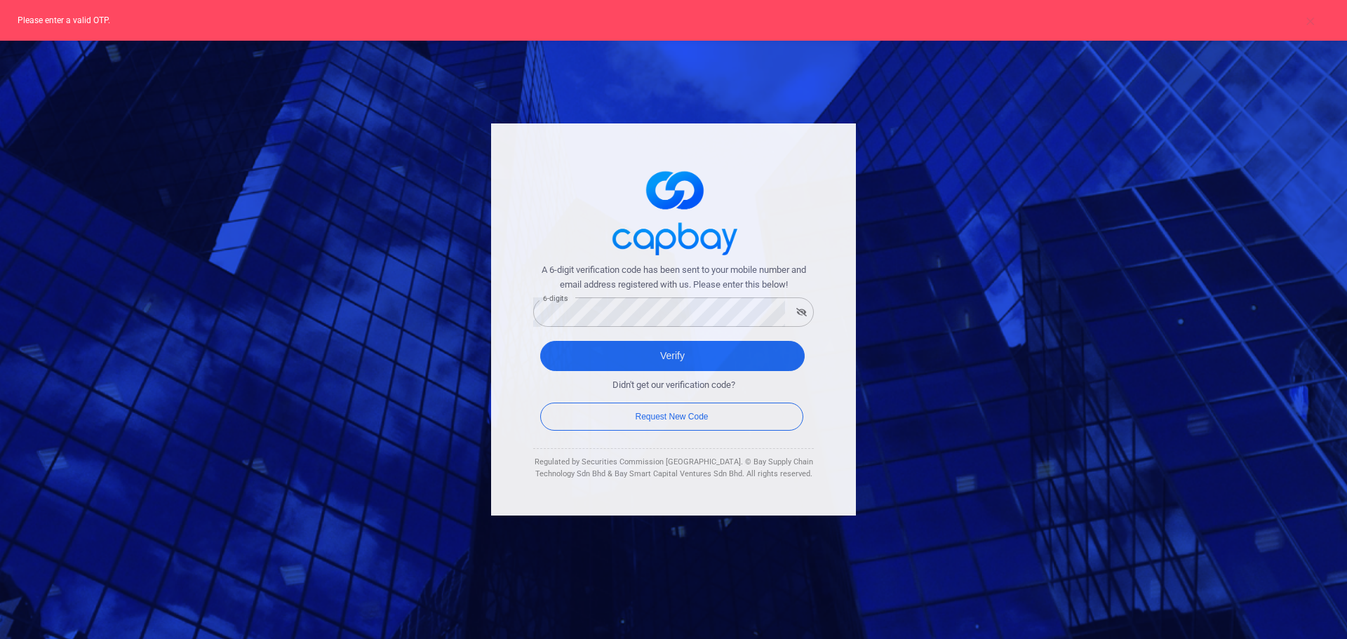
drag, startPoint x: 808, startPoint y: 313, endPoint x: 796, endPoint y: 320, distance: 14.4
click at [807, 314] on button "button" at bounding box center [802, 312] width 22 height 20
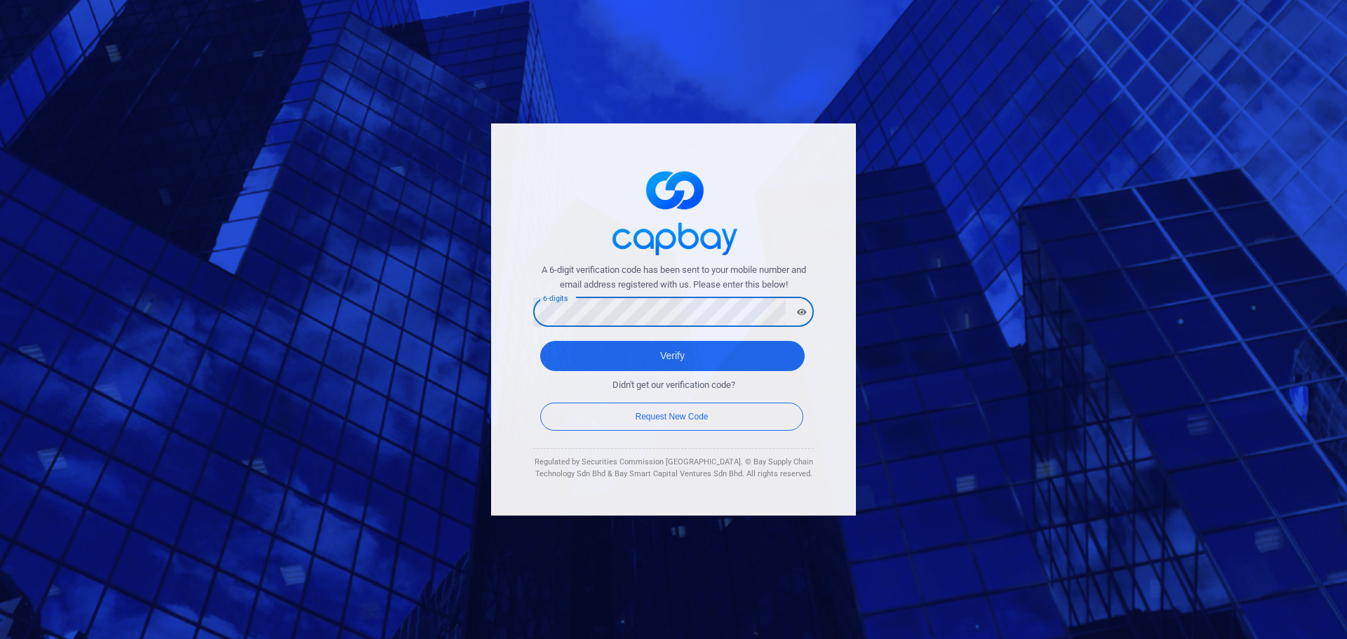
click at [540, 341] on button "Verify" at bounding box center [672, 356] width 265 height 30
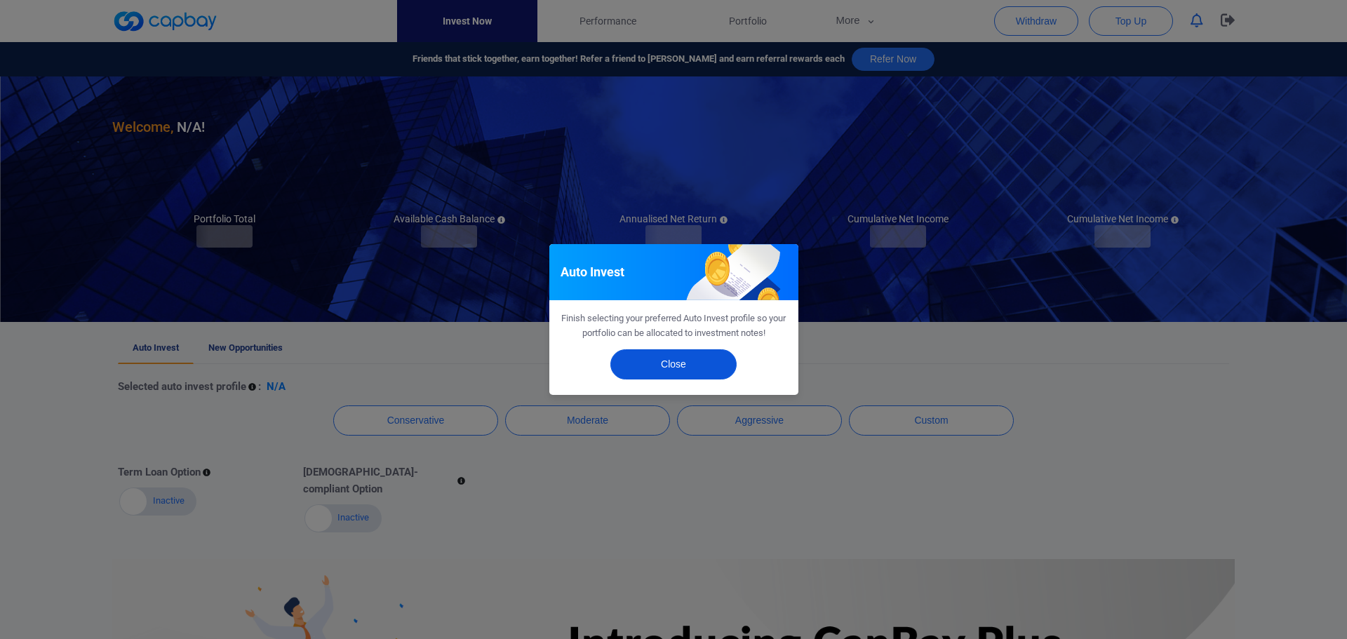
click at [662, 365] on button "Close" at bounding box center [673, 364] width 126 height 30
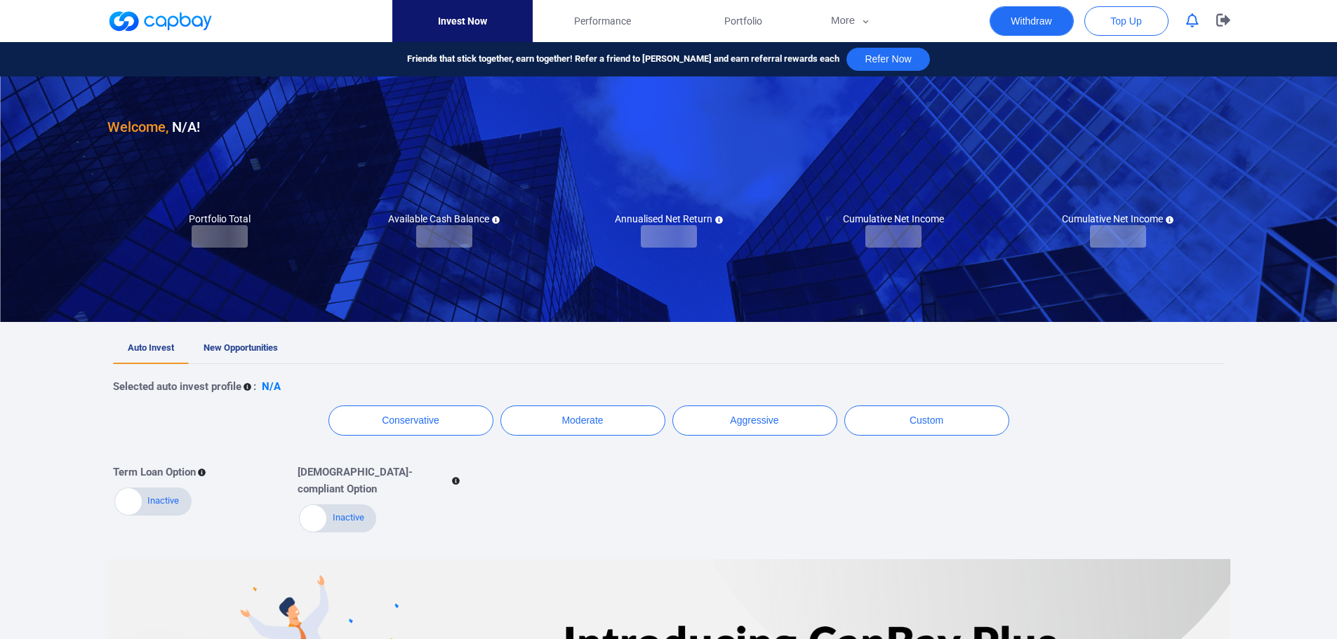
click at [1045, 27] on button "Withdraw" at bounding box center [1031, 20] width 84 height 29
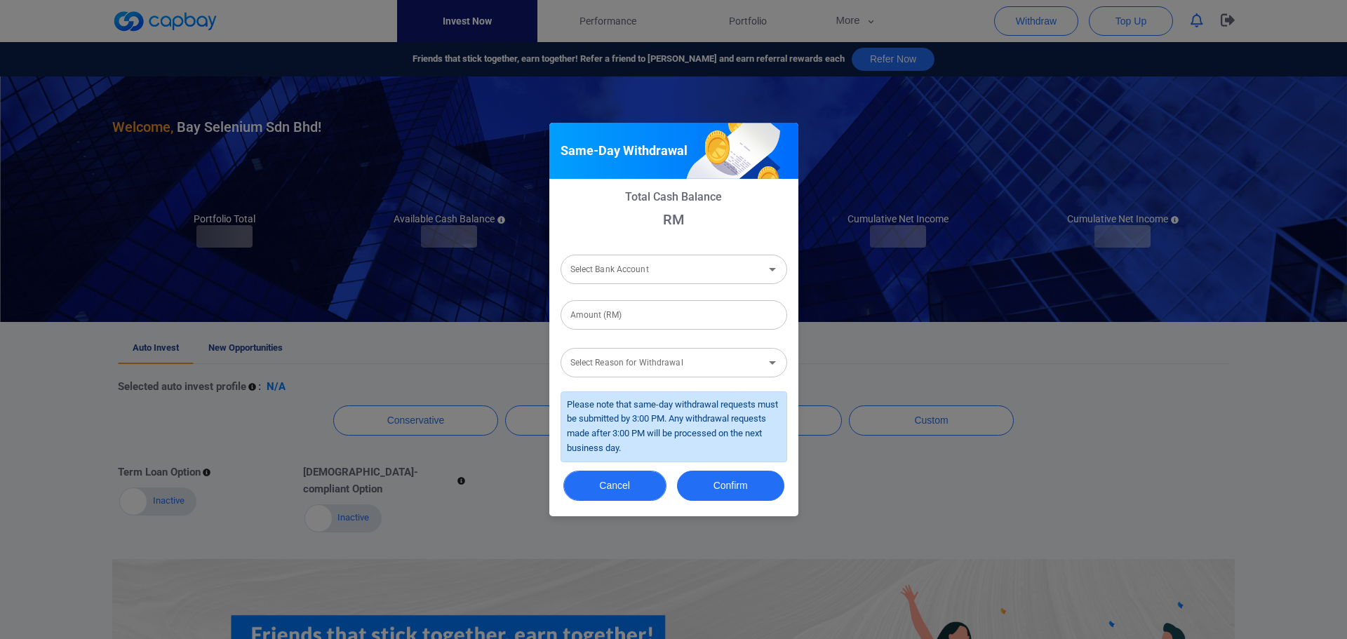
click at [635, 497] on button "Cancel" at bounding box center [614, 486] width 103 height 30
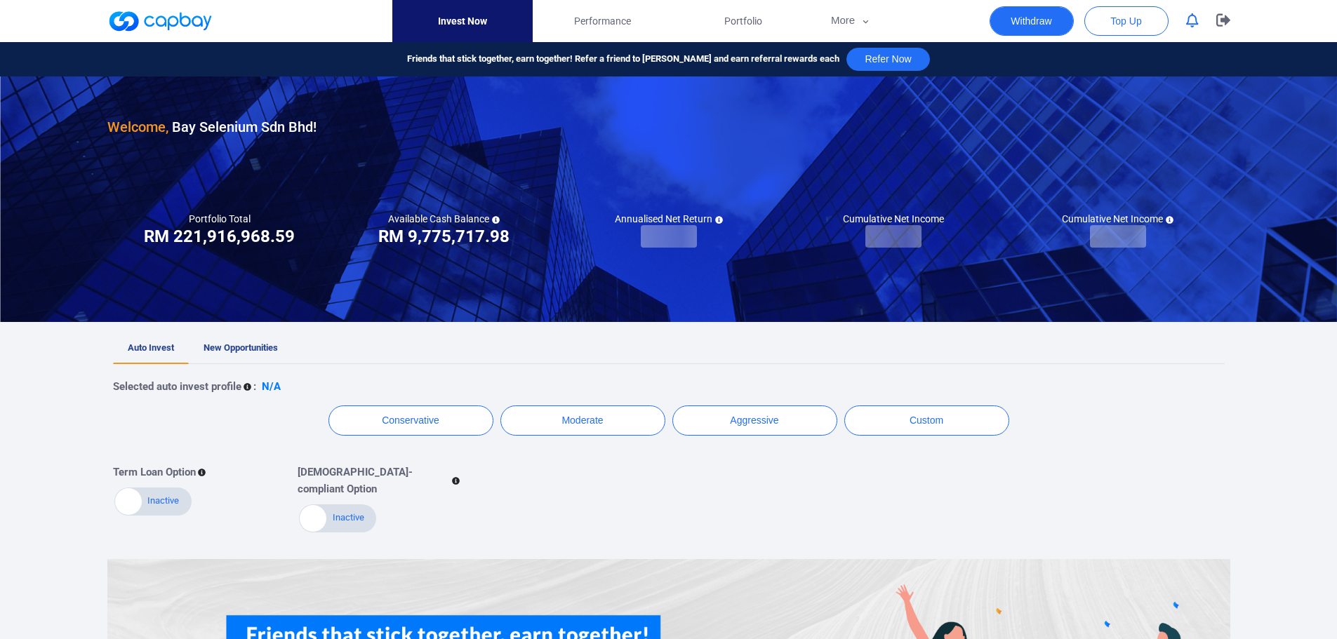
click at [1057, 22] on button "Withdraw" at bounding box center [1031, 20] width 84 height 29
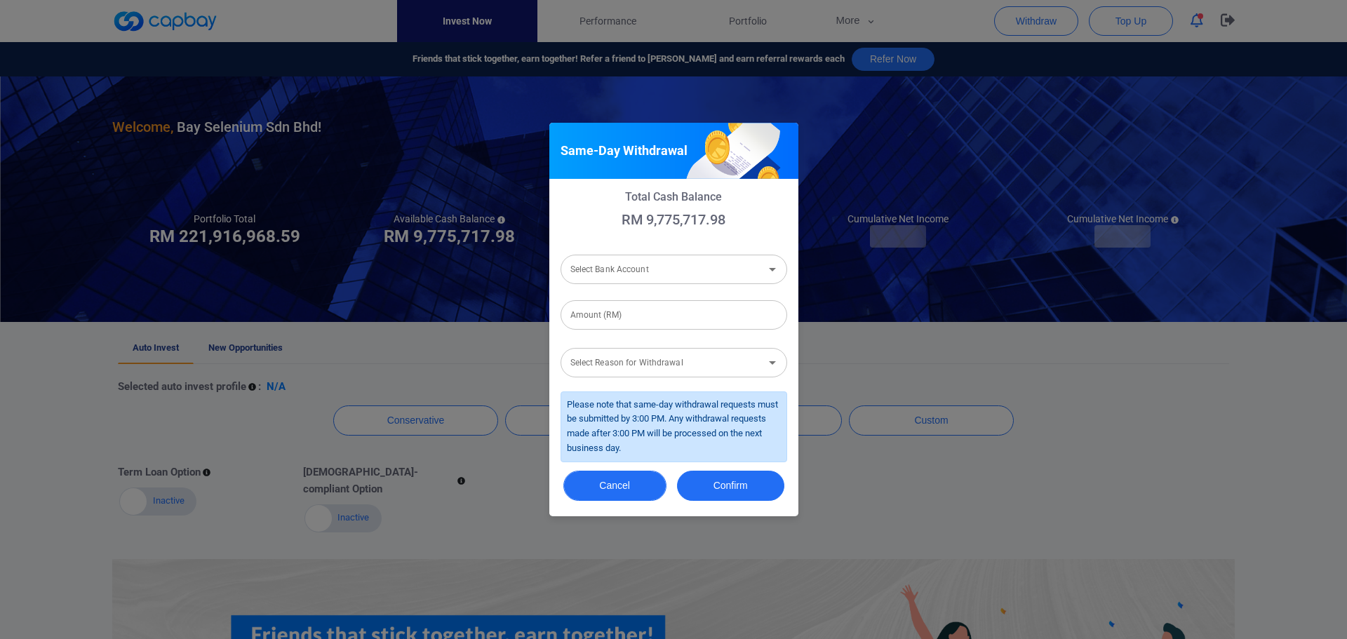
click at [635, 479] on button "Cancel" at bounding box center [614, 486] width 103 height 30
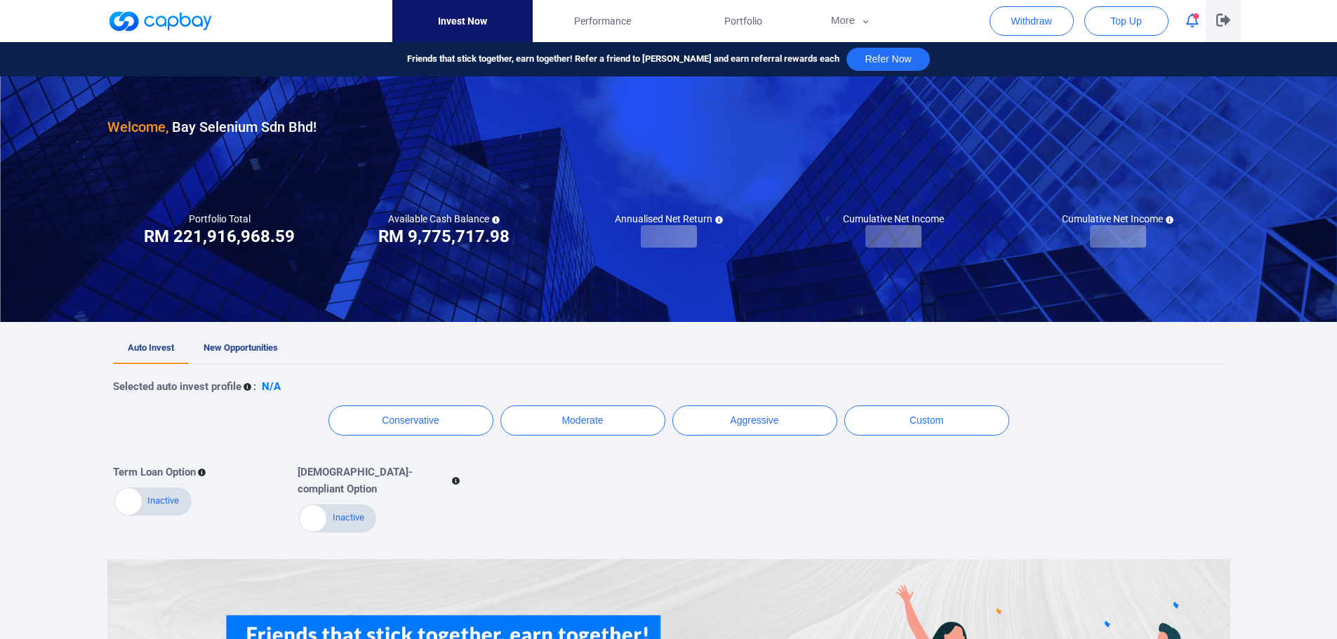
click at [1222, 18] on icon "button" at bounding box center [1223, 19] width 14 height 13
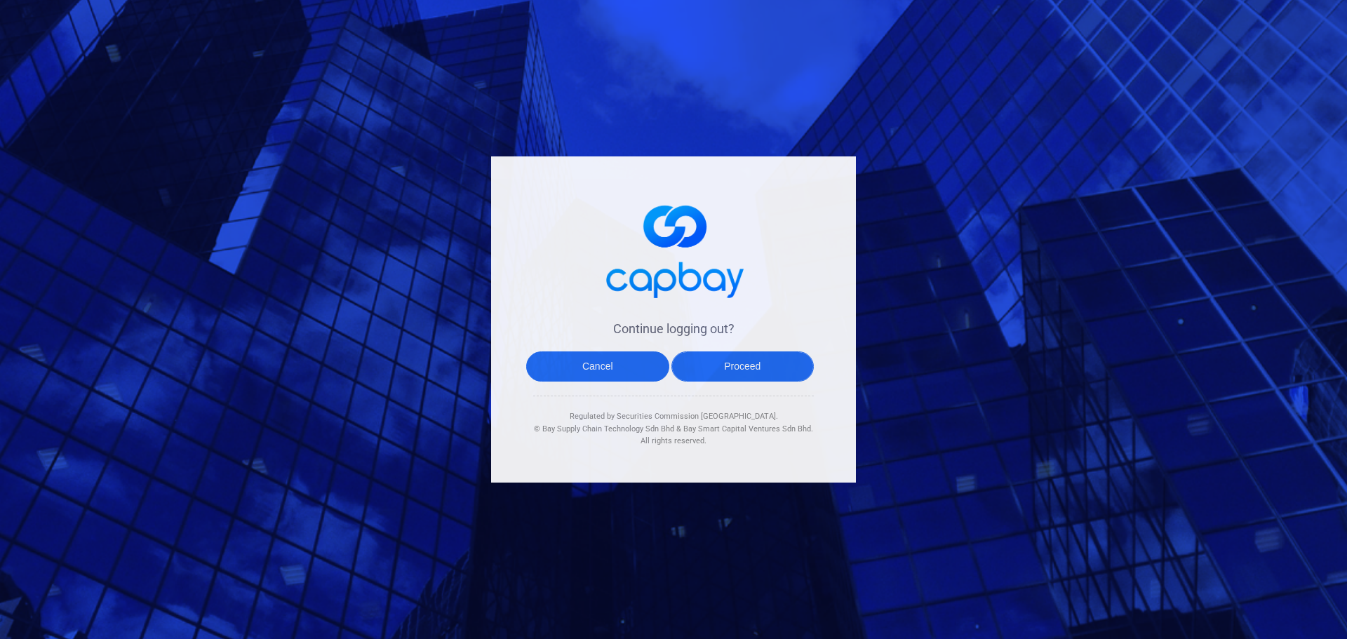
click at [726, 363] on button "Proceed" at bounding box center [742, 367] width 143 height 30
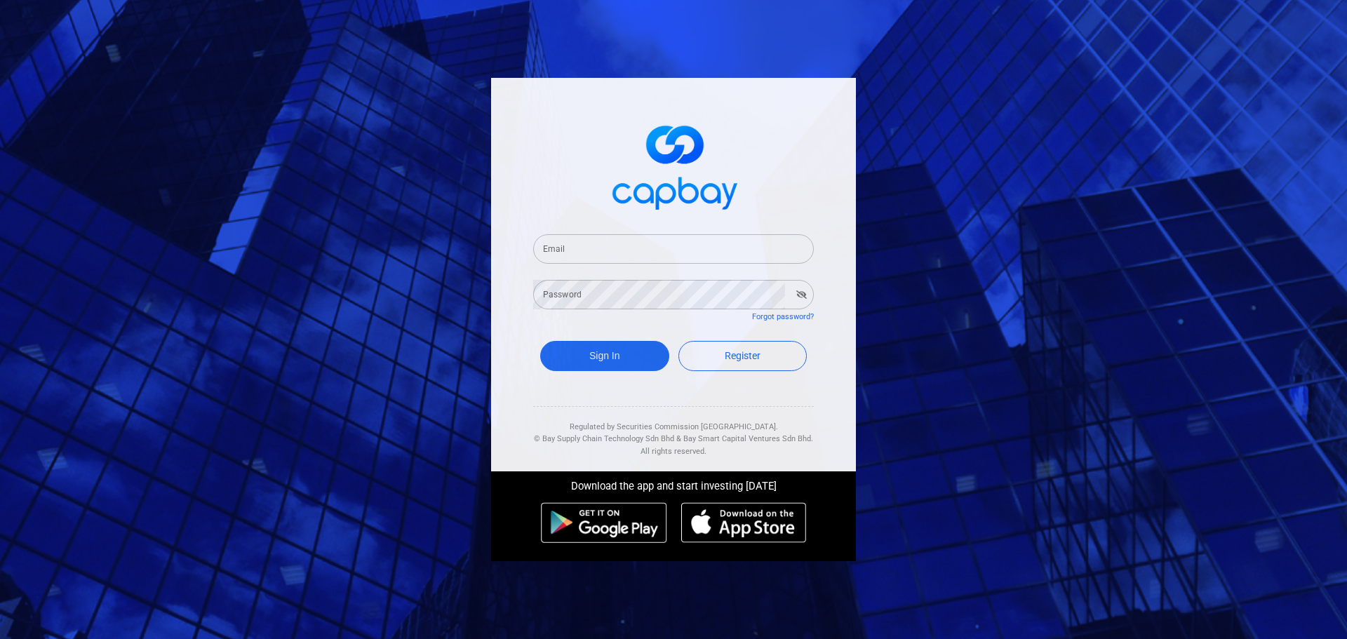
click at [698, 254] on input "Email" at bounding box center [673, 248] width 281 height 29
paste input "[EMAIL_ADDRESS][DOMAIN_NAME]"
type input "[EMAIL_ADDRESS][DOMAIN_NAME]"
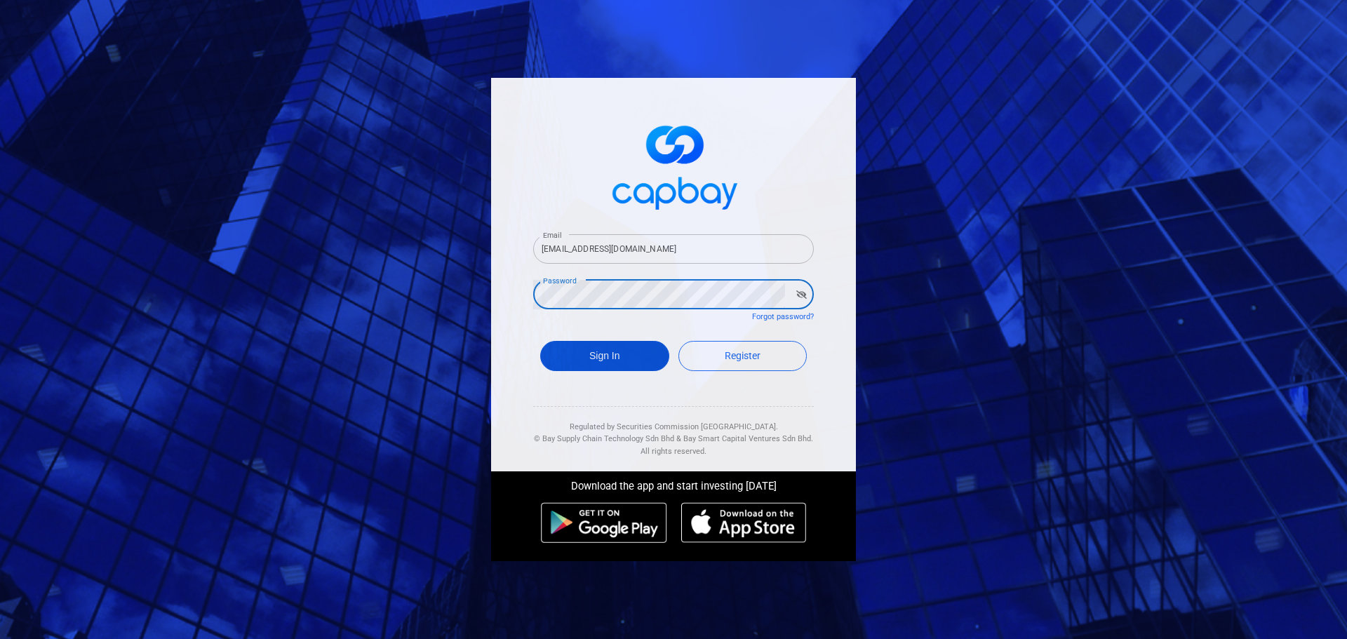
click at [624, 367] on button "Sign In" at bounding box center [604, 356] width 129 height 30
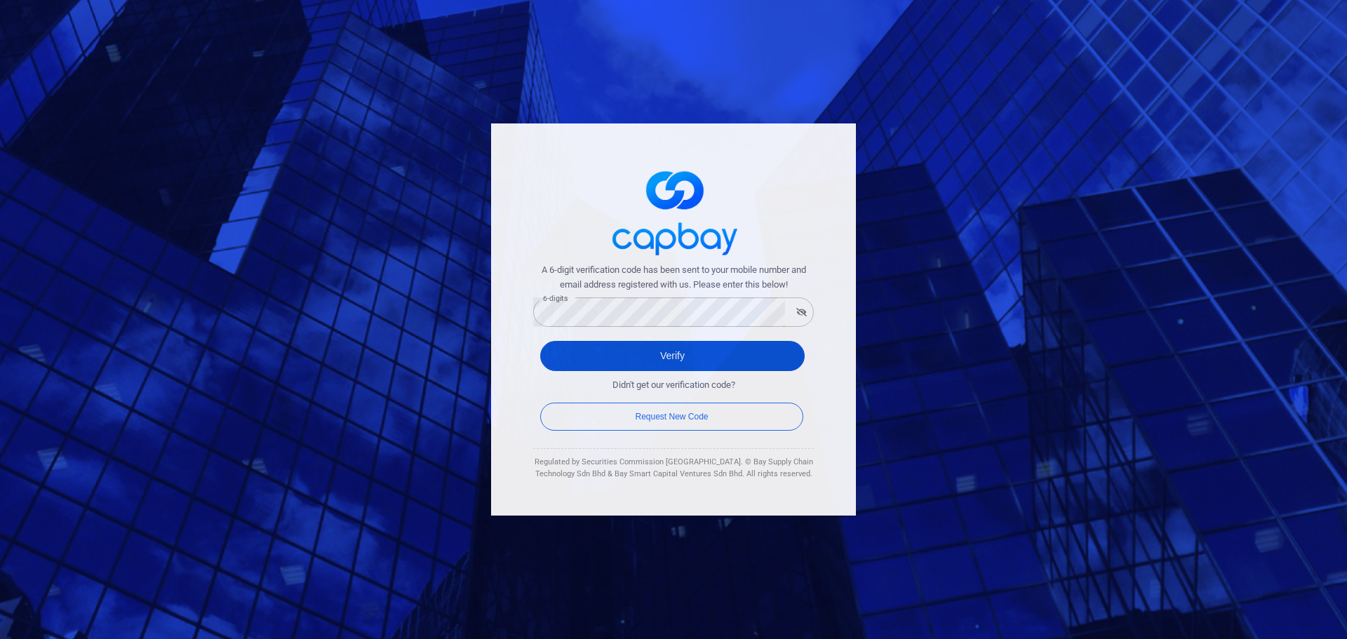
click at [595, 348] on button "Verify" at bounding box center [672, 356] width 265 height 30
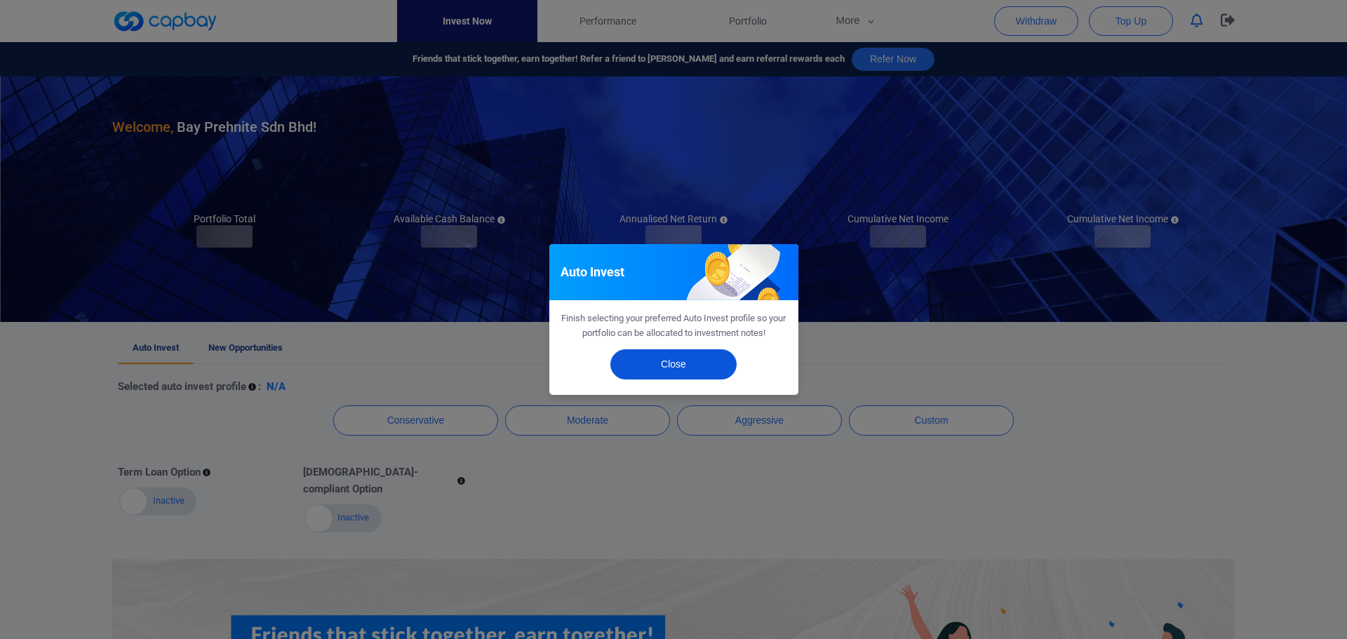
click at [708, 364] on button "Close" at bounding box center [673, 364] width 126 height 30
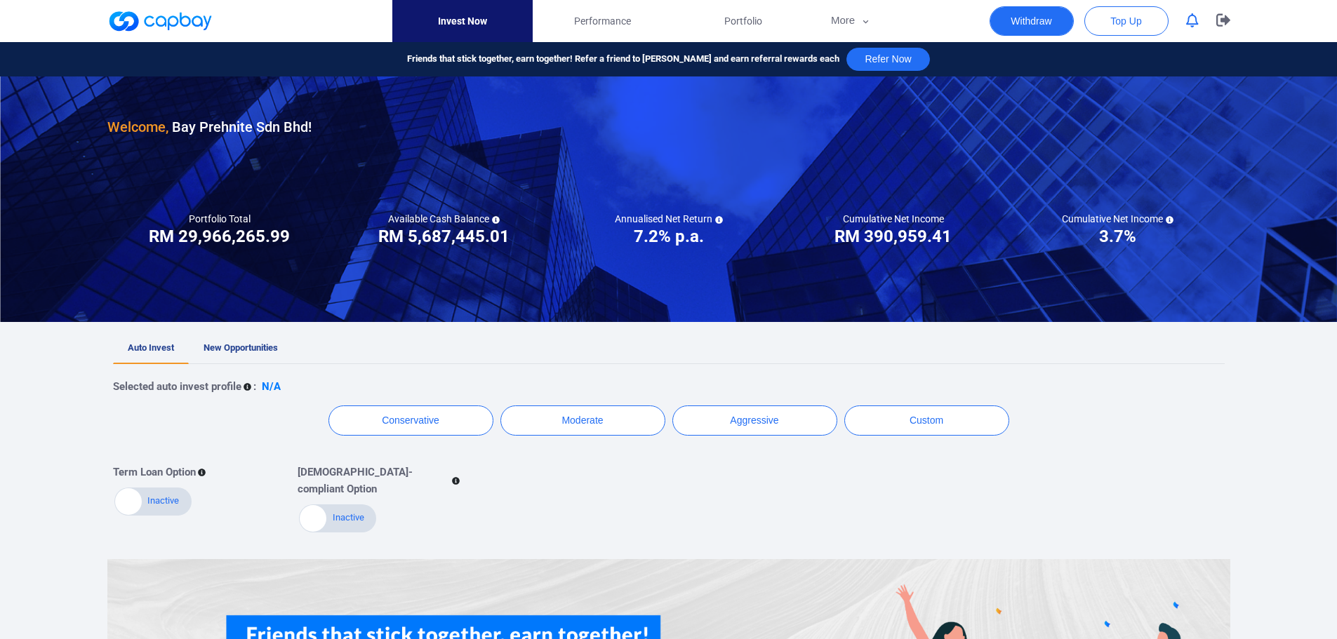
click at [1057, 20] on button "Withdraw" at bounding box center [1031, 20] width 84 height 29
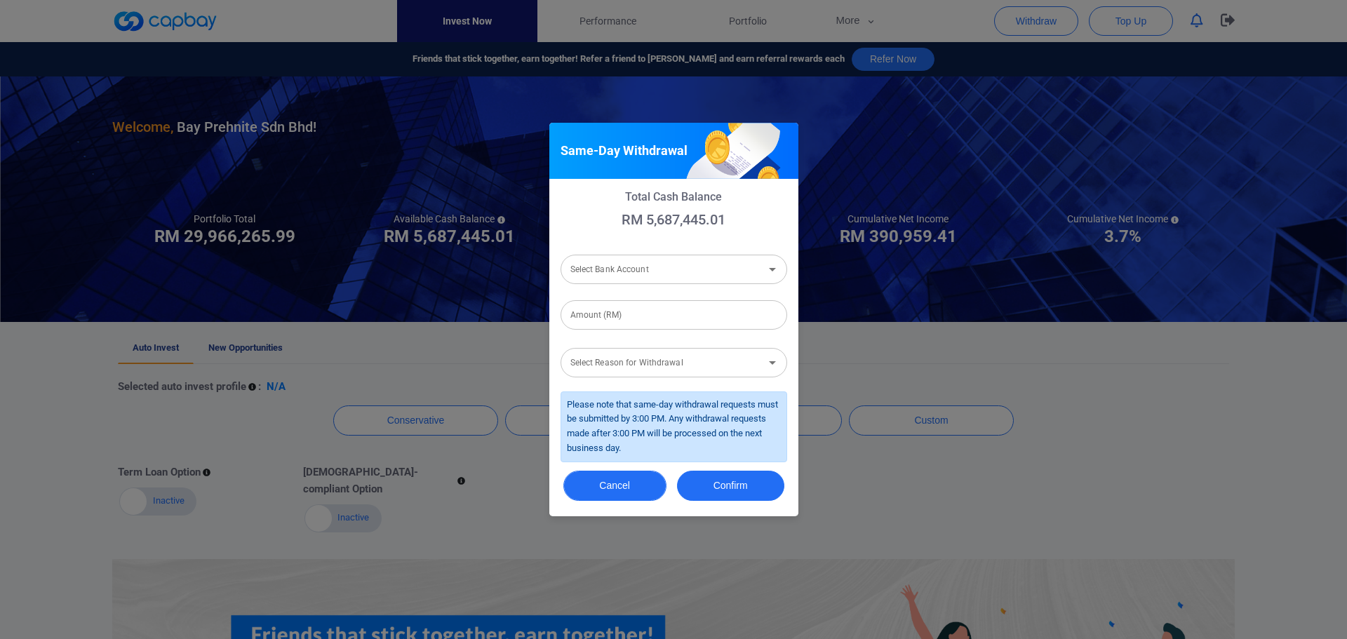
click at [606, 497] on button "Cancel" at bounding box center [614, 486] width 103 height 30
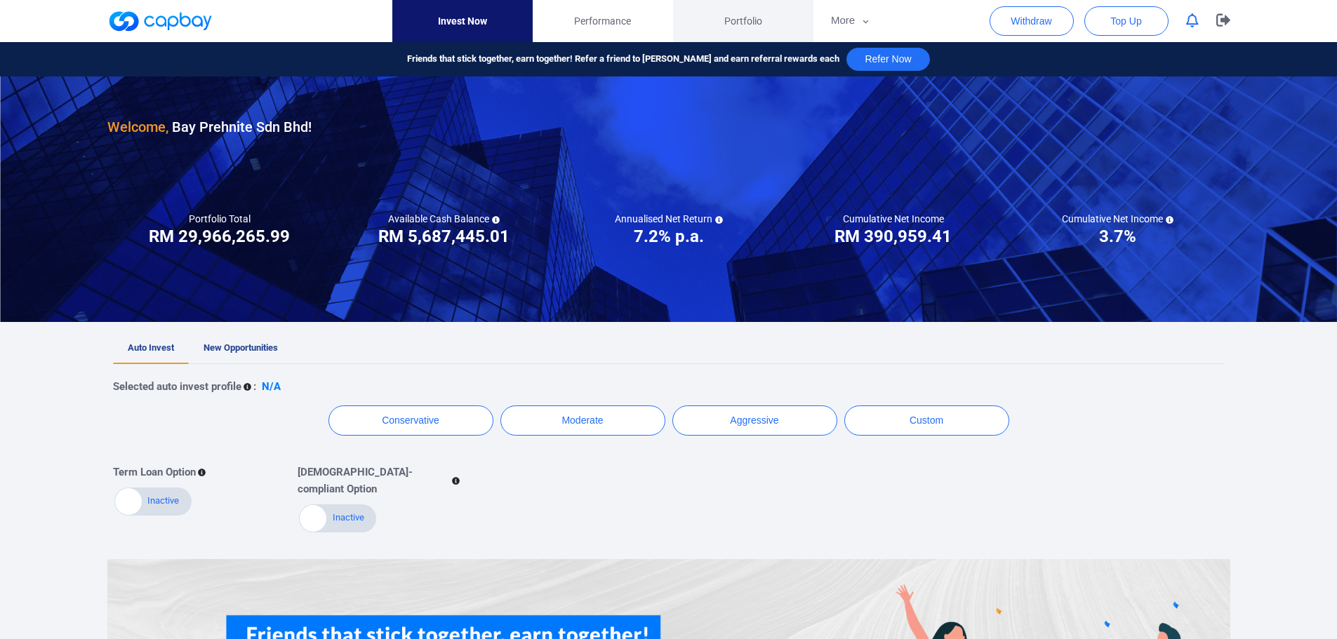
click at [744, 27] on span "Portfolio" at bounding box center [743, 20] width 38 height 15
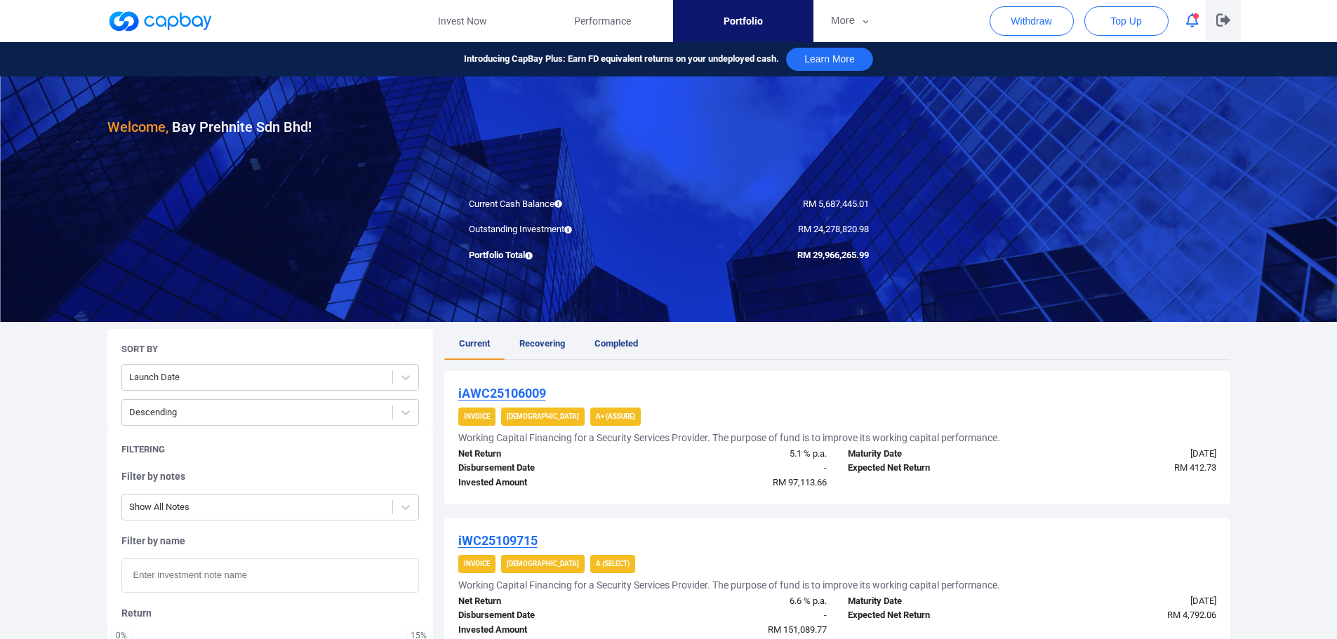
click at [1230, 16] on button "button" at bounding box center [1222, 21] width 35 height 42
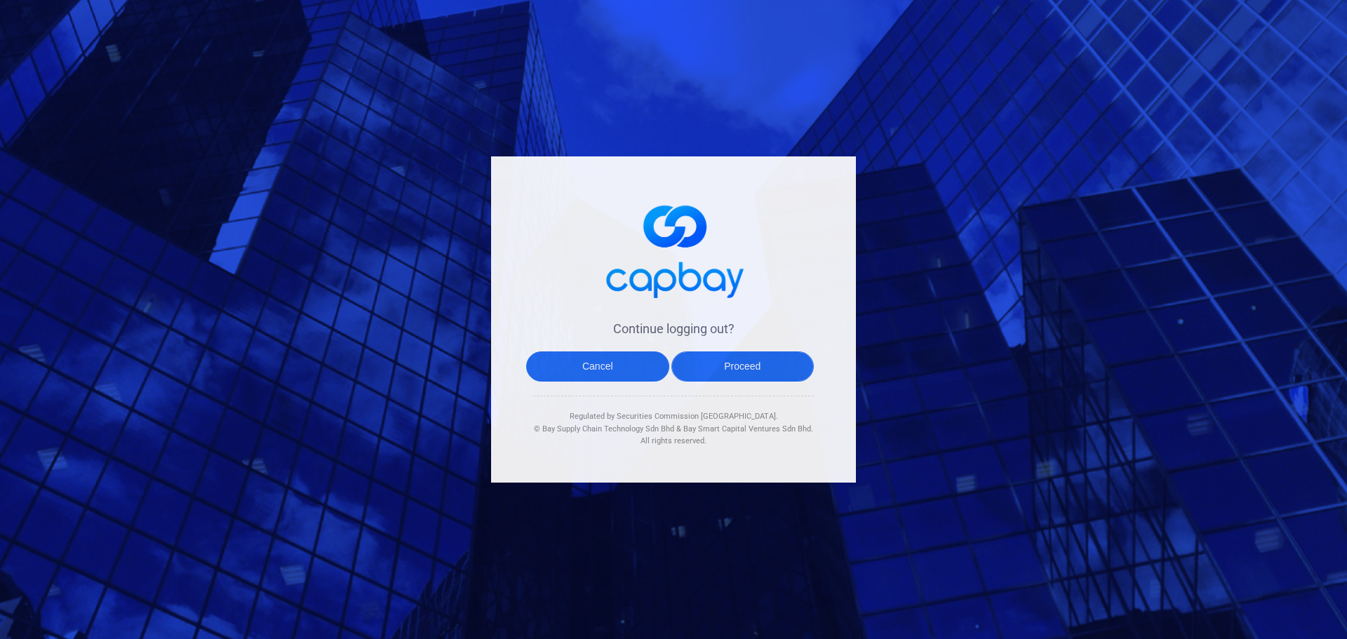
click at [731, 369] on button "Proceed" at bounding box center [742, 367] width 143 height 30
